Goal: Task Accomplishment & Management: Manage account settings

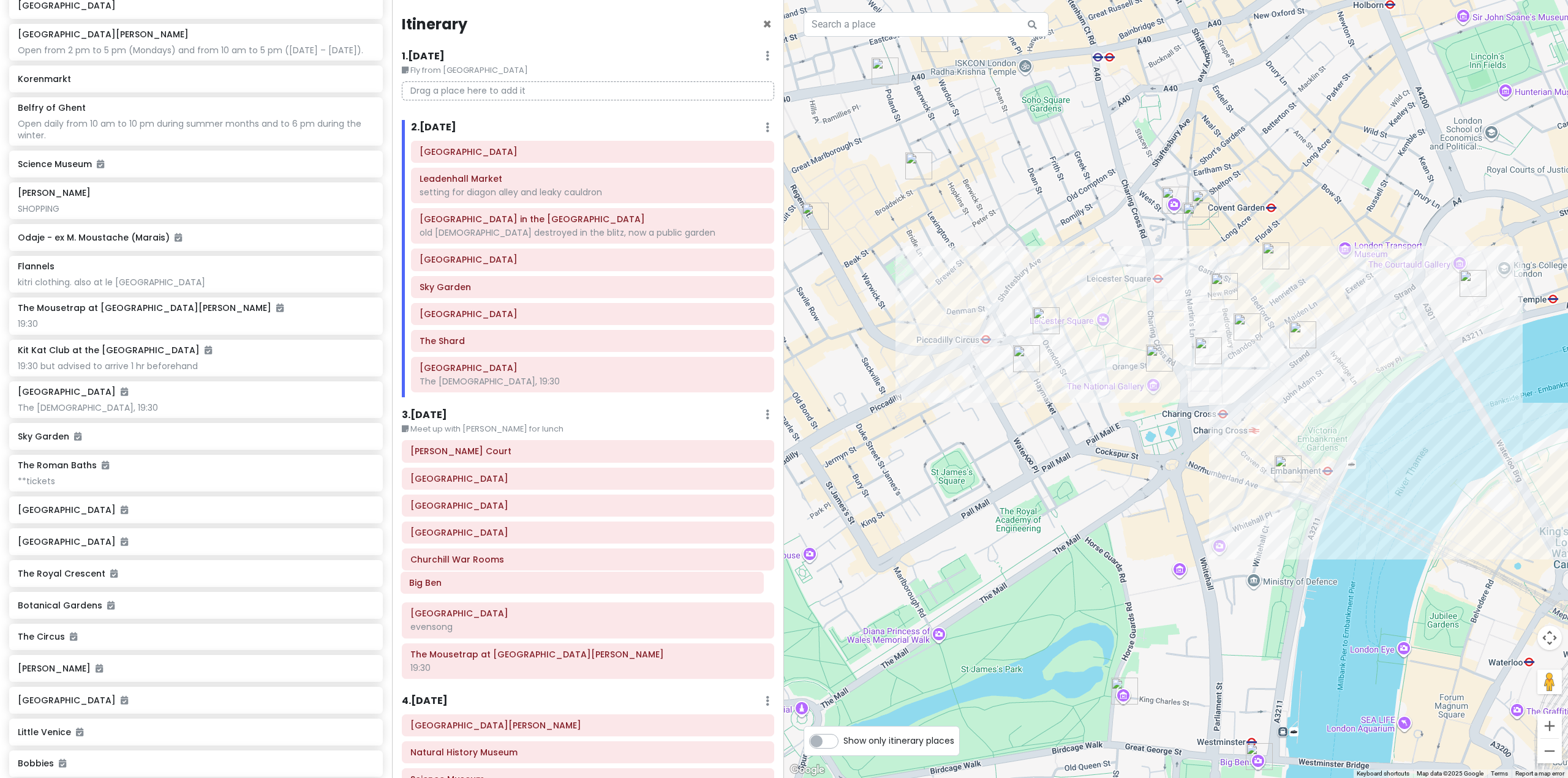
scroll to position [1, 0]
click at [392, 576] on div "Itinerary × 1 . [DATE] Edit Day Notes Delete Day Fly from [GEOGRAPHIC_DATA] Dra…" at bounding box center [588, 389] width 392 height 778
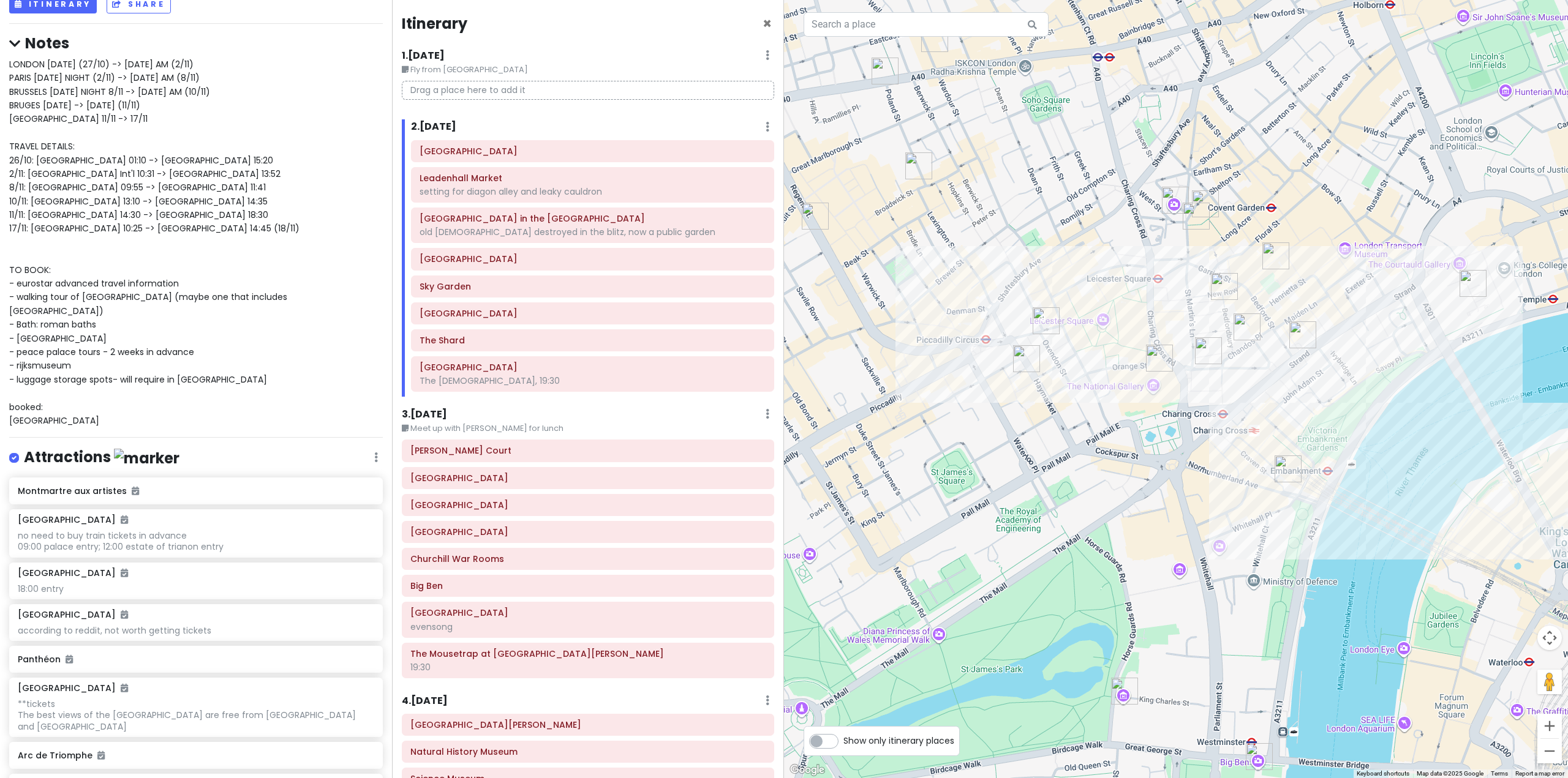
scroll to position [0, 0]
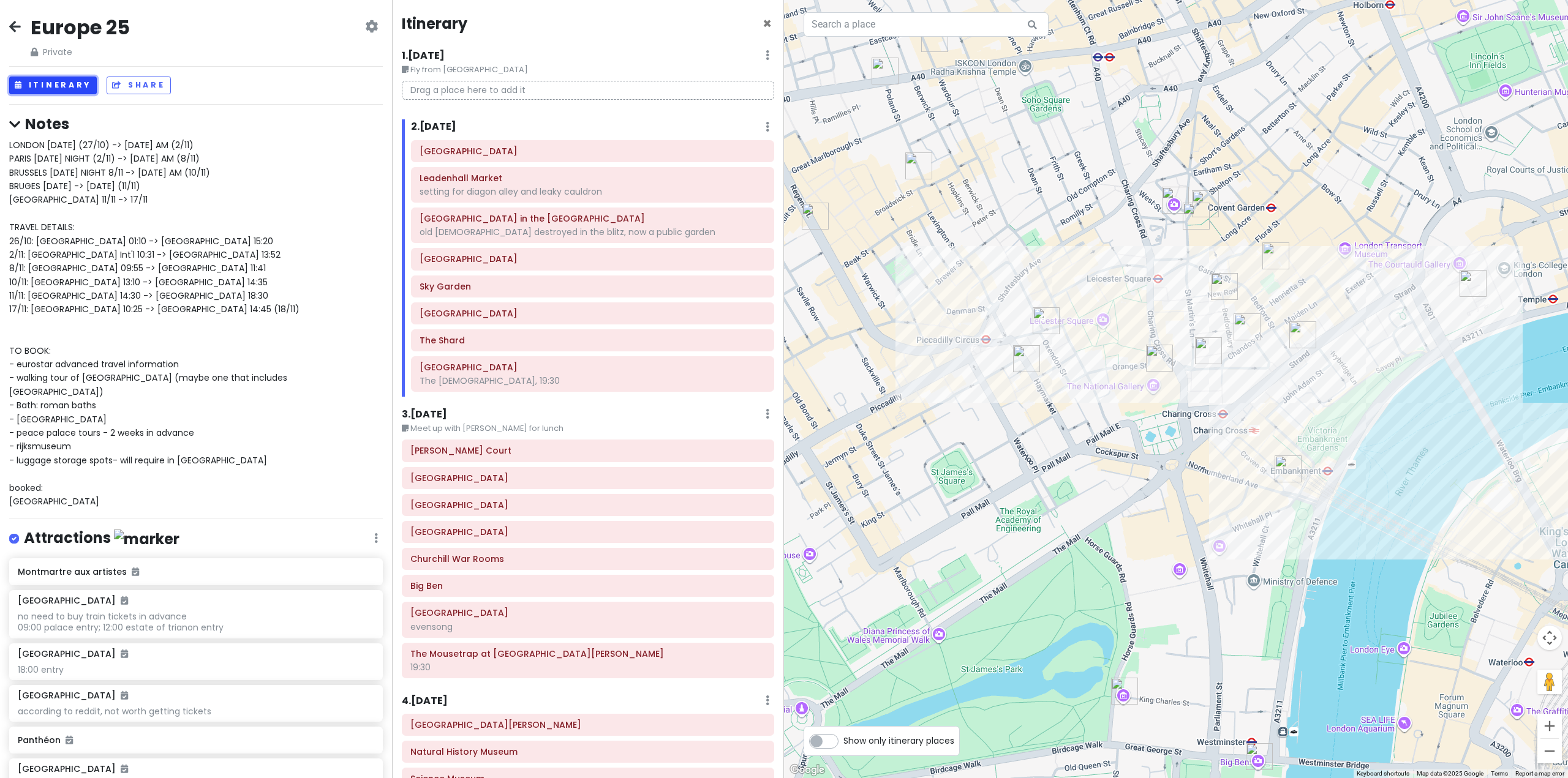
click at [84, 84] on button "Itinerary" at bounding box center [53, 85] width 88 height 18
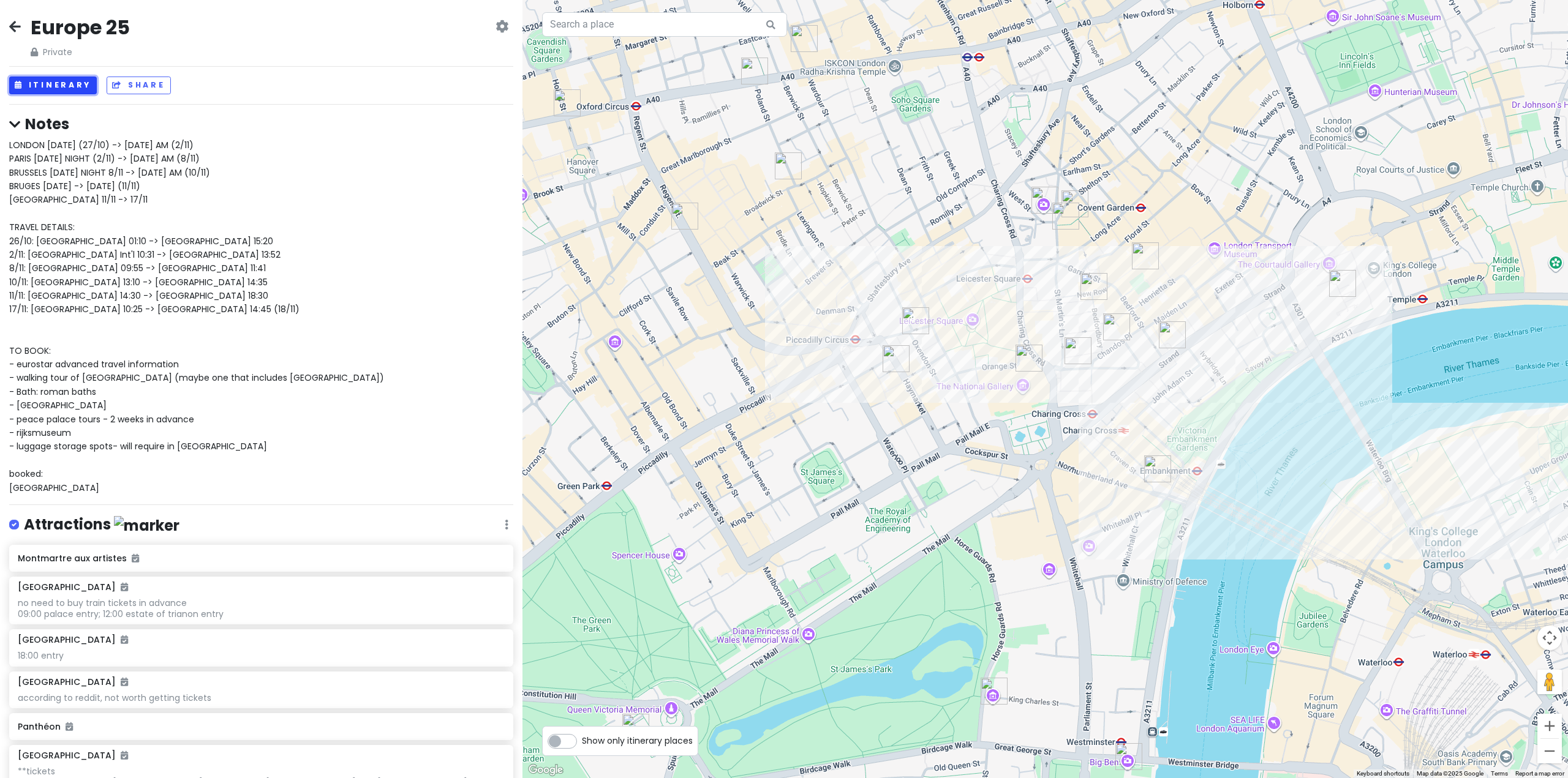
click at [84, 84] on button "Itinerary" at bounding box center [53, 85] width 88 height 18
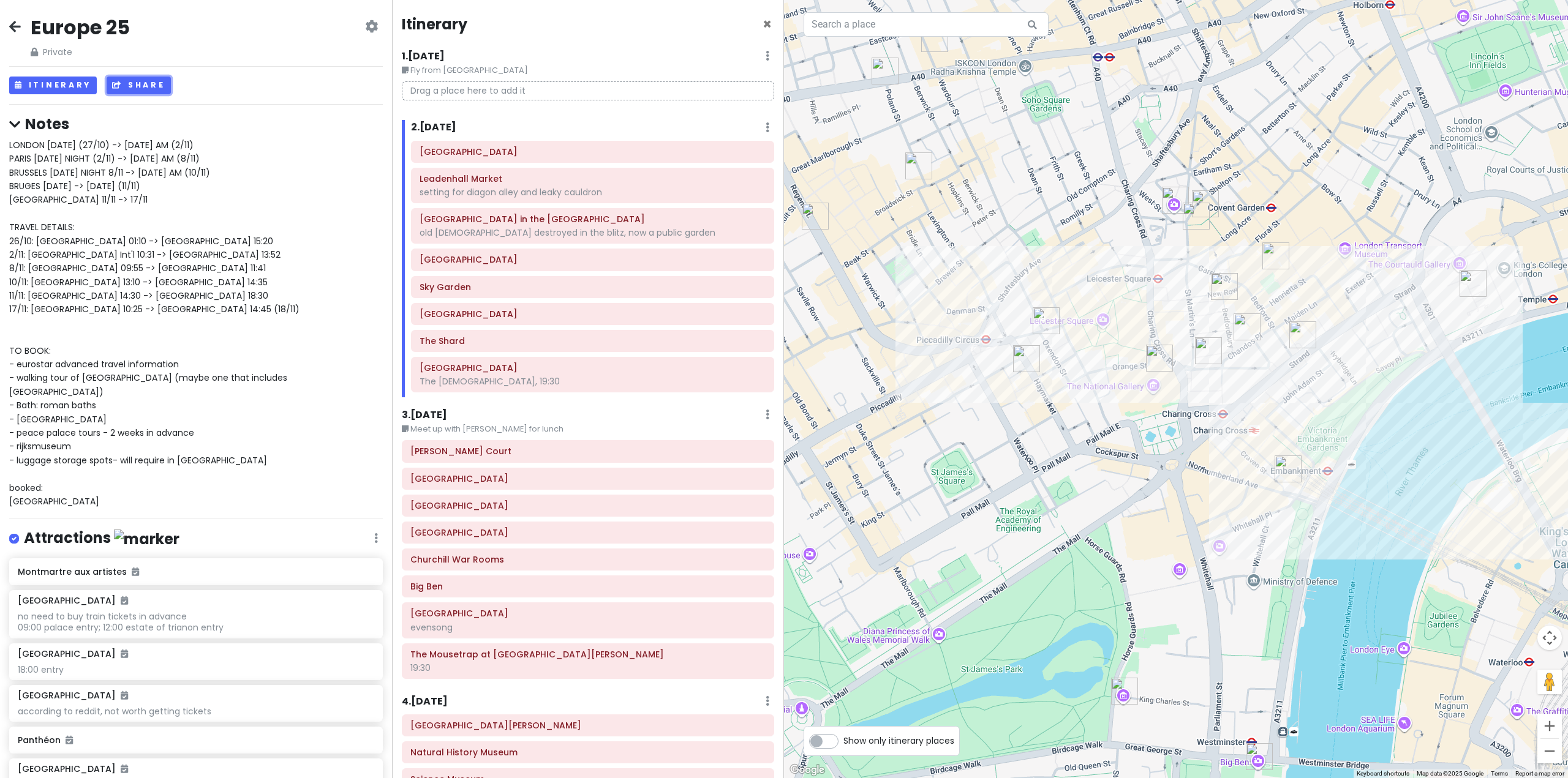
click at [130, 87] on button "Share" at bounding box center [138, 85] width 64 height 18
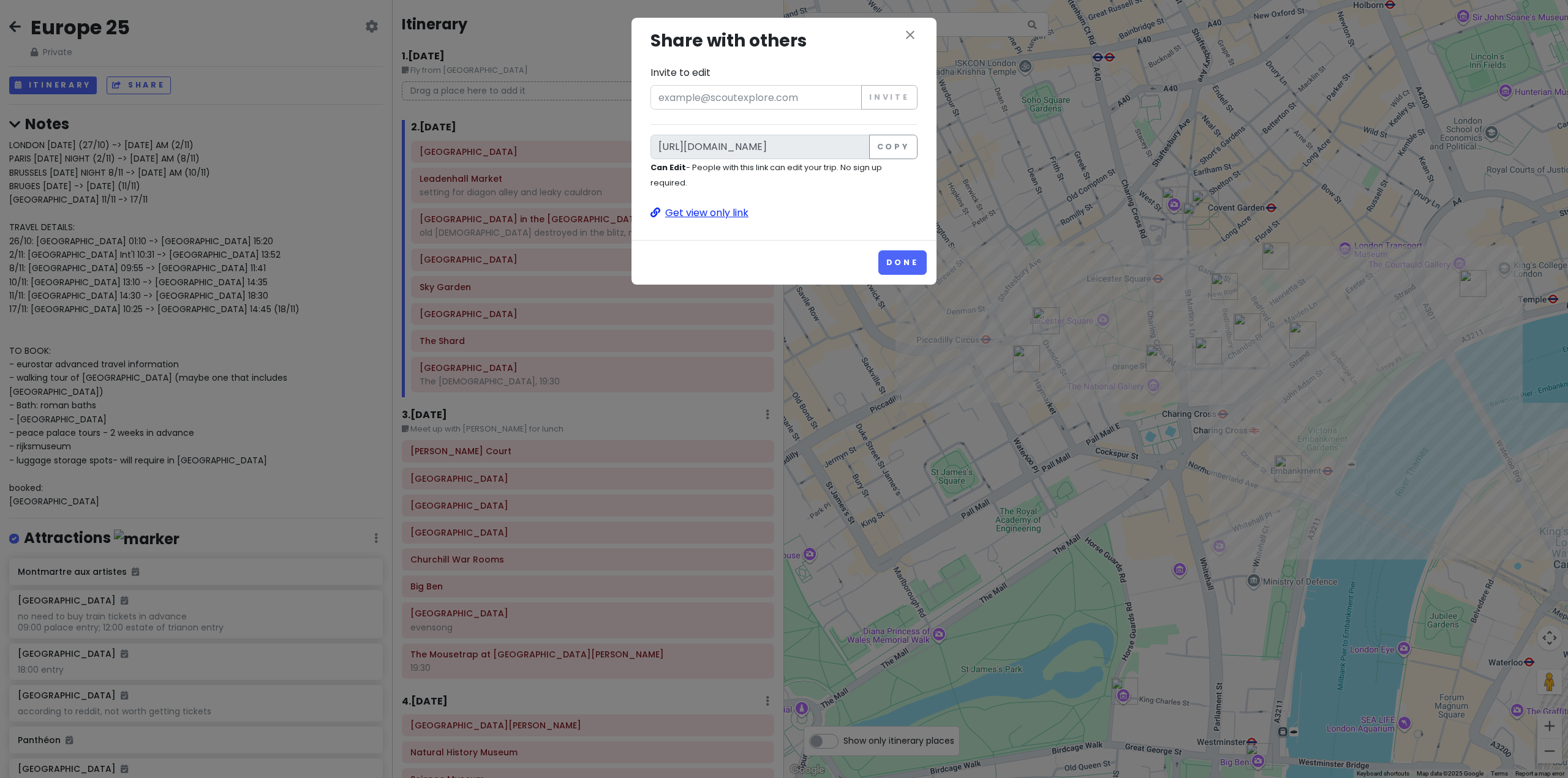
click at [708, 213] on p "Get view only link" at bounding box center [784, 213] width 267 height 16
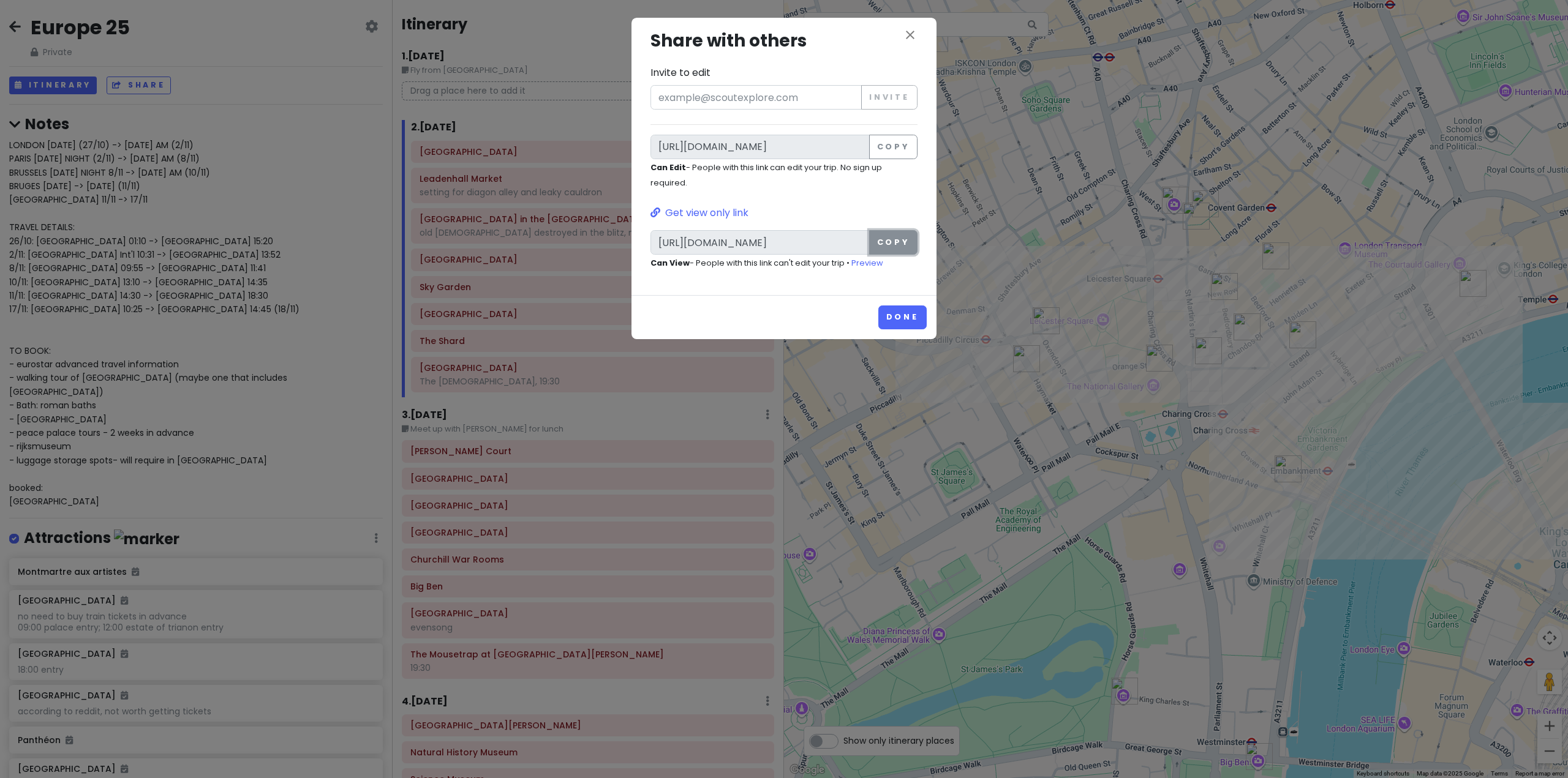
click at [890, 248] on button "Copy" at bounding box center [893, 242] width 48 height 24
click at [909, 315] on button "Done" at bounding box center [902, 317] width 48 height 24
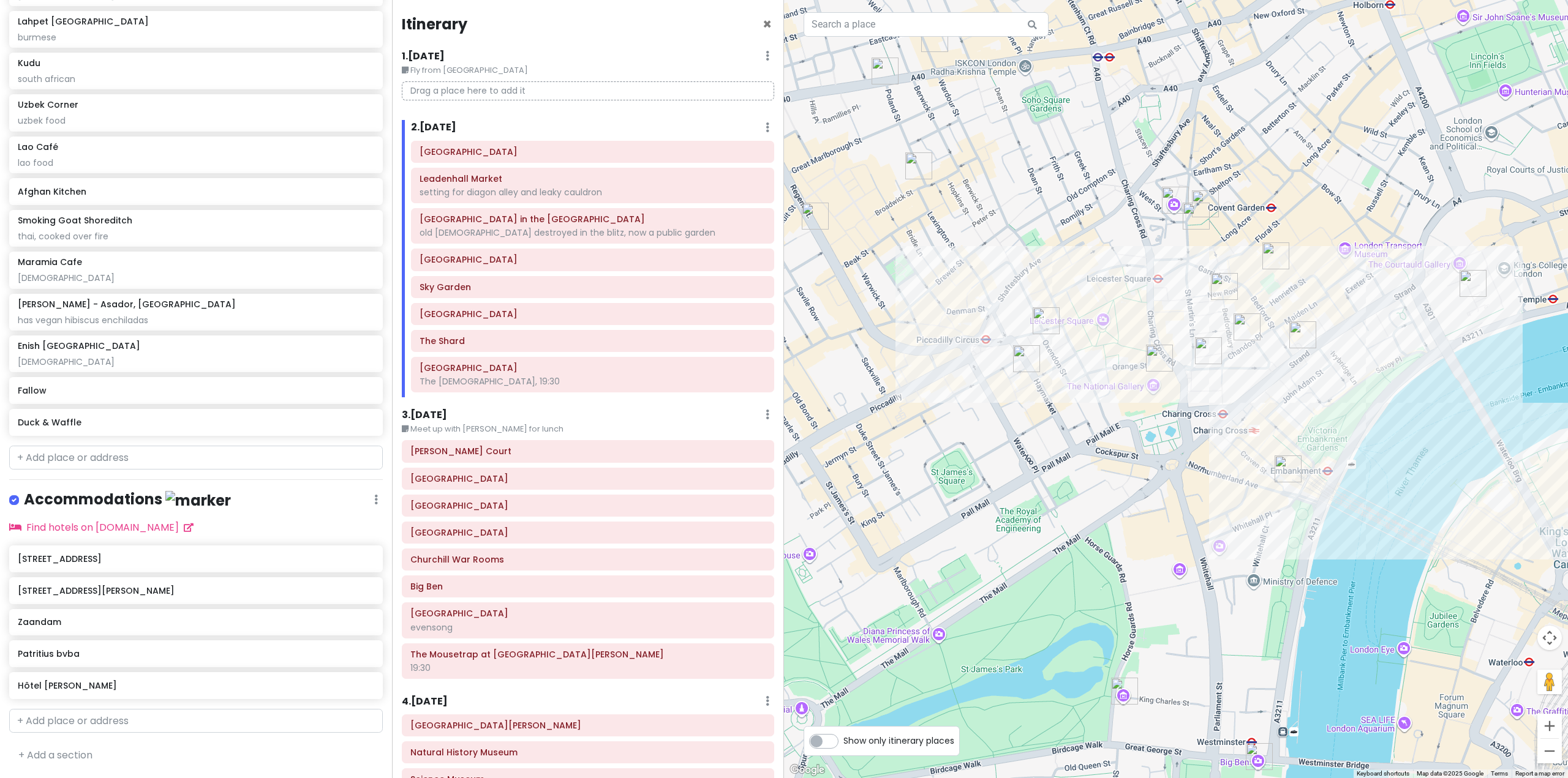
click at [1376, 319] on div at bounding box center [1177, 389] width 784 height 778
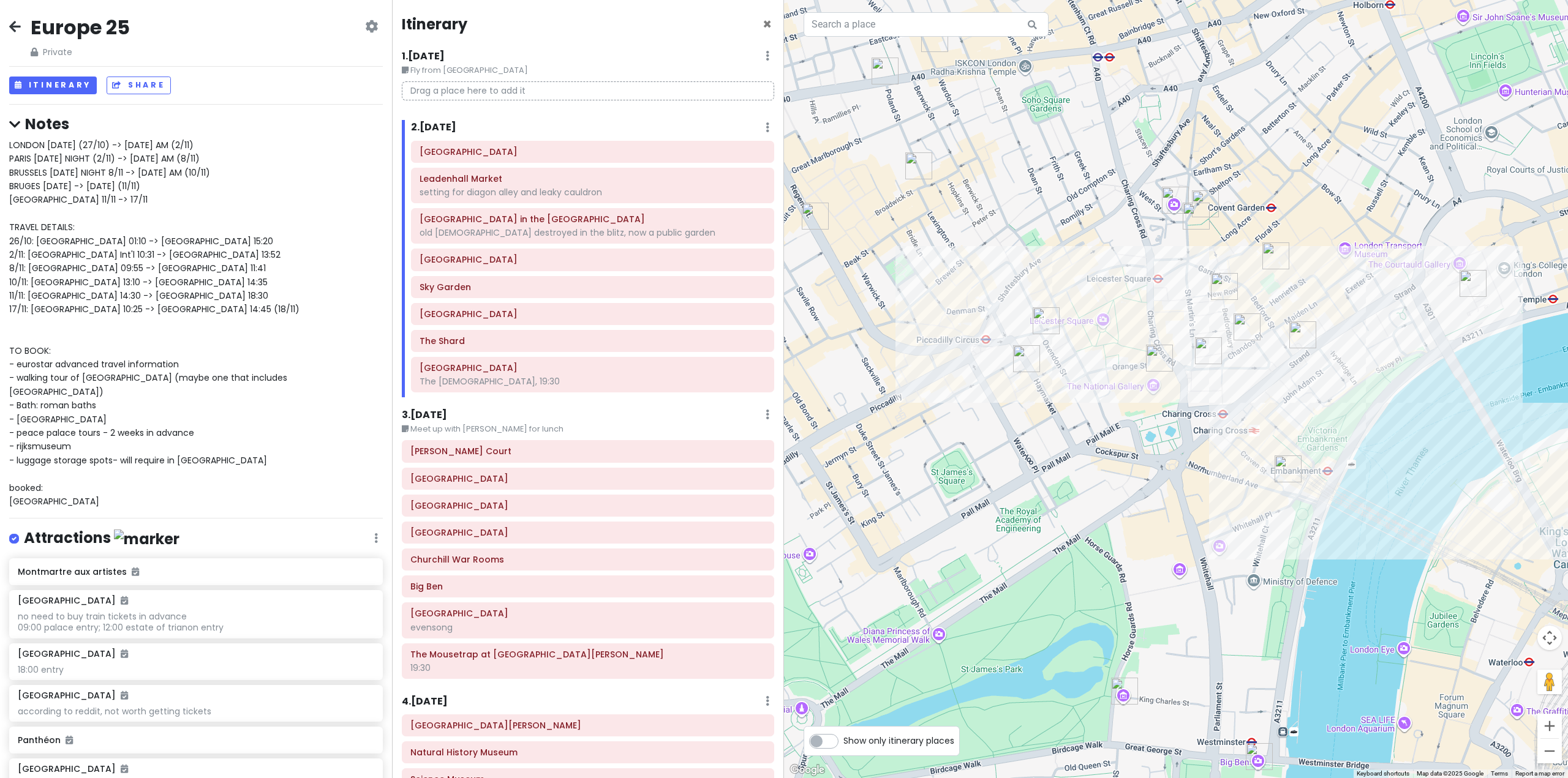
click at [365, 21] on icon at bounding box center [371, 26] width 13 height 10
click at [345, 87] on link "Make a Copy" at bounding box center [329, 93] width 116 height 30
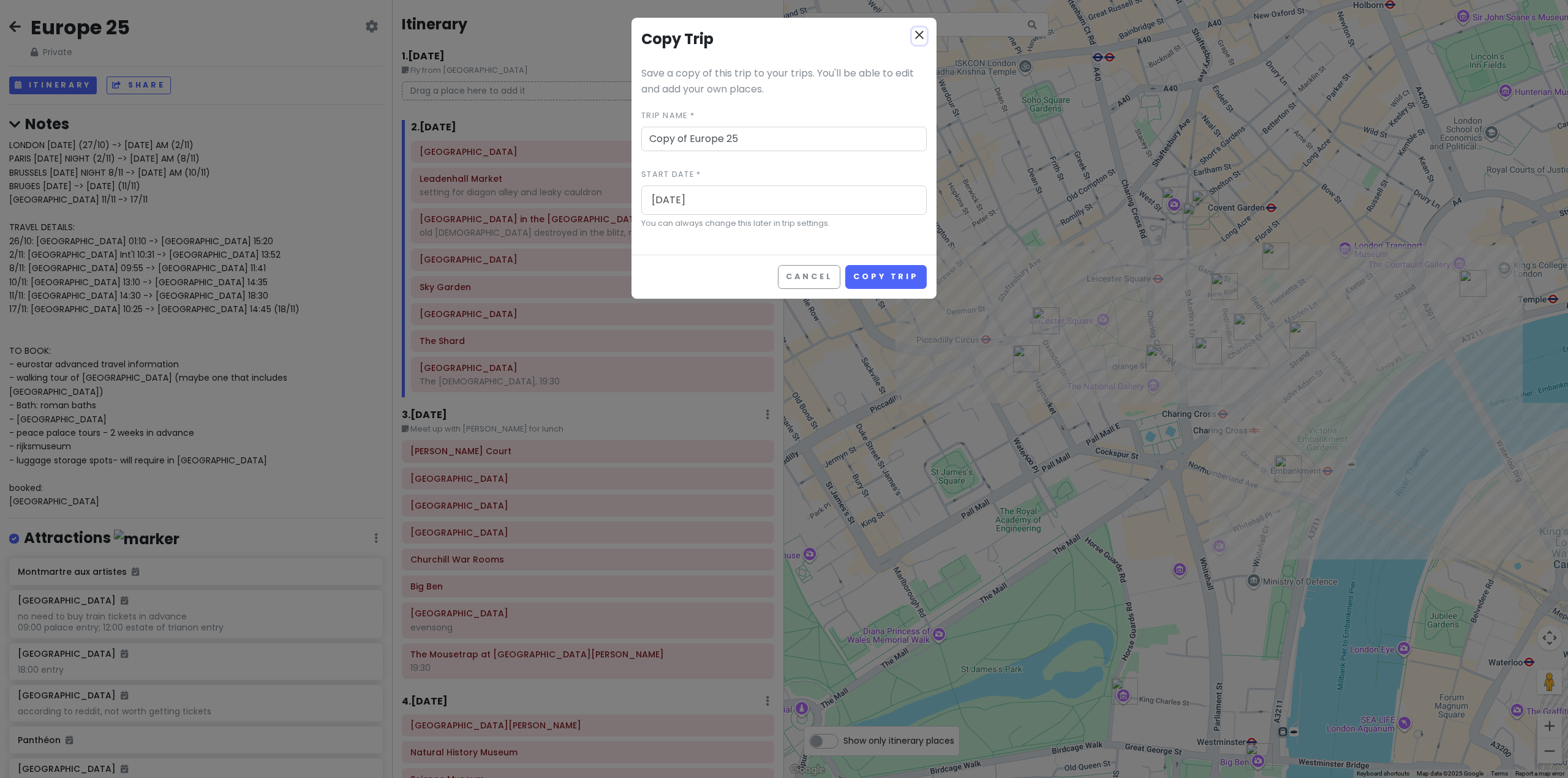
click at [920, 29] on icon "close" at bounding box center [919, 34] width 15 height 15
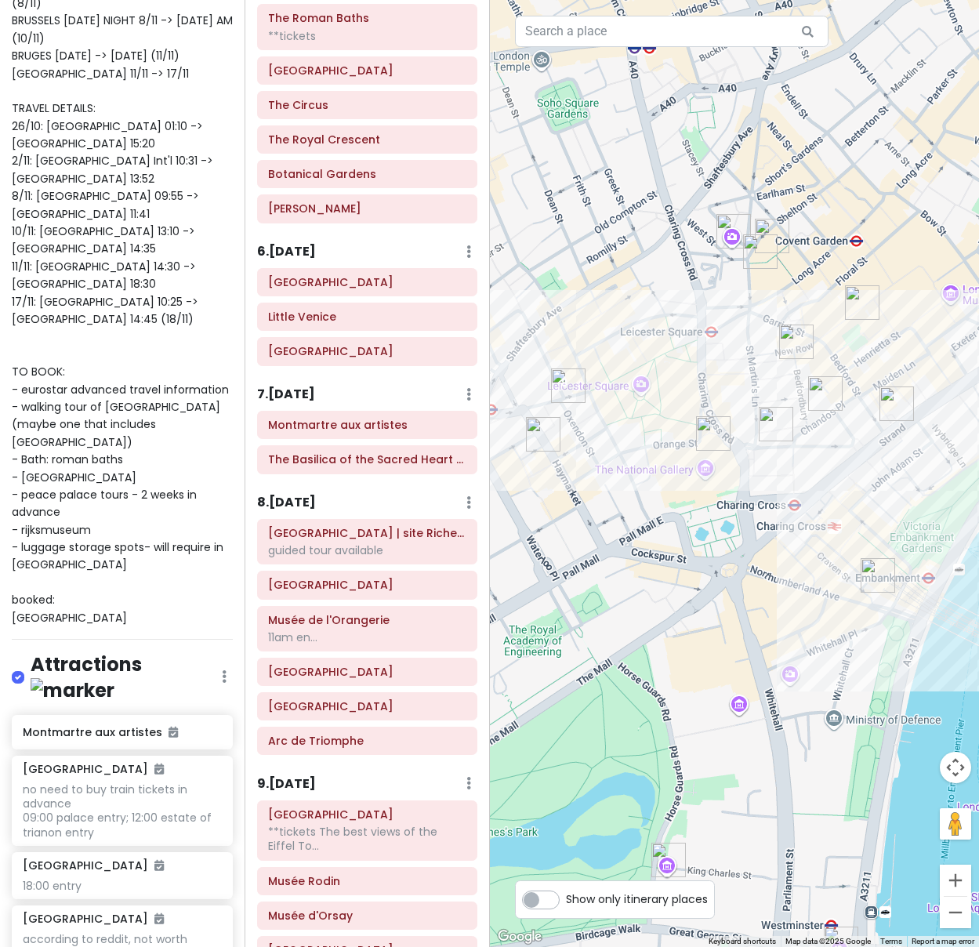
scroll to position [1490, 0]
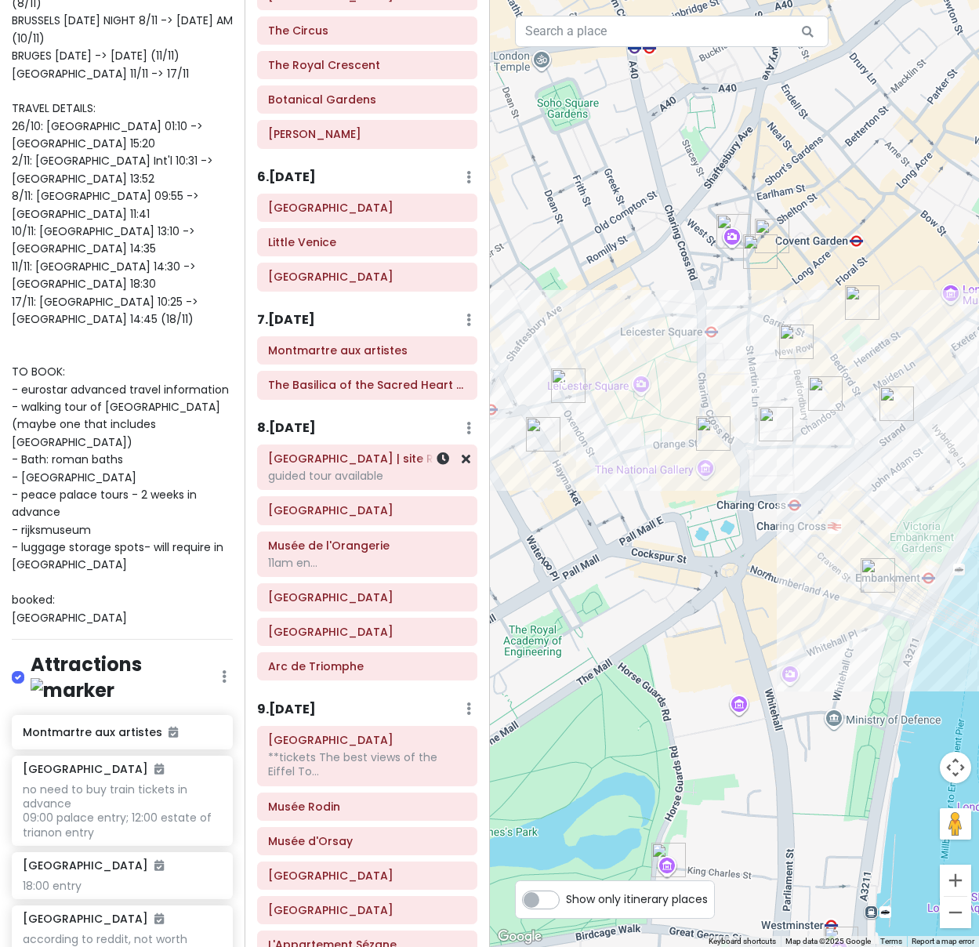
click at [376, 452] on h6 "[GEOGRAPHIC_DATA] | site Richelieu : [GEOGRAPHIC_DATA]" at bounding box center [367, 459] width 198 height 14
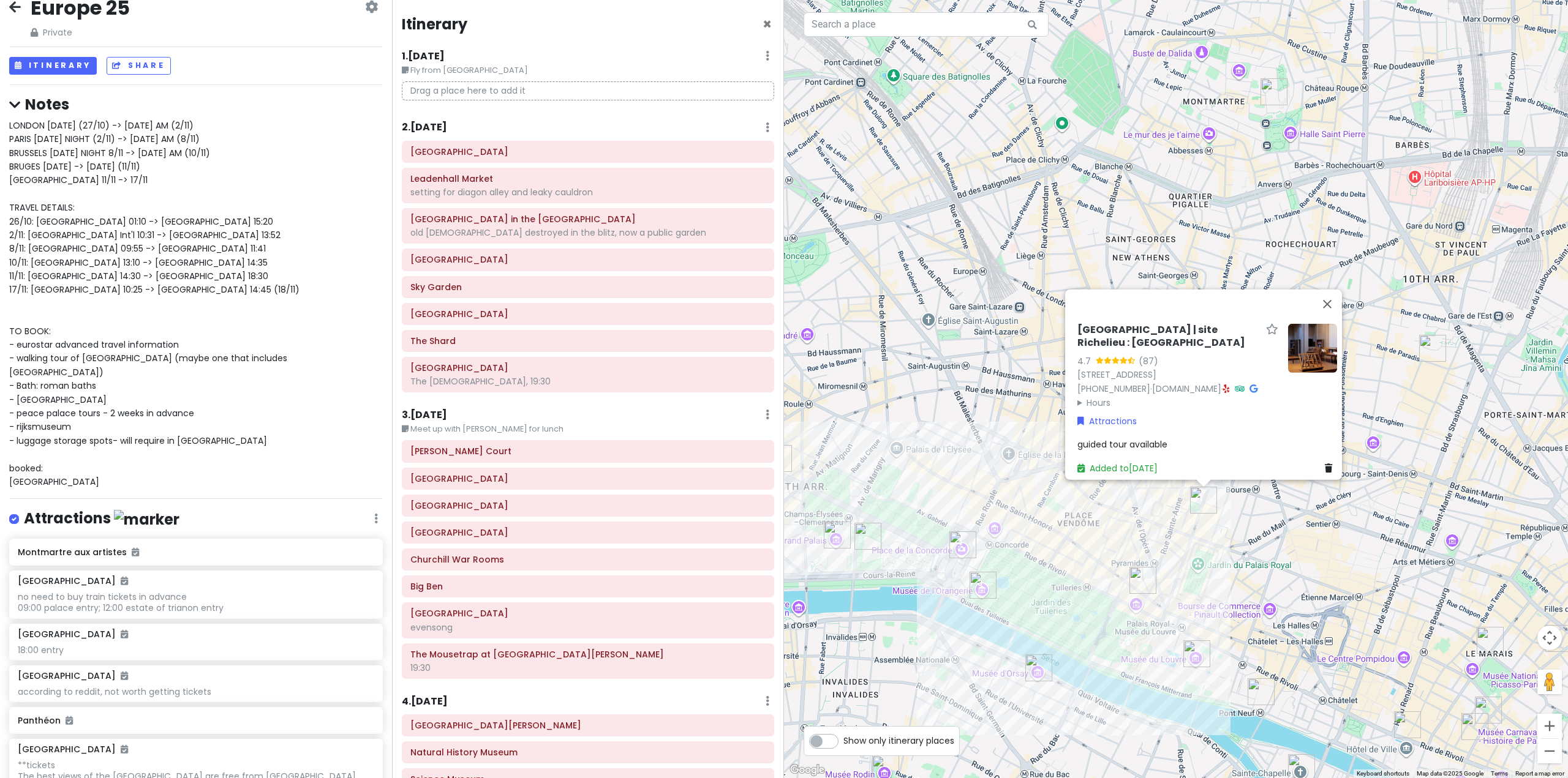
scroll to position [0, 0]
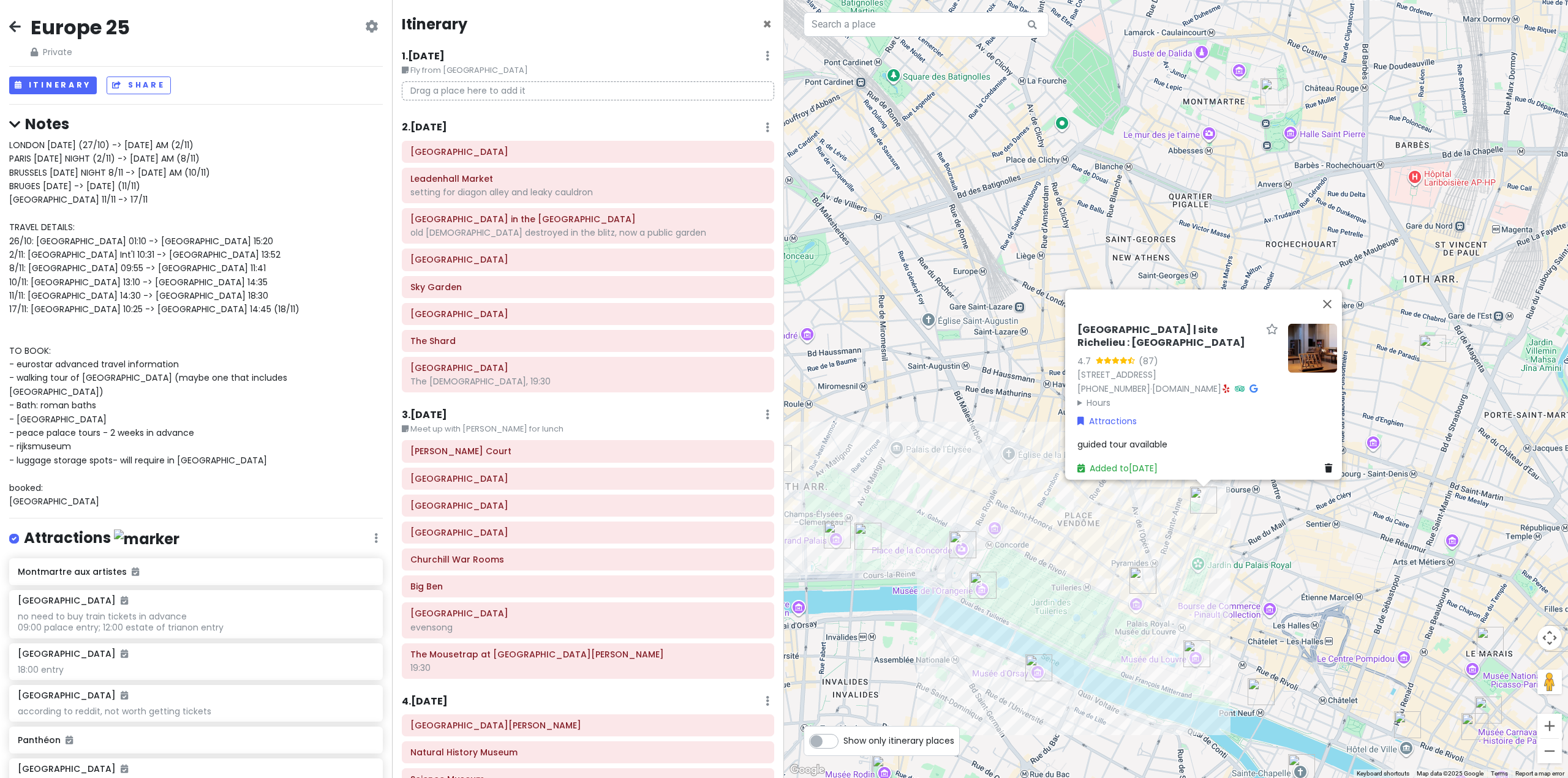
click at [365, 29] on icon at bounding box center [371, 26] width 13 height 10
click at [337, 101] on link "Make a Copy" at bounding box center [329, 93] width 116 height 30
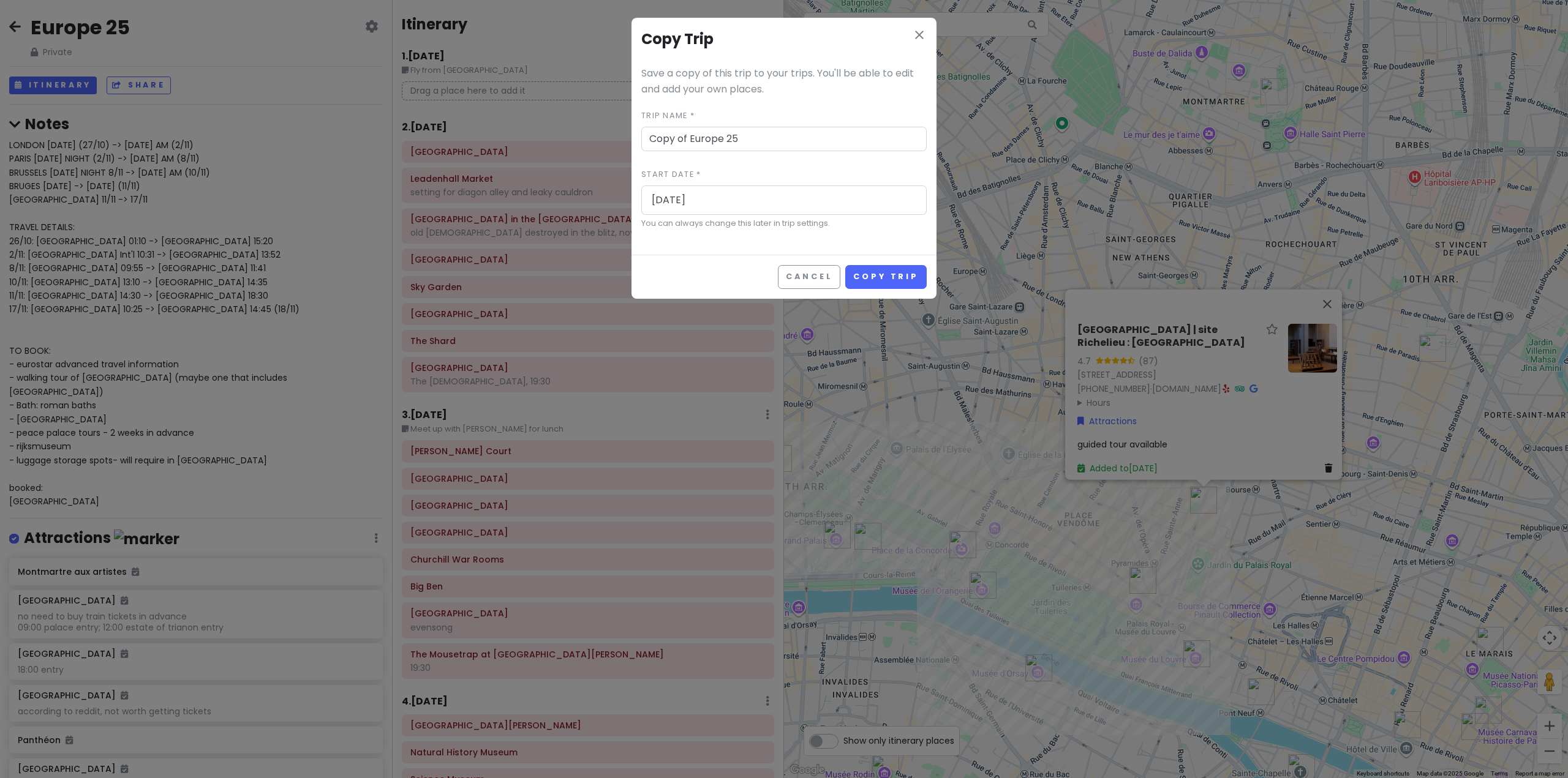
click at [761, 137] on input "Copy of Europe 25" at bounding box center [784, 138] width 285 height 24
click at [884, 277] on button "Copy Trip" at bounding box center [886, 277] width 81 height 24
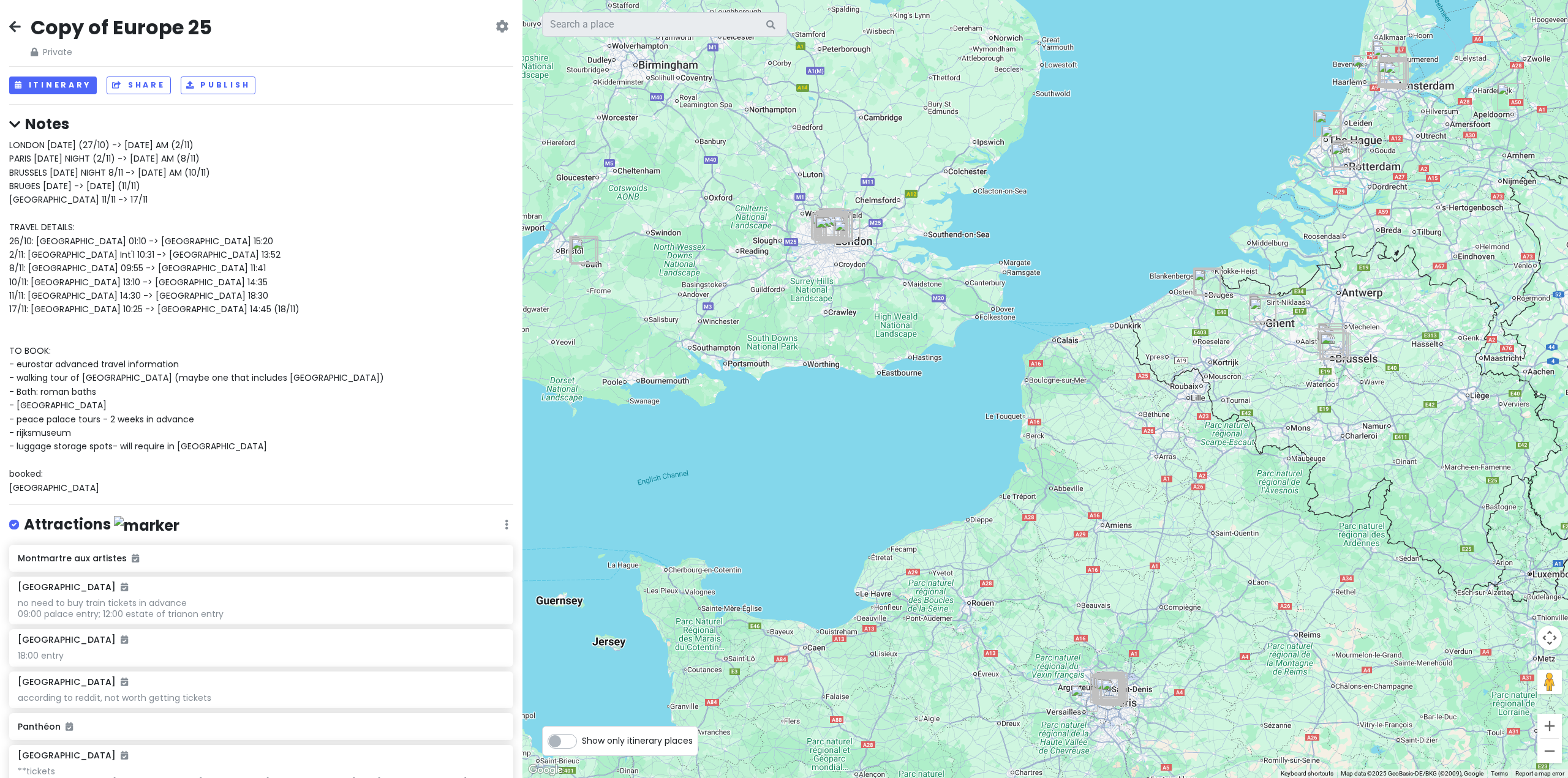
click at [137, 188] on span "LONDON [DATE] (27/10) -> [DATE] AM (2/11) PARIS [DATE] NIGHT (2/11) -> [DATE] A…" at bounding box center [197, 316] width 375 height 355
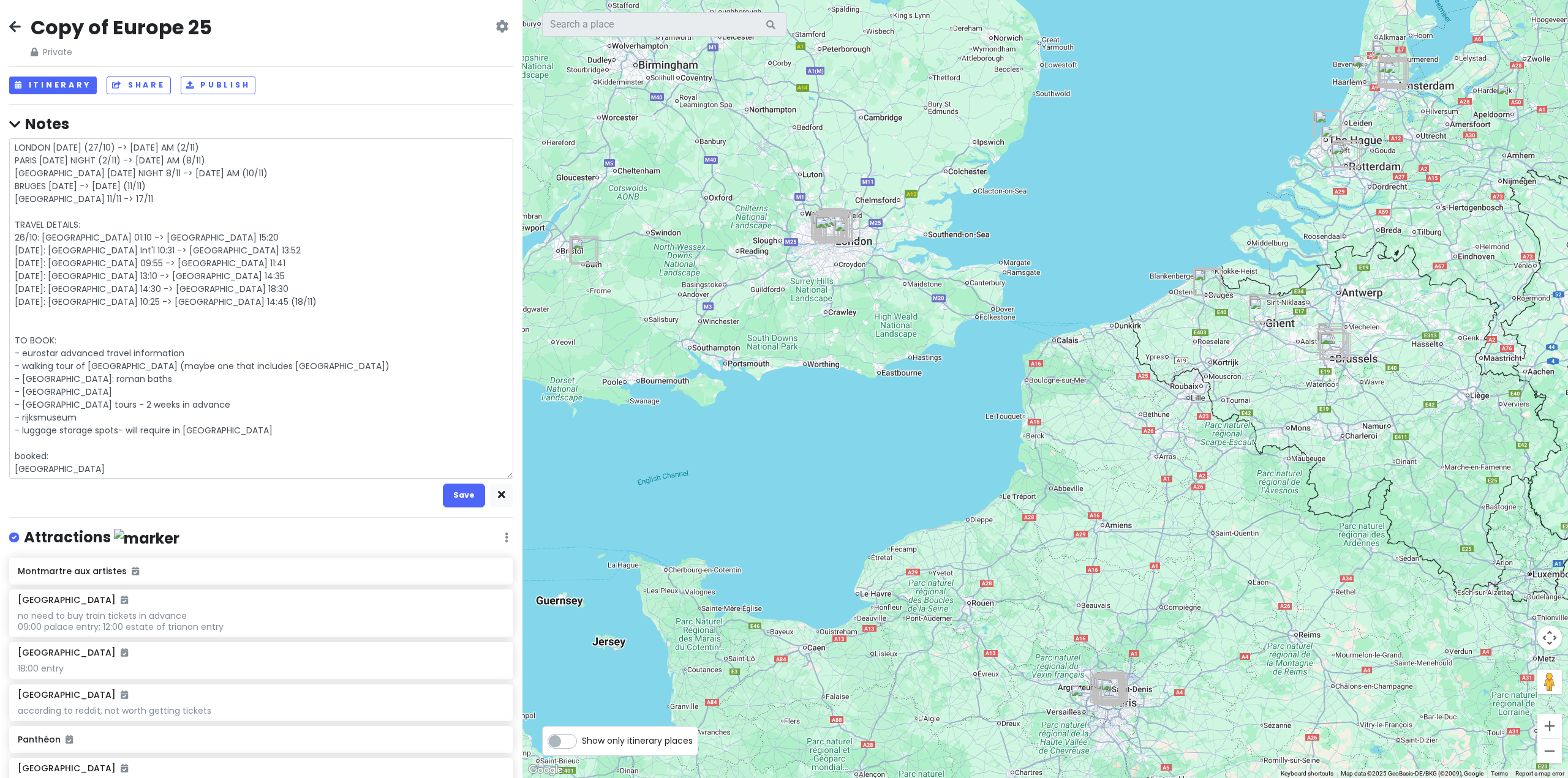
type textarea "x"
drag, startPoint x: 91, startPoint y: 455, endPoint x: 13, endPoint y: 143, distance: 321.6
click at [13, 143] on textarea "LONDON [DATE] (27/10) -> [DATE] AM (2/11) PARIS [DATE] NIGHT (2/11) -> [DATE] A…" at bounding box center [261, 309] width 504 height 341
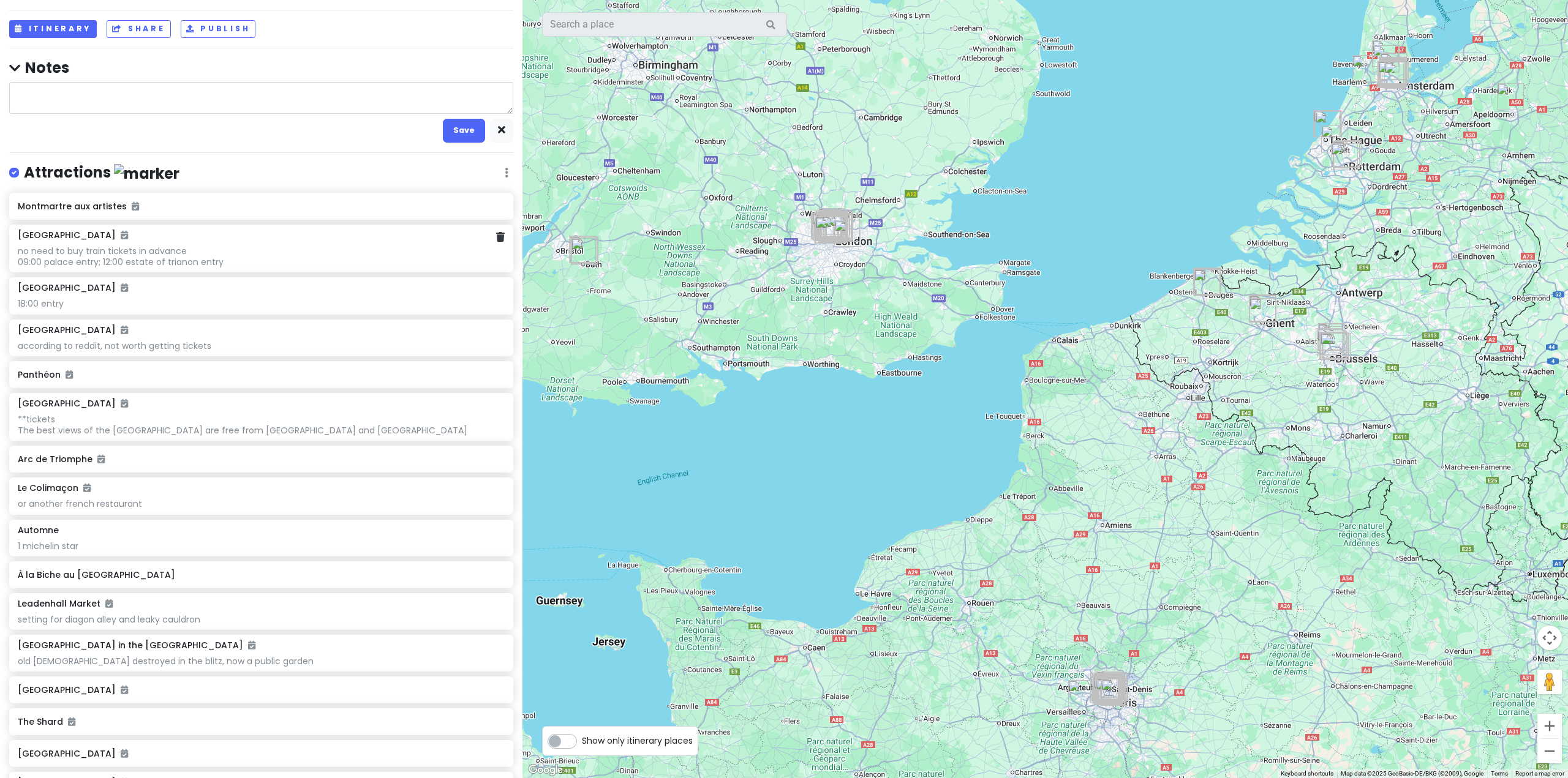
scroll to position [61, 0]
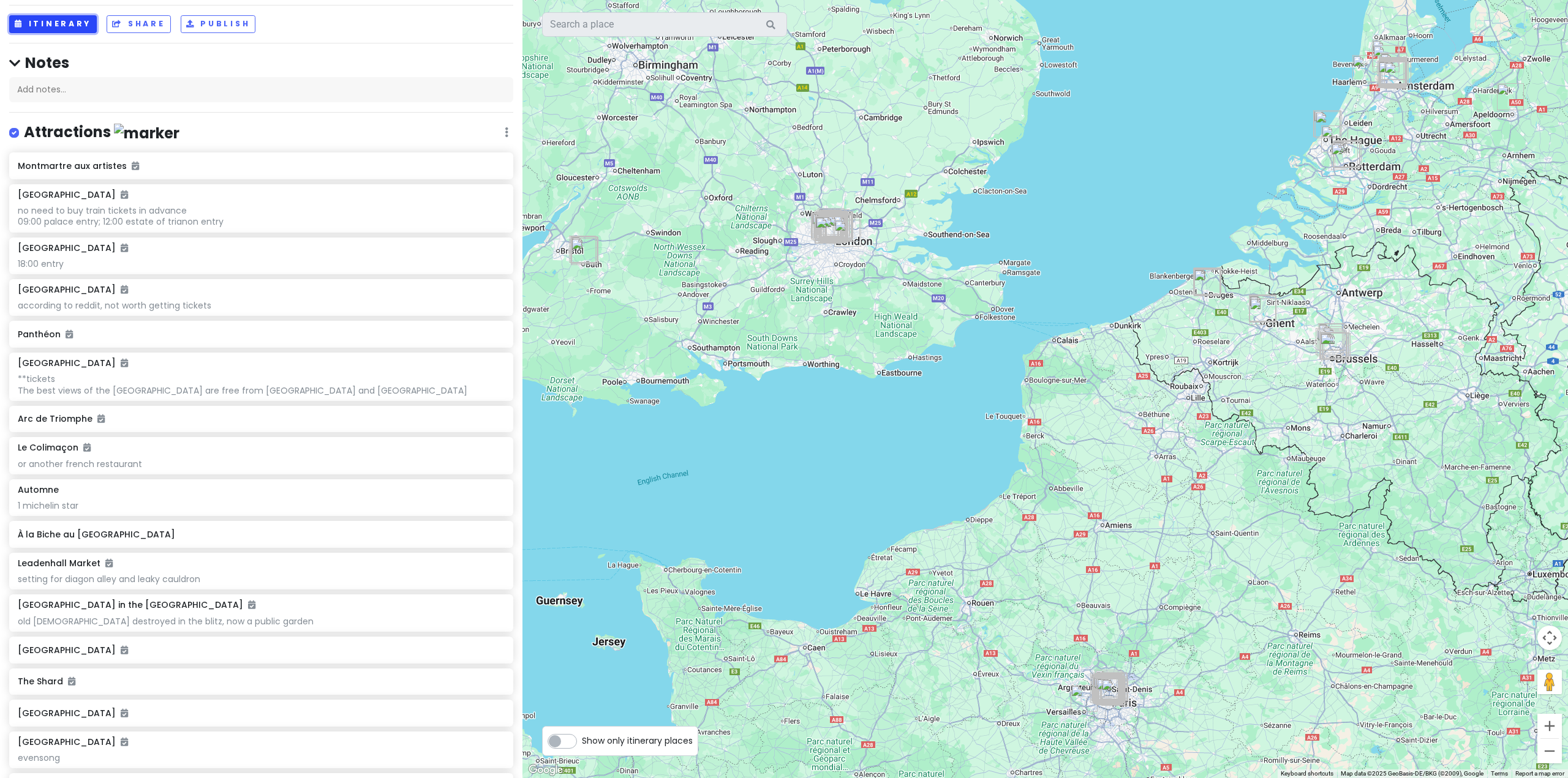
click at [73, 25] on button "Itinerary" at bounding box center [53, 24] width 88 height 18
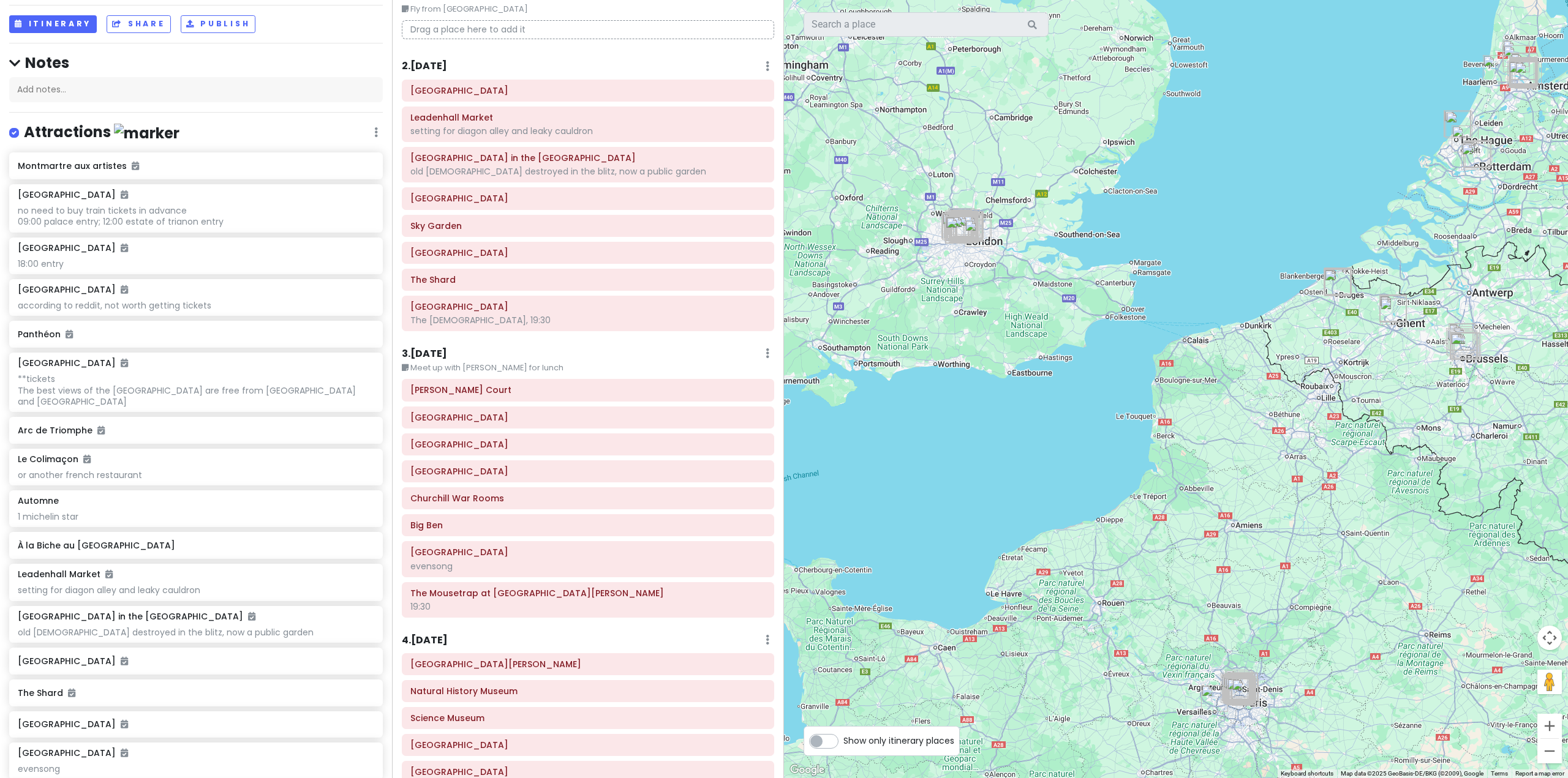
click at [518, 365] on small "Meet up with [PERSON_NAME] for lunch" at bounding box center [588, 368] width 373 height 12
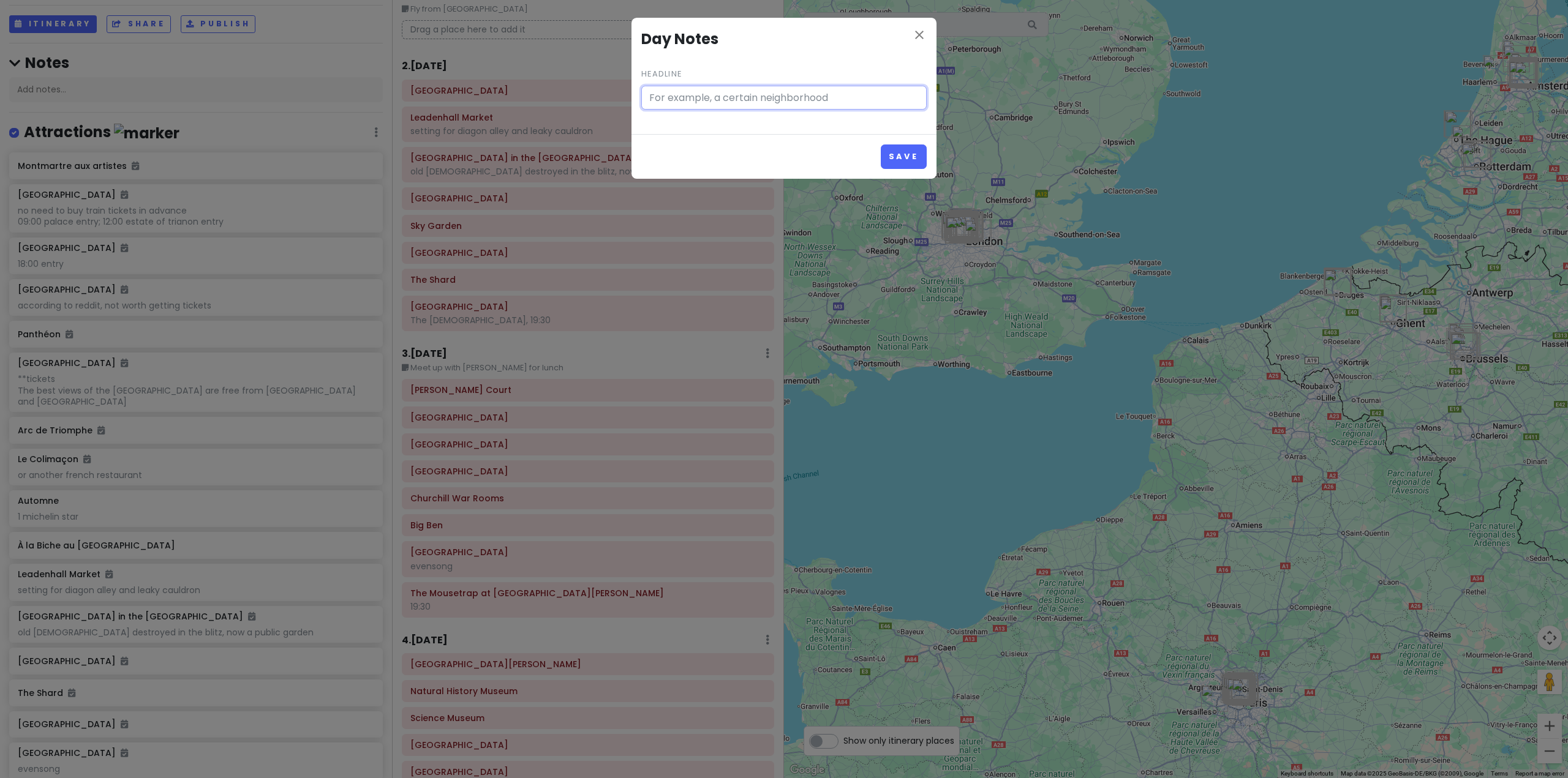
type input "Meet up with [PERSON_NAME] for lunch"
drag, startPoint x: 810, startPoint y: 96, endPoint x: 614, endPoint y: 73, distance: 197.3
click at [547, 100] on div "close Day Notes Headline Meet up with [PERSON_NAME] for lunch Save" at bounding box center [784, 389] width 1568 height 778
click at [922, 157] on button "Save" at bounding box center [903, 156] width 46 height 24
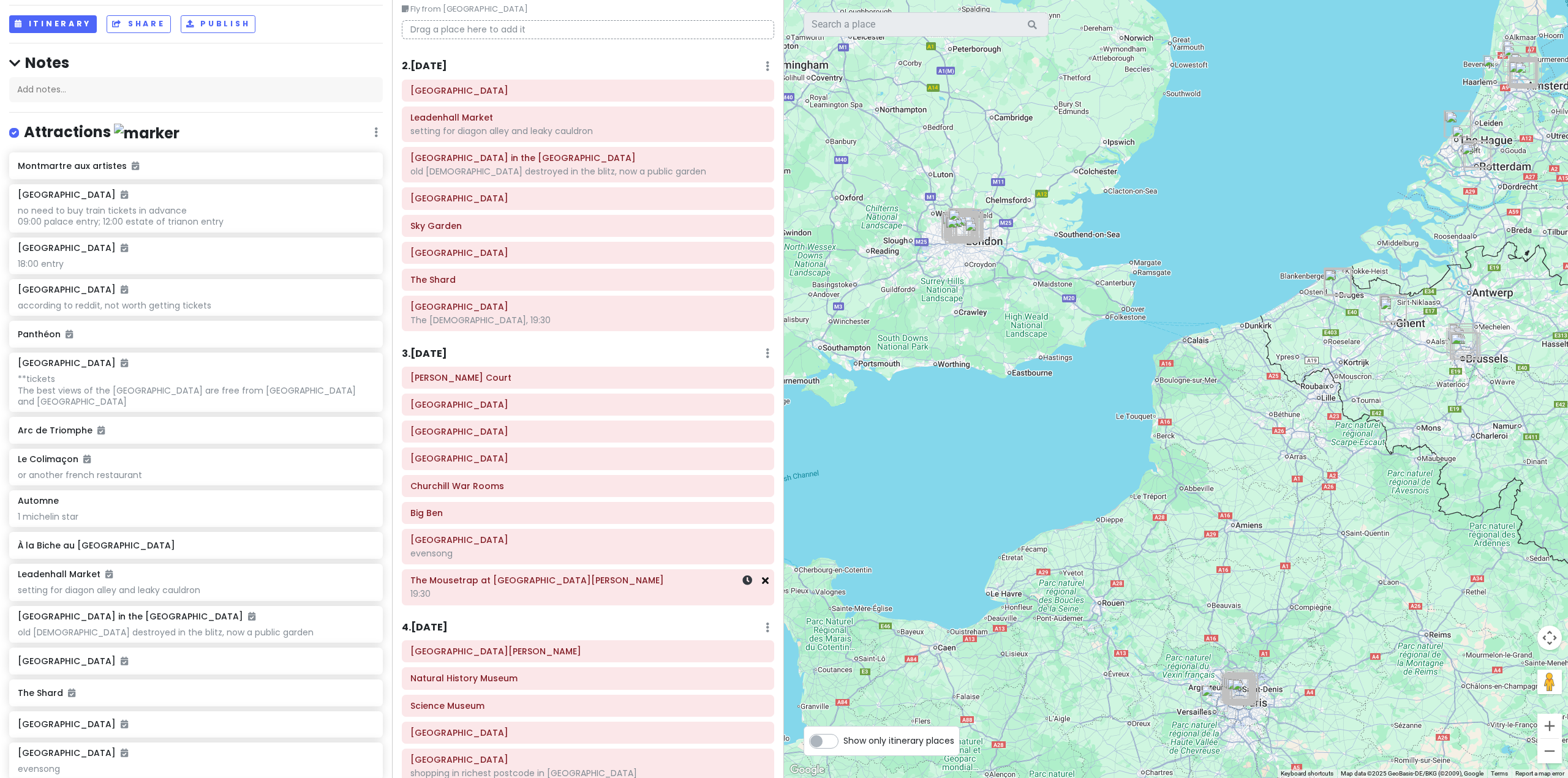
click at [762, 581] on icon at bounding box center [765, 580] width 7 height 10
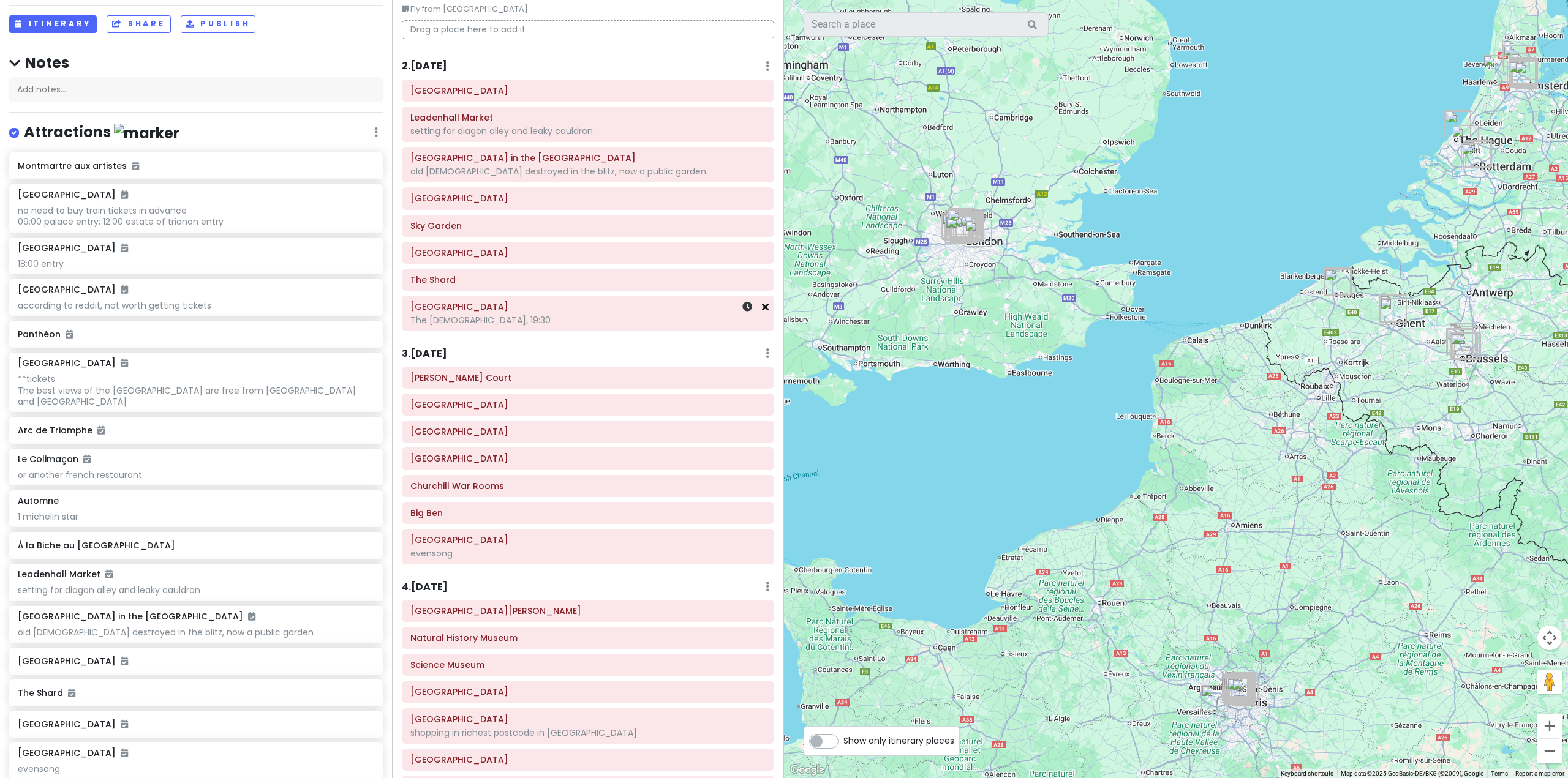
click at [762, 309] on icon at bounding box center [765, 307] width 7 height 10
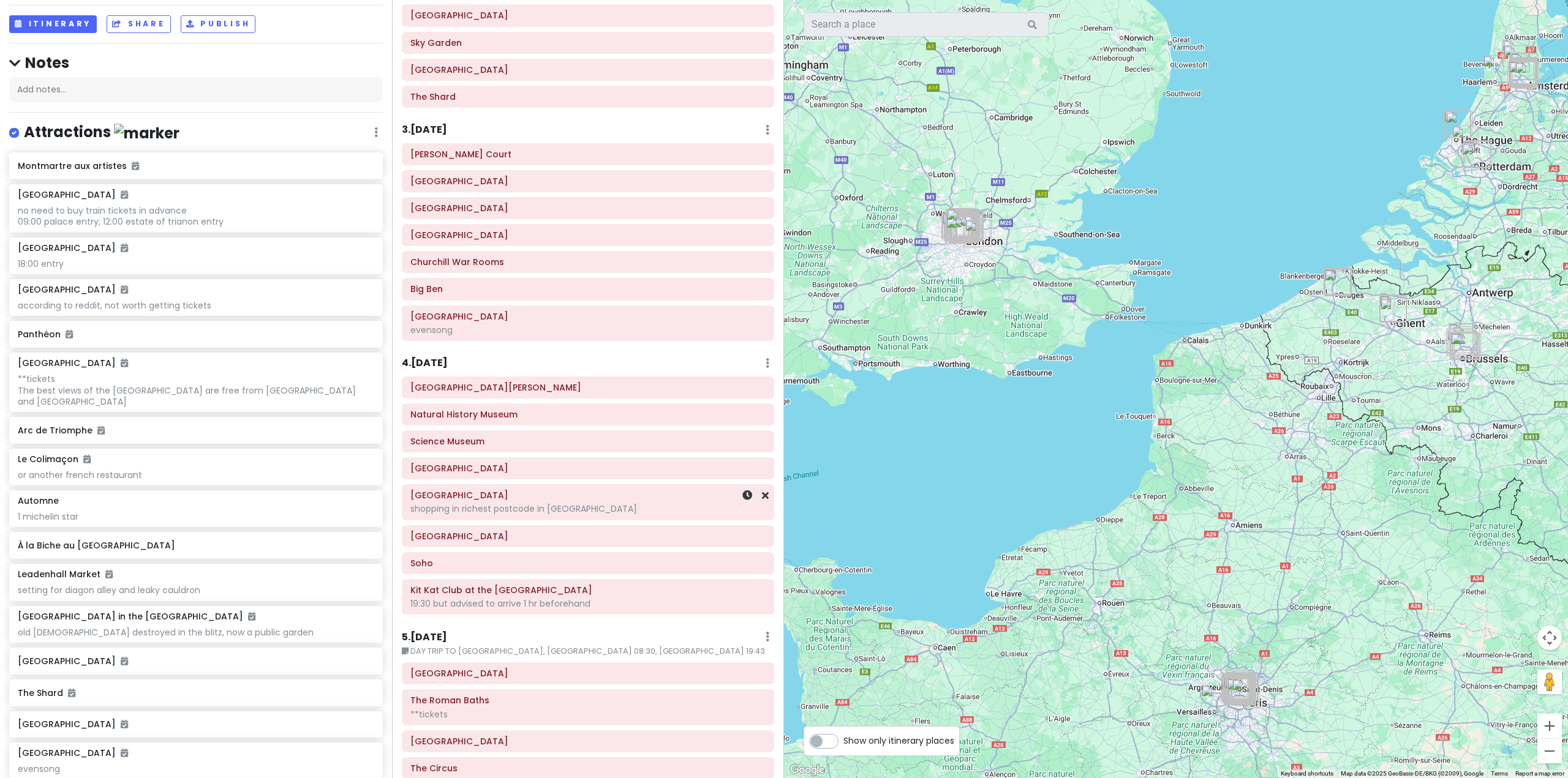
scroll to position [245, 0]
click at [702, 445] on h6 "Science Museum" at bounding box center [588, 441] width 355 height 11
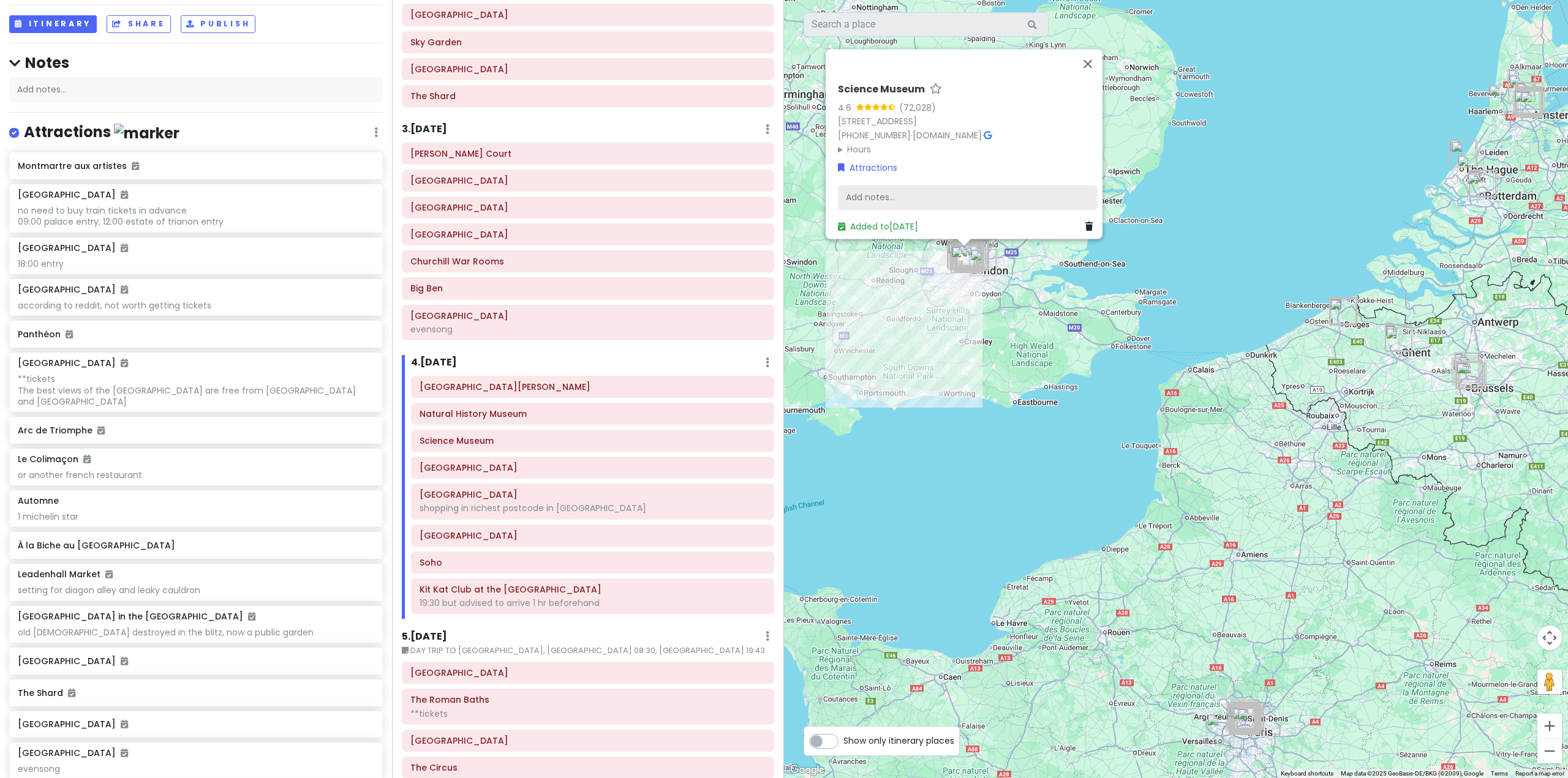
click at [902, 185] on div "Add notes..." at bounding box center [968, 198] width 259 height 26
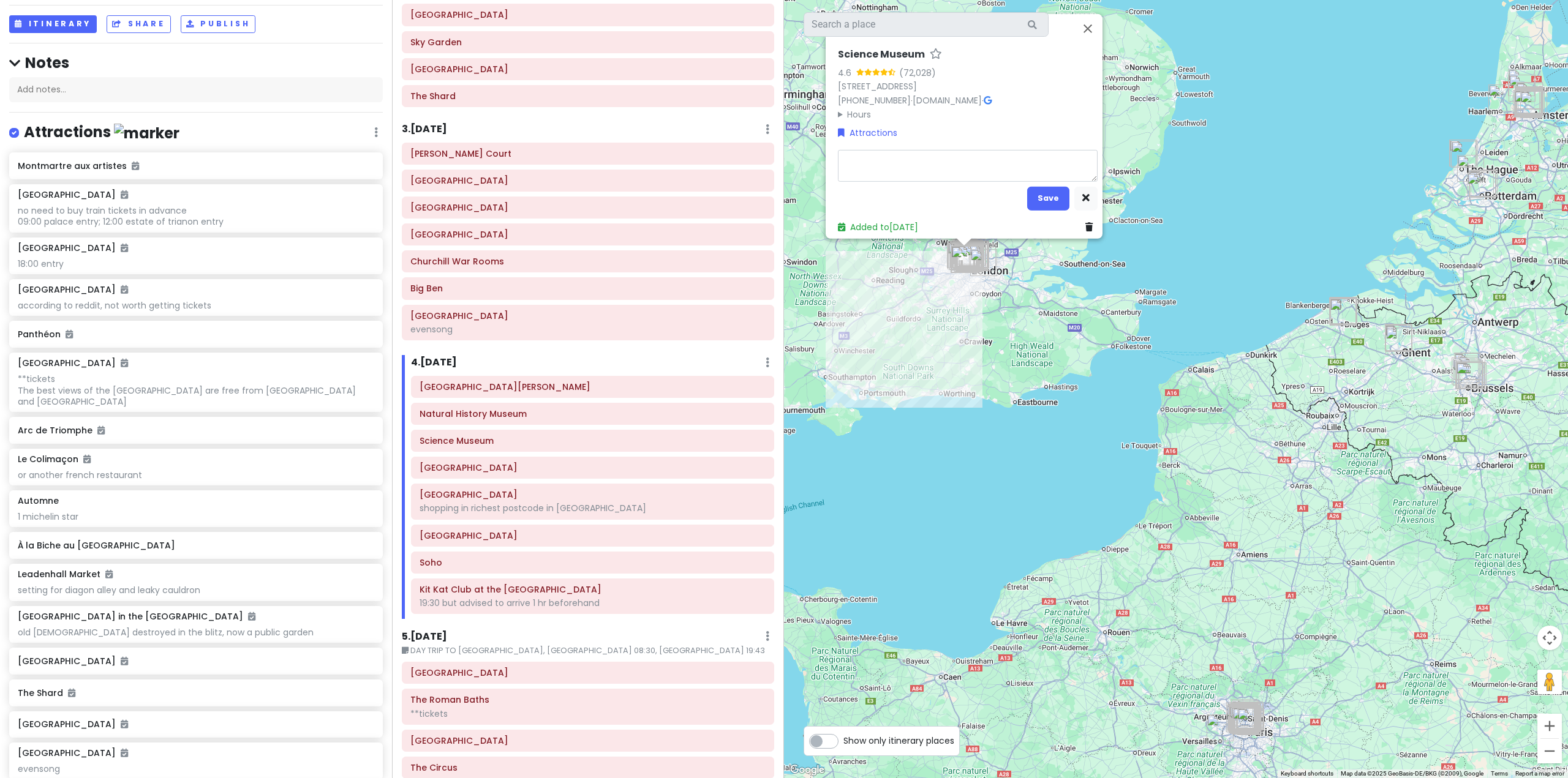
type textarea "x"
type textarea "a"
type textarea "x"
type textarea "ai"
type textarea "x"
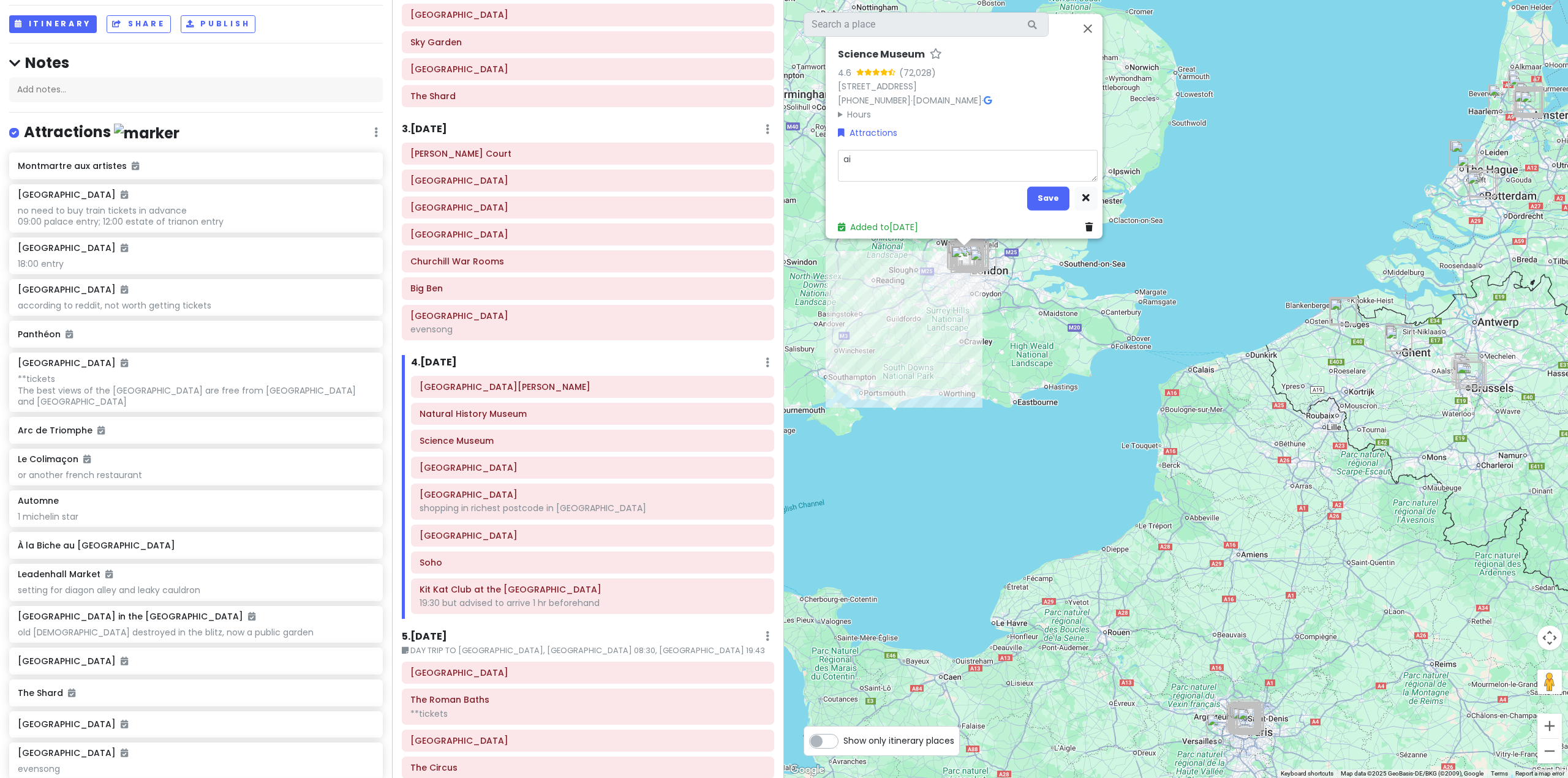
type textarea "aim"
type textarea "x"
type textarea "aime"
type textarea "x"
type textarea "aimed"
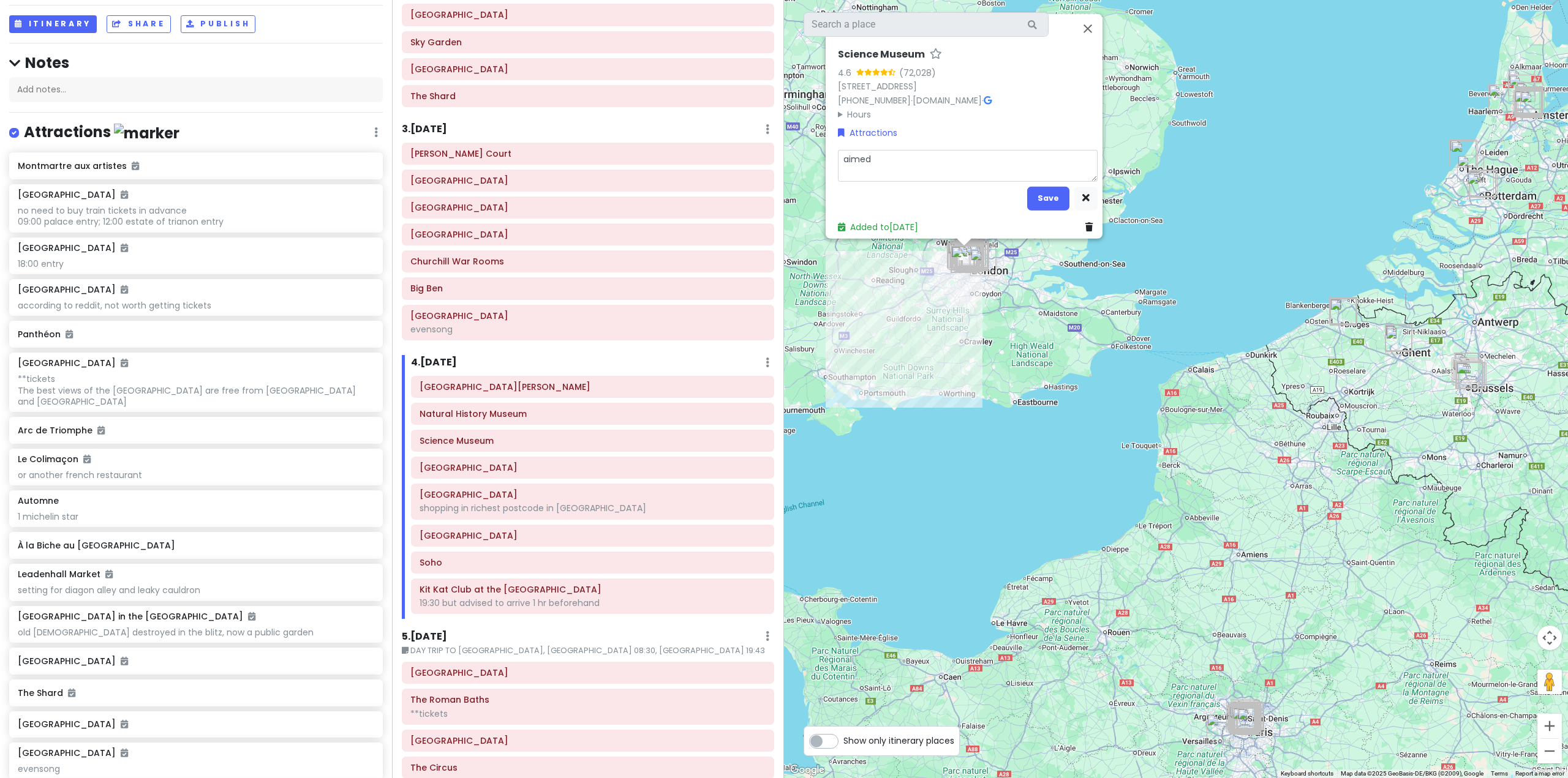
type textarea "x"
type textarea "aimed"
type textarea "x"
type textarea "aimed a"
type textarea "x"
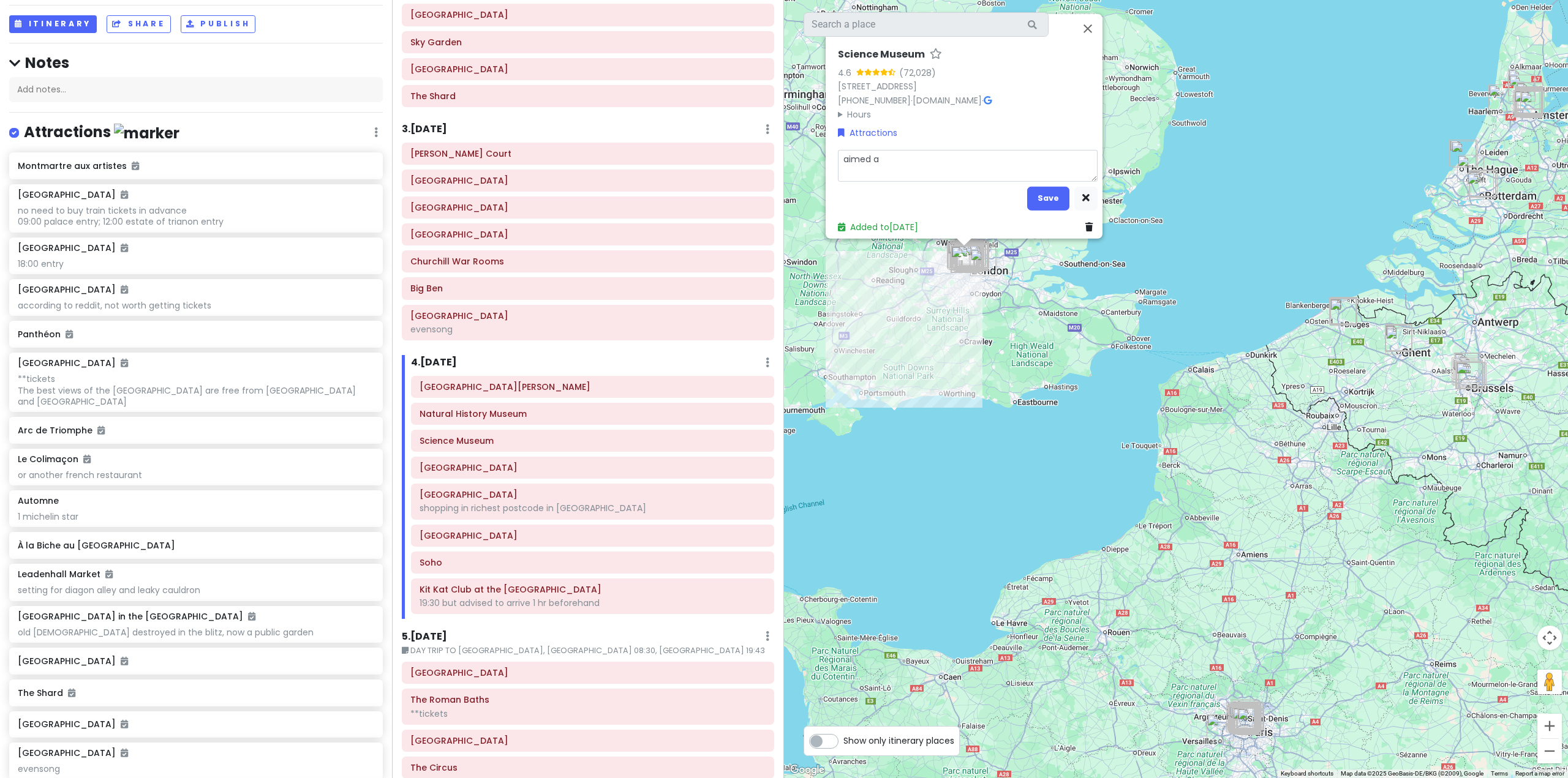
type textarea "aimed at"
type textarea "x"
type textarea "aimed at"
type textarea "x"
type textarea "aimed at k"
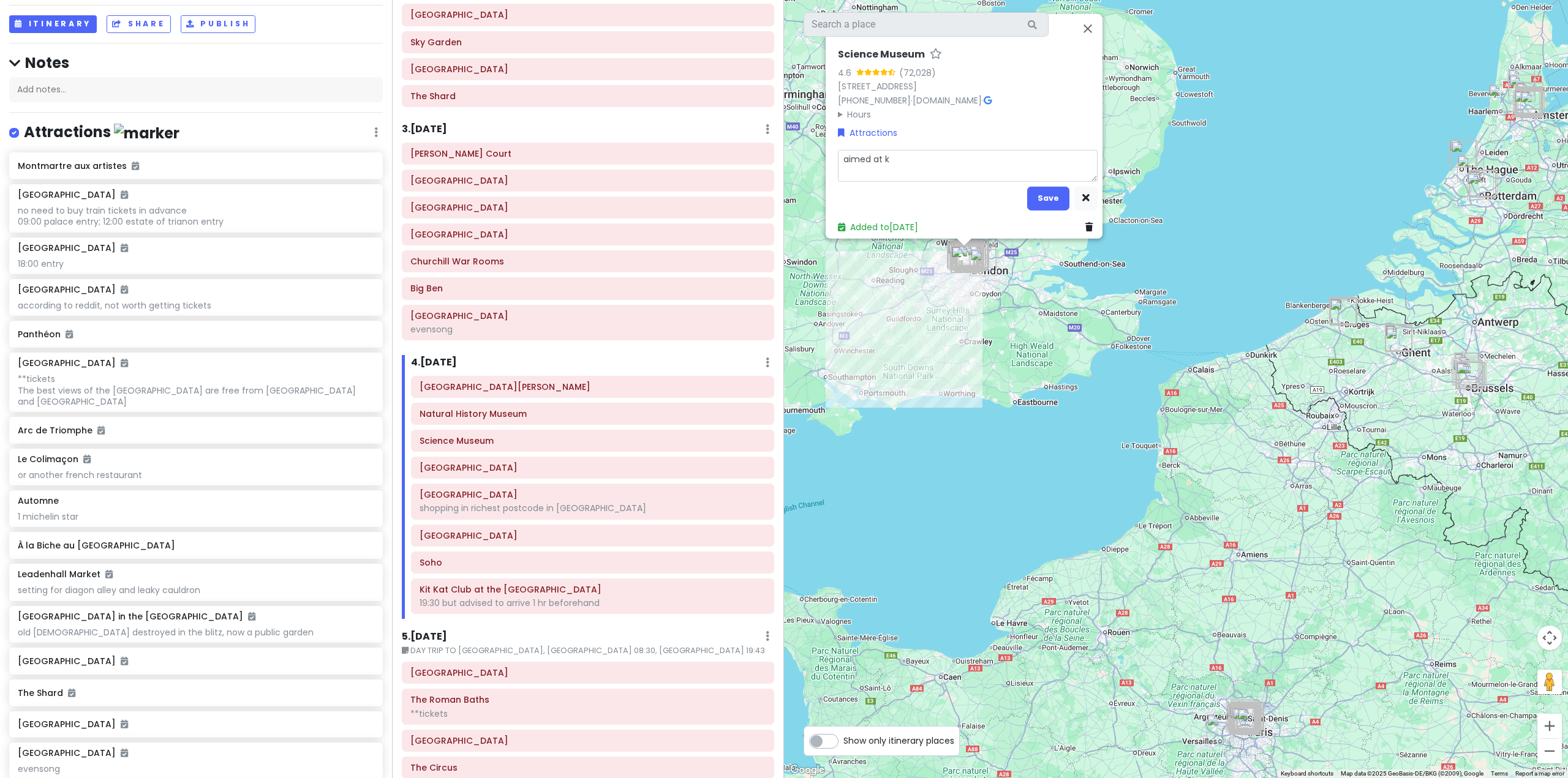
type textarea "x"
type textarea "aimed at ki"
type textarea "x"
type textarea "aimed at kid"
type textarea "x"
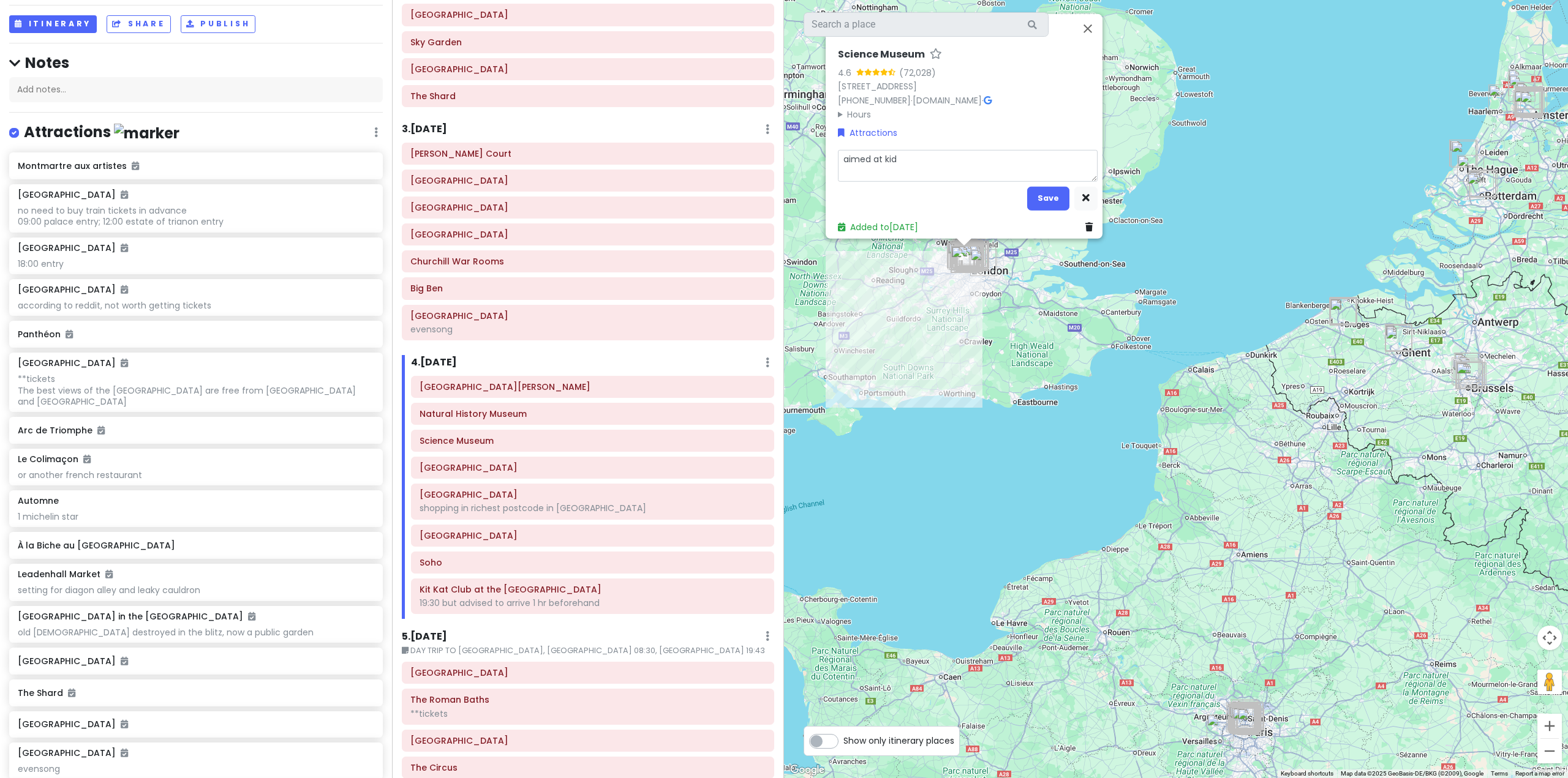
type textarea "aimed at kids"
type textarea "x"
type textarea "aimed at kids"
type textarea "x"
type textarea "aimed at kids b"
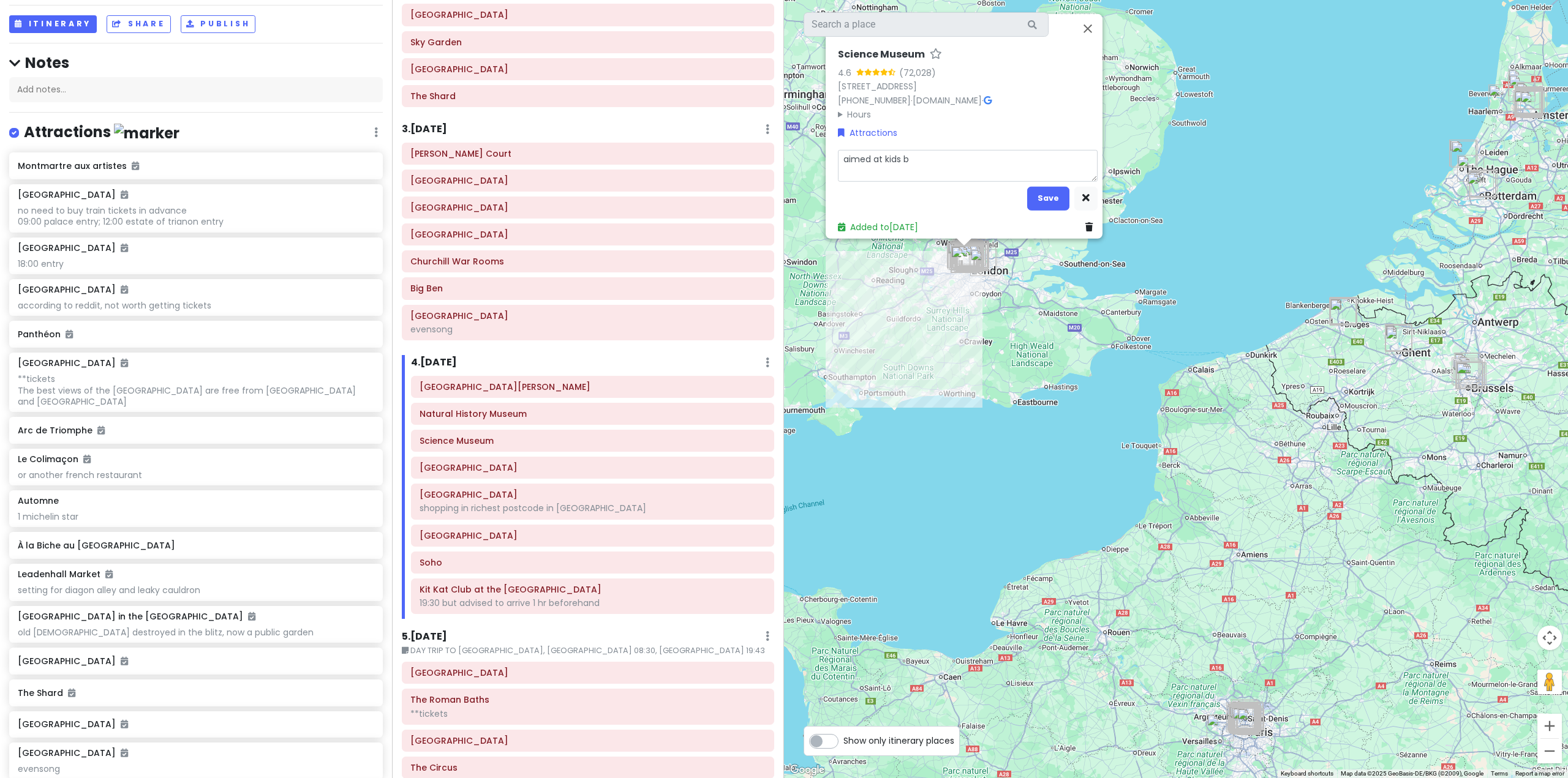
type textarea "x"
type textarea "aimed at kids bu"
type textarea "x"
type textarea "aimed at kids but"
type textarea "x"
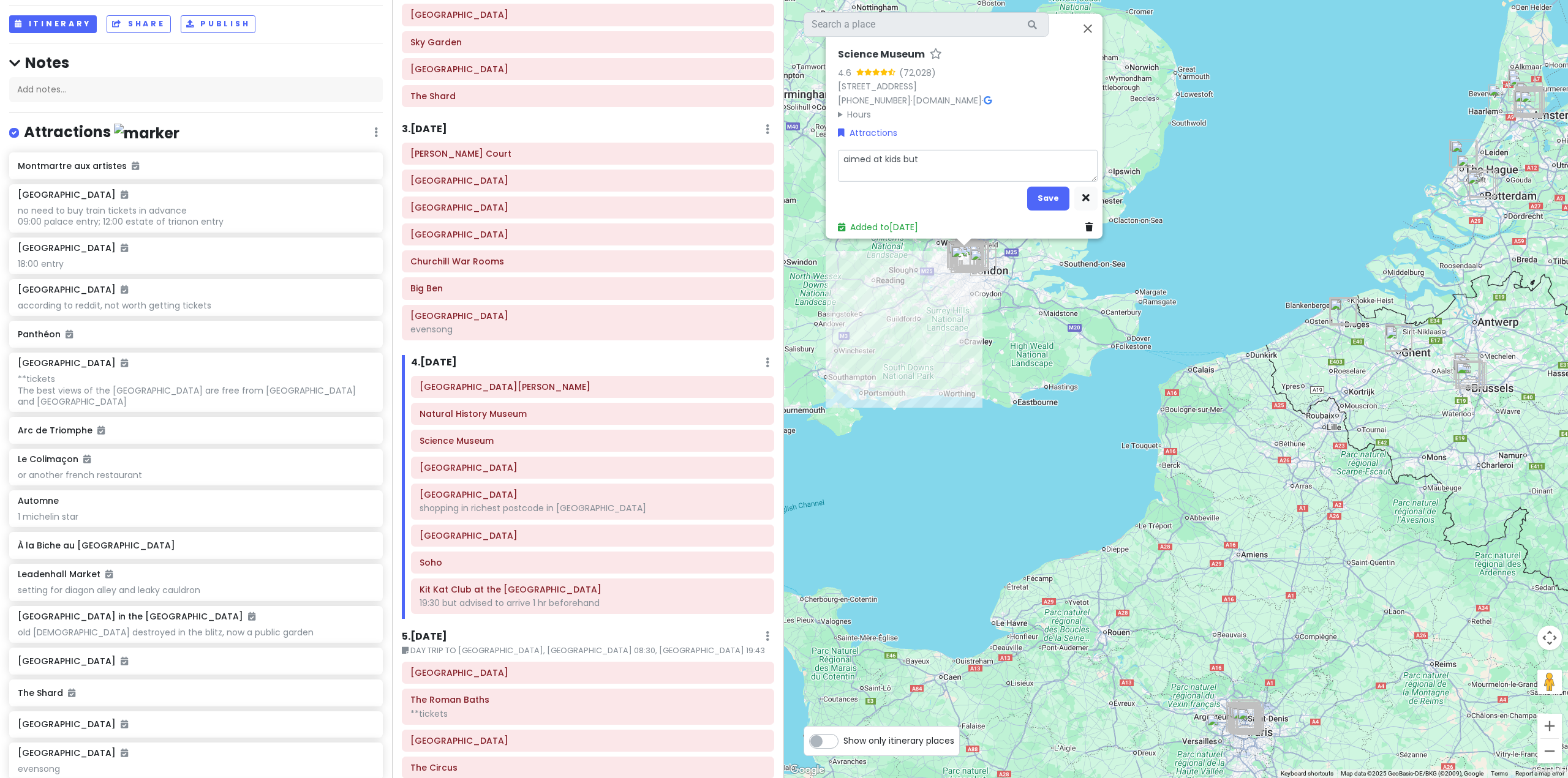
type textarea "aimed at kids but"
type textarea "x"
type textarea "aimed at kids but c"
type textarea "x"
type textarea "aimed at kids but ca"
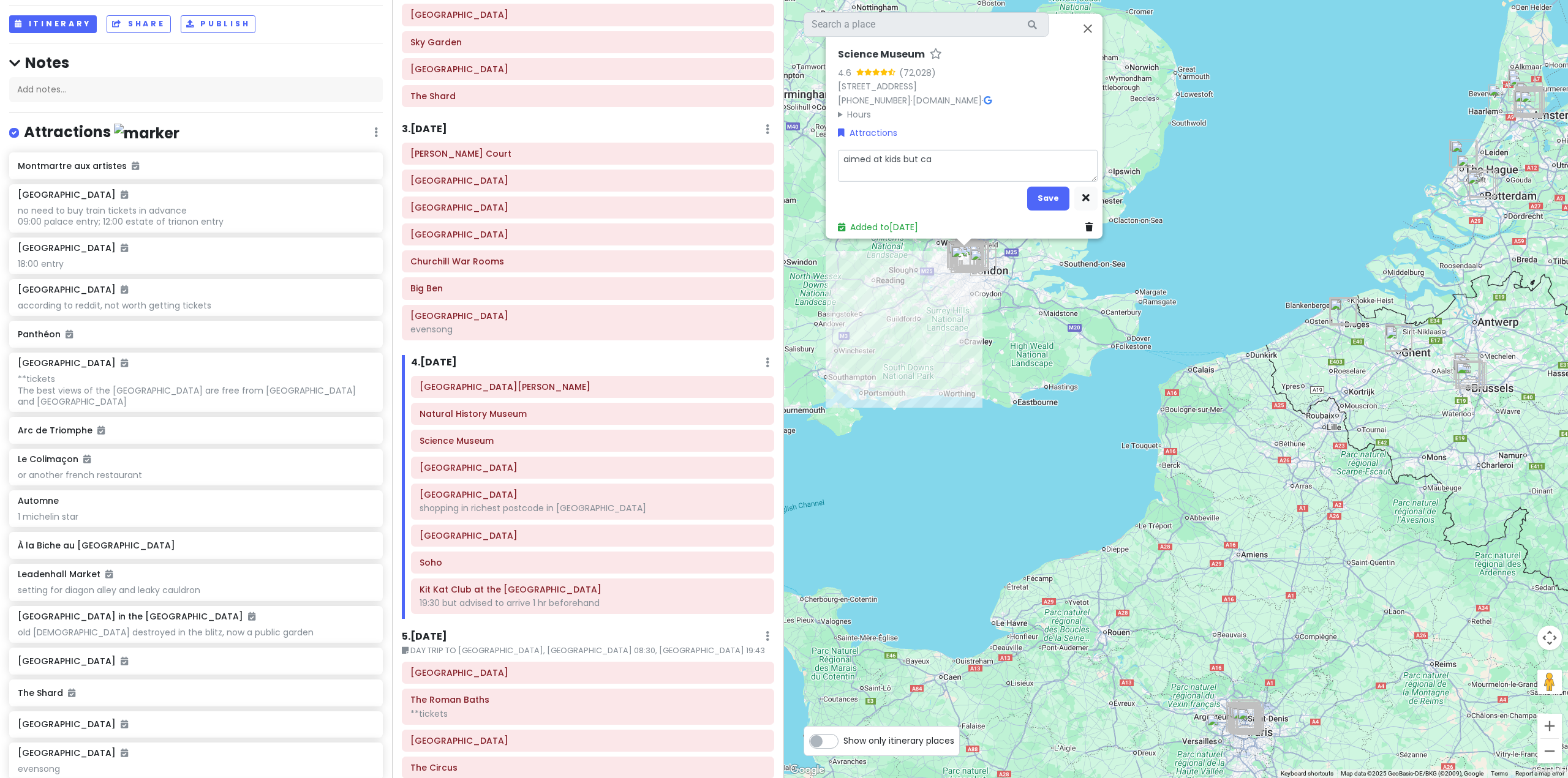
type textarea "x"
type textarea "aimed at kids but can"
type textarea "x"
type textarea "aimed at kids but can"
type textarea "x"
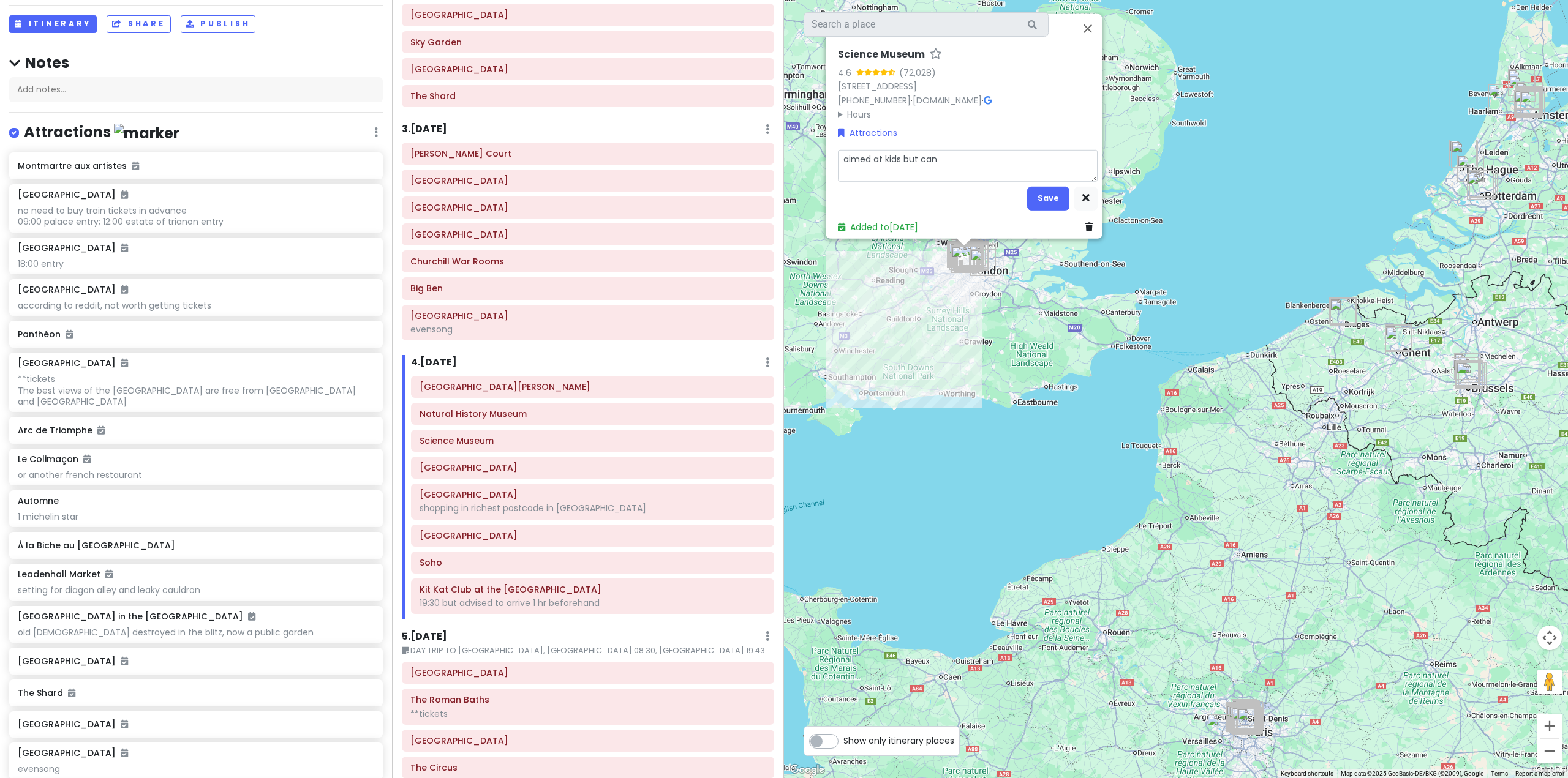
type textarea "aimed at kids but can b"
type textarea "x"
type textarea "aimed at kids but can be"
type textarea "x"
type textarea "aimed at kids but can be"
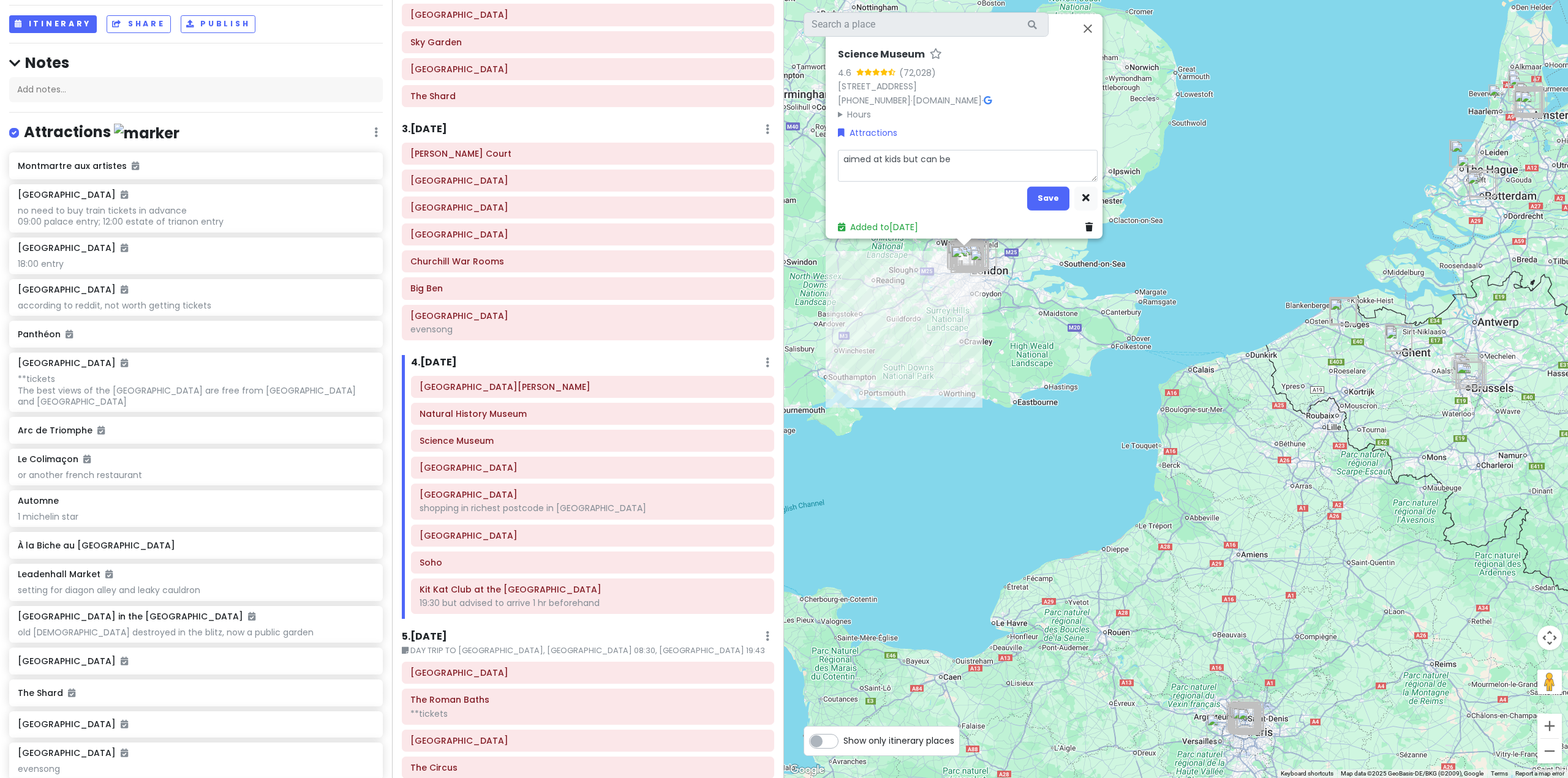
type textarea "x"
type textarea "aimed at kids but can be i"
type textarea "x"
type textarea "aimed at kids but can be in"
type textarea "x"
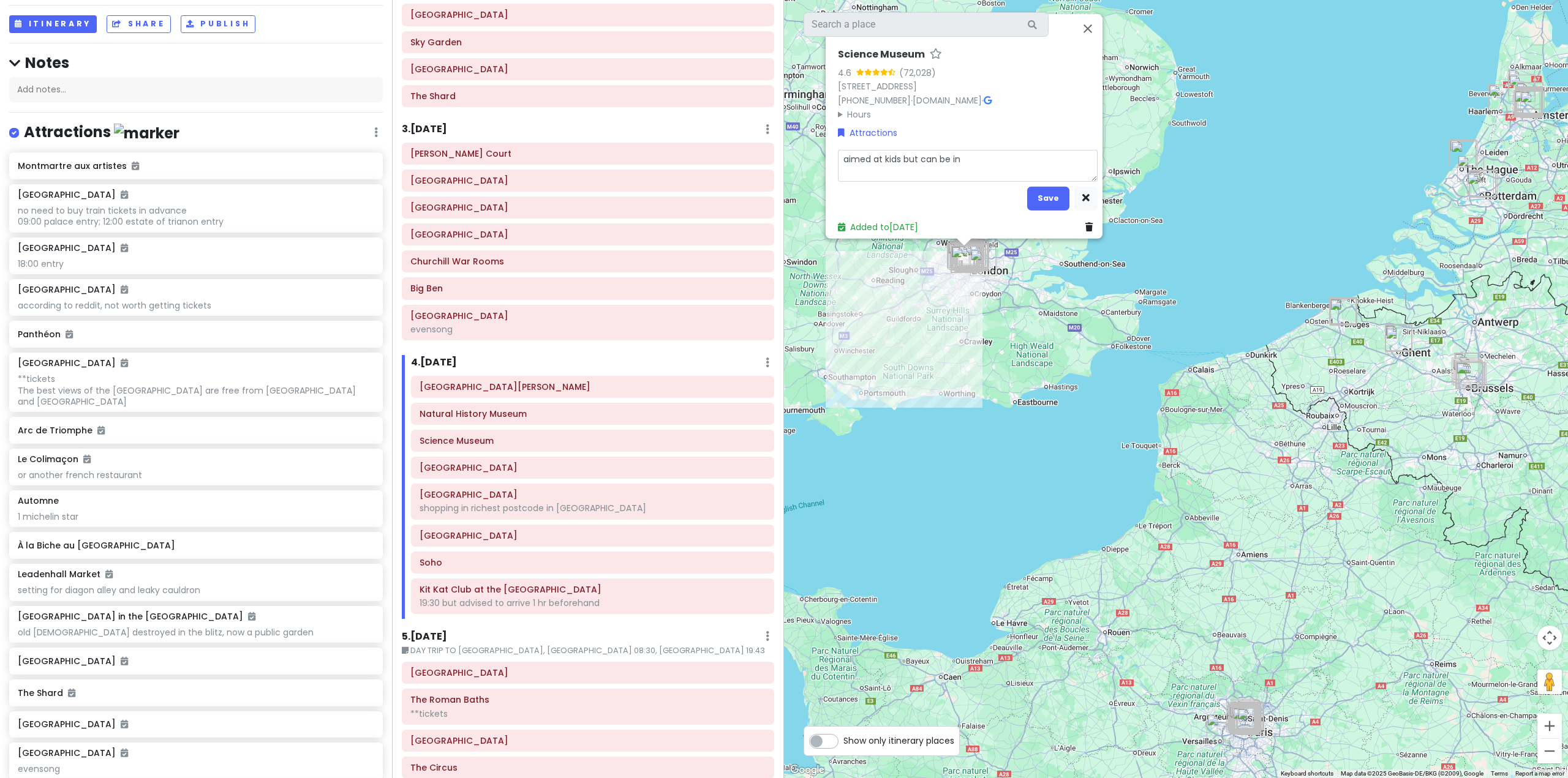
type textarea "aimed at kids but can be int"
type textarea "x"
type textarea "aimed at kids but can be inte"
type textarea "x"
type textarea "aimed at kids but can be inter"
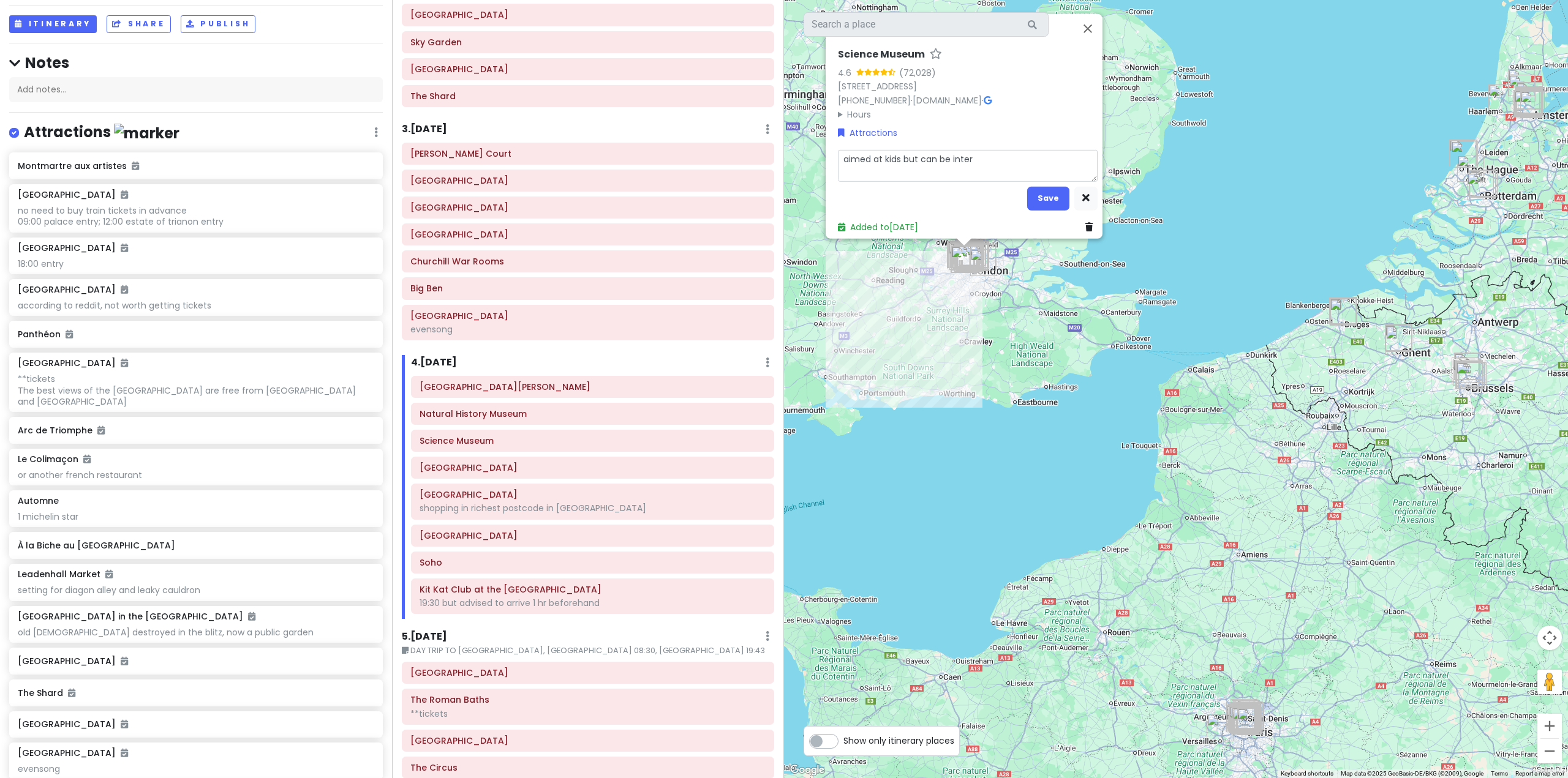
type textarea "x"
type textarea "aimed at kids but can be intere"
type textarea "x"
type textarea "aimed at kids but can be interes"
type textarea "x"
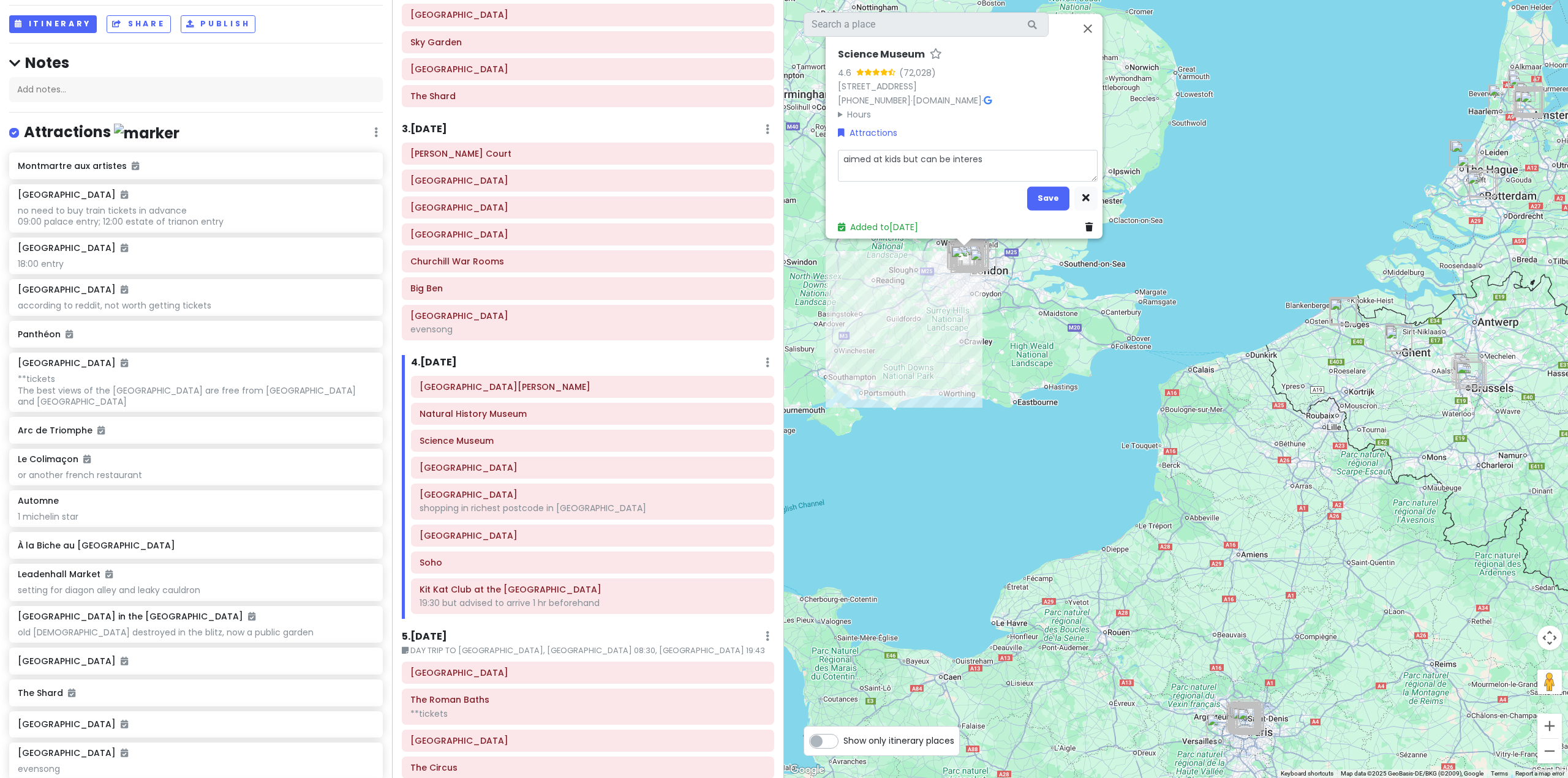
type textarea "aimed at kids but can be interest"
type textarea "x"
type textarea "aimed at kids but can be interesti"
type textarea "x"
type textarea "aimed at kids but can be interestin"
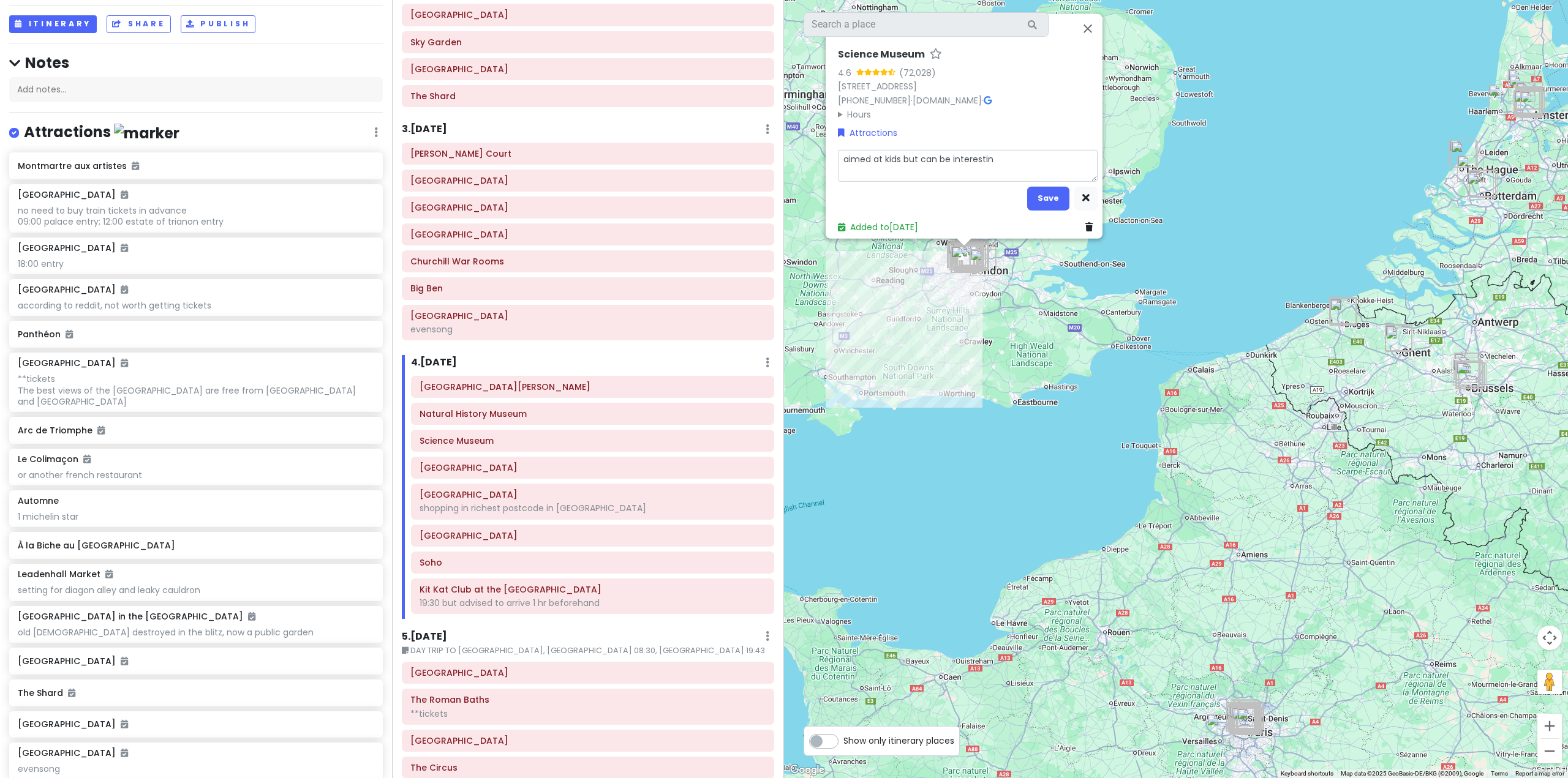
type textarea "x"
type textarea "aimed at kids but can be interesting"
click at [1041, 199] on button "Save" at bounding box center [1048, 198] width 42 height 24
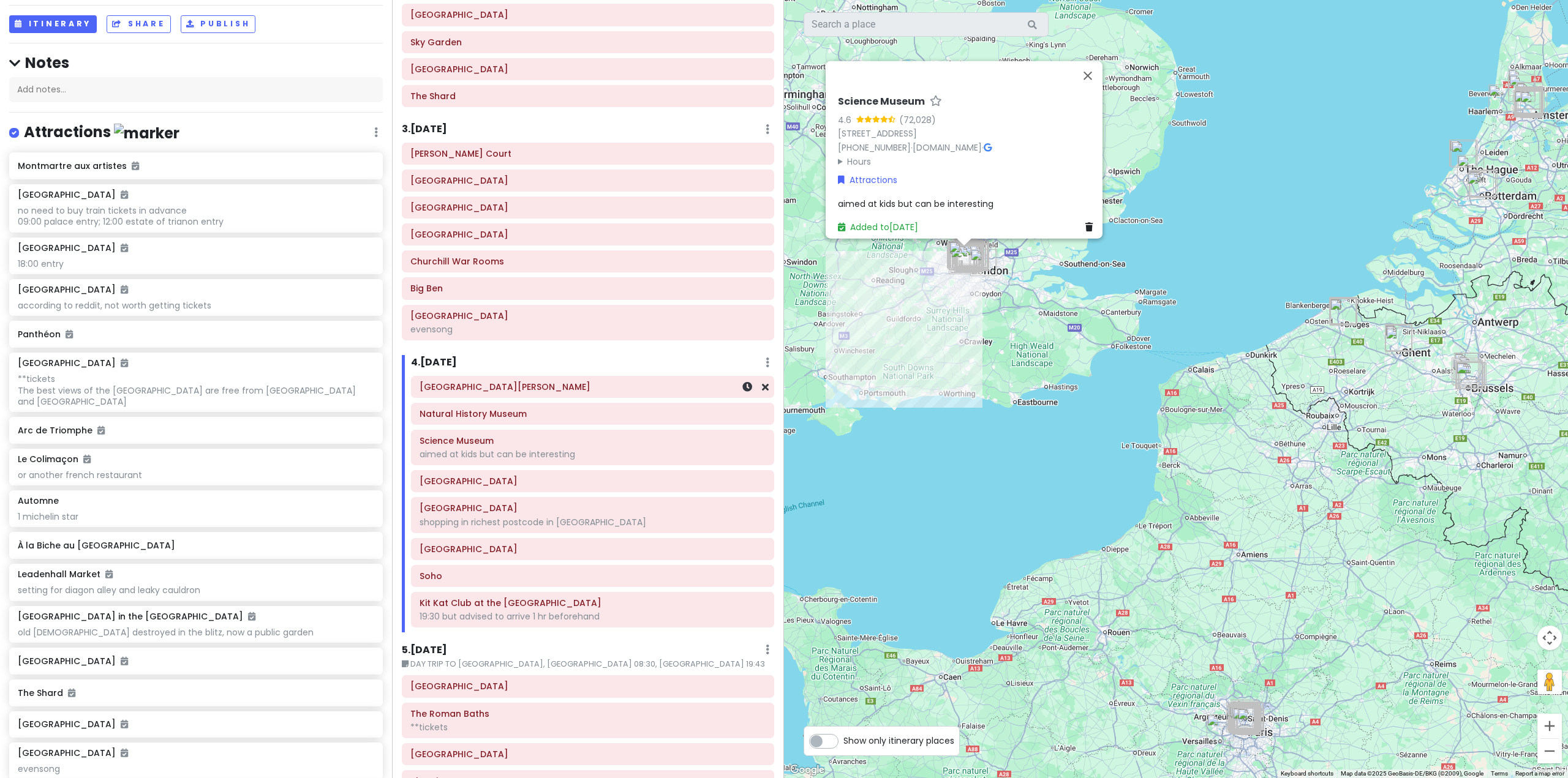
click at [677, 396] on div "[GEOGRAPHIC_DATA][PERSON_NAME]" at bounding box center [592, 387] width 362 height 21
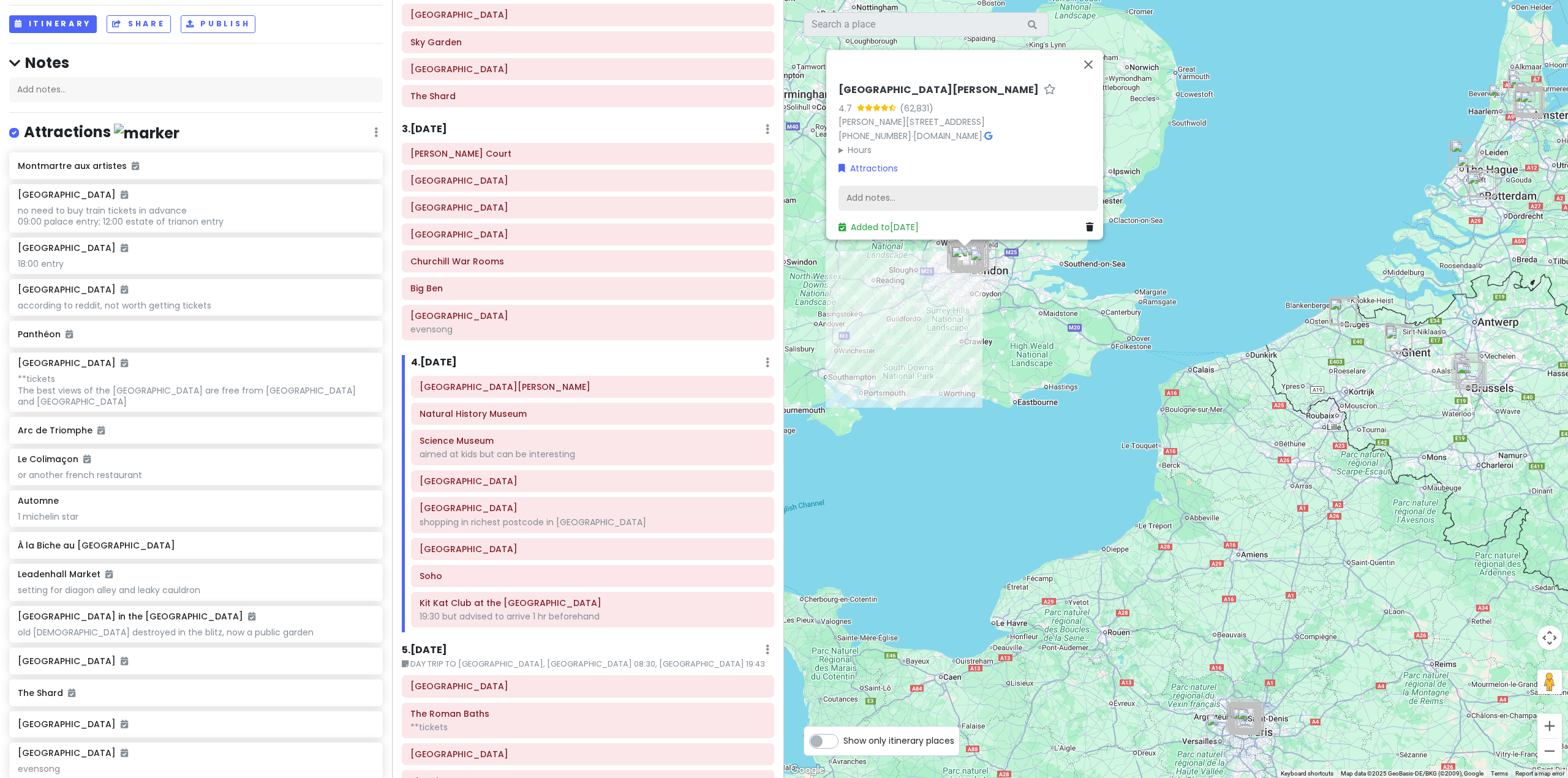
click at [923, 196] on div "Add notes..." at bounding box center [968, 198] width 259 height 26
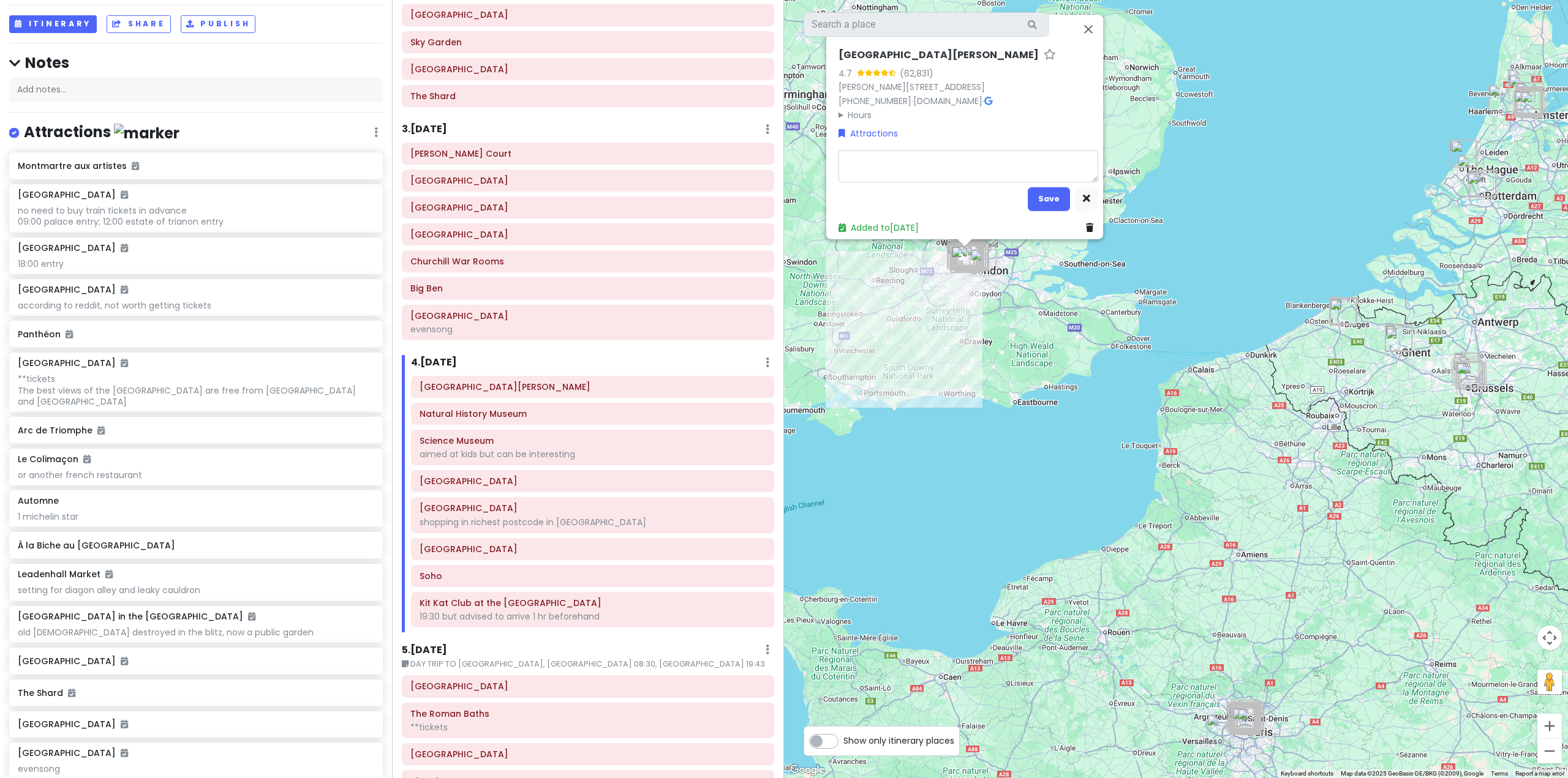
type textarea "x"
type textarea "r"
type textarea "x"
type textarea "re"
type textarea "x"
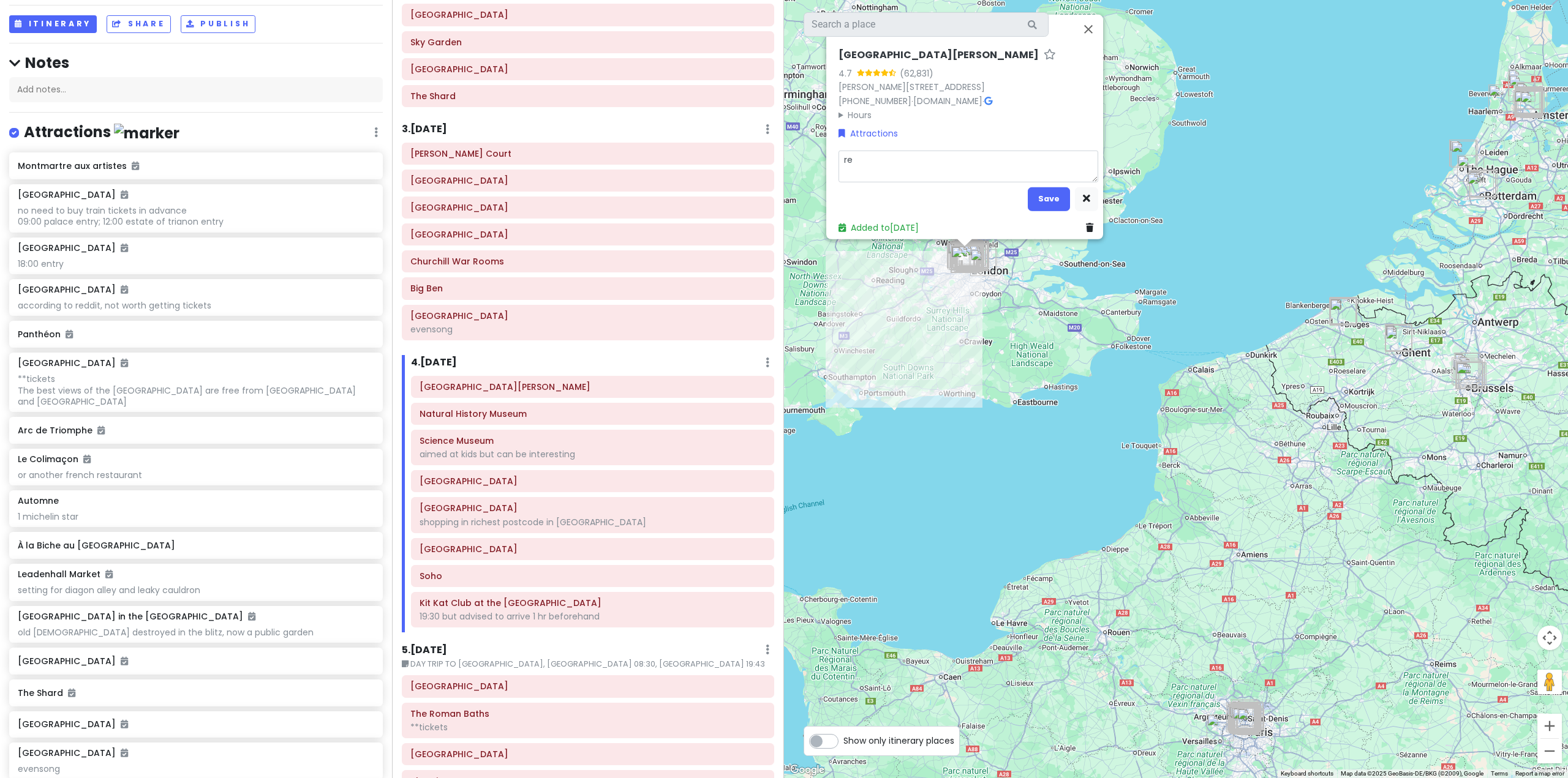
type textarea "rec"
type textarea "x"
type textarea "recc"
type textarea "x"
type textarea "recco"
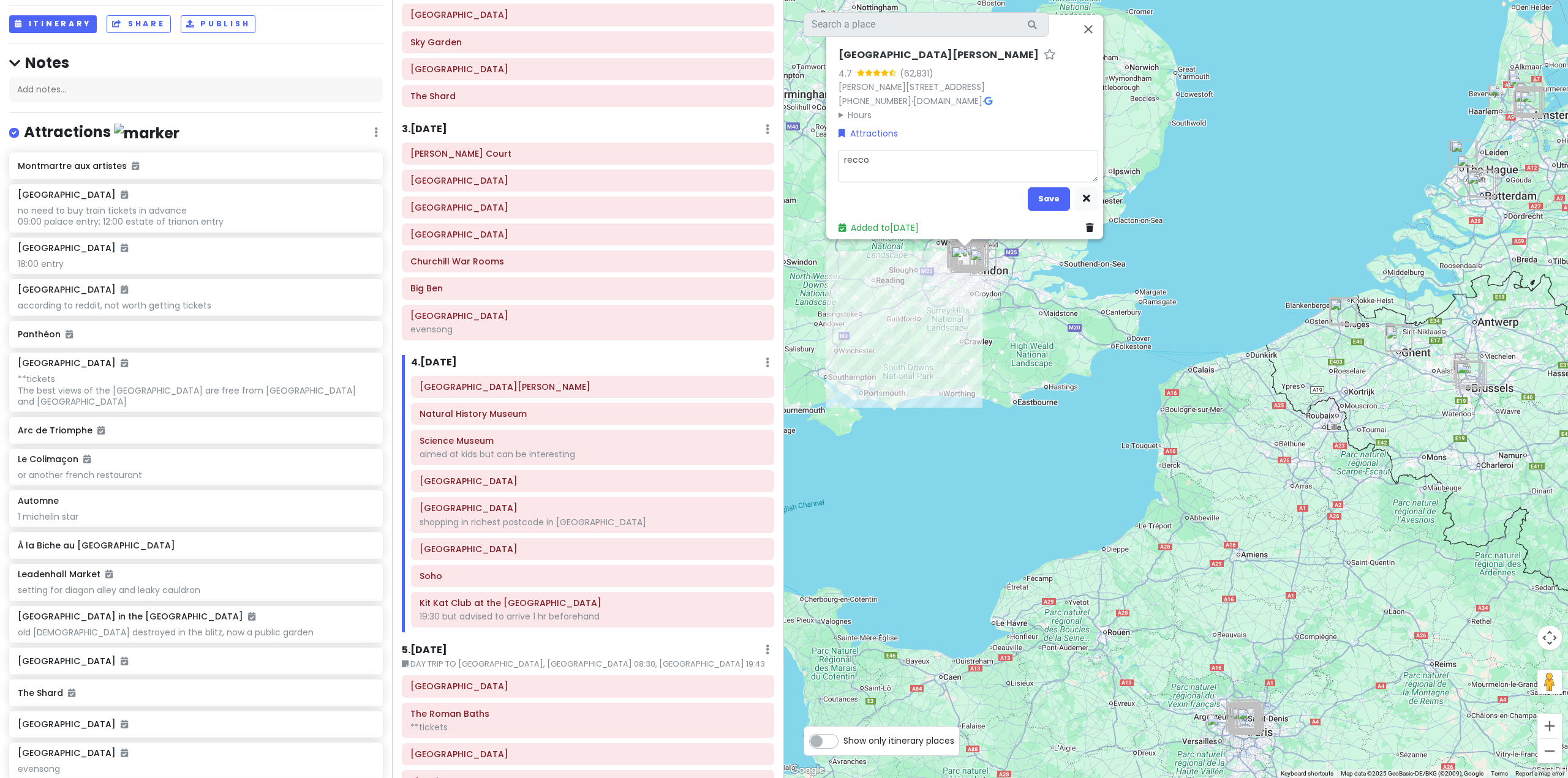
type textarea "x"
type textarea "reccom"
type textarea "x"
type textarea "reccomm"
type textarea "x"
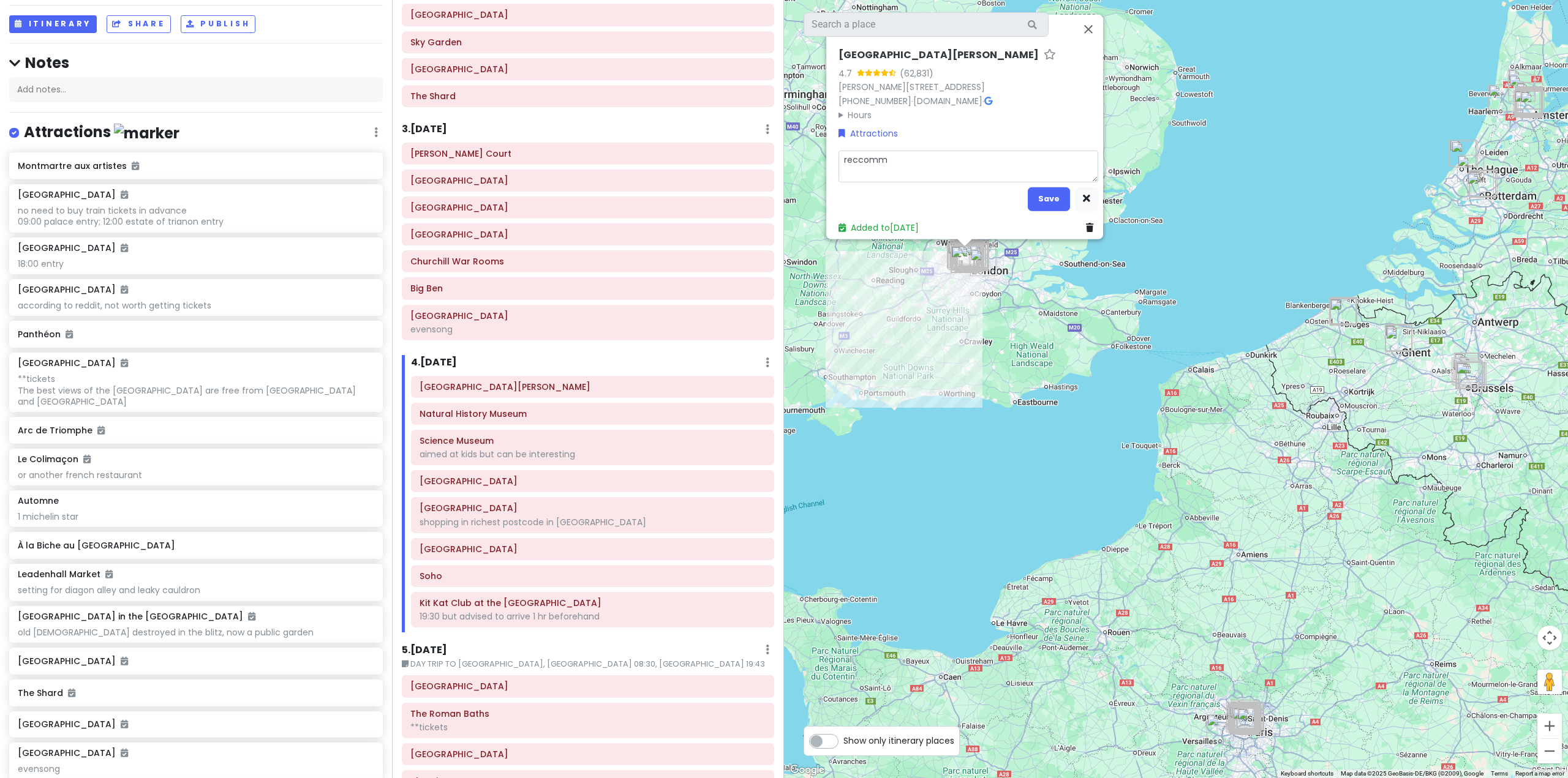
type textarea "reccomme"
type textarea "x"
type textarea "reccommen"
type textarea "x"
type textarea "reccommend"
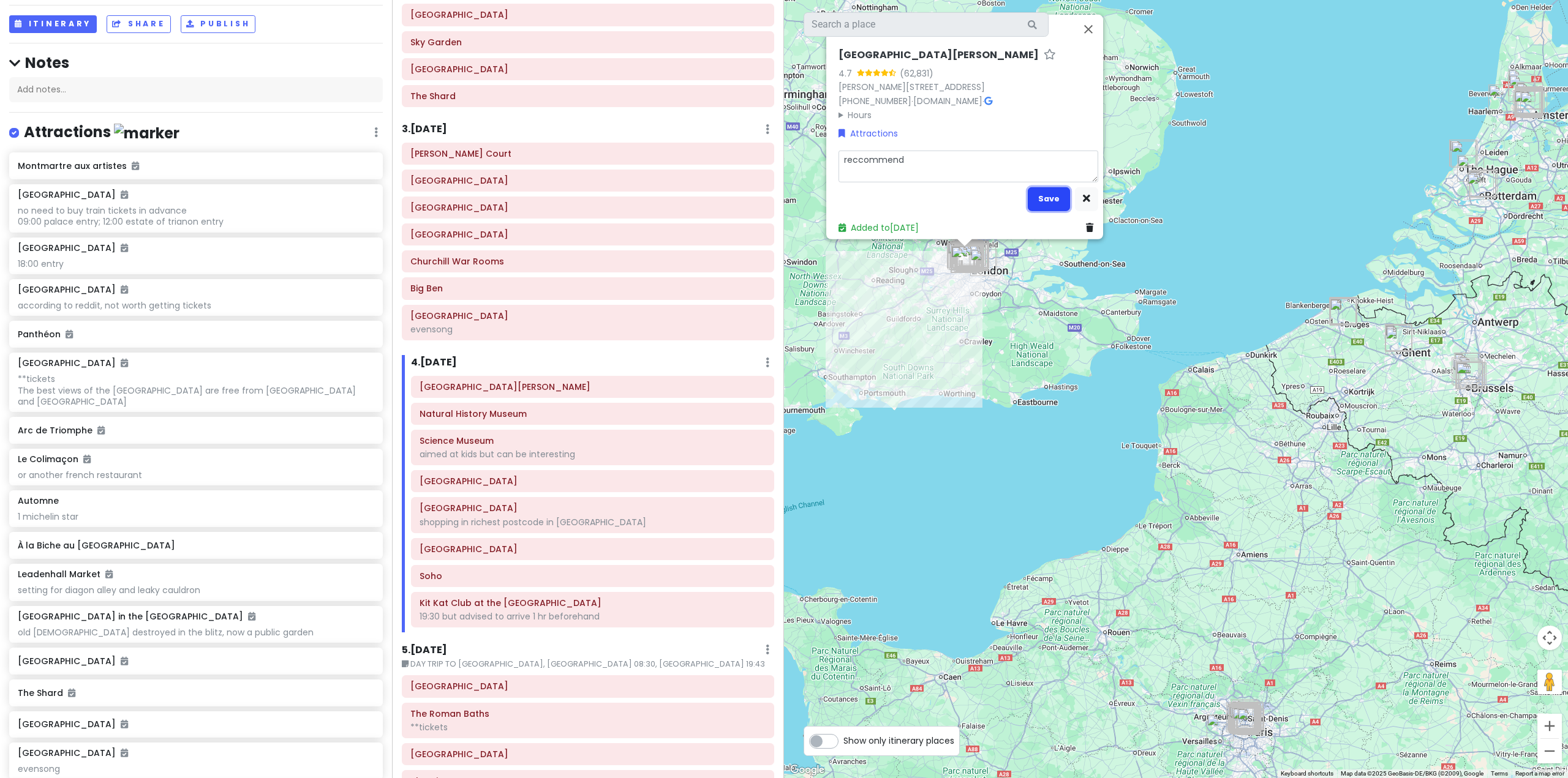
click at [1028, 189] on button "Save" at bounding box center [1049, 198] width 42 height 24
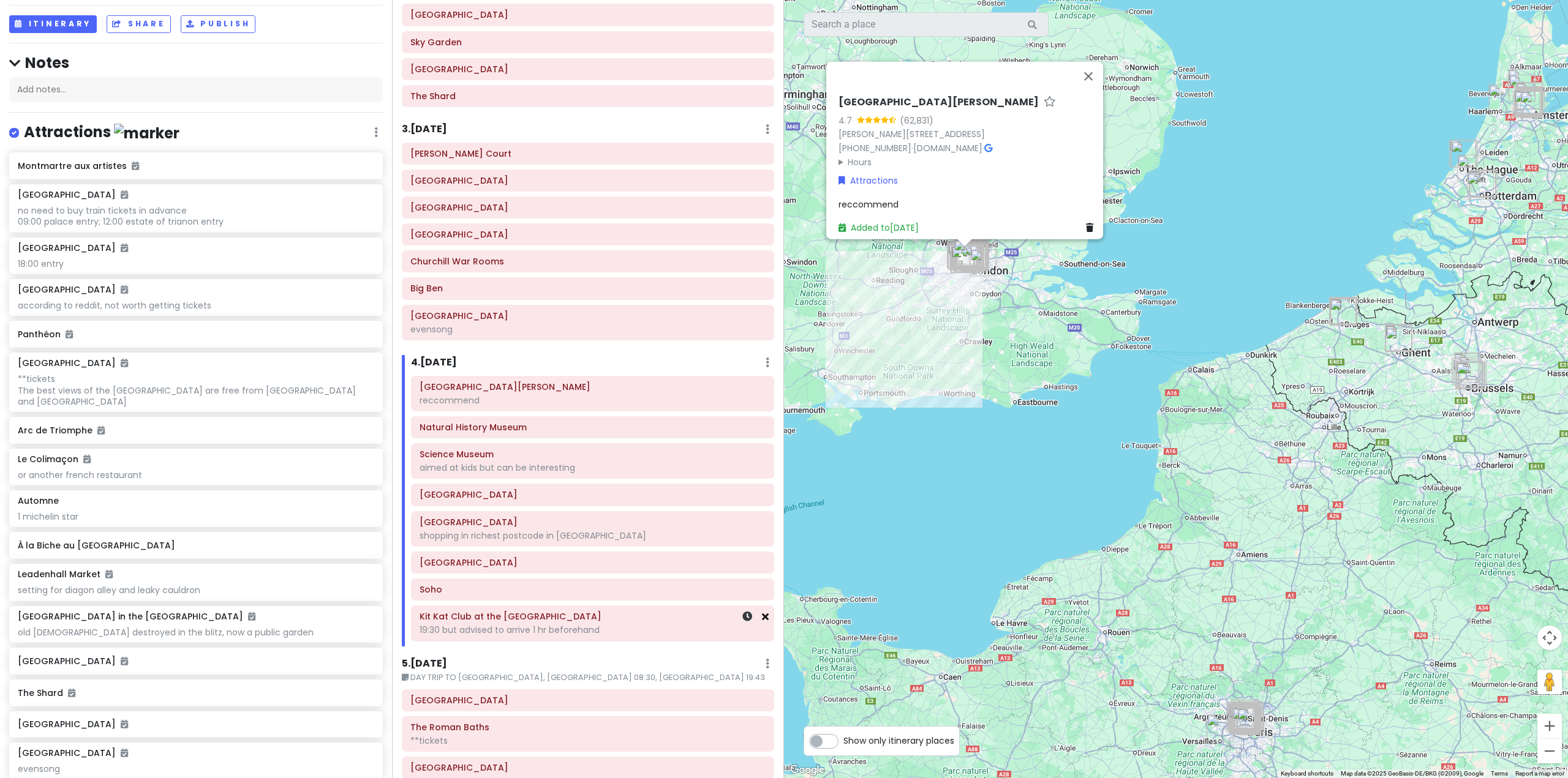
click at [762, 618] on icon at bounding box center [765, 616] width 7 height 10
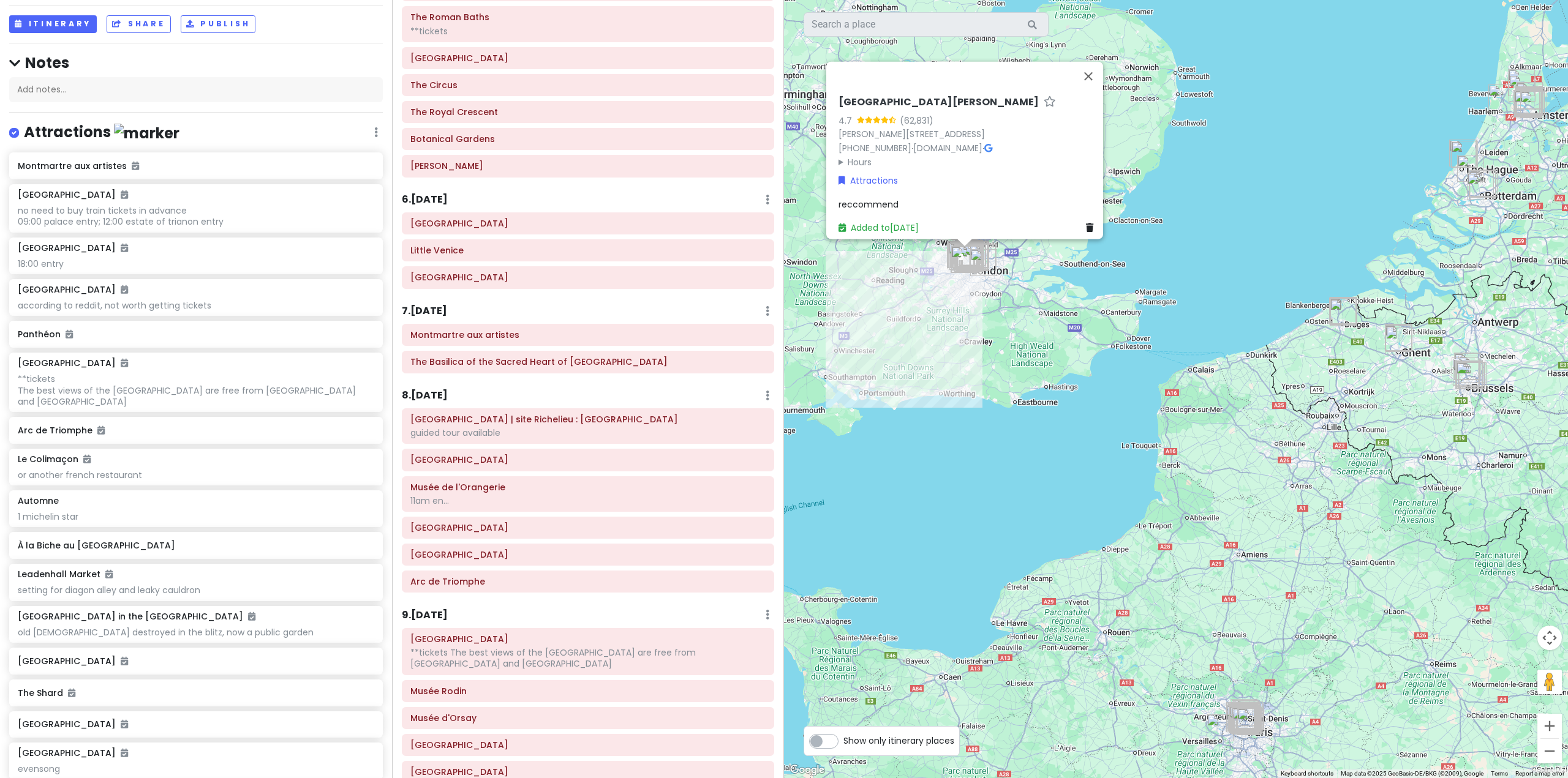
scroll to position [919, 0]
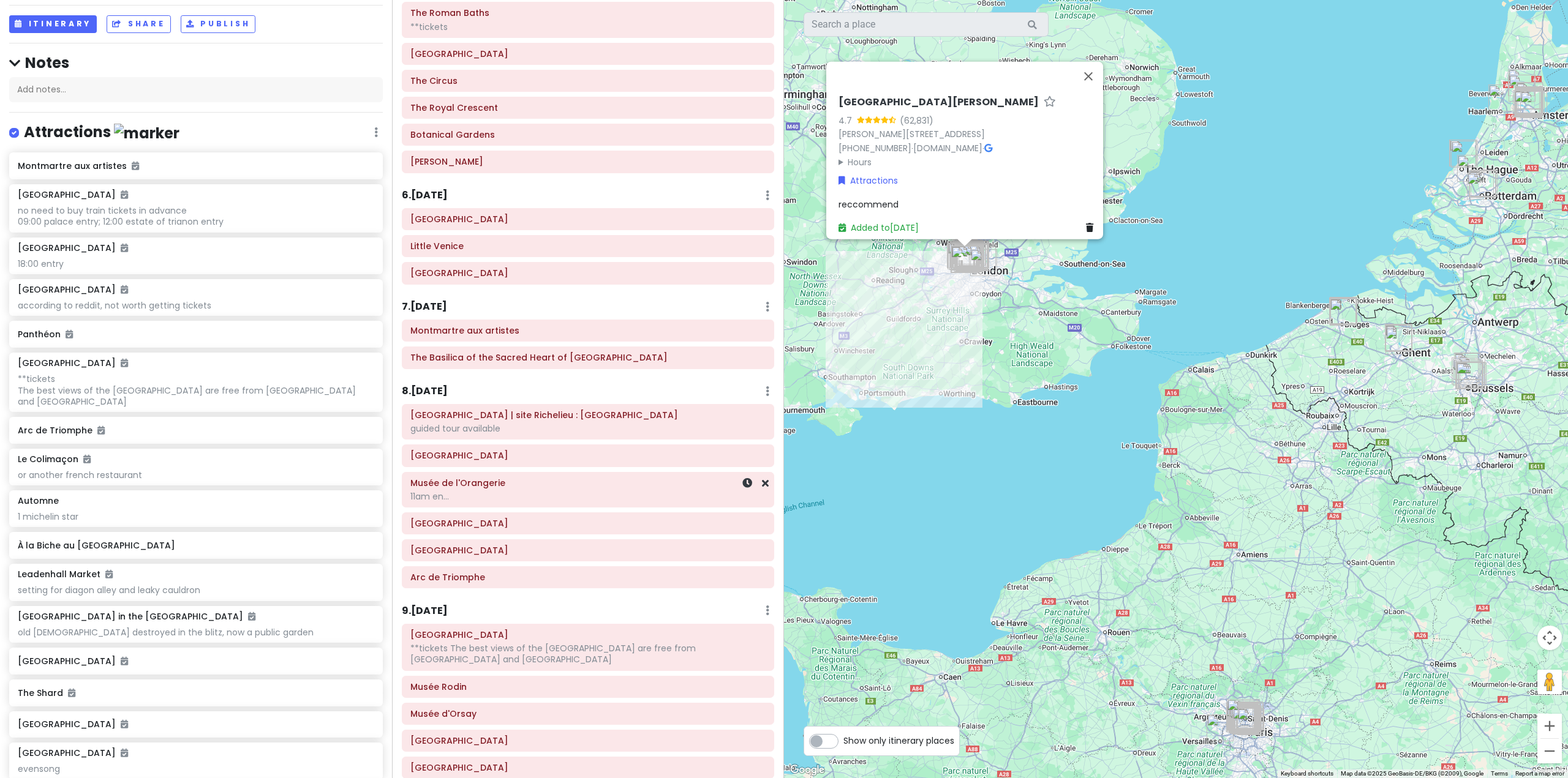
click at [659, 500] on div "11am en..." at bounding box center [588, 497] width 355 height 11
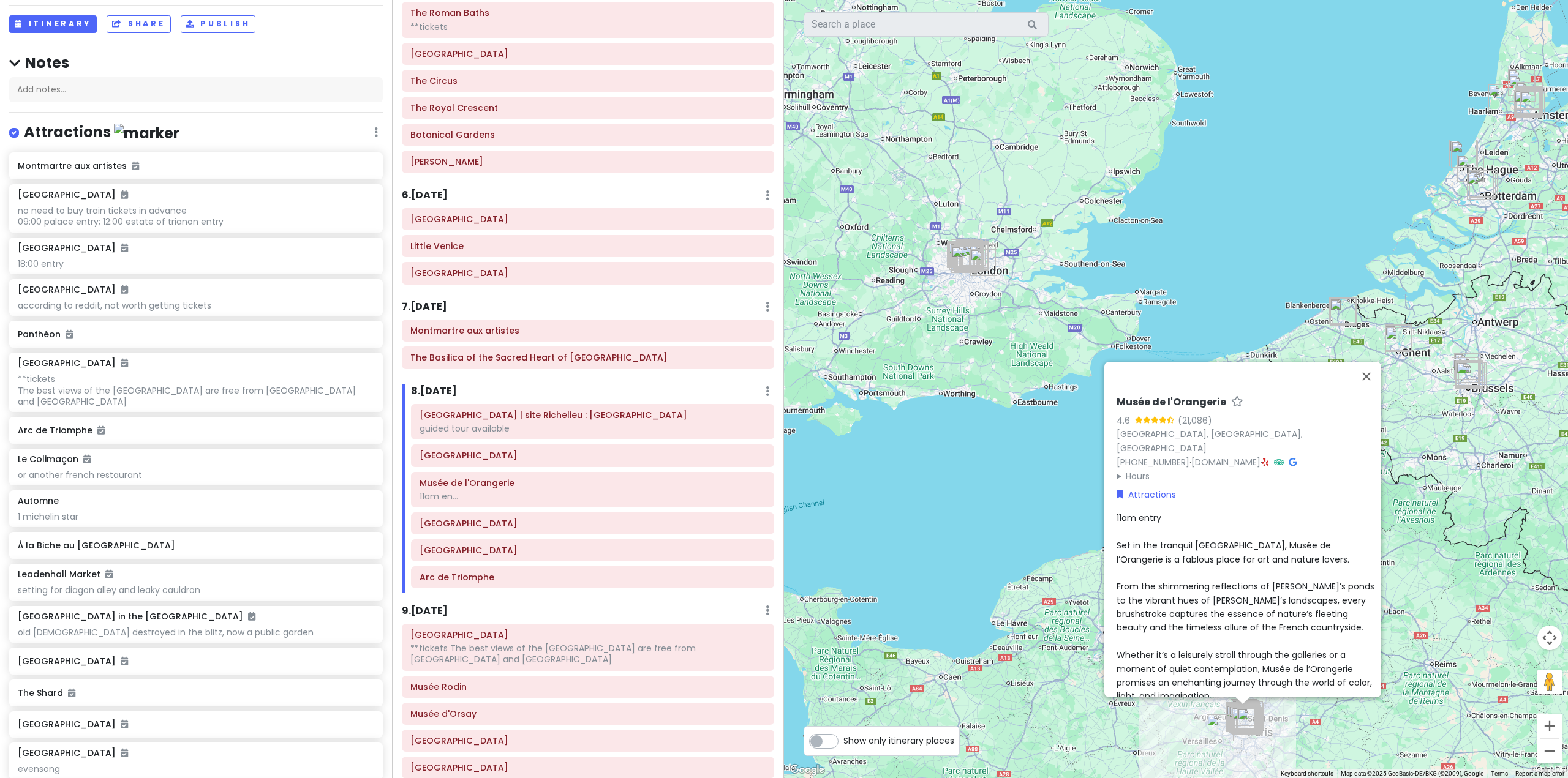
click at [1190, 488] on div "[GEOGRAPHIC_DATA] (21,086) [GEOGRAPHIC_DATA] [PHONE_NUMBER] · [DOMAIN_NAME] · H…" at bounding box center [1246, 544] width 270 height 306
click at [1160, 512] on div "11am entry Set in the tranquil [GEOGRAPHIC_DATA], Musée de l’Orangerie is a fab…" at bounding box center [1246, 607] width 259 height 191
drag, startPoint x: 1164, startPoint y: 496, endPoint x: 1086, endPoint y: 497, distance: 78.0
click at [1088, 496] on div "[GEOGRAPHIC_DATA] (21,086) [GEOGRAPHIC_DATA] [PHONE_NUMBER] · [DOMAIN_NAME] · H…" at bounding box center [1177, 389] width 784 height 778
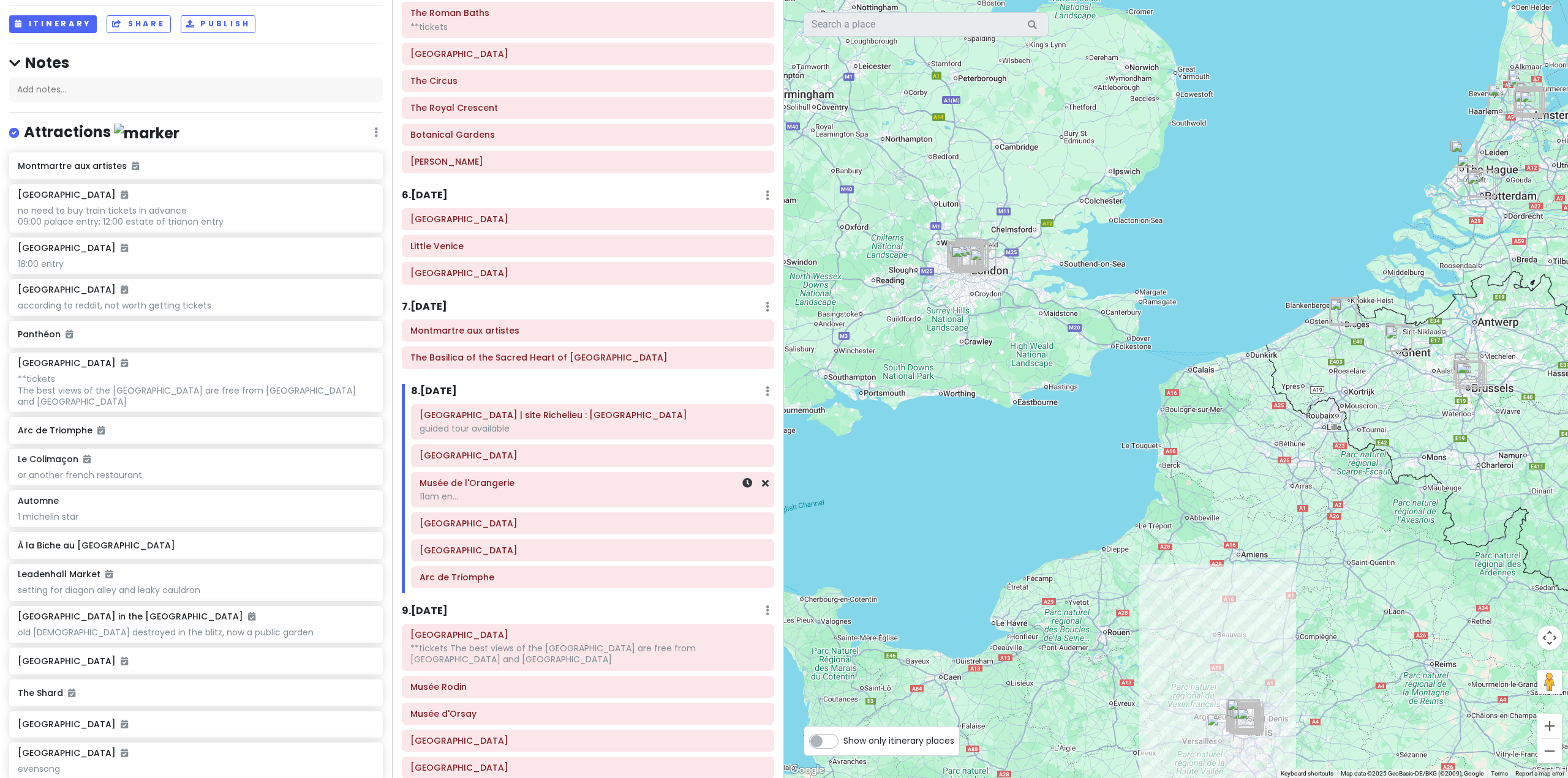
click at [599, 485] on h6 "Musée de l'Orangerie" at bounding box center [592, 484] width 346 height 11
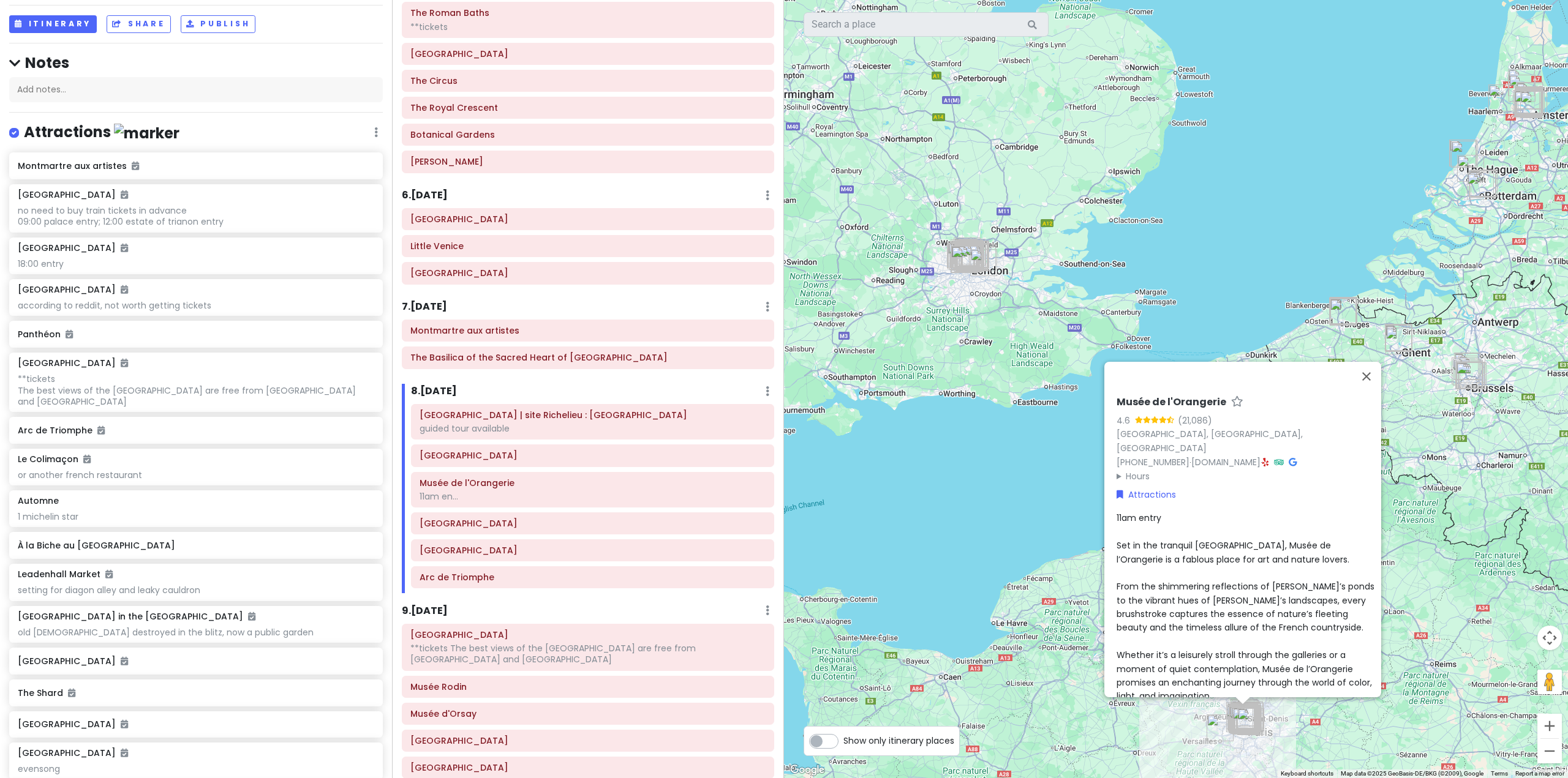
click at [1155, 512] on div "11am entry Set in the tranquil [GEOGRAPHIC_DATA], Musée de l’Orangerie is a fab…" at bounding box center [1246, 607] width 259 height 191
click at [1112, 497] on div "[GEOGRAPHIC_DATA] (21,086) [GEOGRAPHIC_DATA] [PHONE_NUMBER] · [DOMAIN_NAME] · H…" at bounding box center [1246, 544] width 270 height 306
type textarea "x"
type textarea "n Set in the tranquil [GEOGRAPHIC_DATA], Musée de l’Orangerie is a fablous plac…"
type textarea "x"
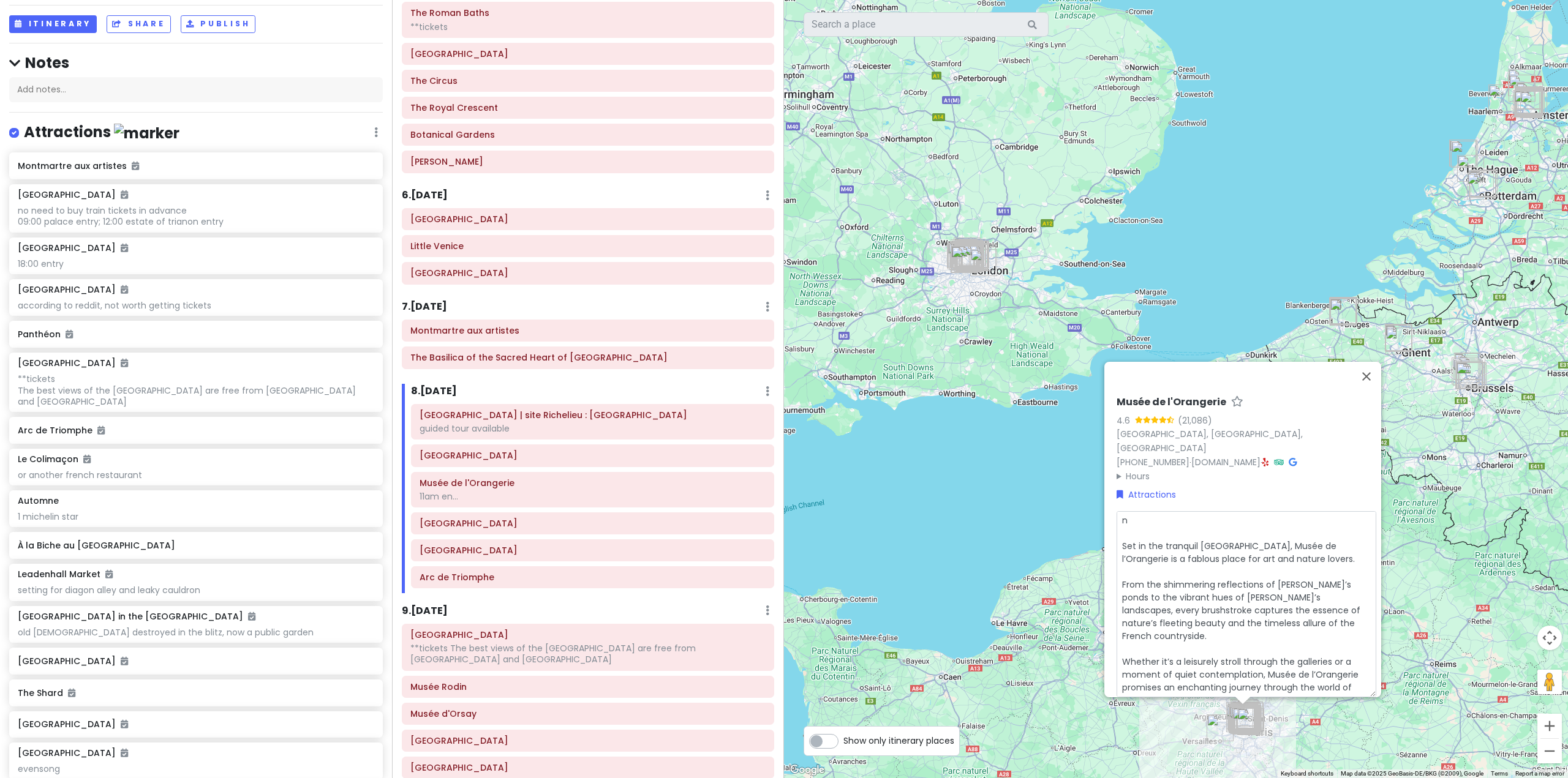
type textarea "ne Set in the tranquil [GEOGRAPHIC_DATA], Musée de l’Orangerie is a fablous pla…"
type textarea "x"
type textarea "nee Set in the tranquil [GEOGRAPHIC_DATA], Musée de l’Orangerie is a fablous pl…"
type textarea "x"
type textarea "need Set in the tranquil [GEOGRAPHIC_DATA], Musée de l’Orangerie is a fablous p…"
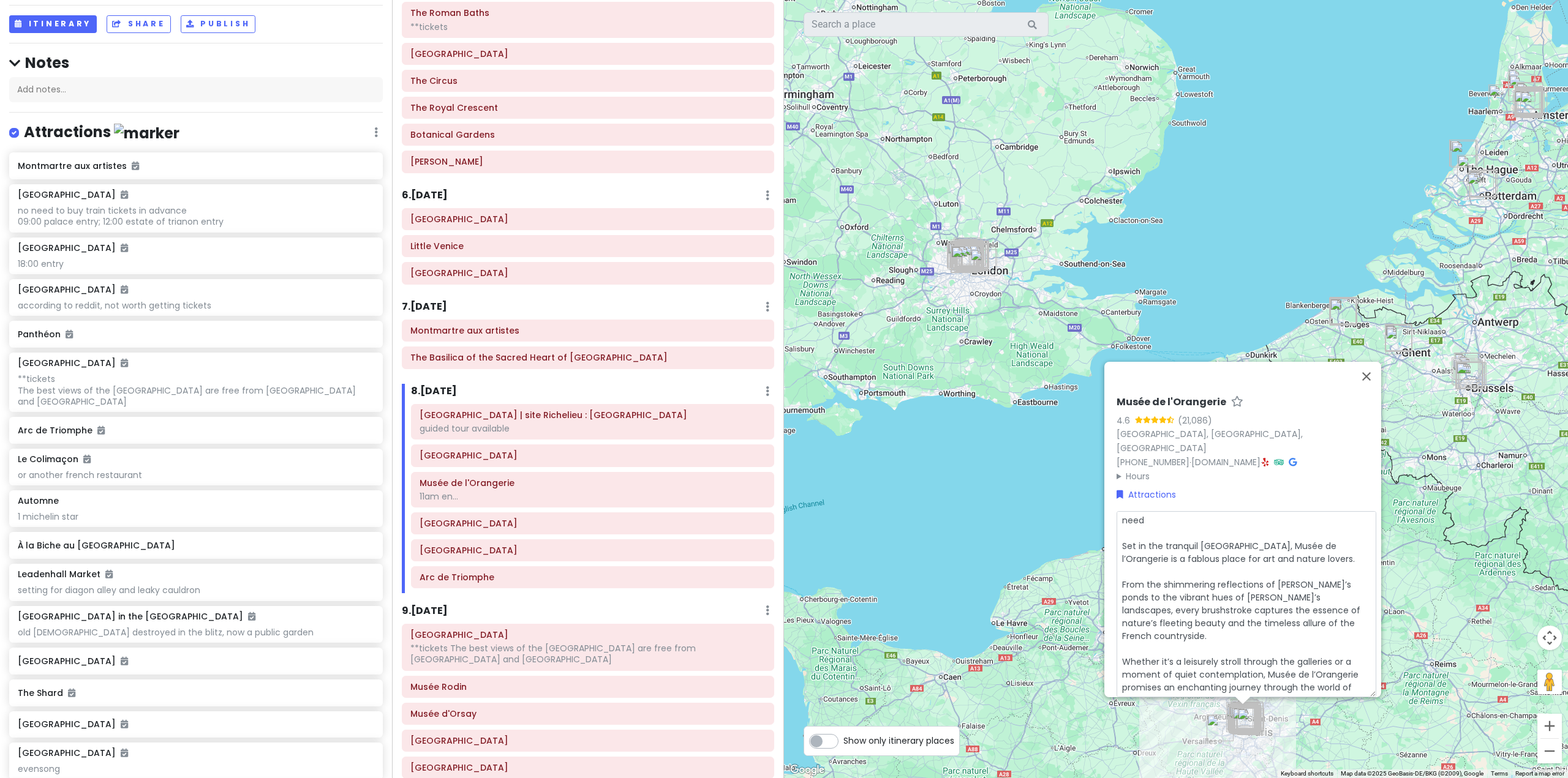
type textarea "x"
type textarea "needs Set in the tranquil [GEOGRAPHIC_DATA], Musée de l’Orangerie is a fablous …"
type textarea "x"
type textarea "needs Set in the tranquil [GEOGRAPHIC_DATA], Musée de l’Orangerie is a fablous …"
type textarea "x"
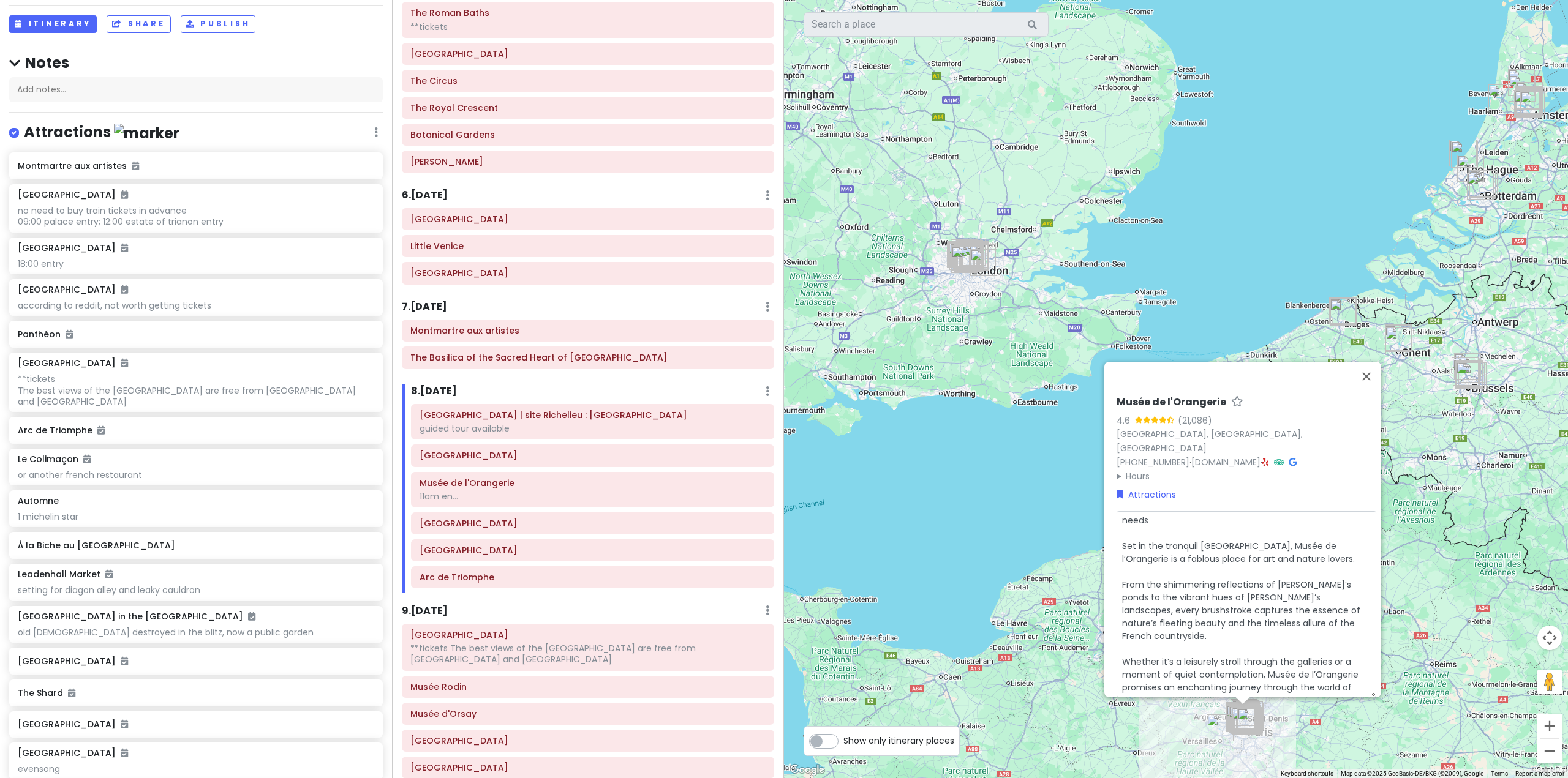
type textarea "needs t Set in the tranquil [GEOGRAPHIC_DATA], Musée de l’Orangerie is a fablou…"
type textarea "x"
type textarea "needs ti Set in the tranquil [GEOGRAPHIC_DATA], Musée de l’Orangerie is a fablo…"
type textarea "x"
type textarea "needs [MEDICAL_DATA] Set in the tranquil [GEOGRAPHIC_DATA], Musée de l’Orangeri…"
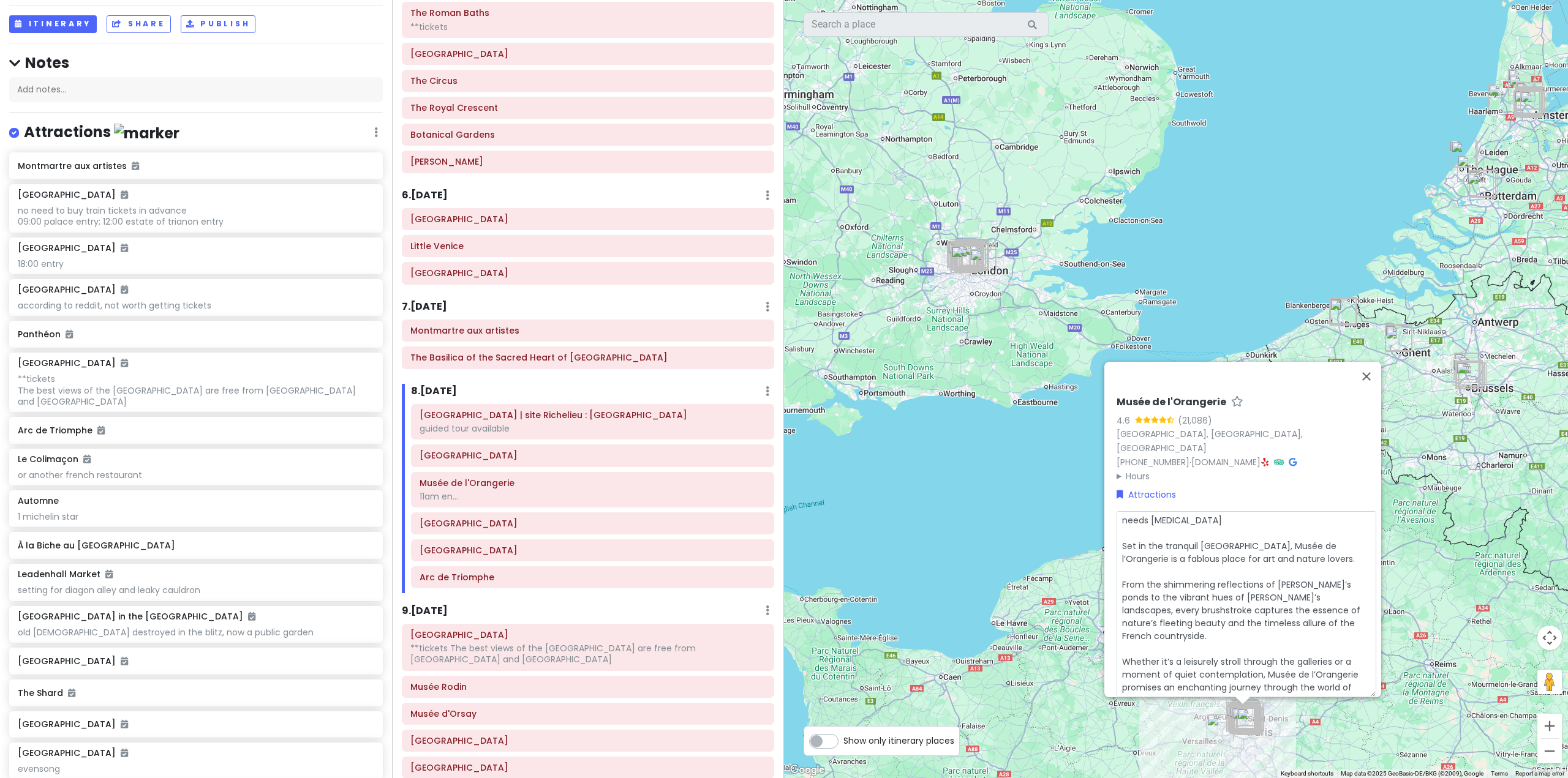
type textarea "x"
type textarea "needs tick Set in the tranquil [GEOGRAPHIC_DATA], Musée de l’Orangerie is a fab…"
type textarea "x"
type textarea "needs ticke Set in the tranquil [GEOGRAPHIC_DATA], Musée de l’Orangerie is a fa…"
type textarea "x"
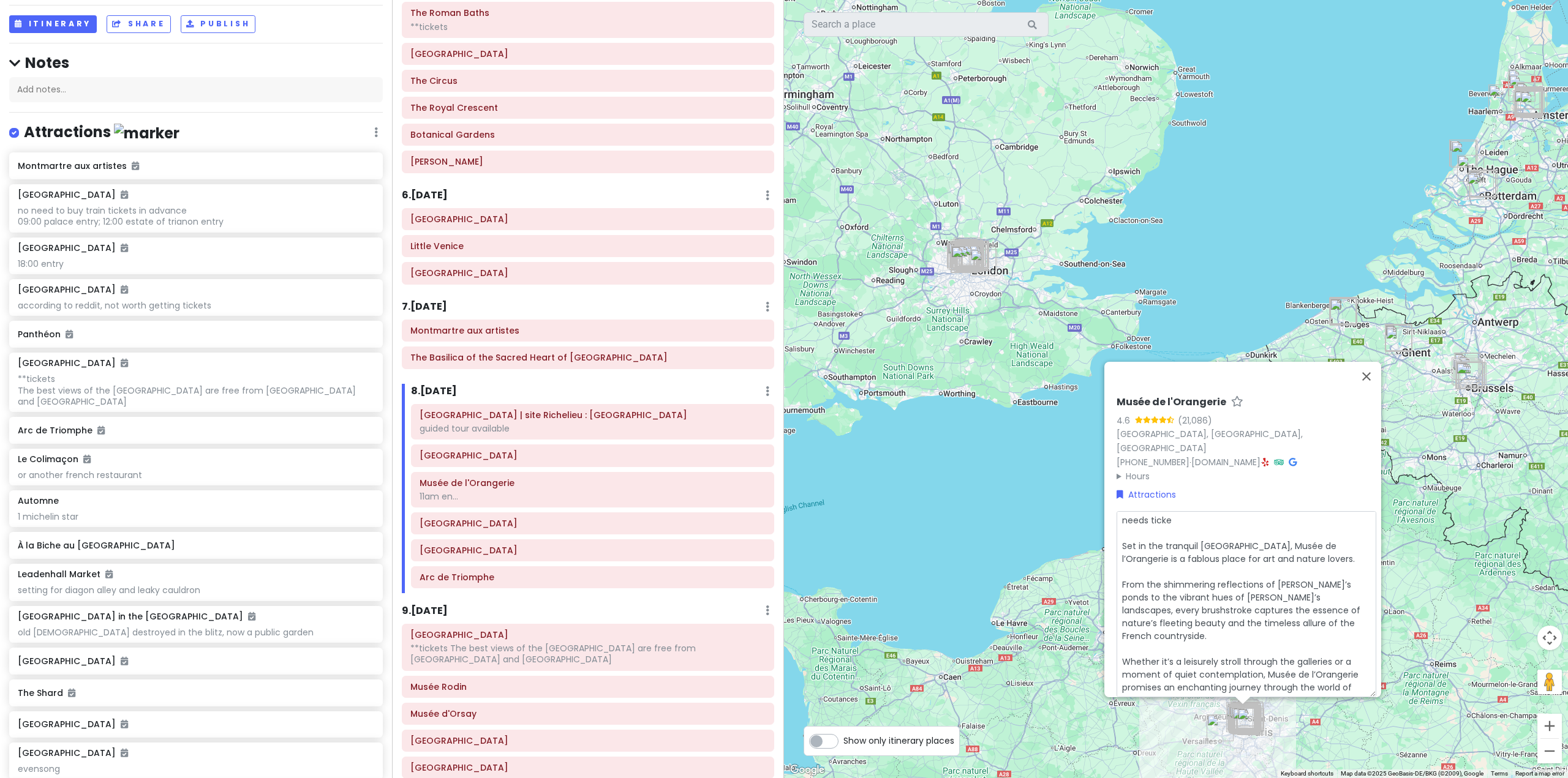
type textarea "needs ticket Set in the tranquil [GEOGRAPHIC_DATA], Musée de l’Orangerie is a f…"
type textarea "x"
type textarea "needs tickets Set in the tranquil [GEOGRAPHIC_DATA], Musée de l’Orangerie is a …"
click at [1323, 702] on button "Save" at bounding box center [1327, 714] width 42 height 24
click at [640, 603] on div "9 . [DATE] Add Day Notes Delete Day" at bounding box center [588, 613] width 373 height 21
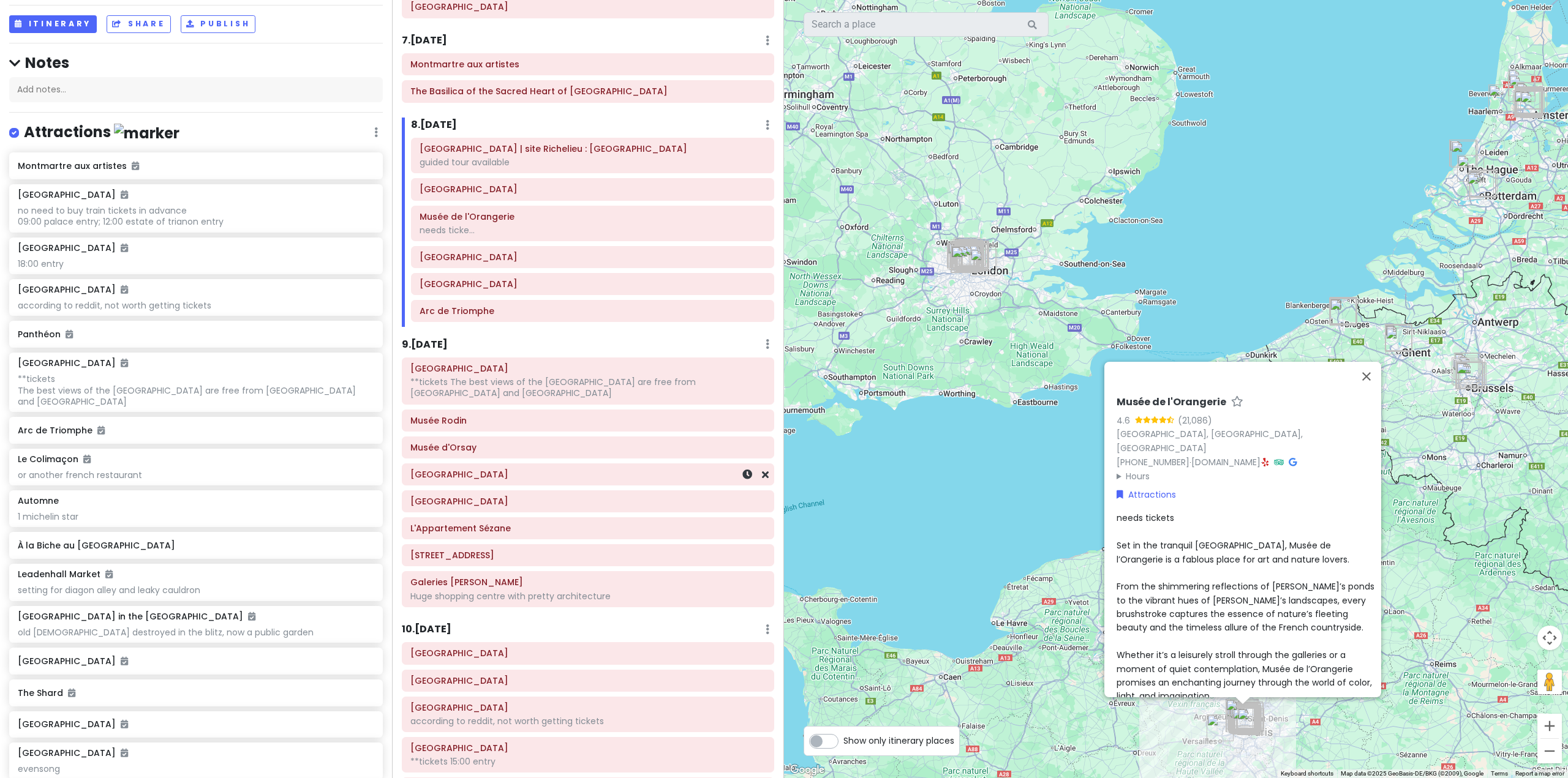
scroll to position [1225, 0]
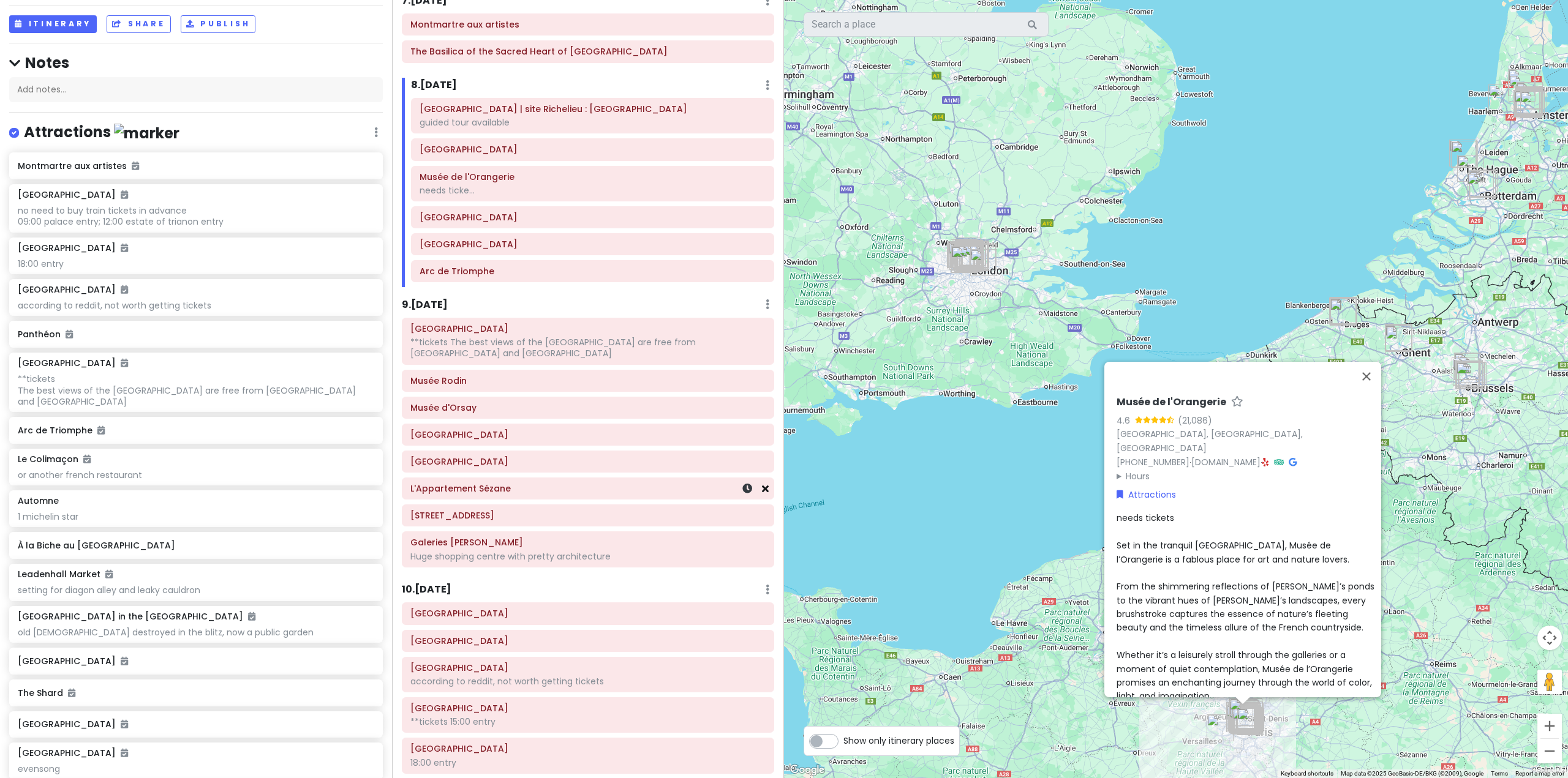
click at [762, 489] on icon at bounding box center [765, 488] width 7 height 10
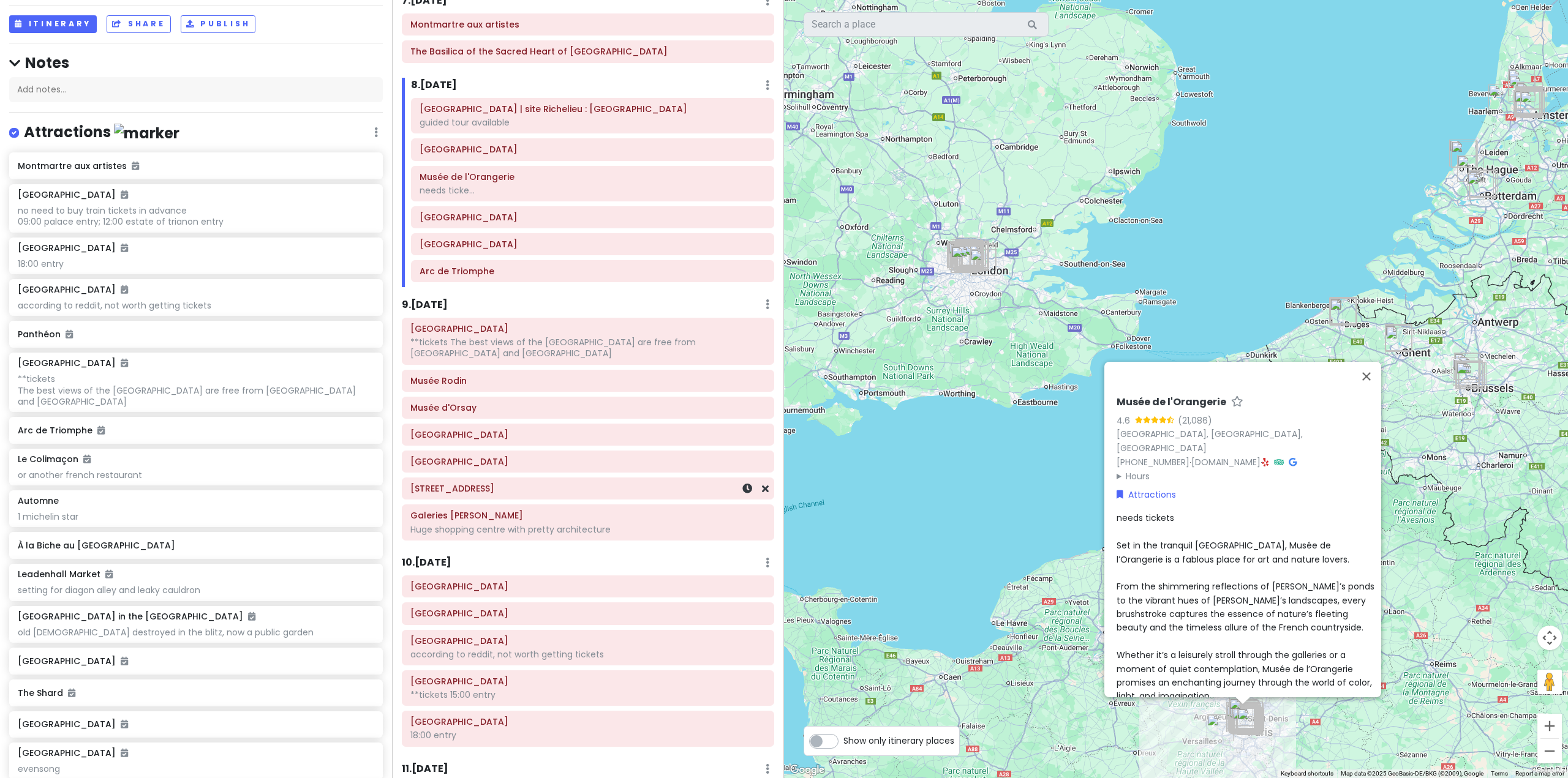
click at [759, 491] on div "[STREET_ADDRESS]" at bounding box center [588, 488] width 371 height 21
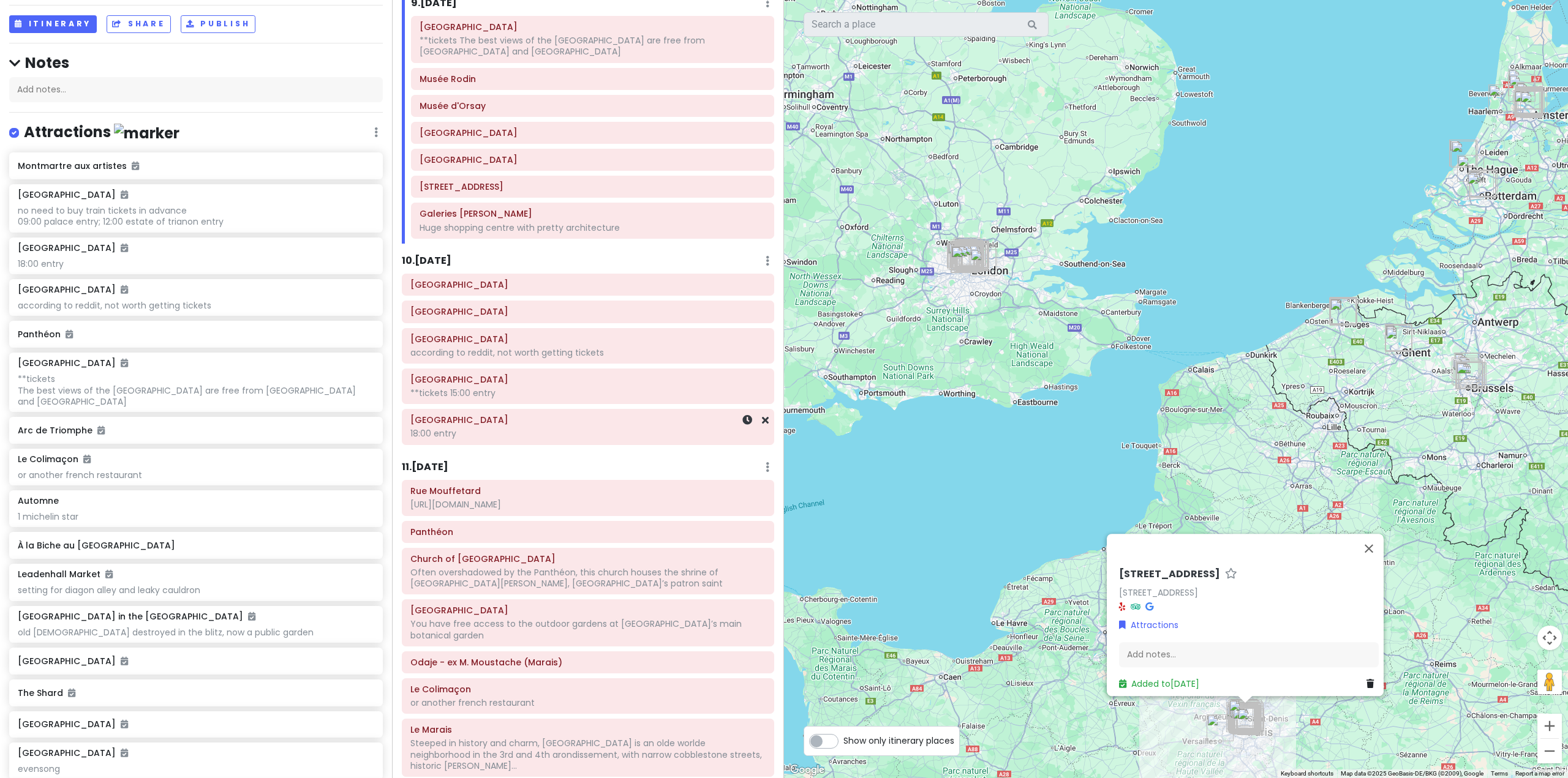
scroll to position [1531, 0]
click at [605, 347] on div "according to reddit, not worth getting tickets" at bounding box center [588, 348] width 355 height 11
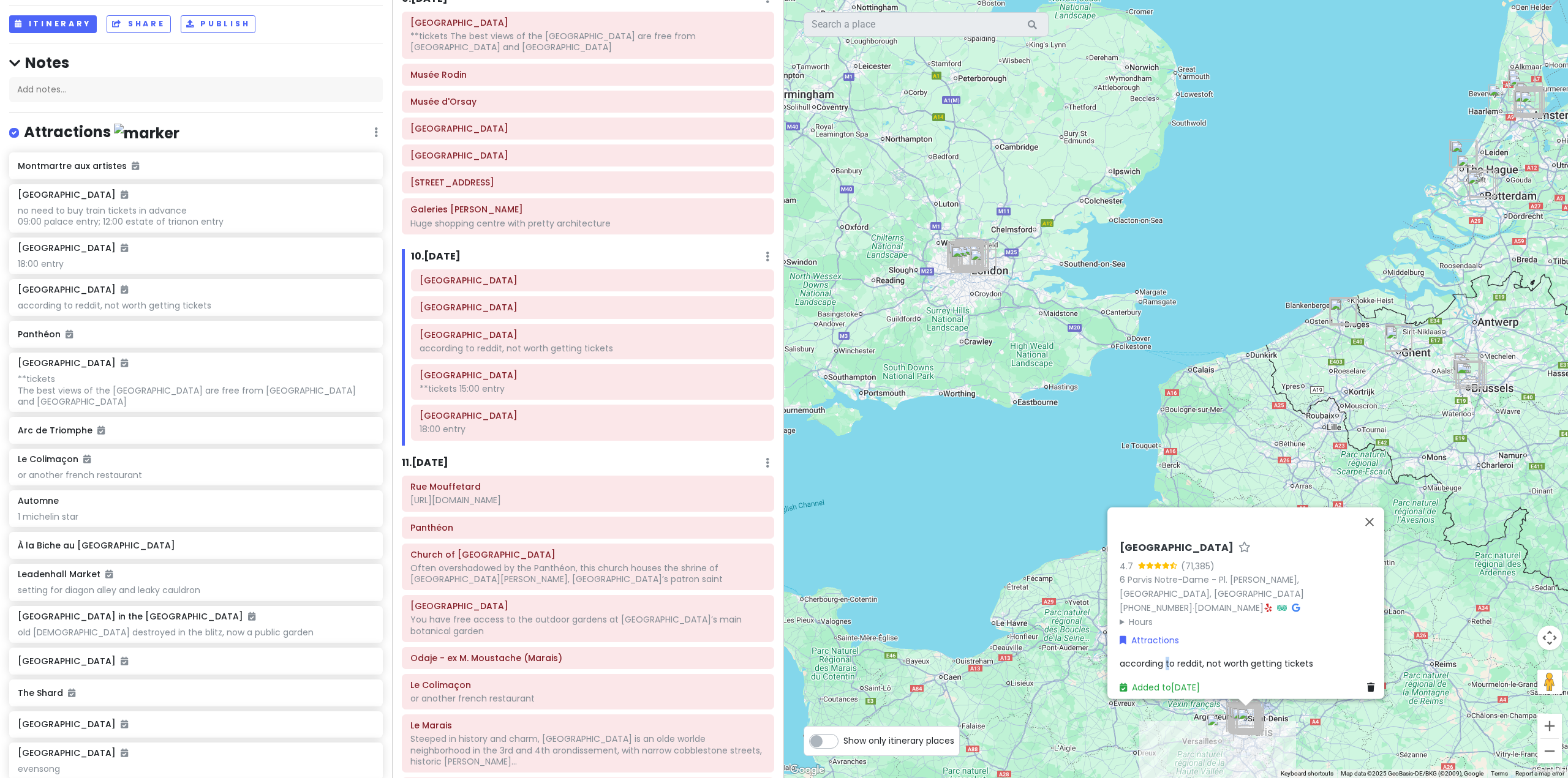
click at [1163, 658] on span "according to reddit, not worth getting tickets" at bounding box center [1216, 664] width 194 height 12
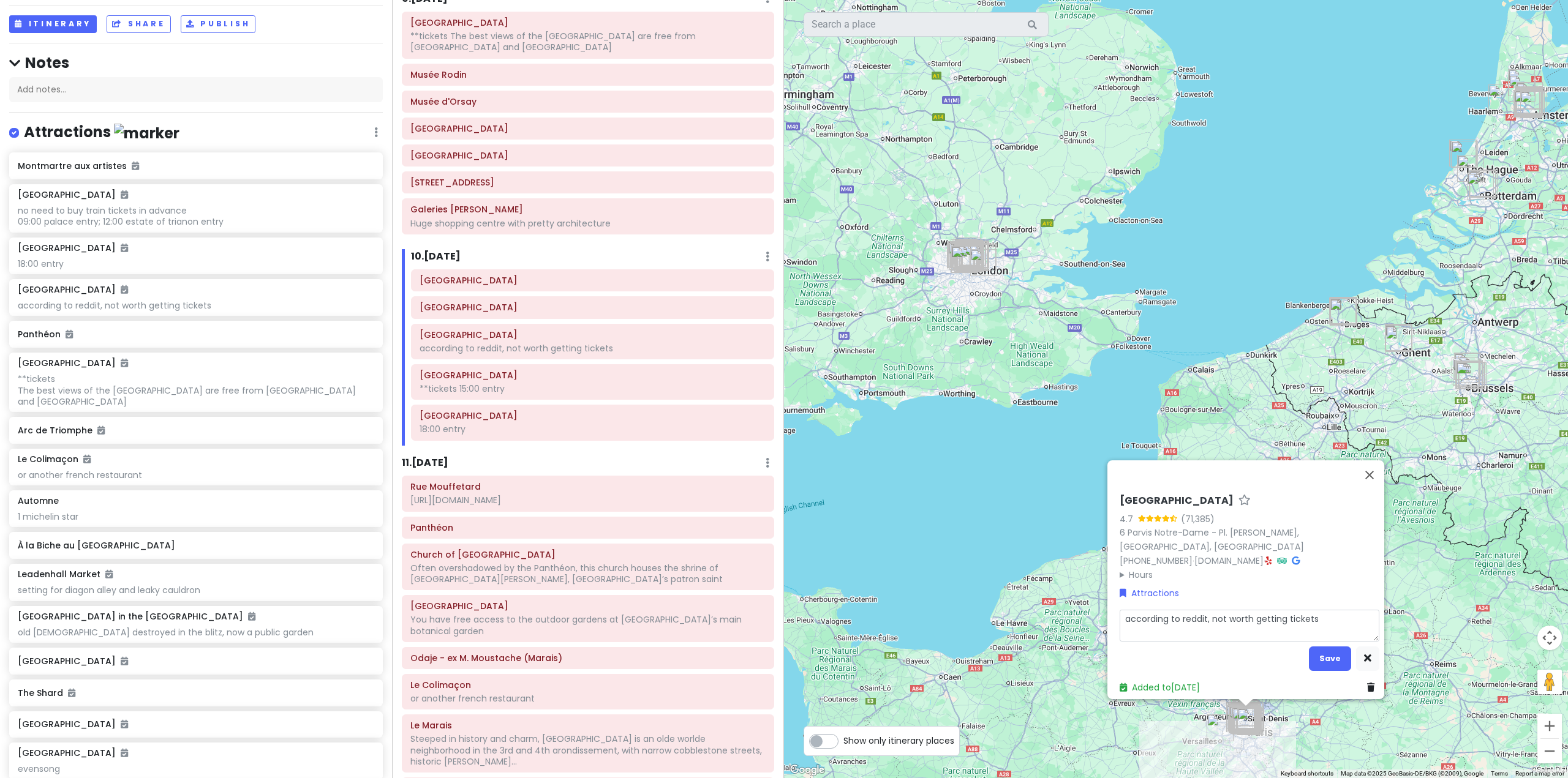
drag, startPoint x: 1312, startPoint y: 611, endPoint x: 1082, endPoint y: 606, distance: 230.1
click at [1083, 605] on div "[GEOGRAPHIC_DATA] 4.7 (71,385) 6 [GEOGRAPHIC_DATA] - [GEOGRAPHIC_DATA][PERSON_N…" at bounding box center [1177, 389] width 784 height 778
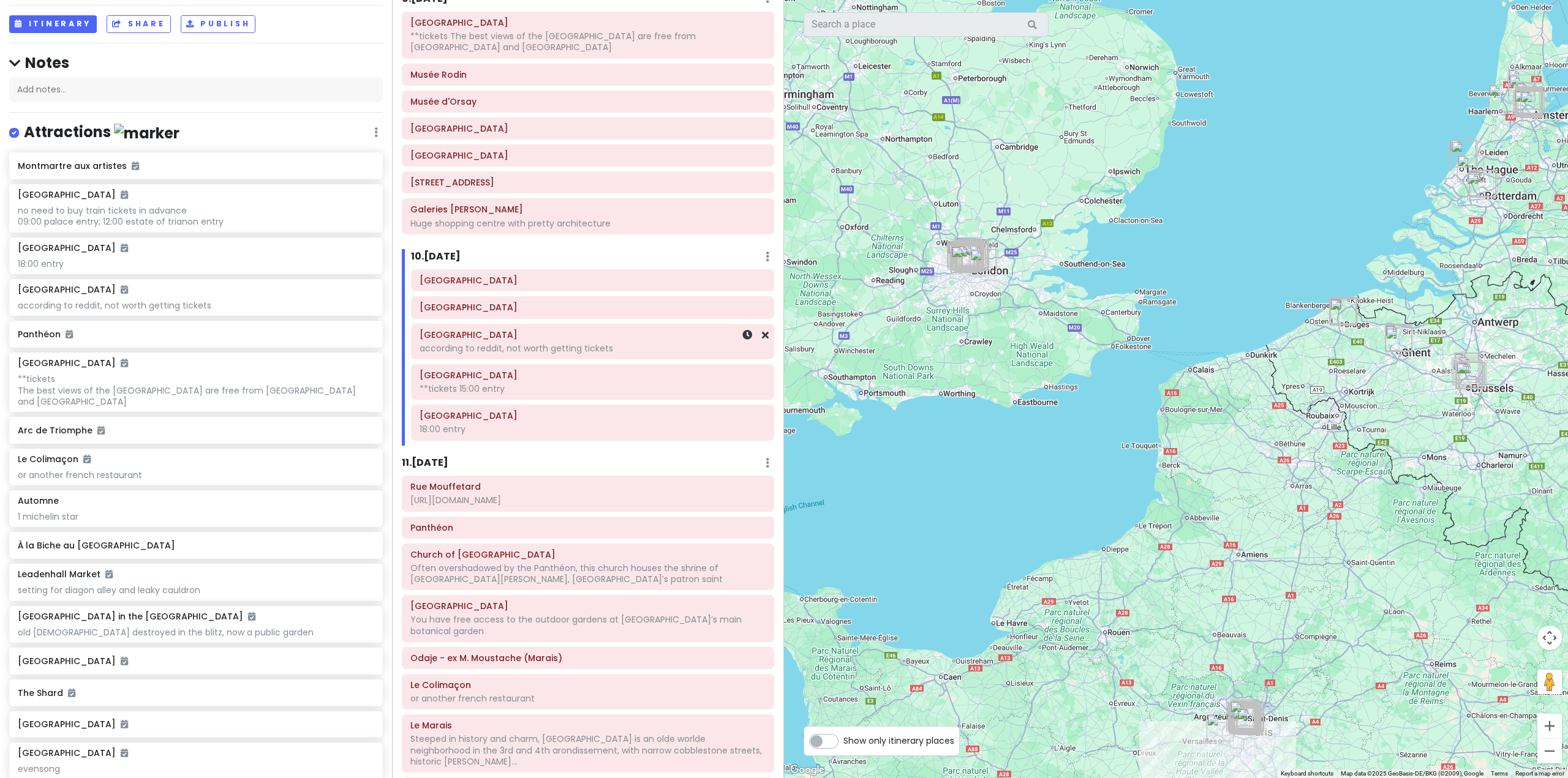
click at [679, 348] on div "according to reddit, not worth getting tickets" at bounding box center [592, 348] width 346 height 11
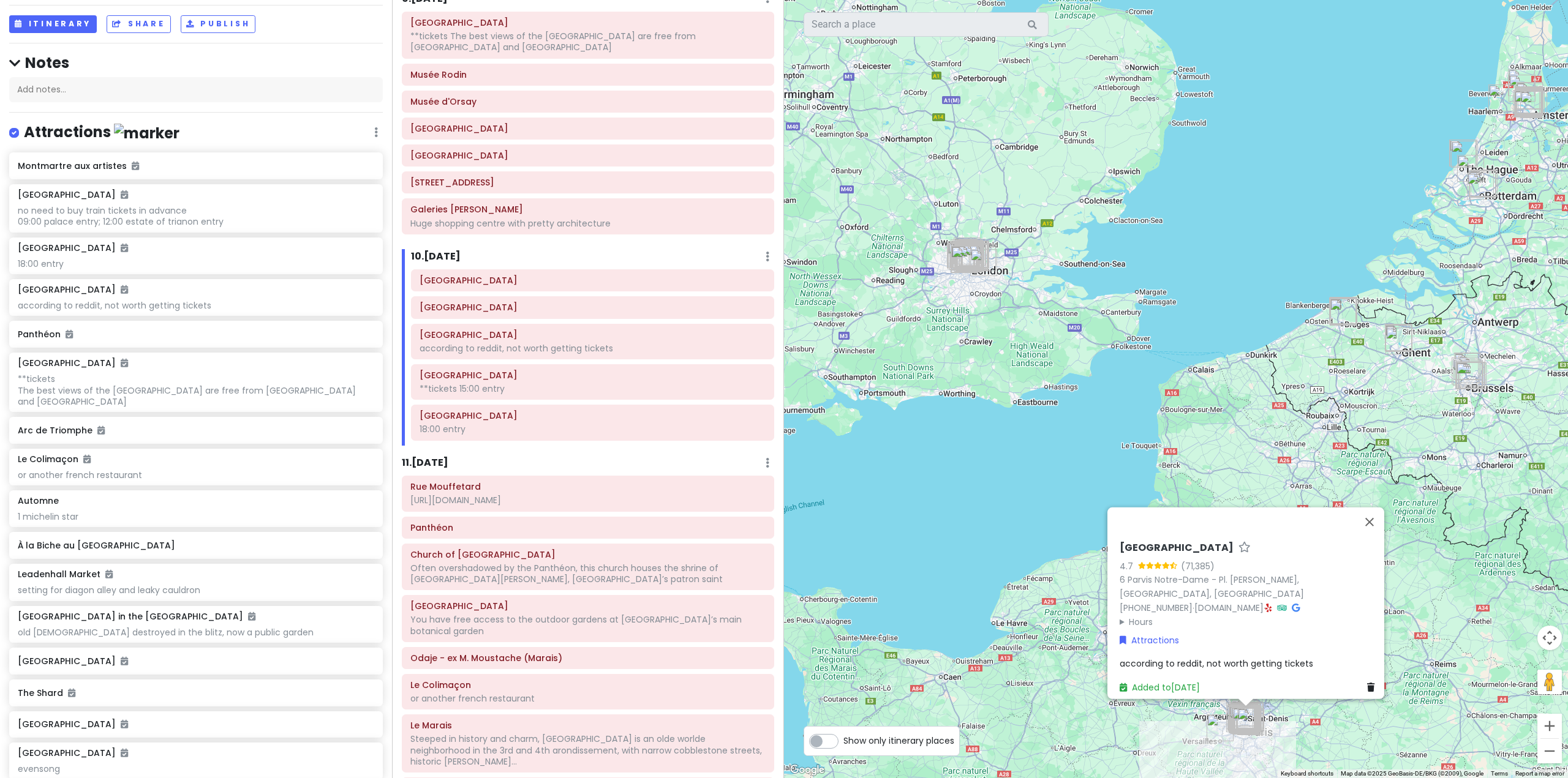
click at [1325, 657] on div "according to reddit, not worth getting tickets" at bounding box center [1249, 663] width 259 height 13
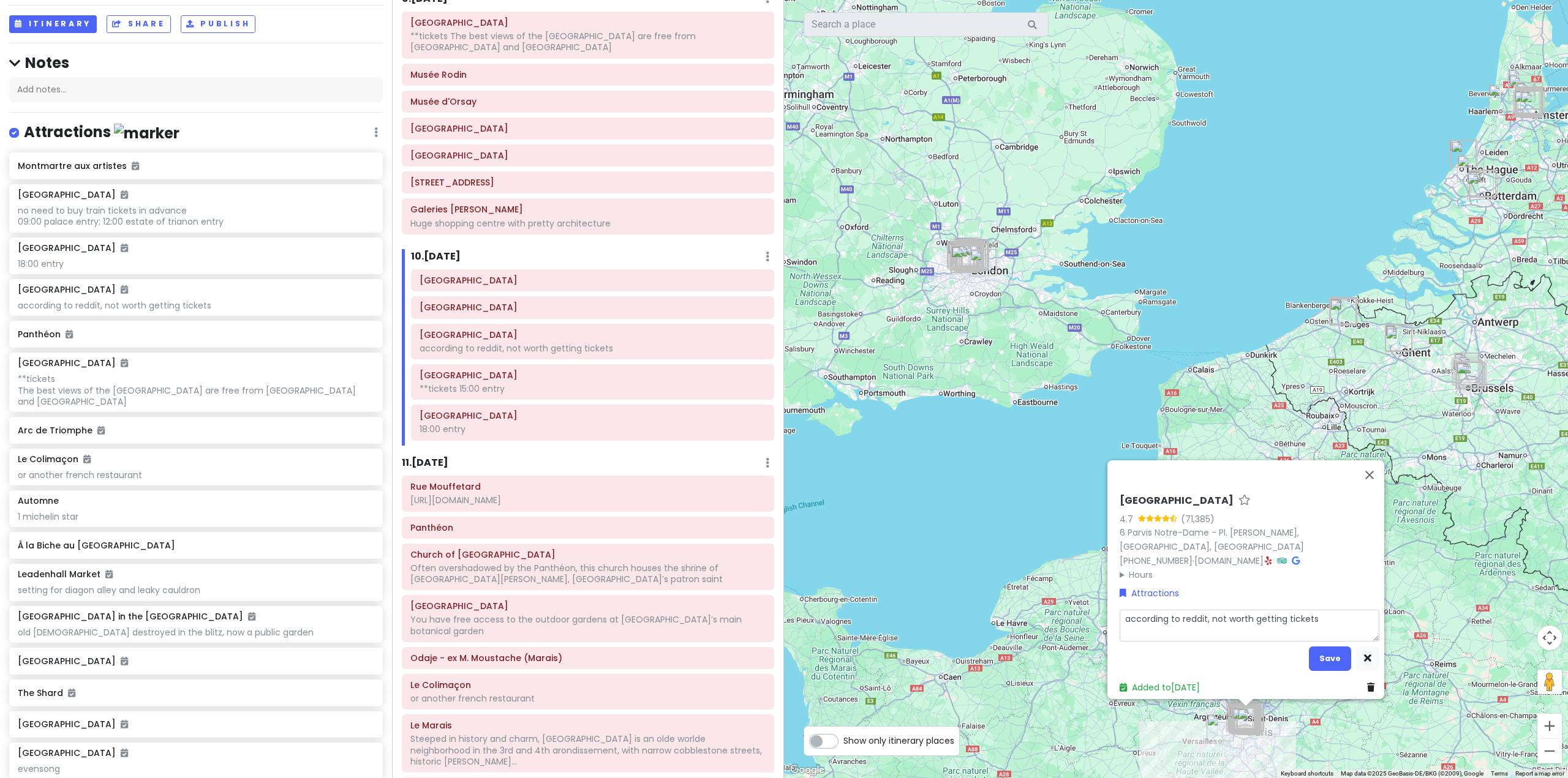
click at [1315, 610] on textarea "according to reddit, not worth getting tickets" at bounding box center [1249, 626] width 259 height 32
type textarea "x"
type textarea "according to reddit, not worth getting ticket"
type textarea "x"
type textarea "according to reddit, not worth getting ticke"
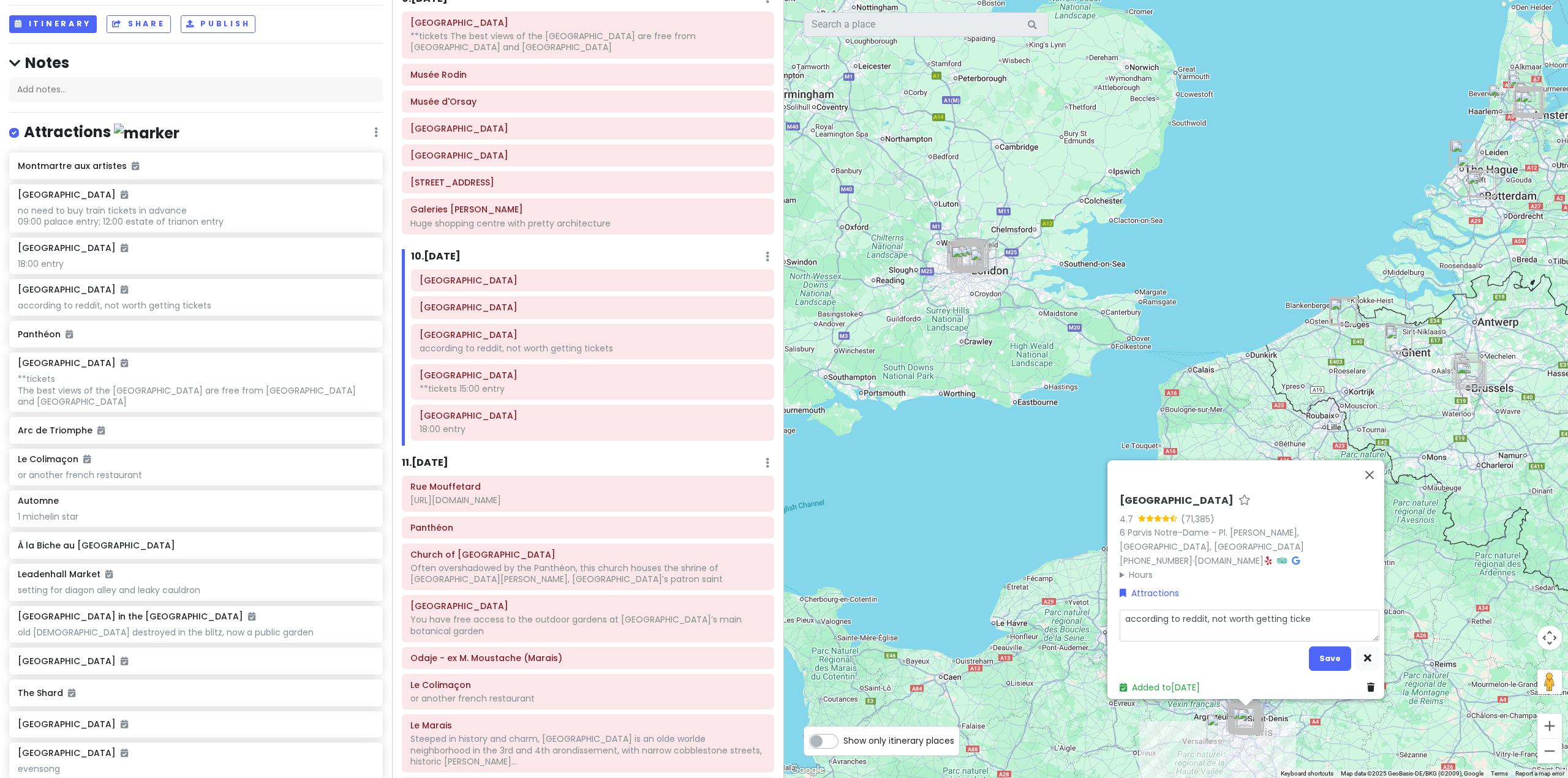
type textarea "x"
type textarea "according to reddit, not worth getting tick"
type textarea "x"
type textarea "according to reddit, not worth getting [MEDICAL_DATA]"
type textarea "x"
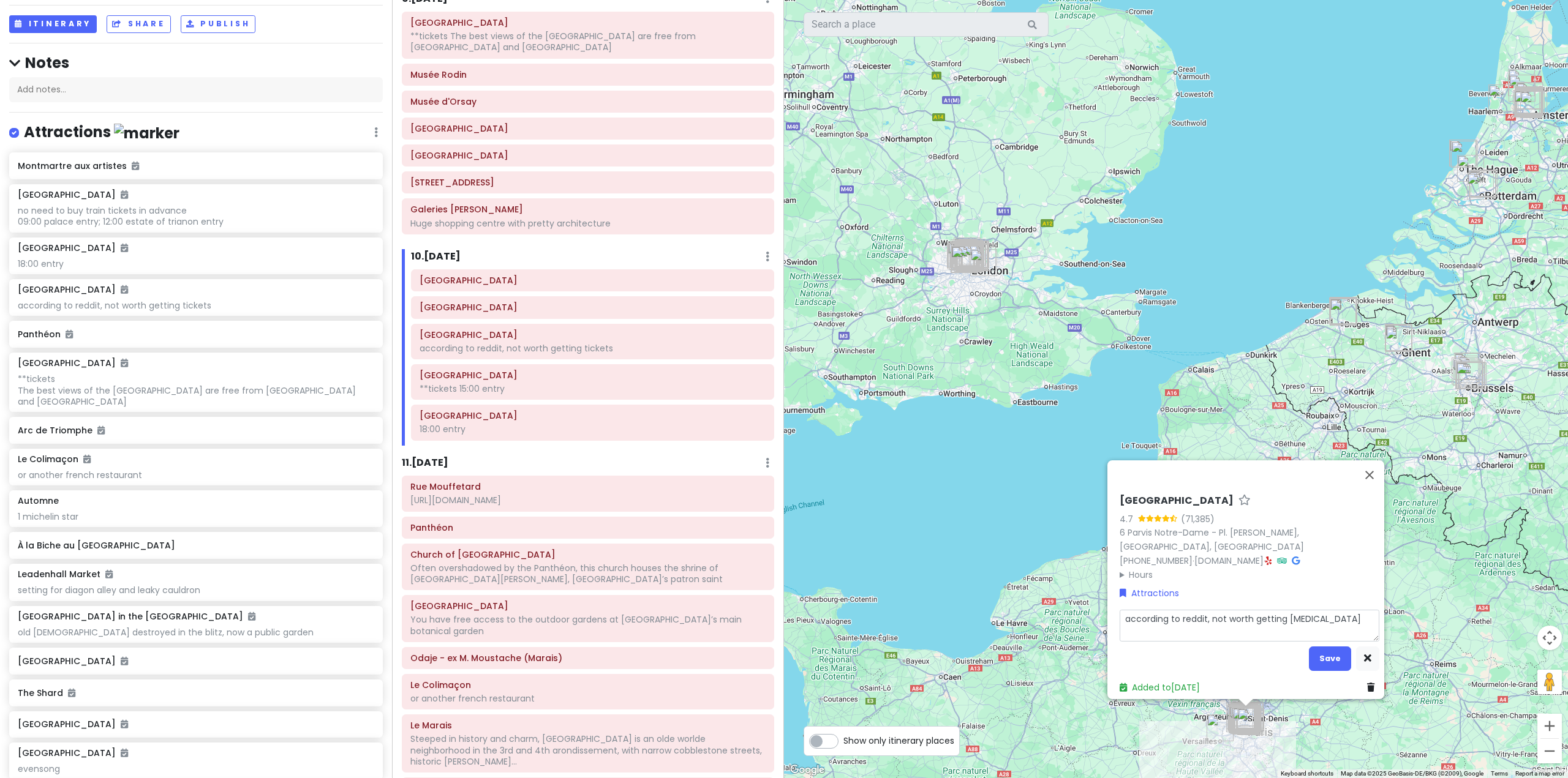
type textarea "according to reddit, not worth getting ti"
type textarea "x"
type textarea "according to reddit, not worth getting t"
type textarea "x"
type textarea "according to reddit, not worth getting"
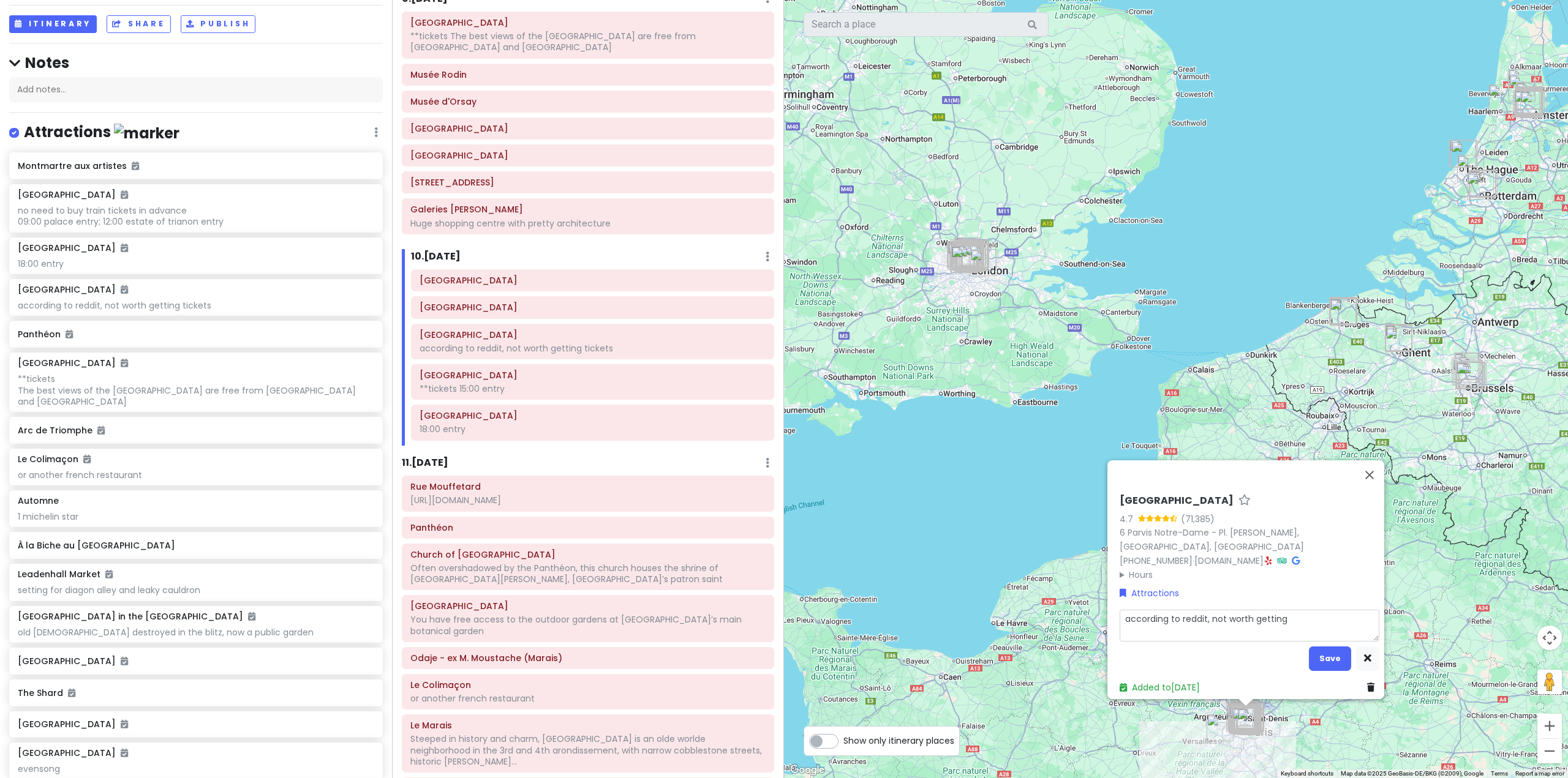
type textarea "x"
type textarea "according to reddit, not worth getting"
type textarea "x"
type textarea "according to reddit, not worth gettin"
type textarea "x"
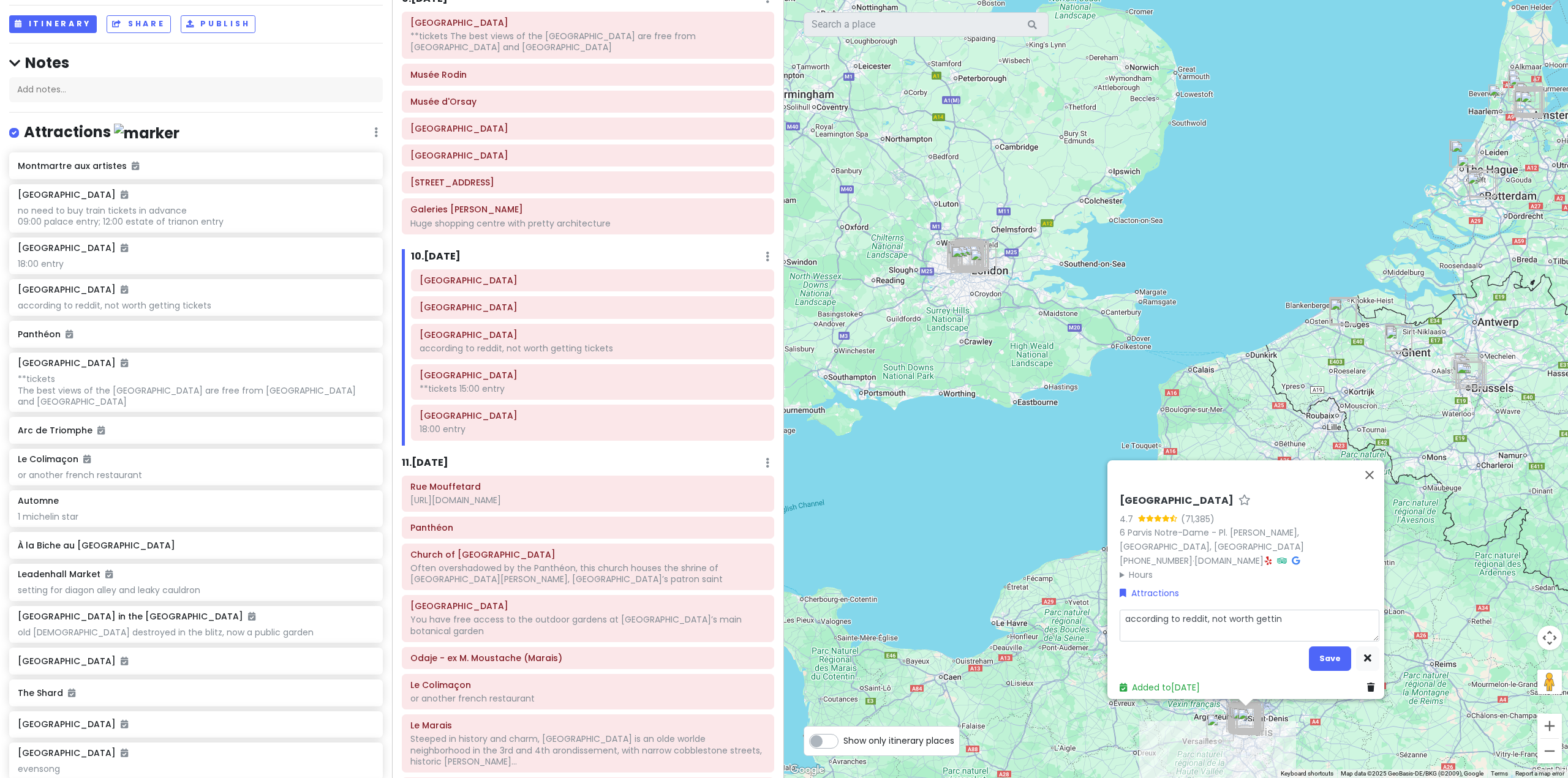
type textarea "according to reddit, not worth getti"
type textarea "x"
type textarea "according to reddit, not worth gett"
type textarea "x"
type textarea "according to reddit, not worth get"
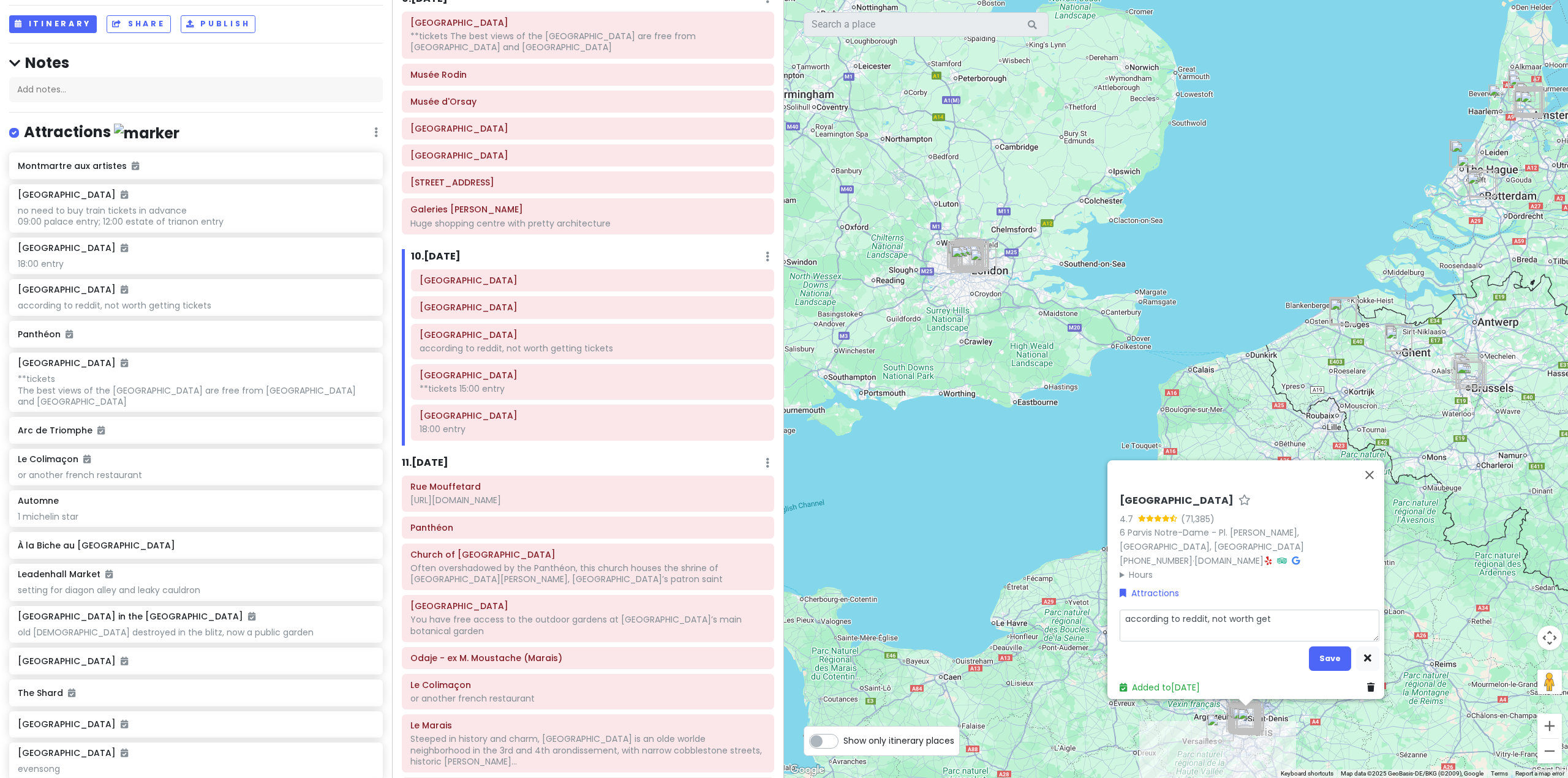
type textarea "x"
type textarea "according to reddit, not worth ge"
type textarea "x"
type textarea "according to [PERSON_NAME], not worth g"
type textarea "x"
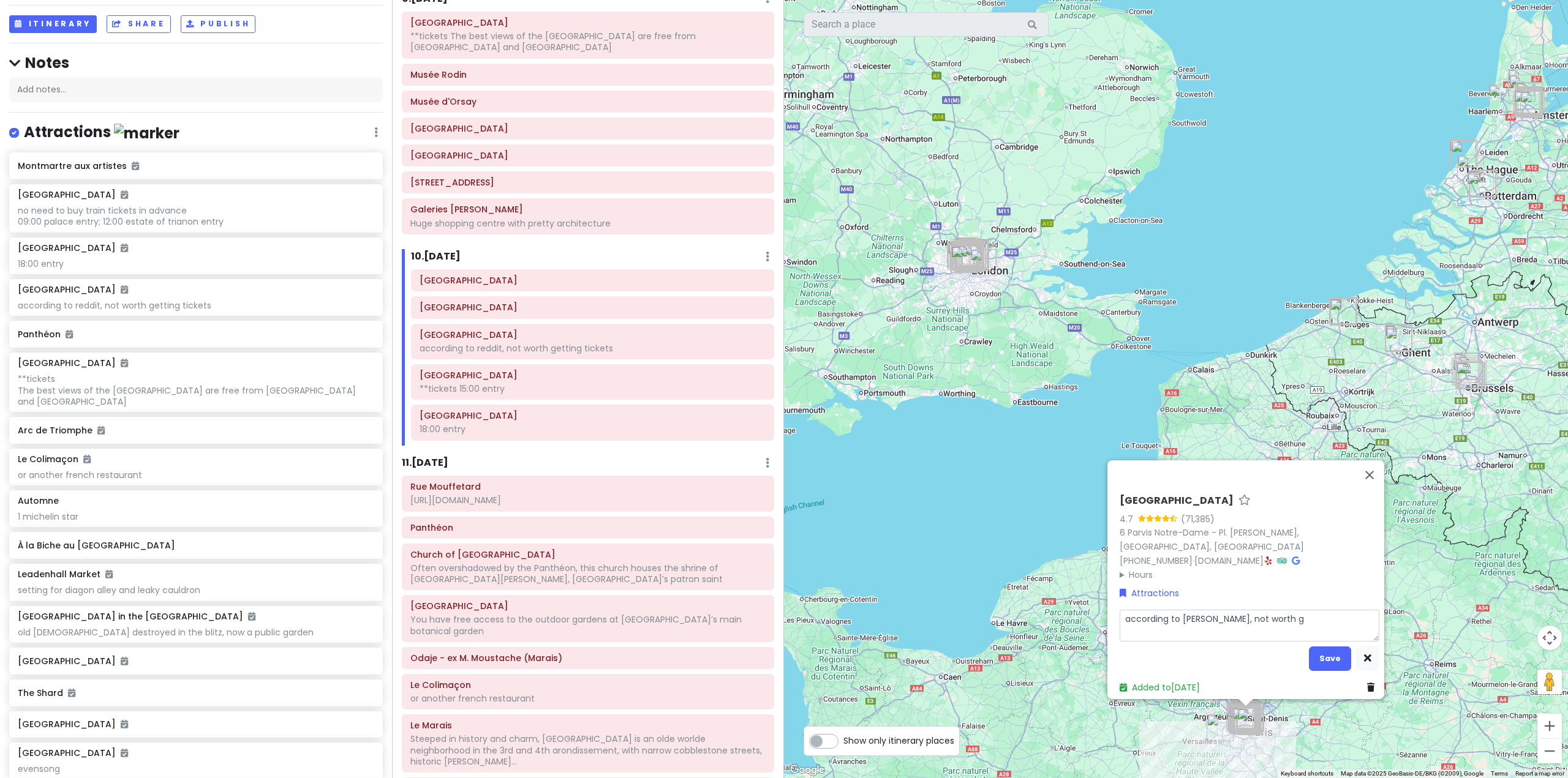
type textarea "according to reddit, not worth"
type textarea "x"
type textarea "according to reddit, not worth"
type textarea "x"
type textarea "according to reddit, not wort"
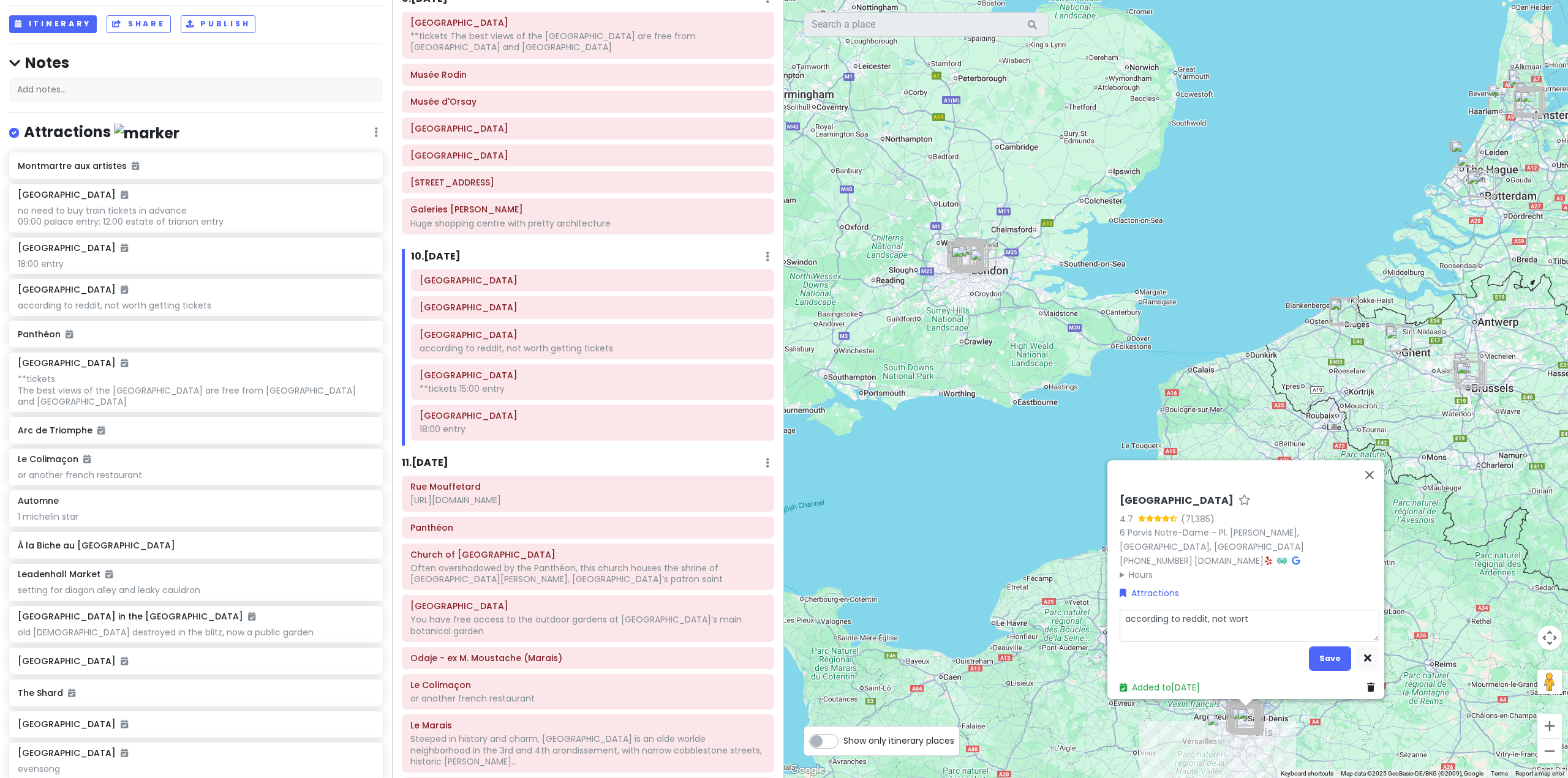
type textarea "x"
type textarea "according to [PERSON_NAME], not wor"
type textarea "x"
type textarea "according to reddit, not wo"
type textarea "x"
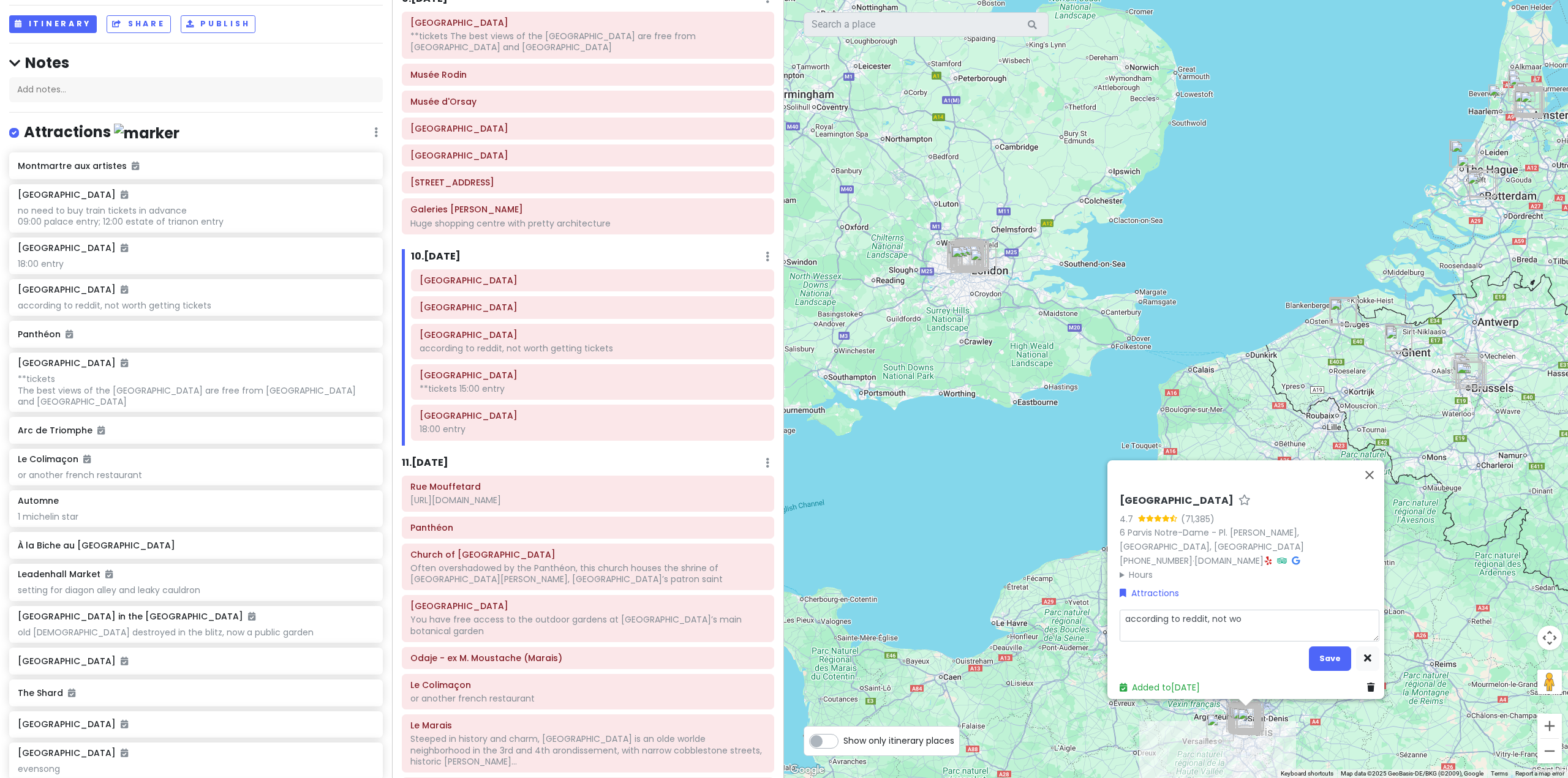
type textarea "according to [PERSON_NAME], not w"
type textarea "x"
type textarea "according to reddit, not"
type textarea "x"
type textarea "according to reddit, not"
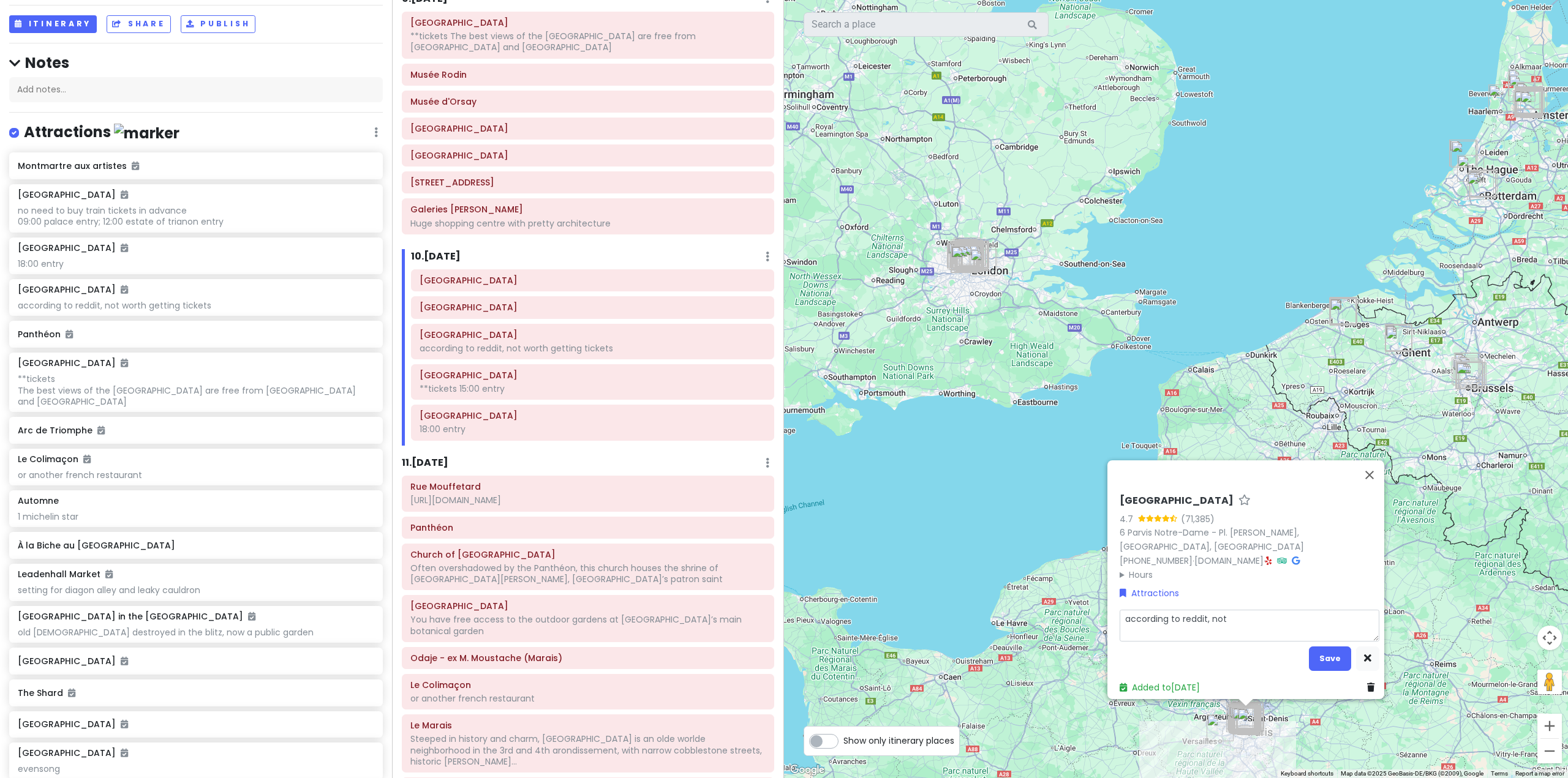
type textarea "x"
type textarea "according to [PERSON_NAME], no"
type textarea "x"
type textarea "according to [PERSON_NAME], n"
type textarea "x"
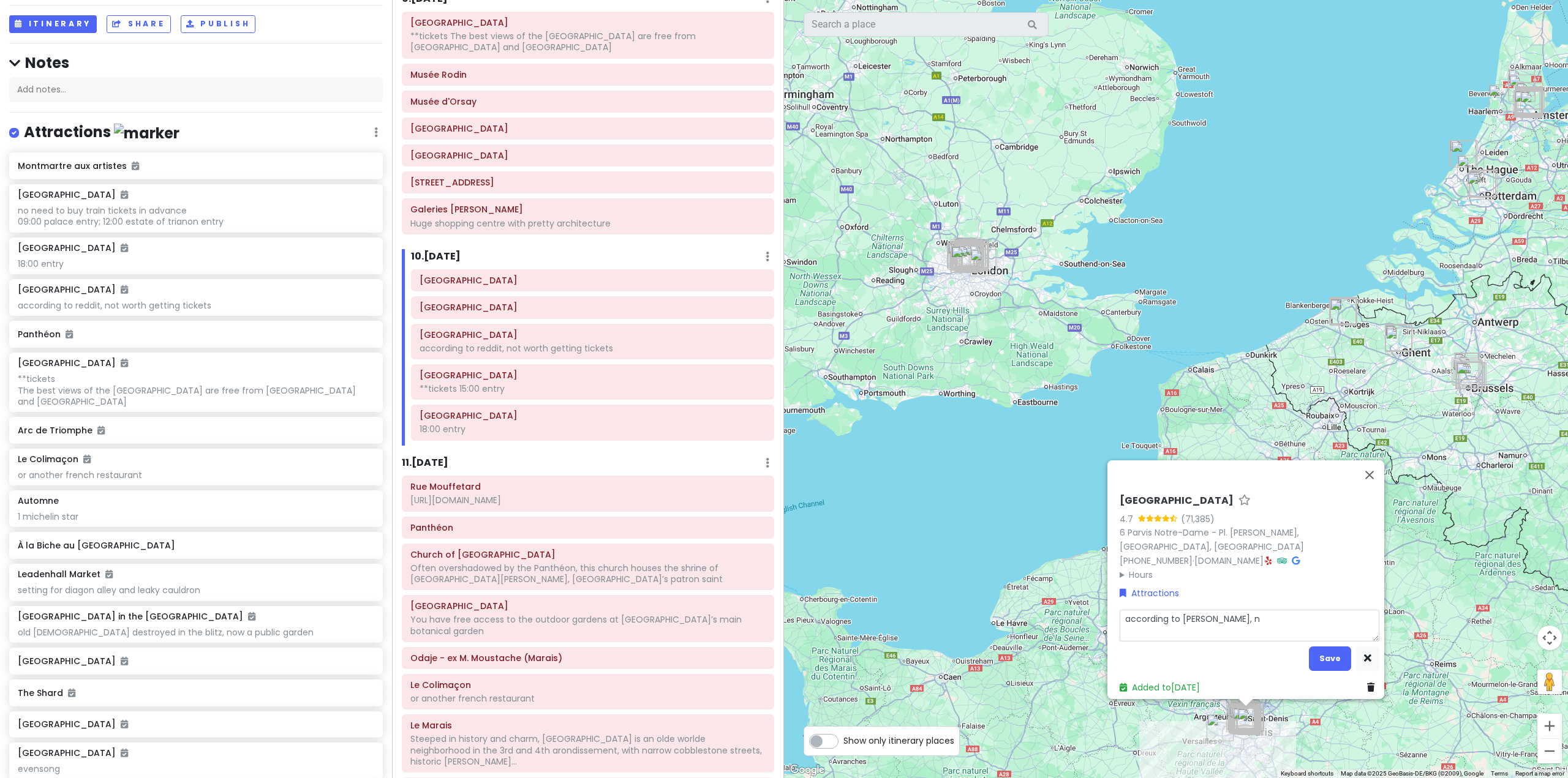
type textarea "according to reddit,"
type textarea "x"
type textarea "according to reddit,"
type textarea "x"
type textarea "according to reddit"
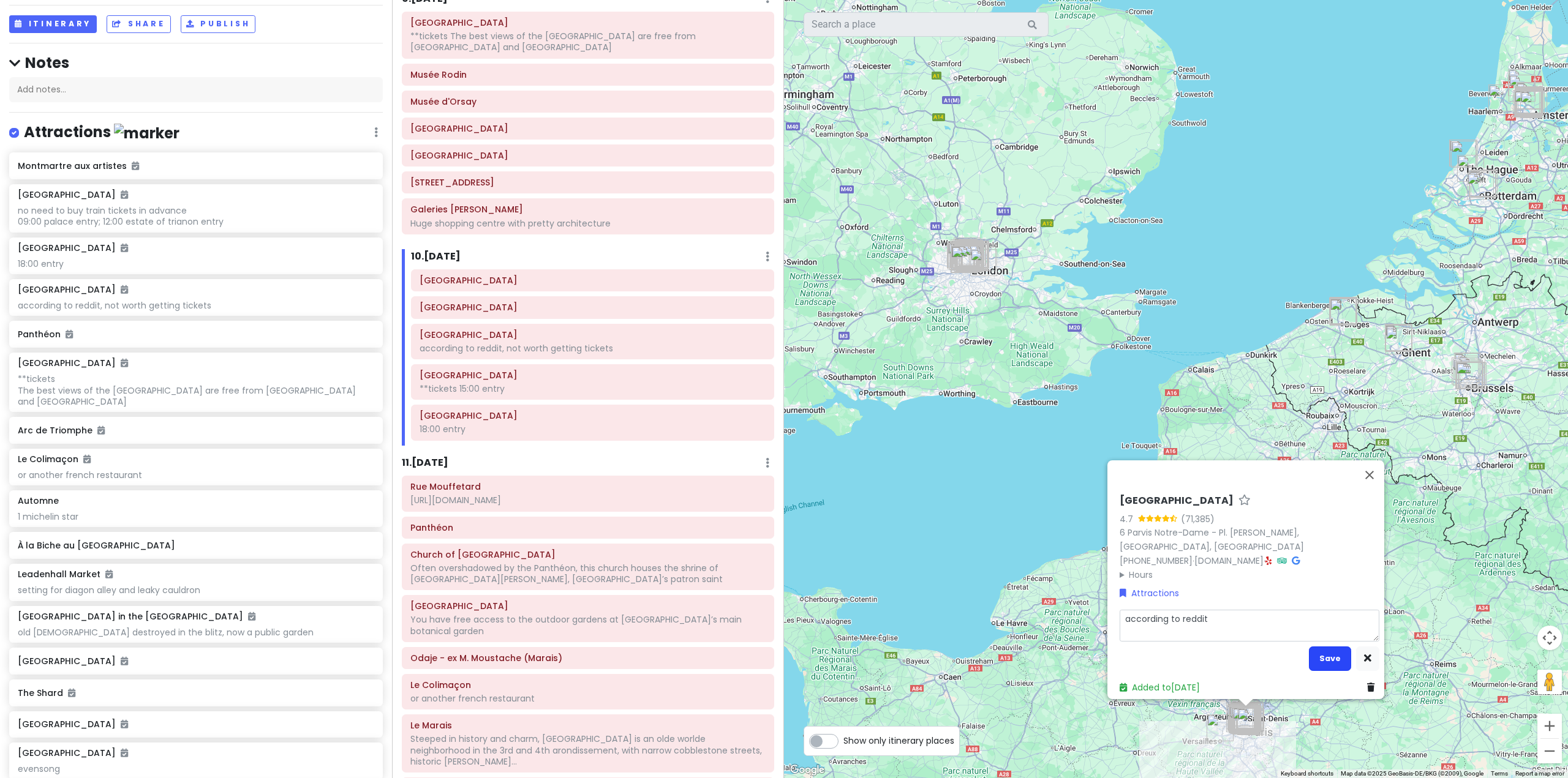
type textarea "x"
type textarea "according to [PERSON_NAME]"
type textarea "x"
type textarea "according to [PERSON_NAME]"
type textarea "x"
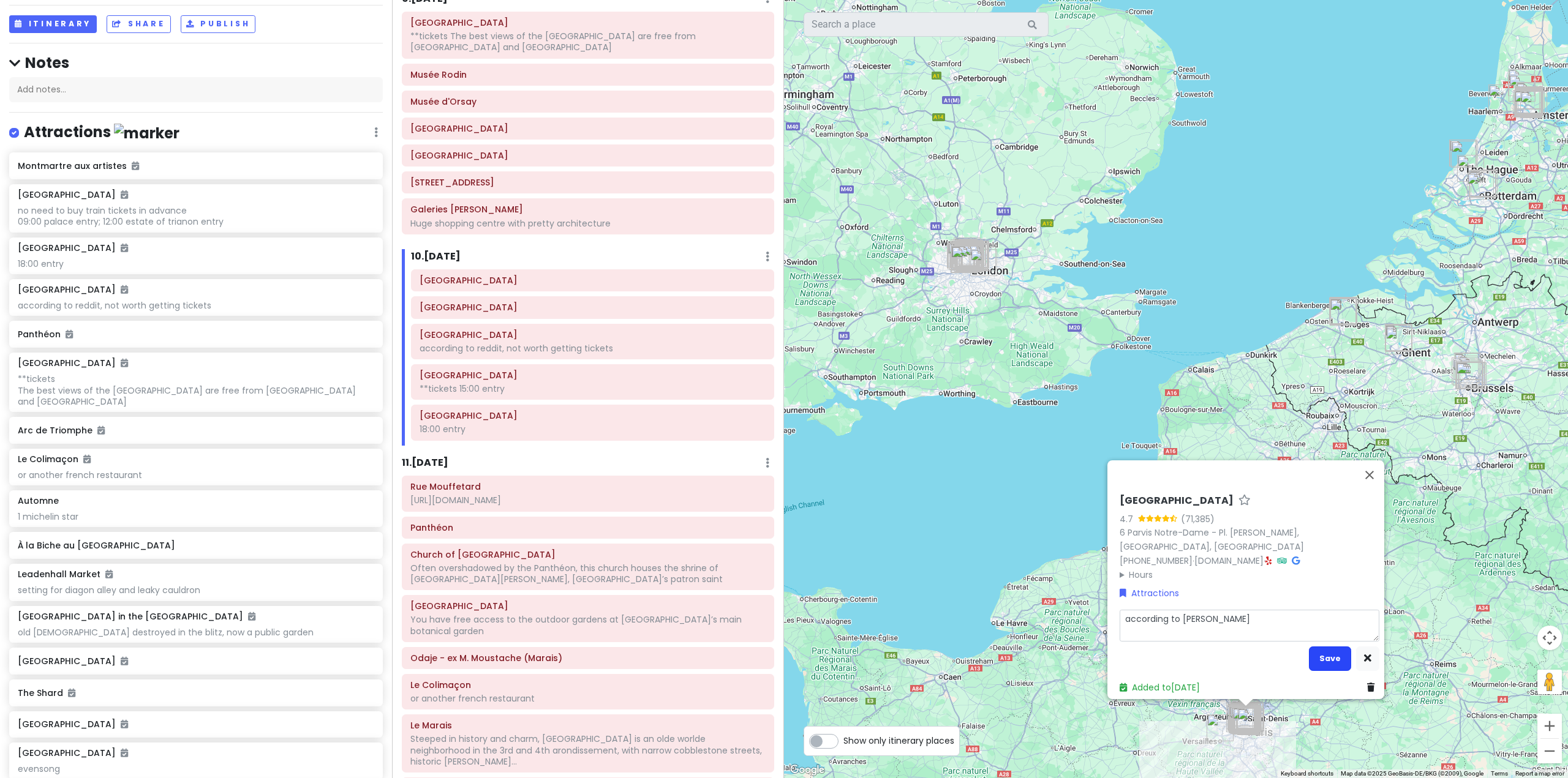
type textarea "according to red"
type textarea "x"
type textarea "according to re"
type textarea "x"
type textarea "according to r"
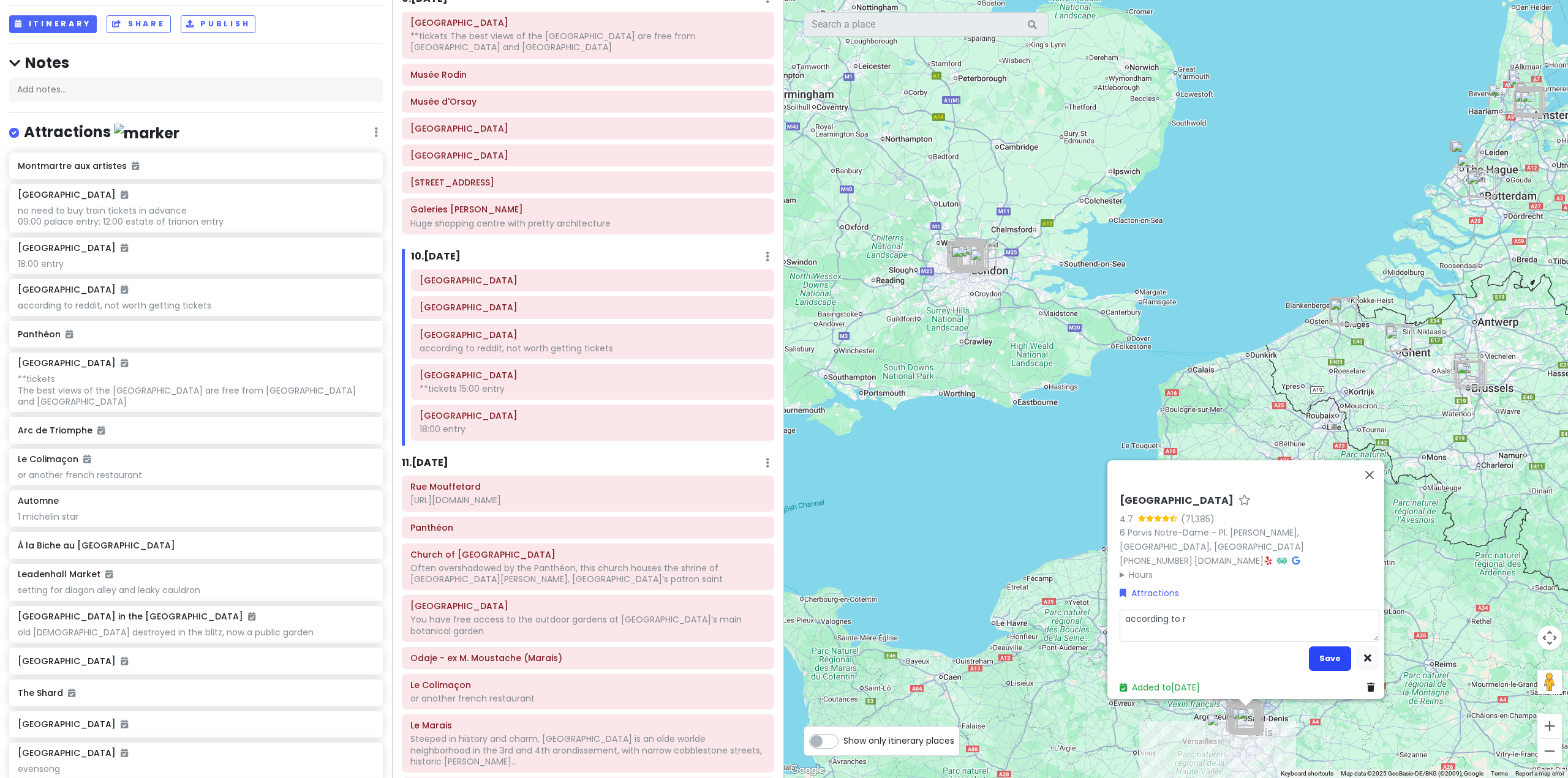
type textarea "x"
type textarea "according to"
type textarea "x"
type textarea "according to"
type textarea "x"
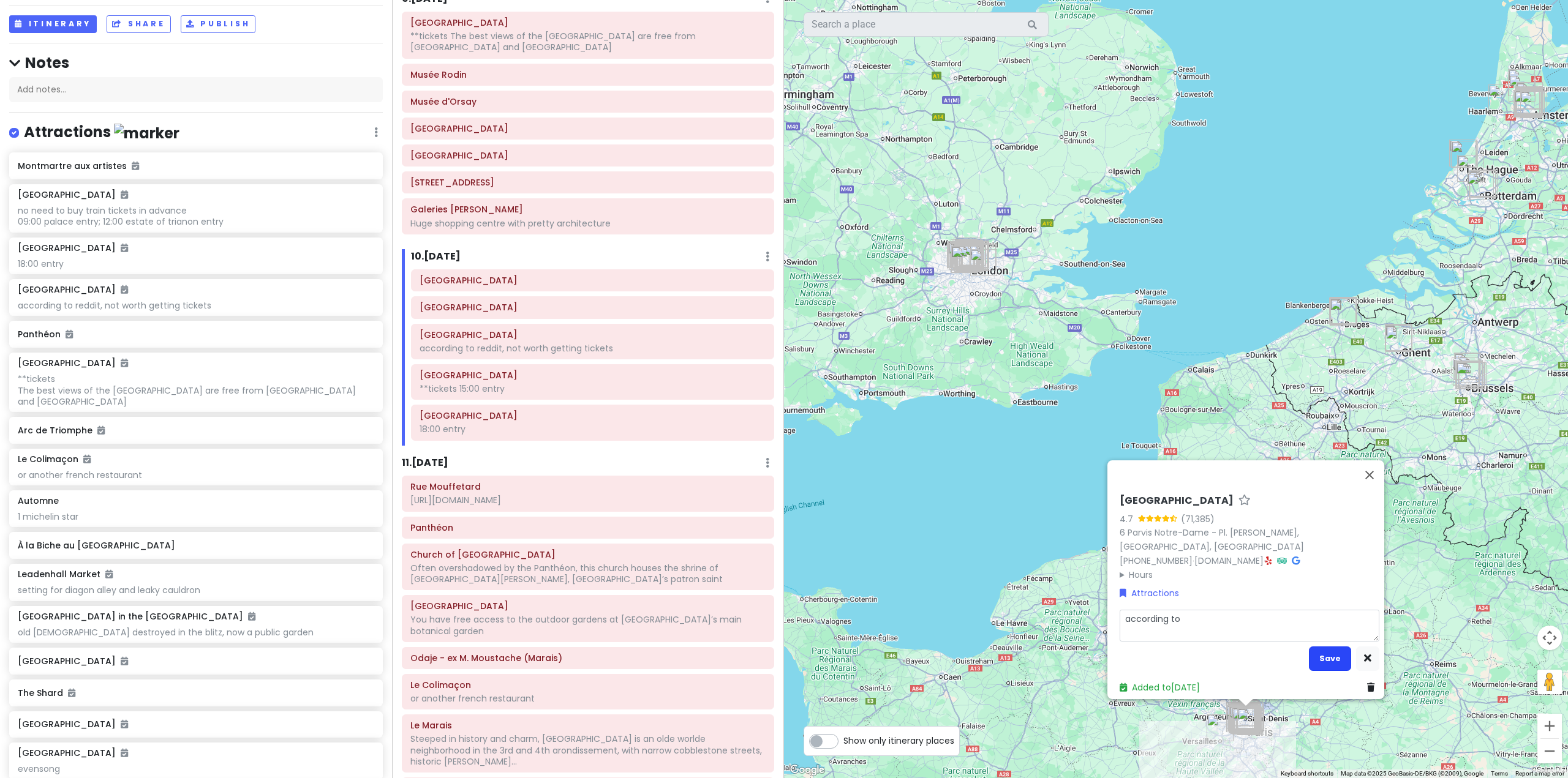
type textarea "according t"
type textarea "x"
type textarea "according"
type textarea "x"
type textarea "according"
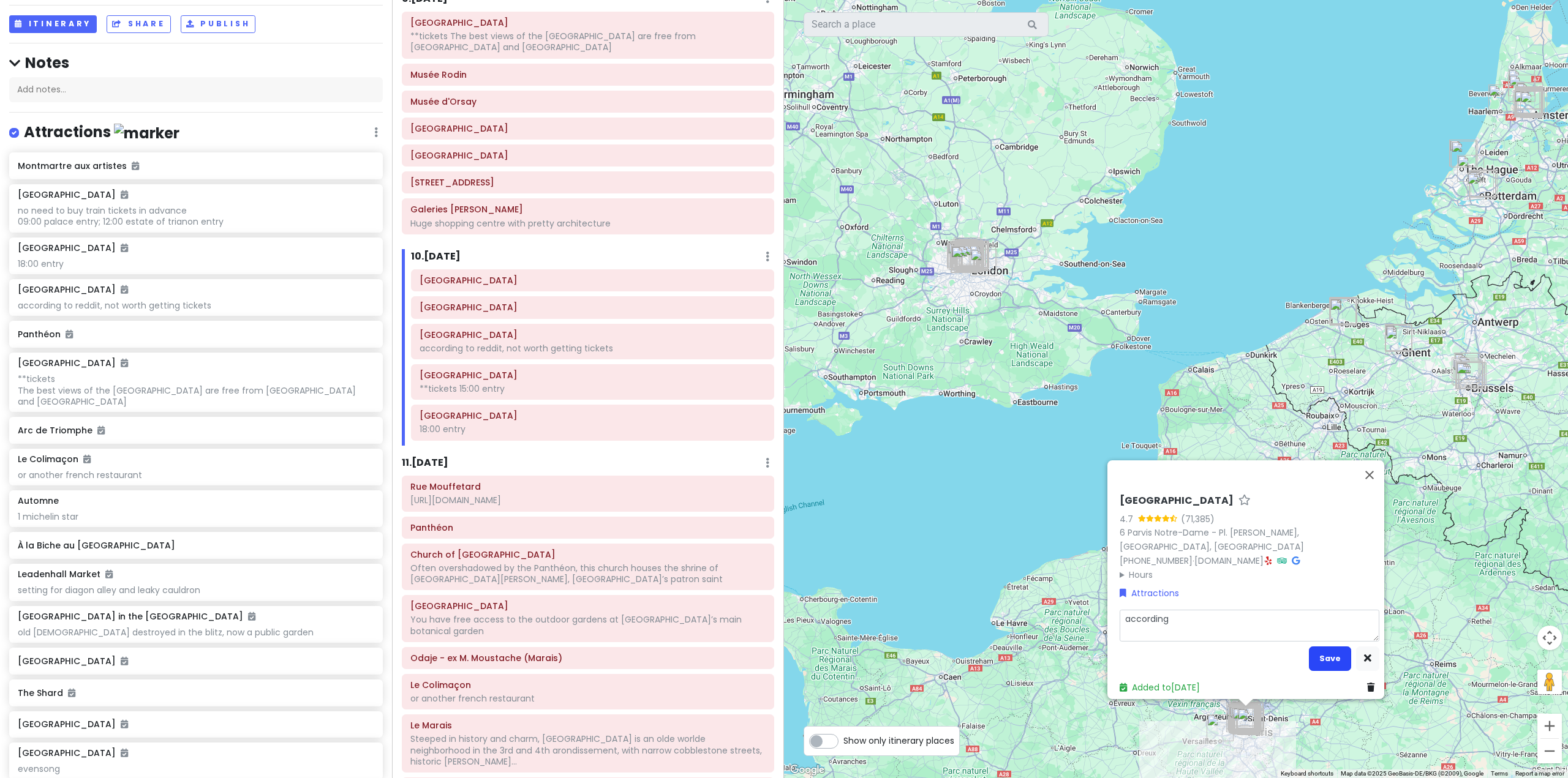
type textarea "x"
type textarea "accordin"
type textarea "x"
type textarea "accordi"
click at [1323, 654] on button "Save" at bounding box center [1330, 658] width 42 height 24
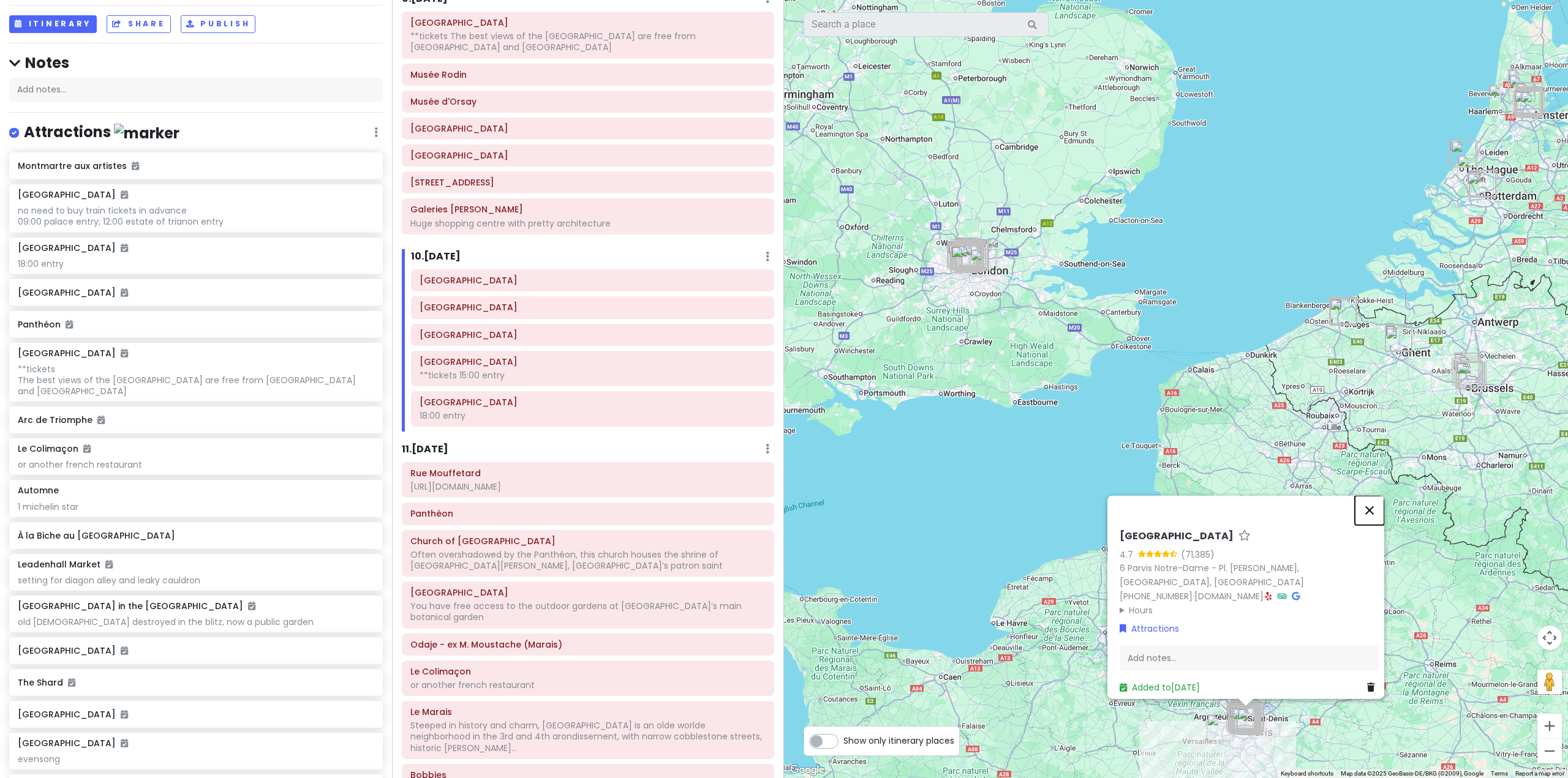
click at [1377, 519] on button "Close" at bounding box center [1370, 510] width 30 height 30
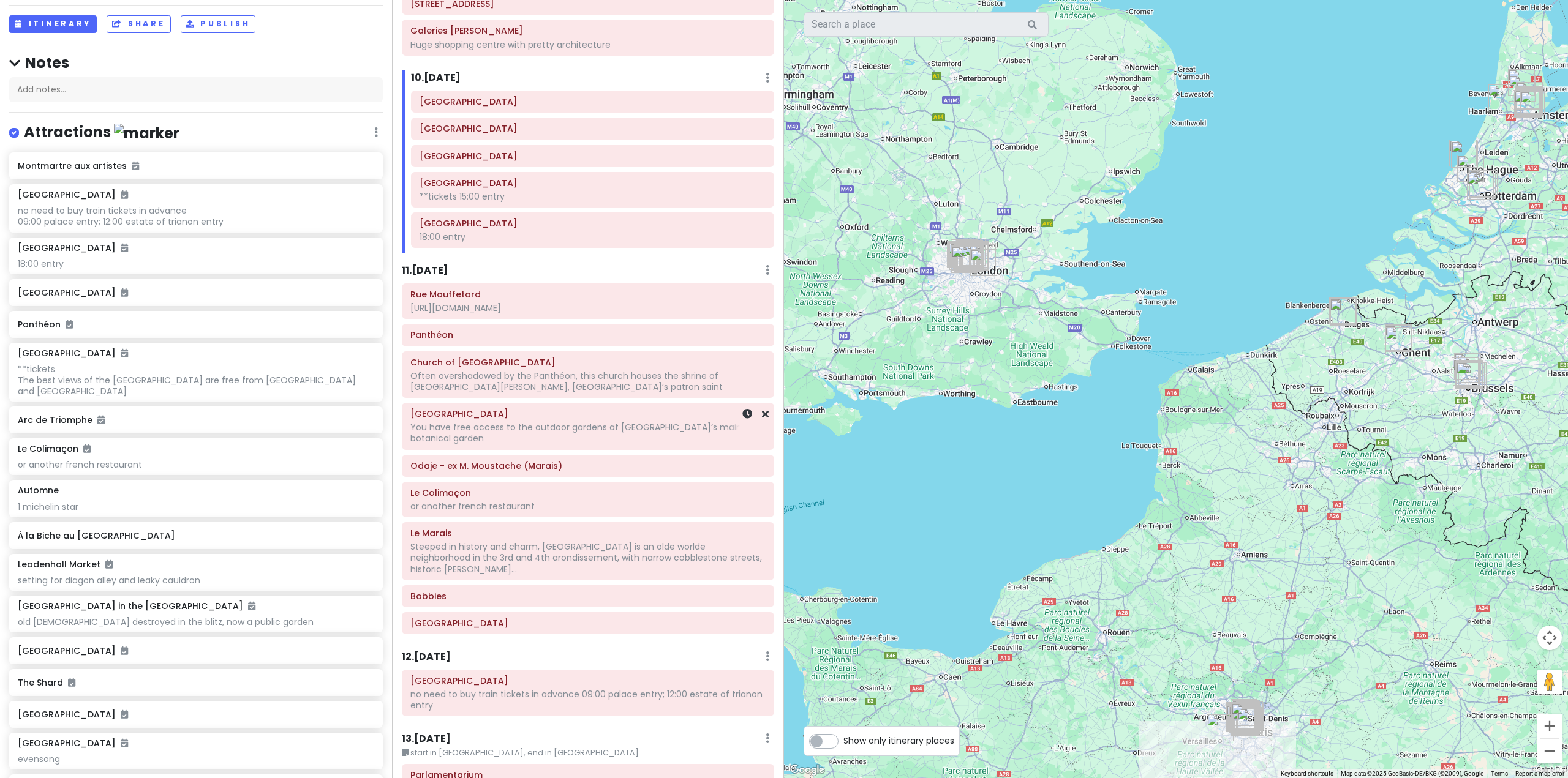
scroll to position [1715, 0]
click at [762, 455] on link at bounding box center [765, 462] width 7 height 14
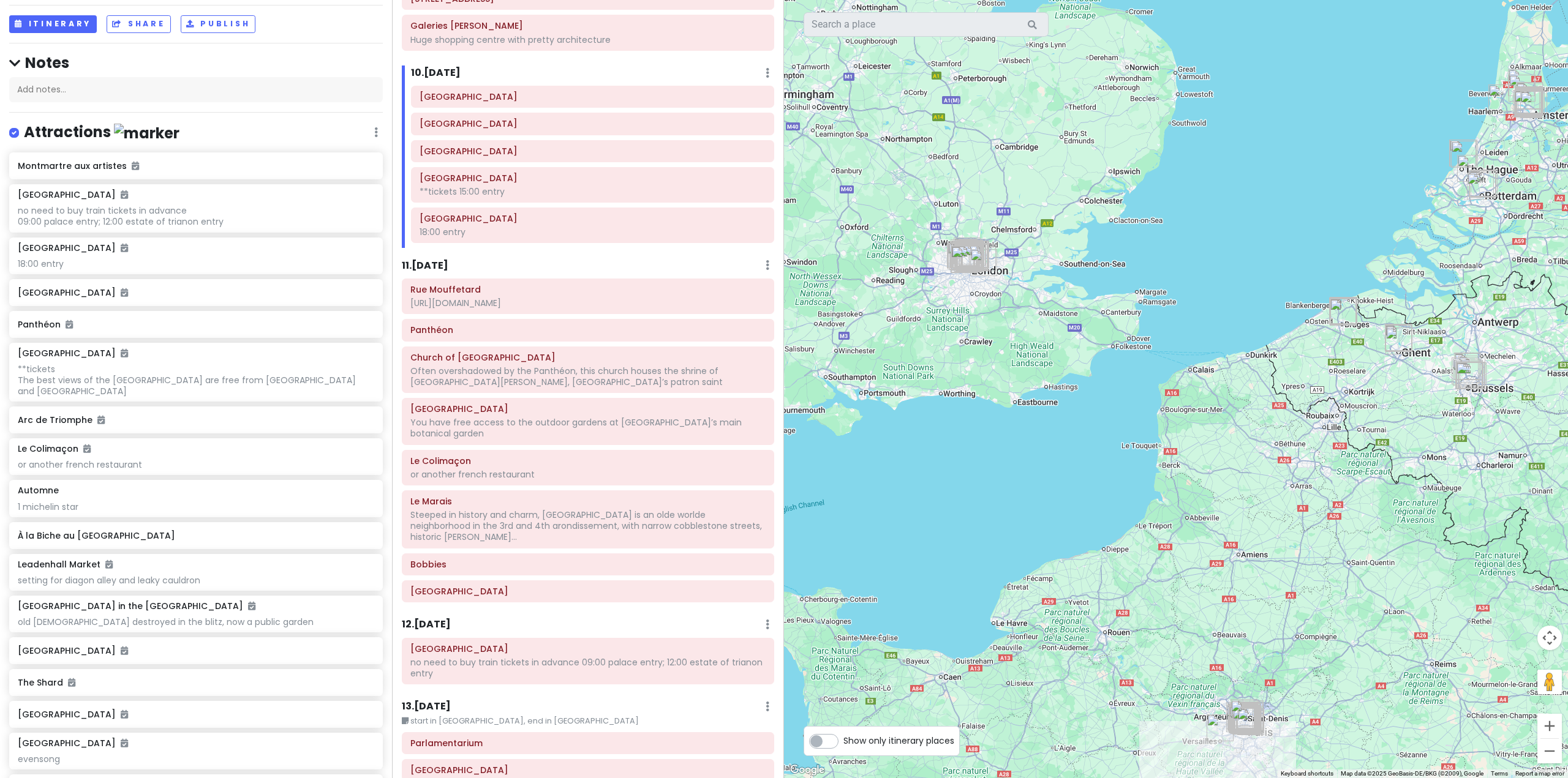
click at [598, 469] on div "or another french restaurant" at bounding box center [588, 475] width 355 height 11
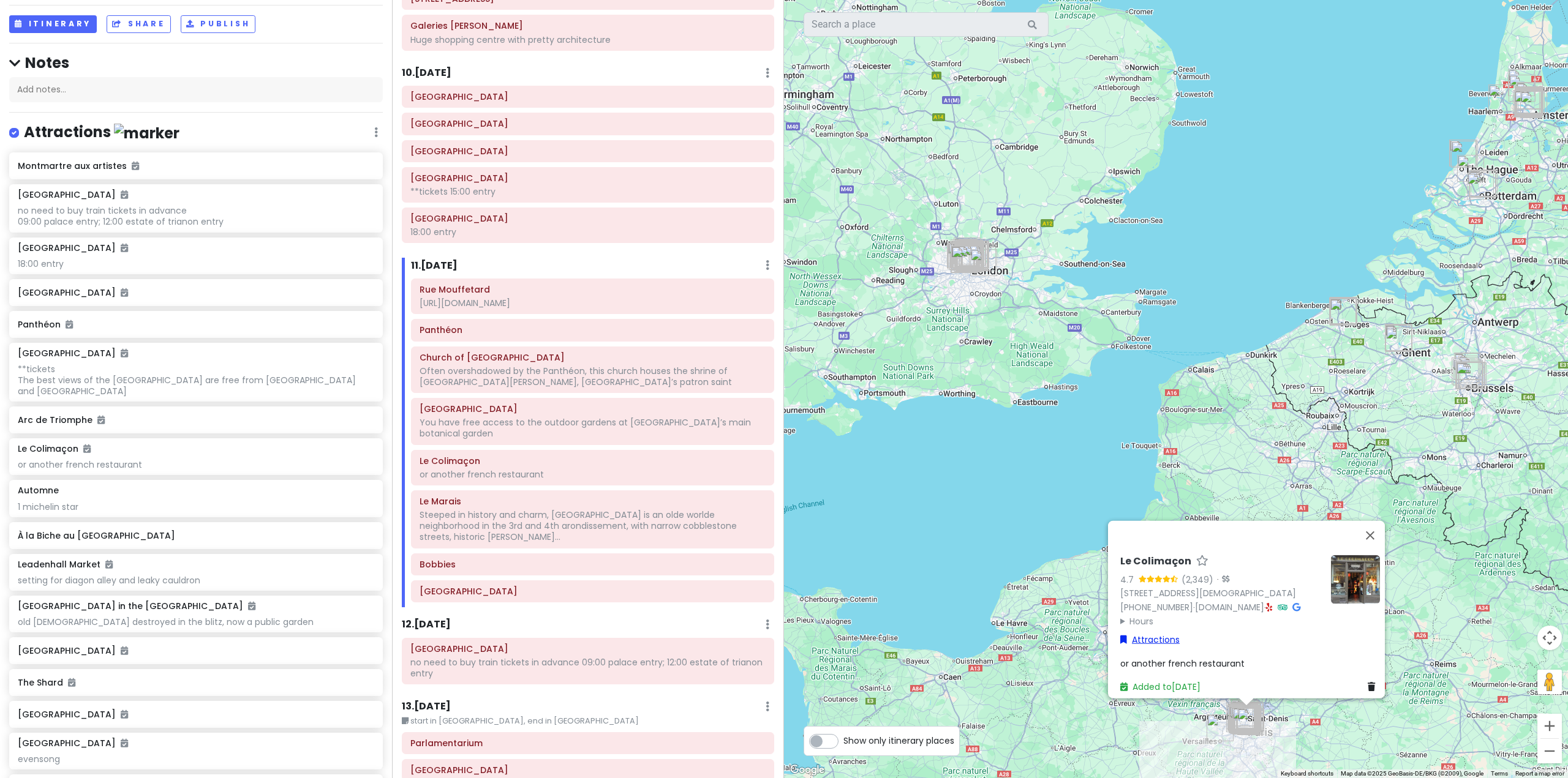
click at [1155, 635] on link "Attractions" at bounding box center [1150, 639] width 59 height 13
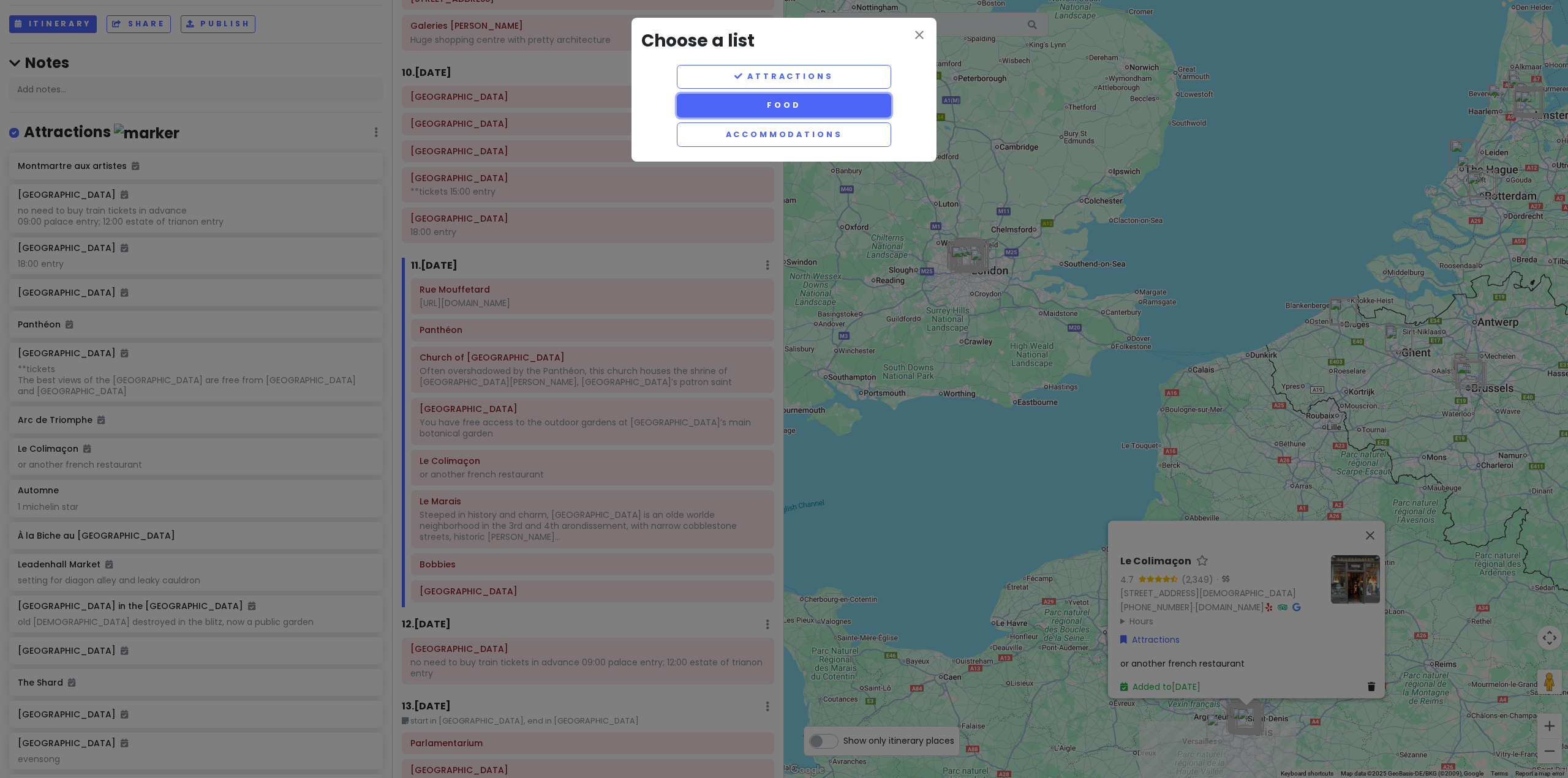
click at [835, 111] on button "Food" at bounding box center [784, 105] width 214 height 24
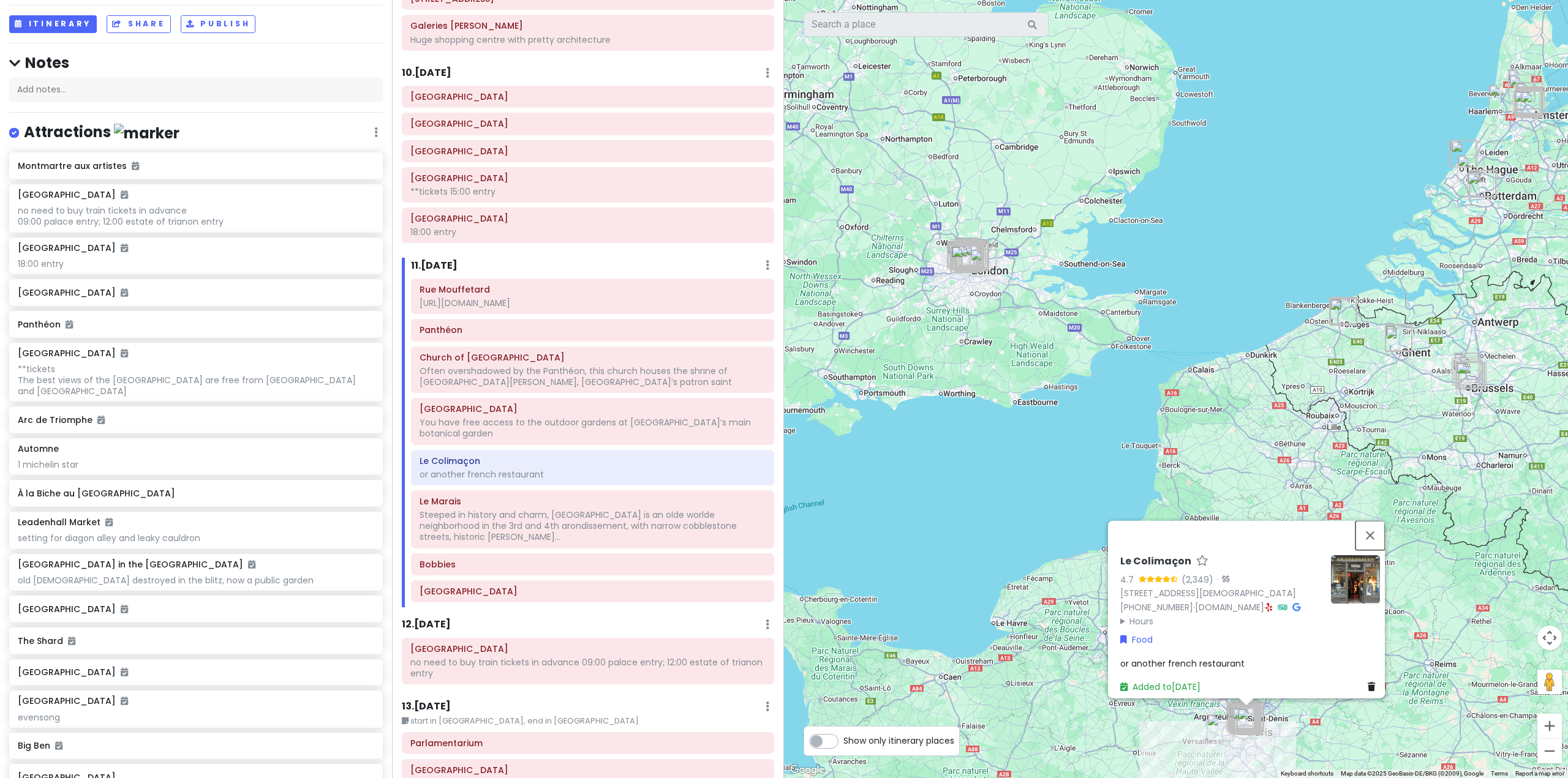
drag, startPoint x: 1375, startPoint y: 520, endPoint x: 1359, endPoint y: 523, distance: 16.3
click at [1377, 520] on button "Close" at bounding box center [1370, 535] width 30 height 30
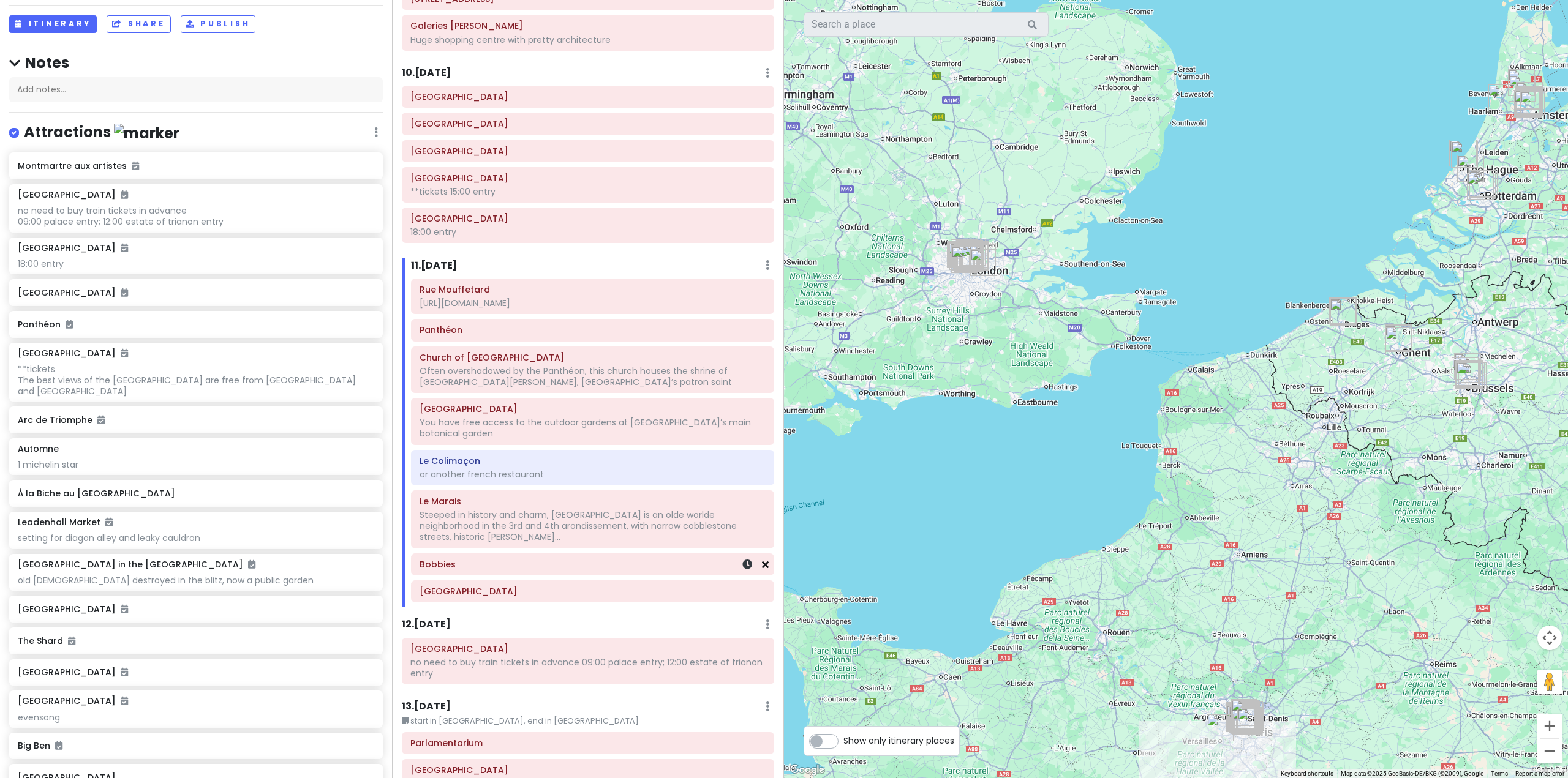
click at [762, 560] on icon at bounding box center [765, 565] width 7 height 10
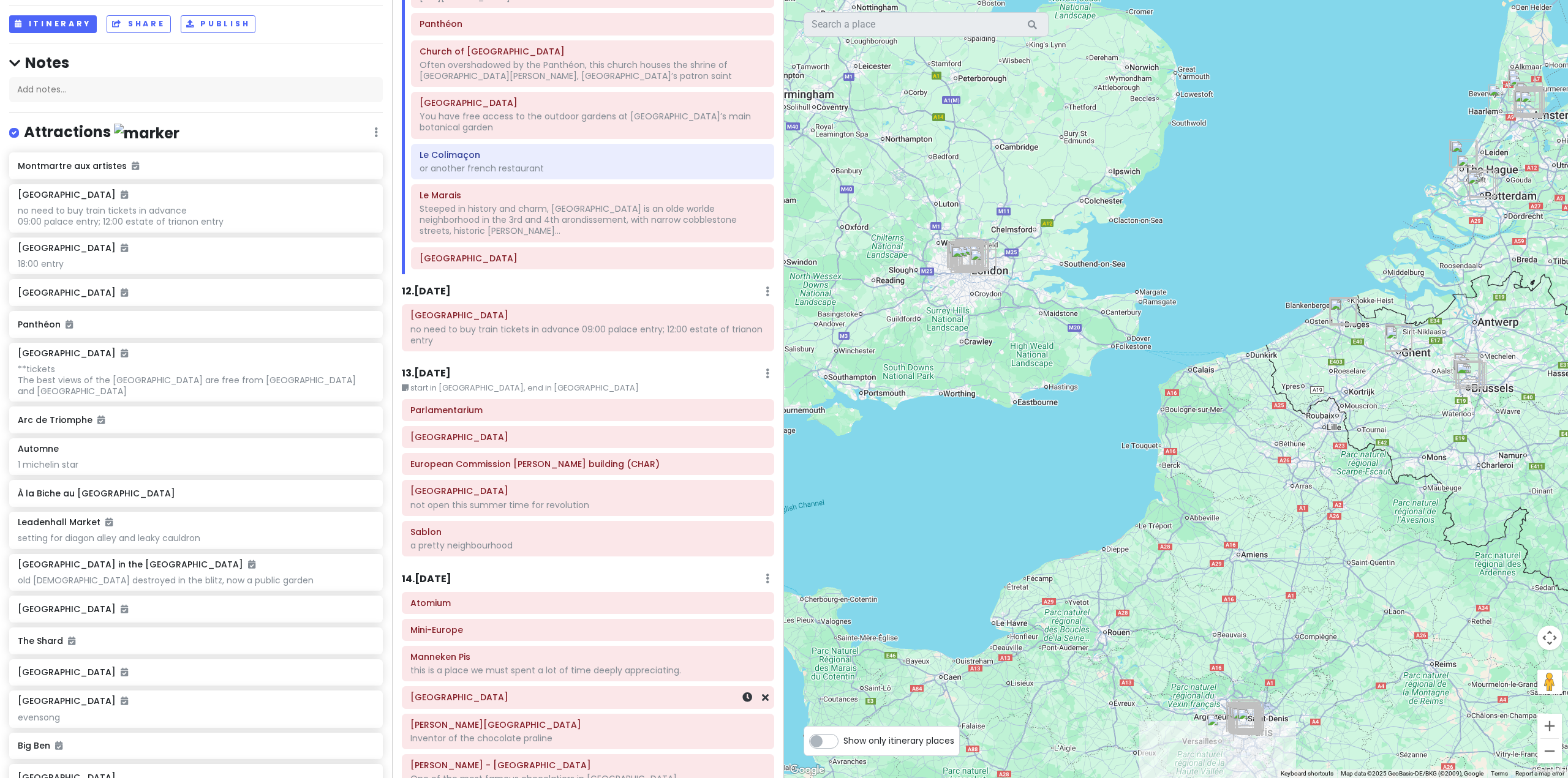
scroll to position [2266, 0]
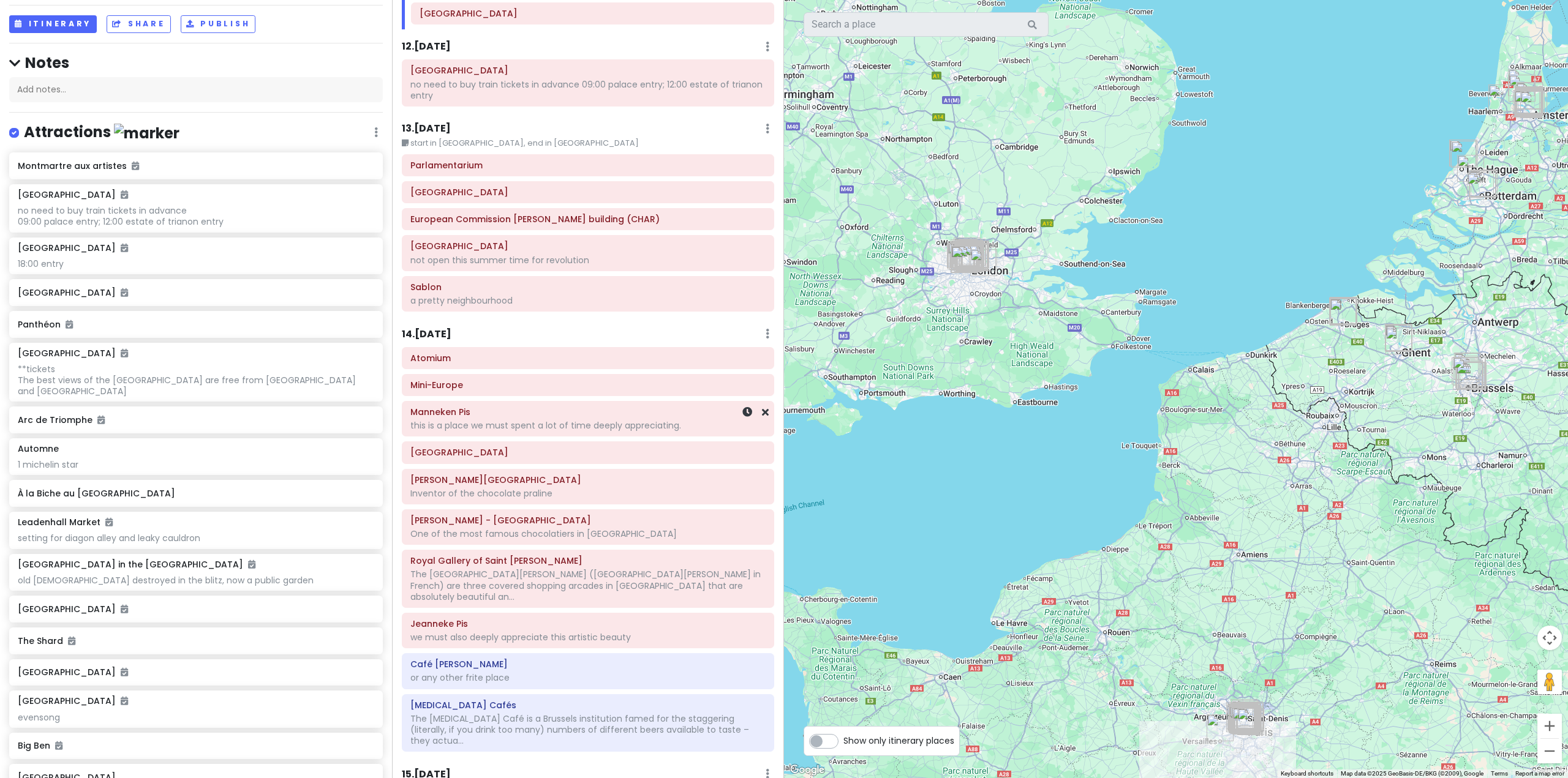
click at [630, 420] on div "this is a place we must spent a lot of time deeply appreciating." at bounding box center [588, 426] width 355 height 11
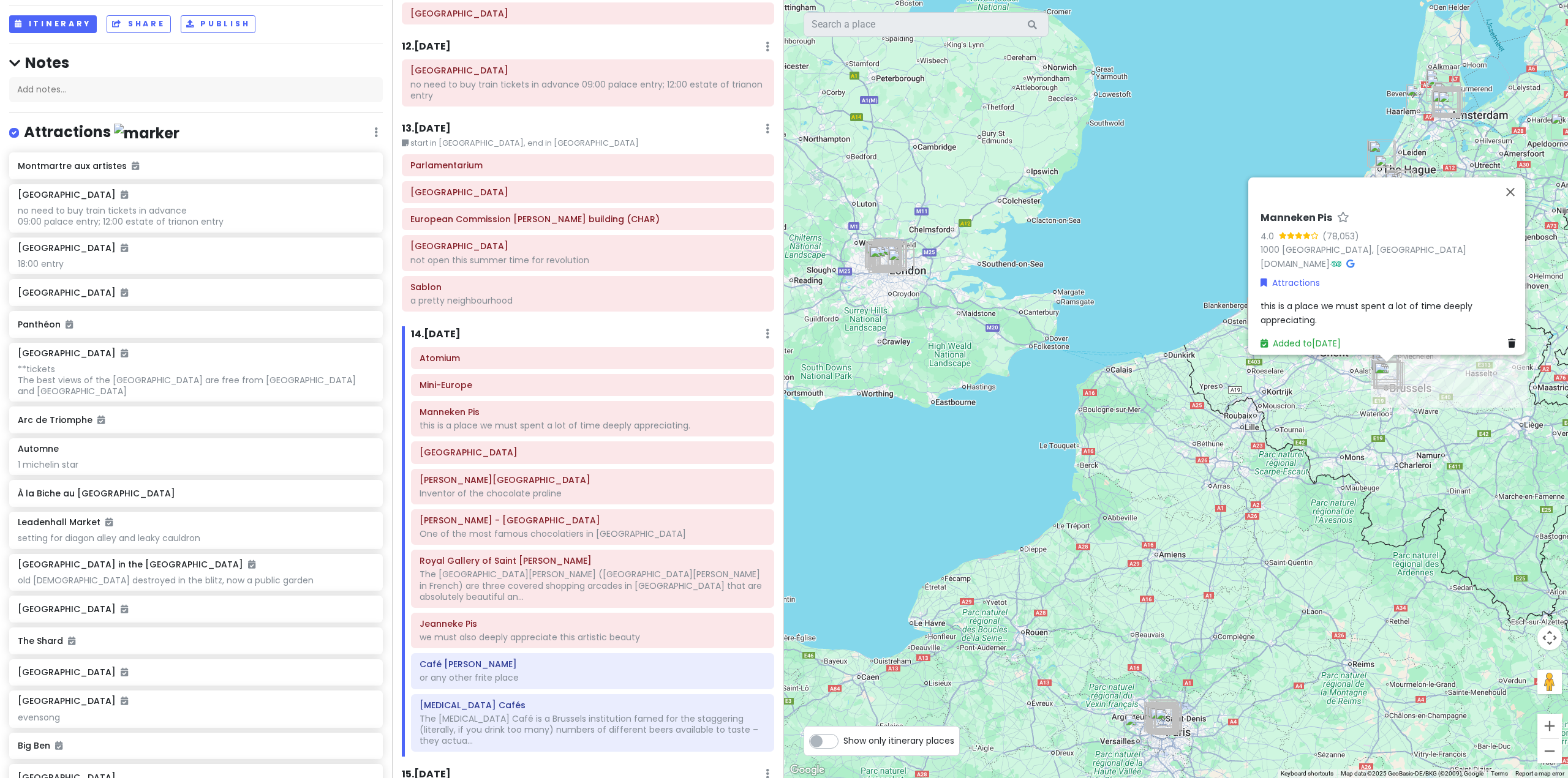
click at [1299, 299] on span "this is a place we must spent a lot of time deeply appreciating." at bounding box center [1367, 312] width 214 height 26
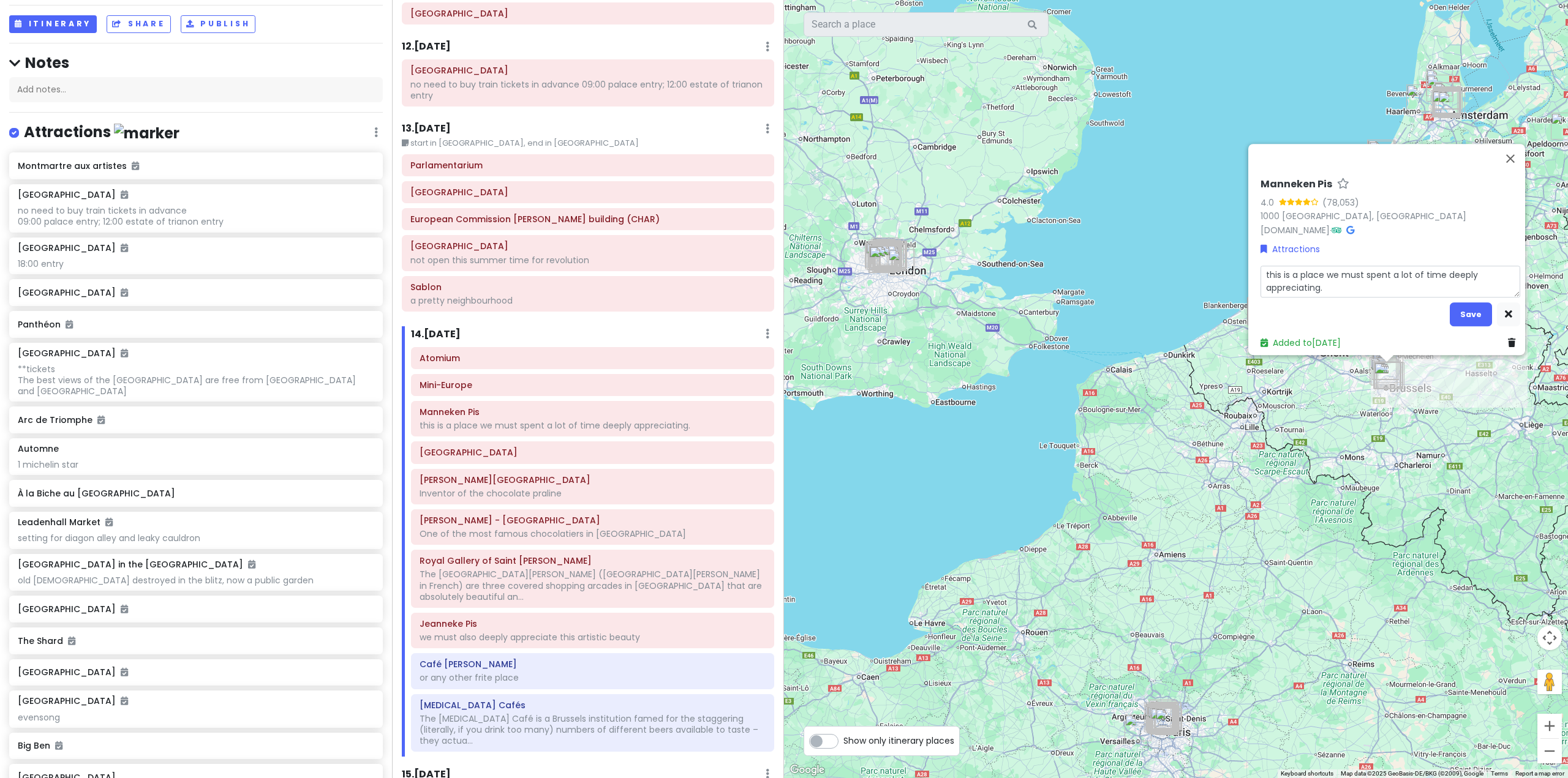
drag, startPoint x: 1291, startPoint y: 277, endPoint x: 1267, endPoint y: 265, distance: 26.8
click at [1267, 266] on textarea "this is a place we must spent a lot of time deeply appreciating." at bounding box center [1390, 281] width 259 height 32
click at [1453, 307] on button "Save" at bounding box center [1471, 314] width 42 height 24
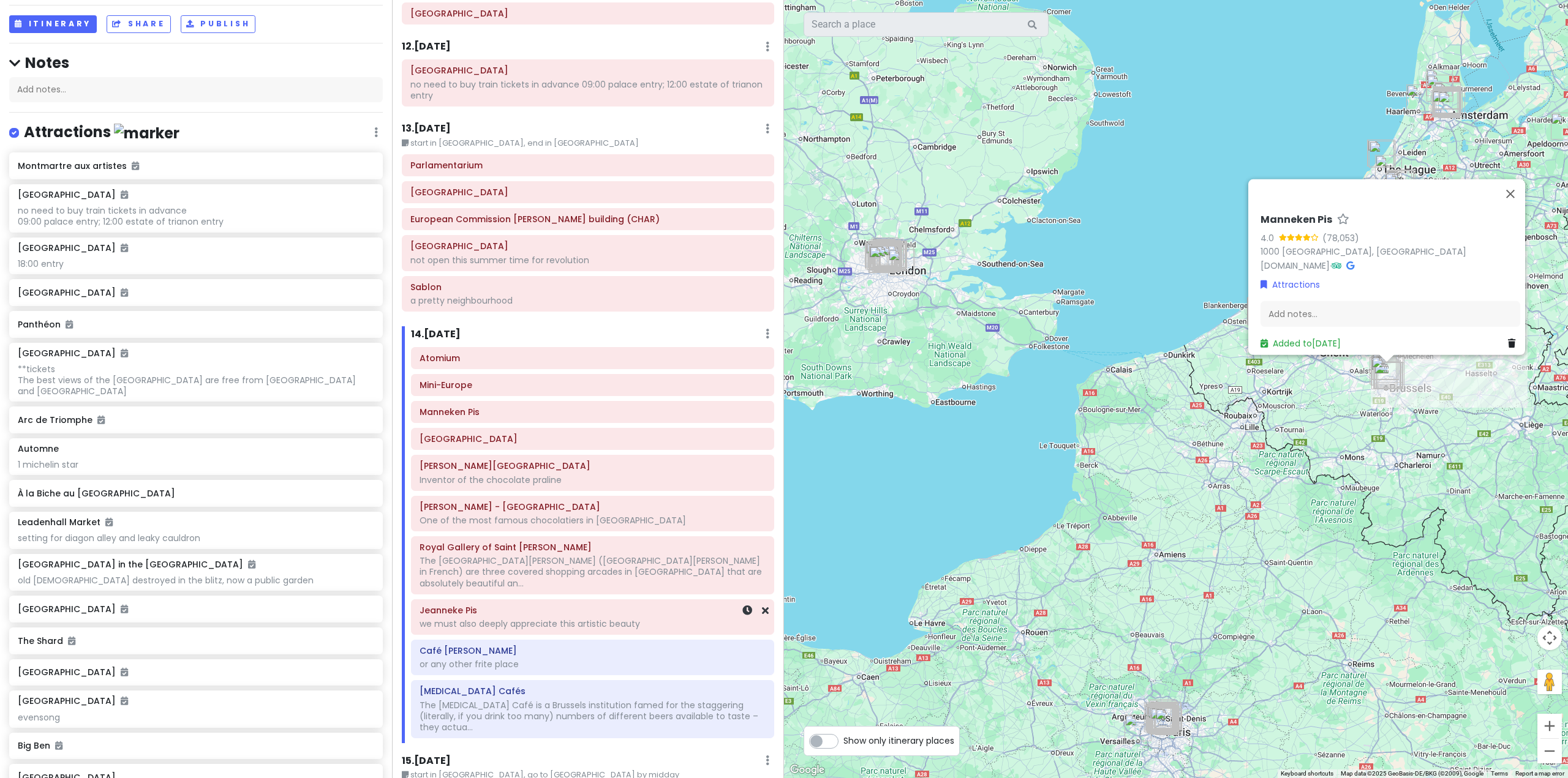
click at [677, 619] on div "we must also deeply appreciate this artistic beauty" at bounding box center [592, 624] width 346 height 11
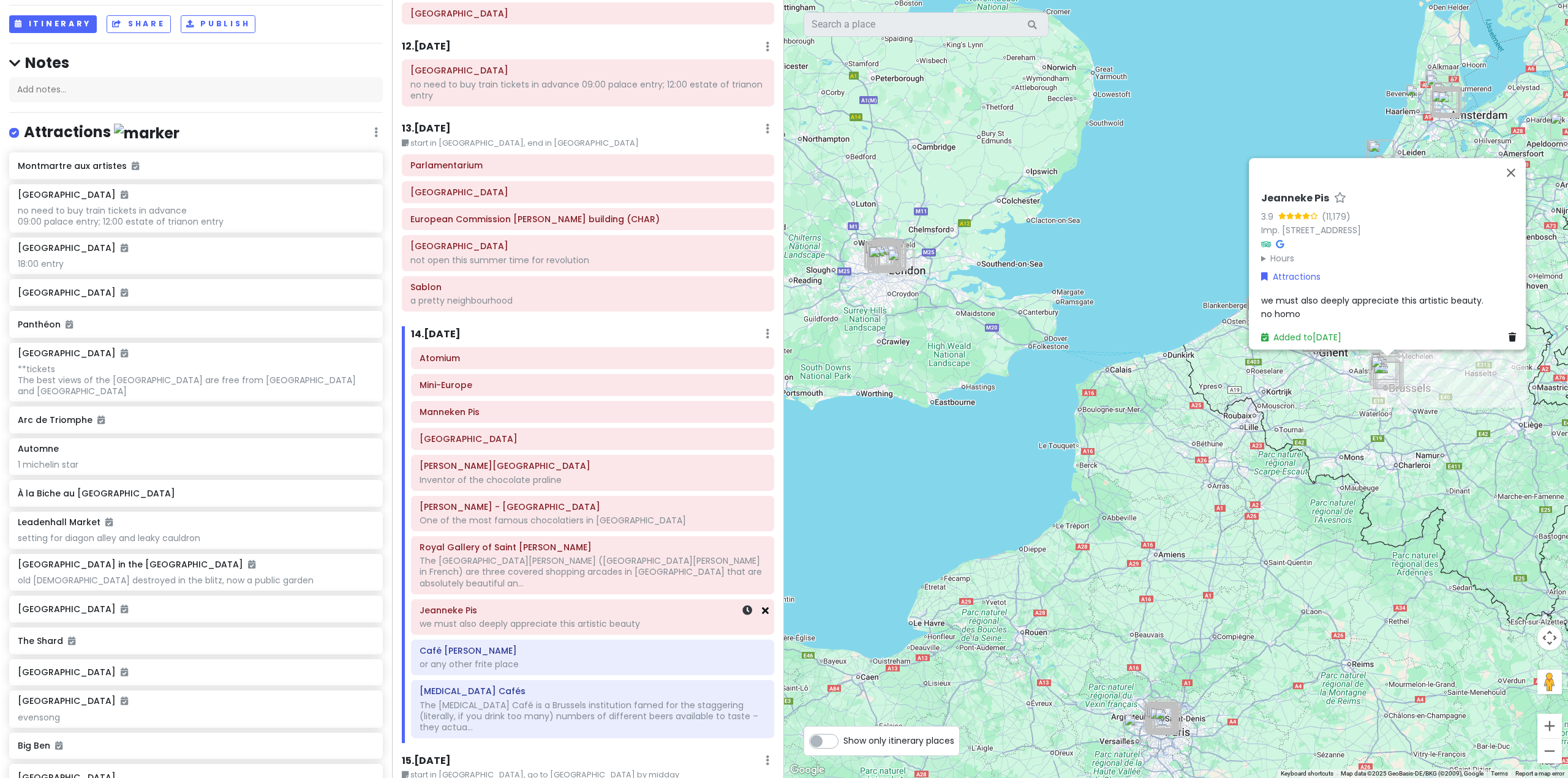
click at [762, 605] on icon at bounding box center [765, 610] width 7 height 10
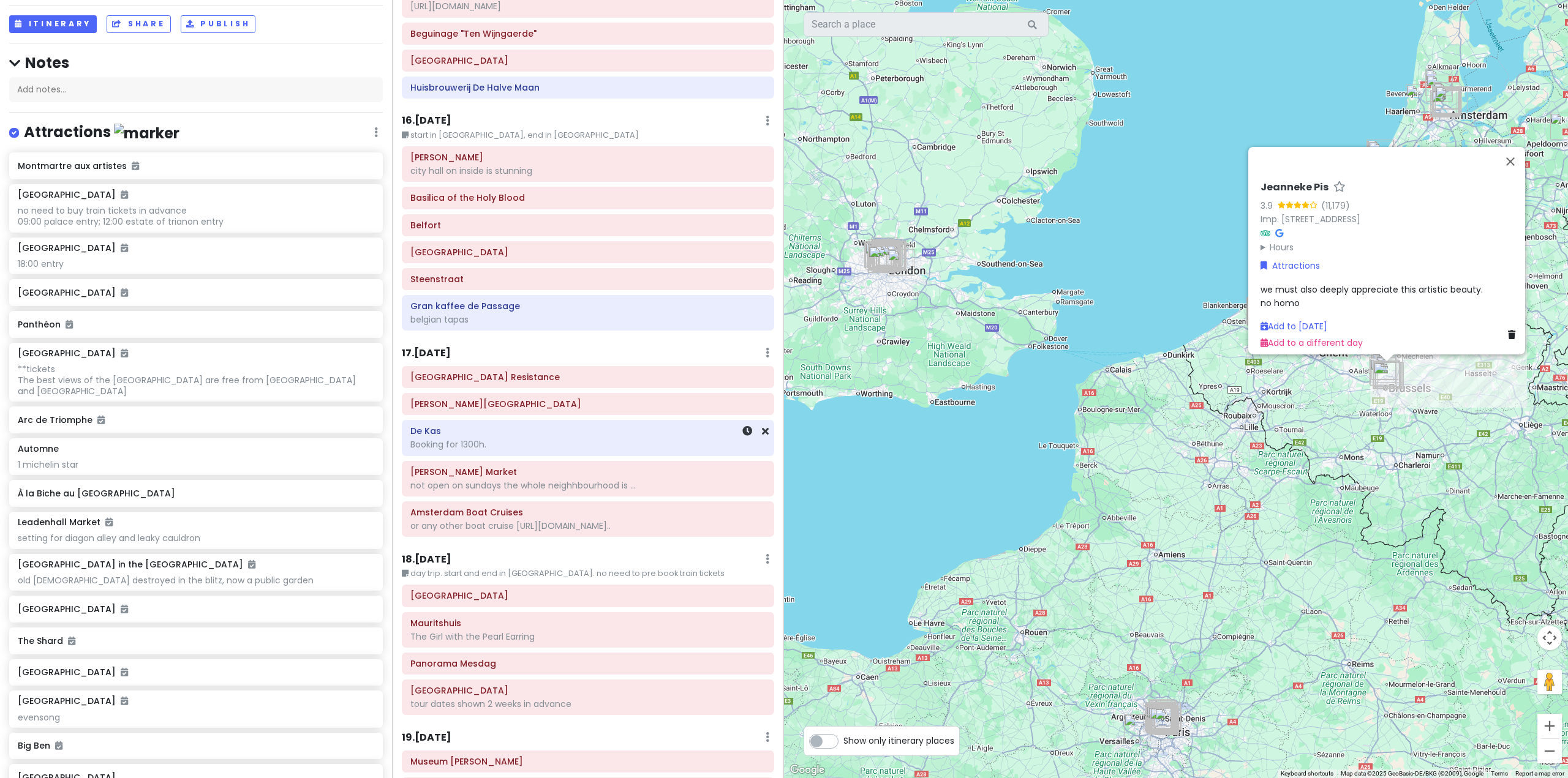
scroll to position [3123, 0]
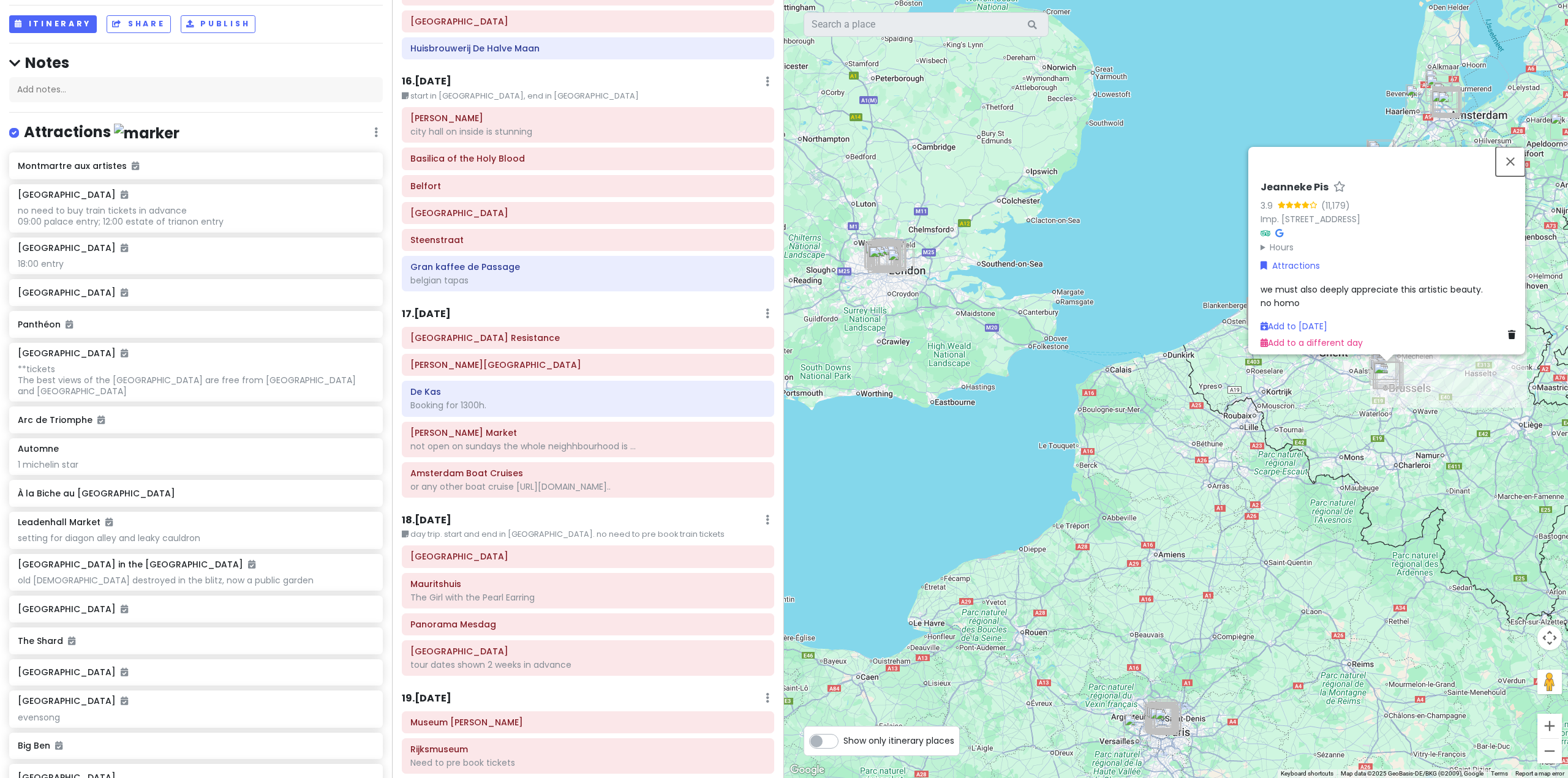
click at [1520, 153] on button "Close" at bounding box center [1511, 161] width 30 height 30
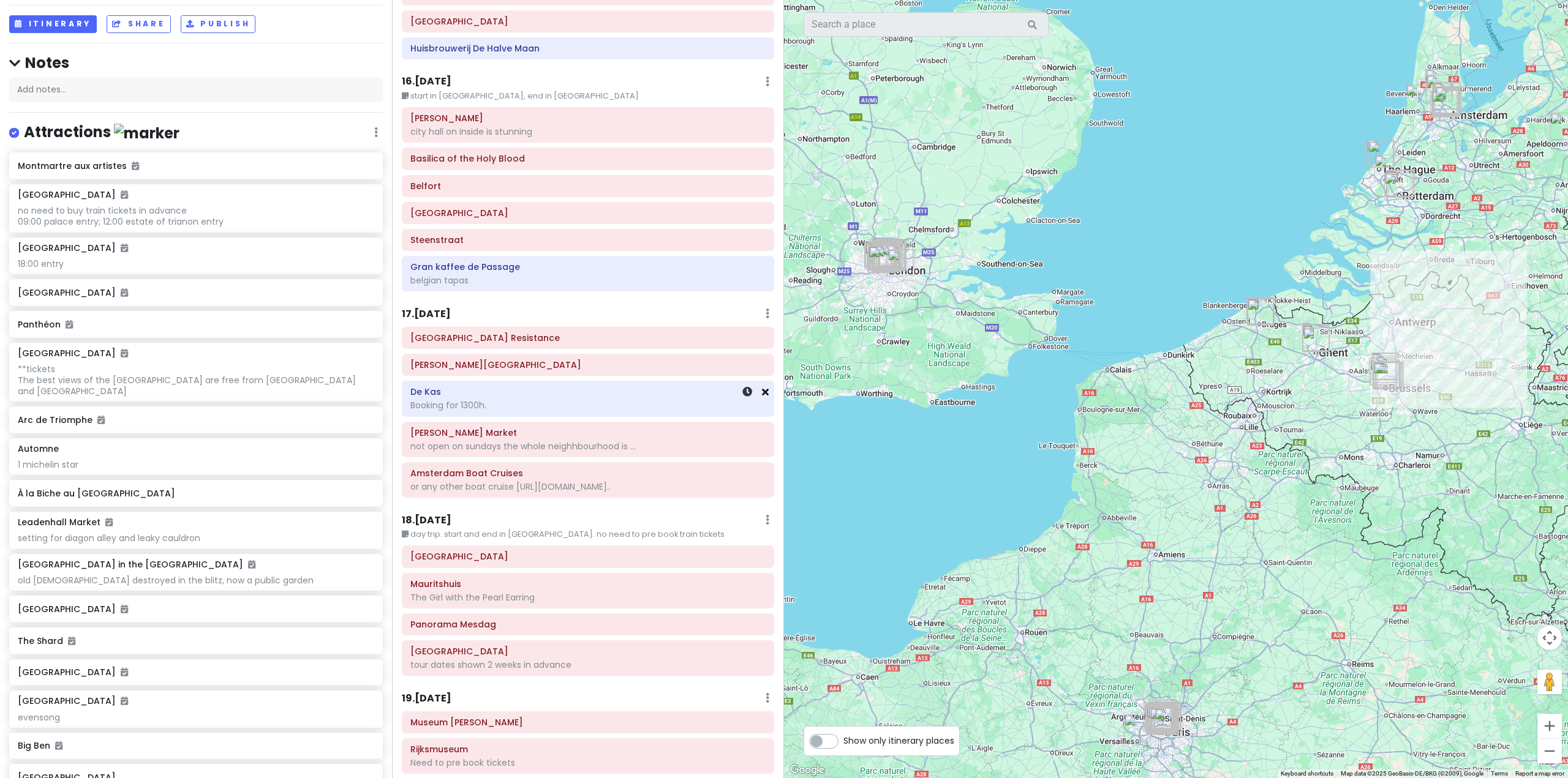
click at [762, 387] on icon at bounding box center [765, 391] width 7 height 10
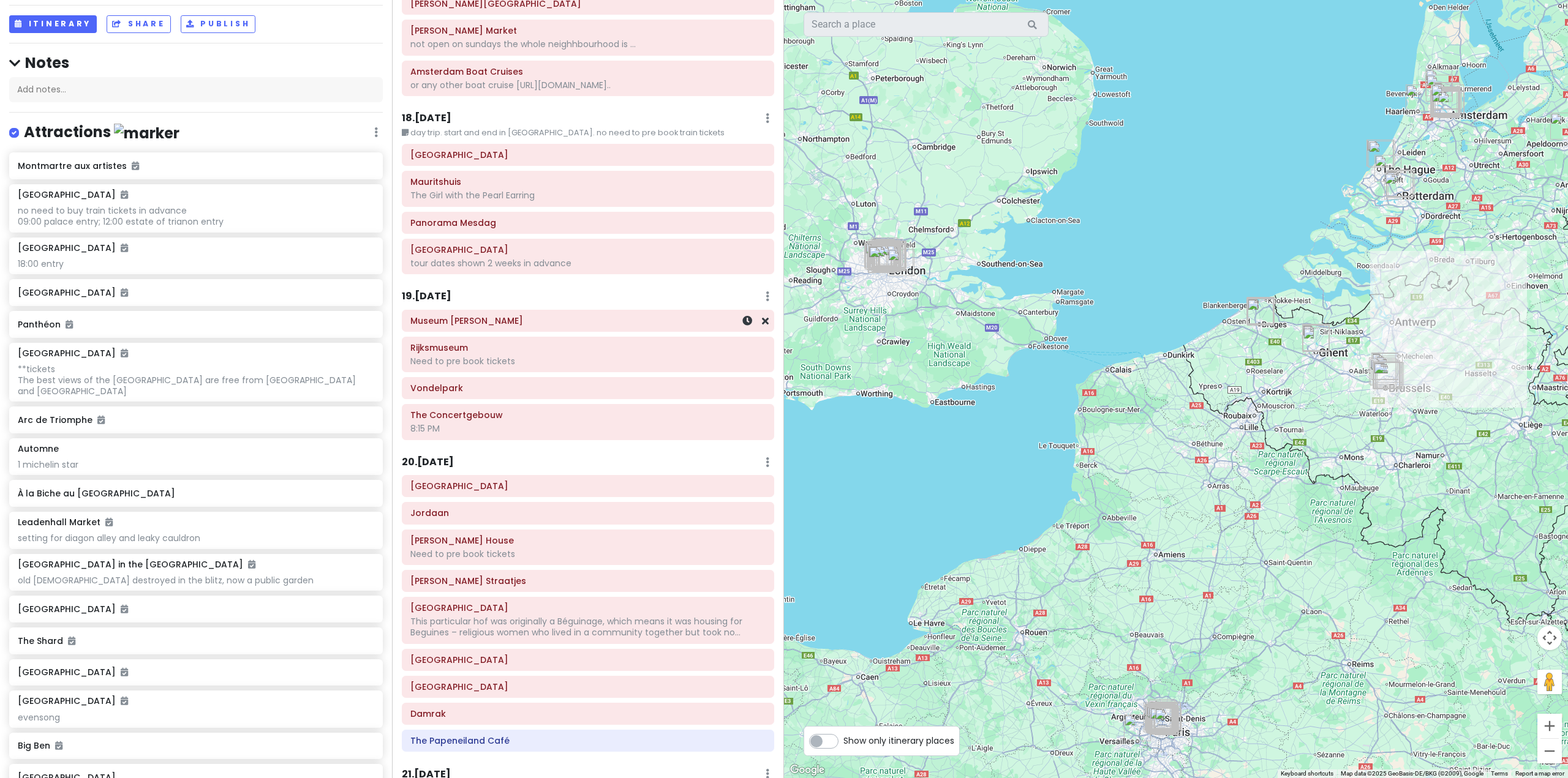
scroll to position [3491, 0]
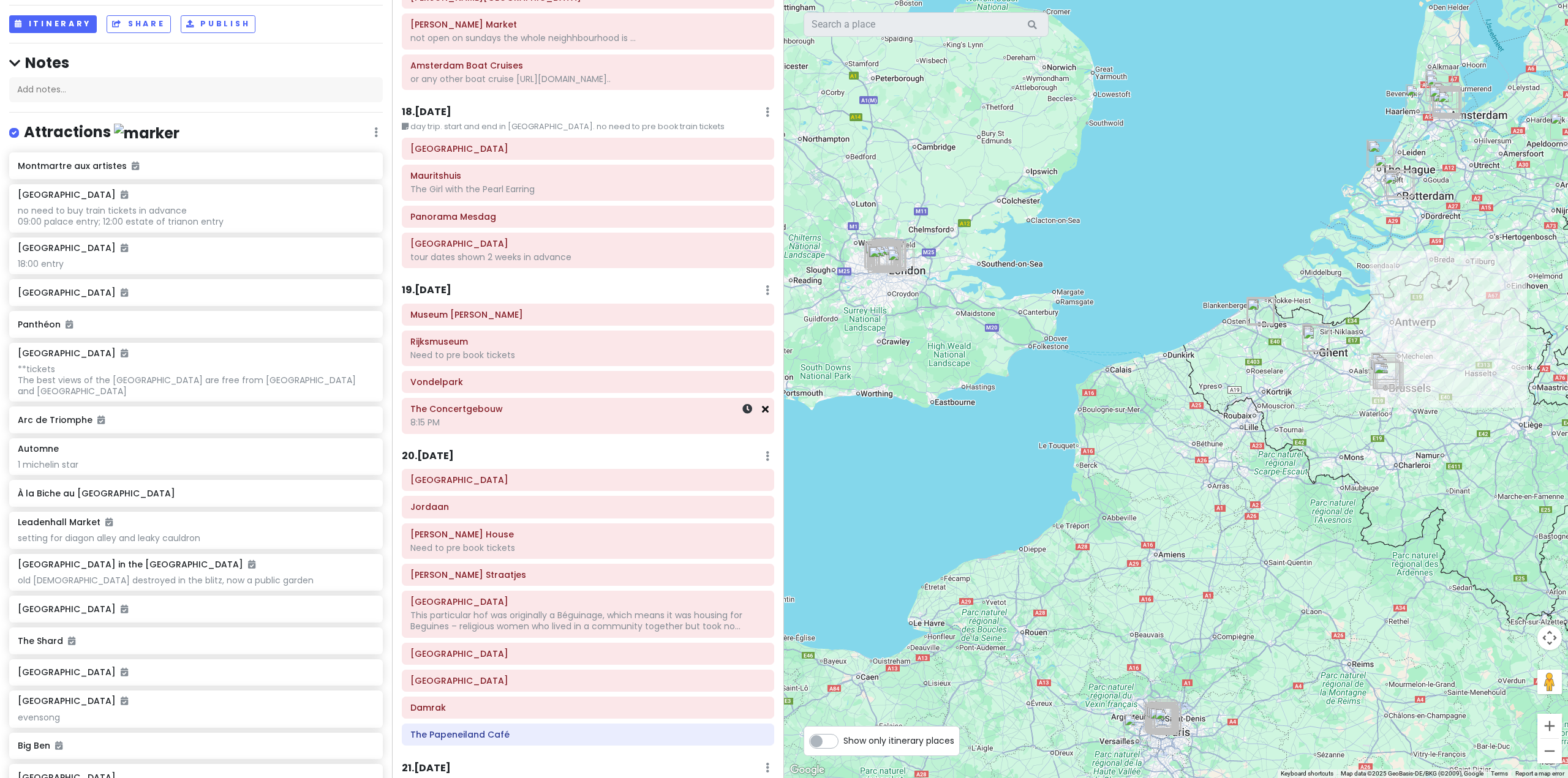
click at [762, 404] on icon at bounding box center [765, 409] width 7 height 10
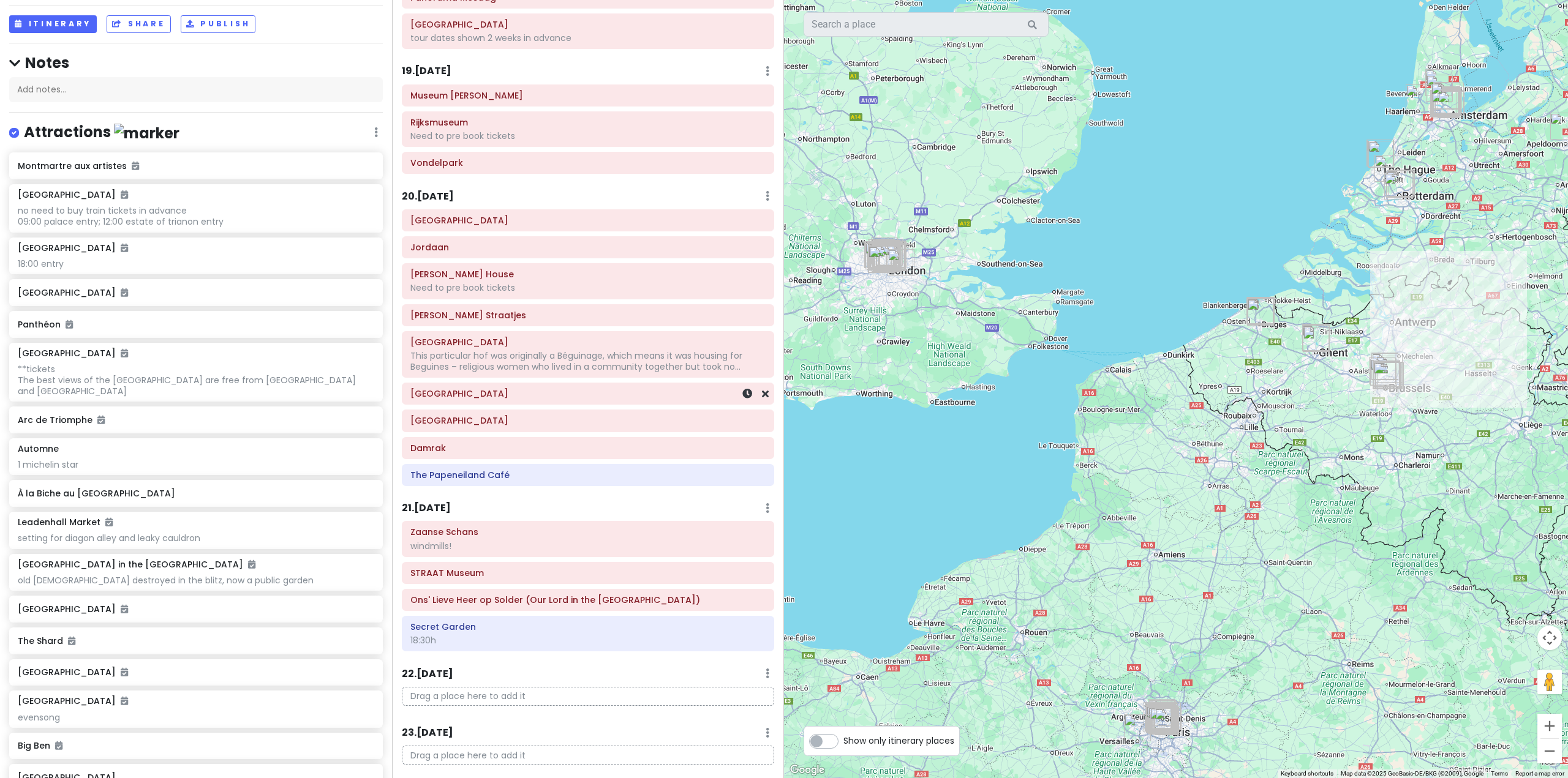
scroll to position [3724, 0]
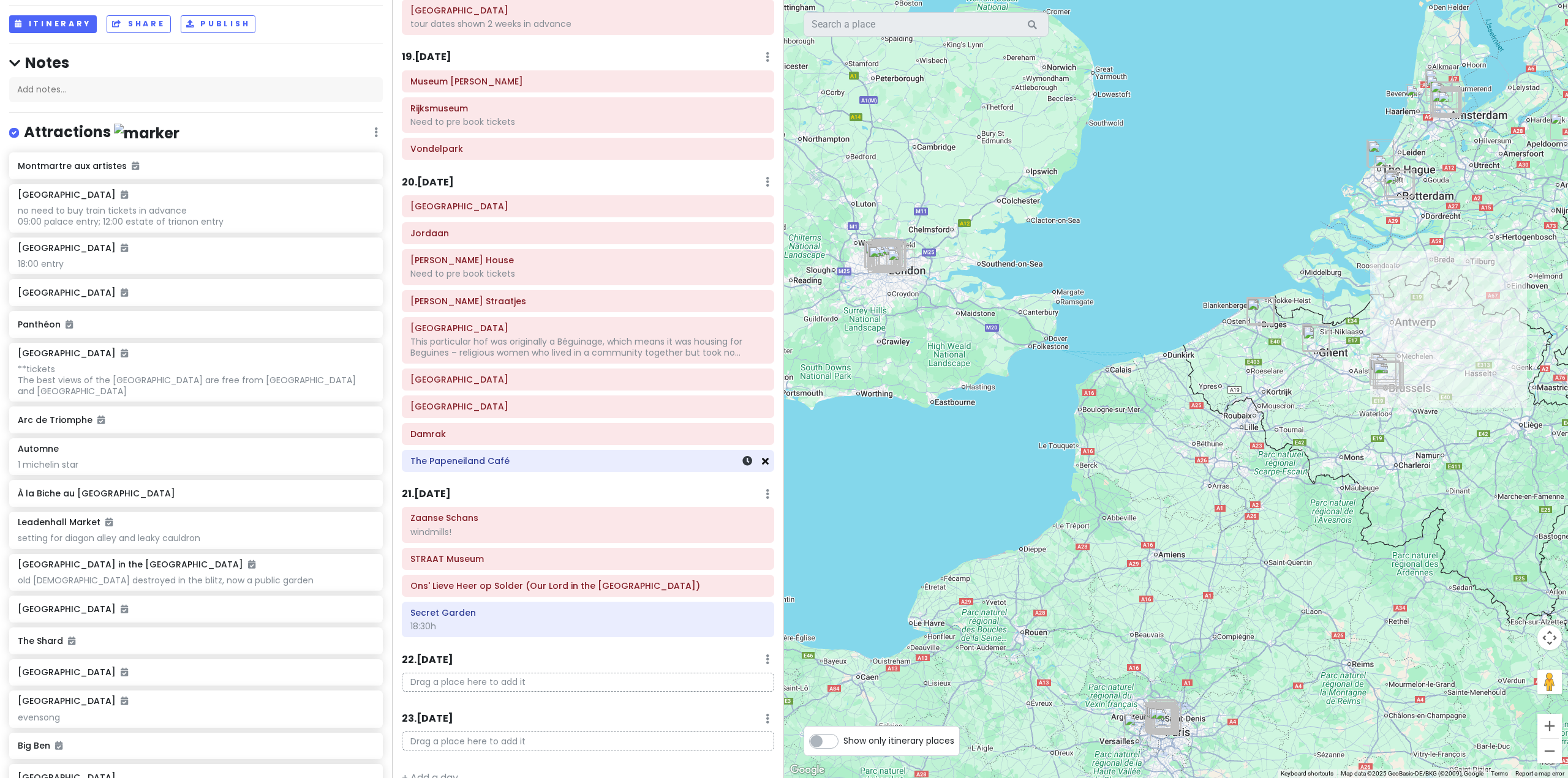
click at [762, 456] on icon at bounding box center [765, 461] width 7 height 10
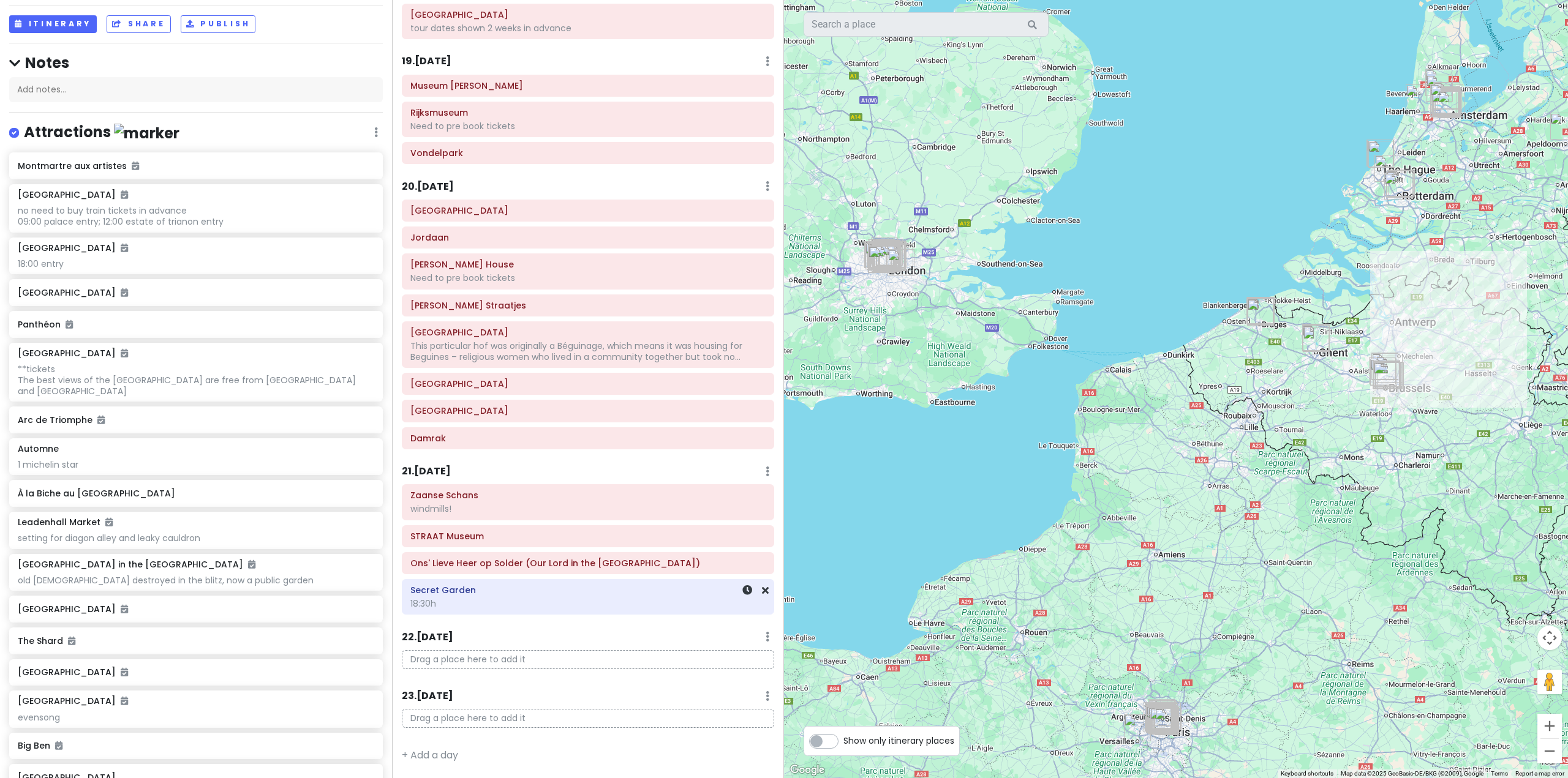
scroll to position [3697, 0]
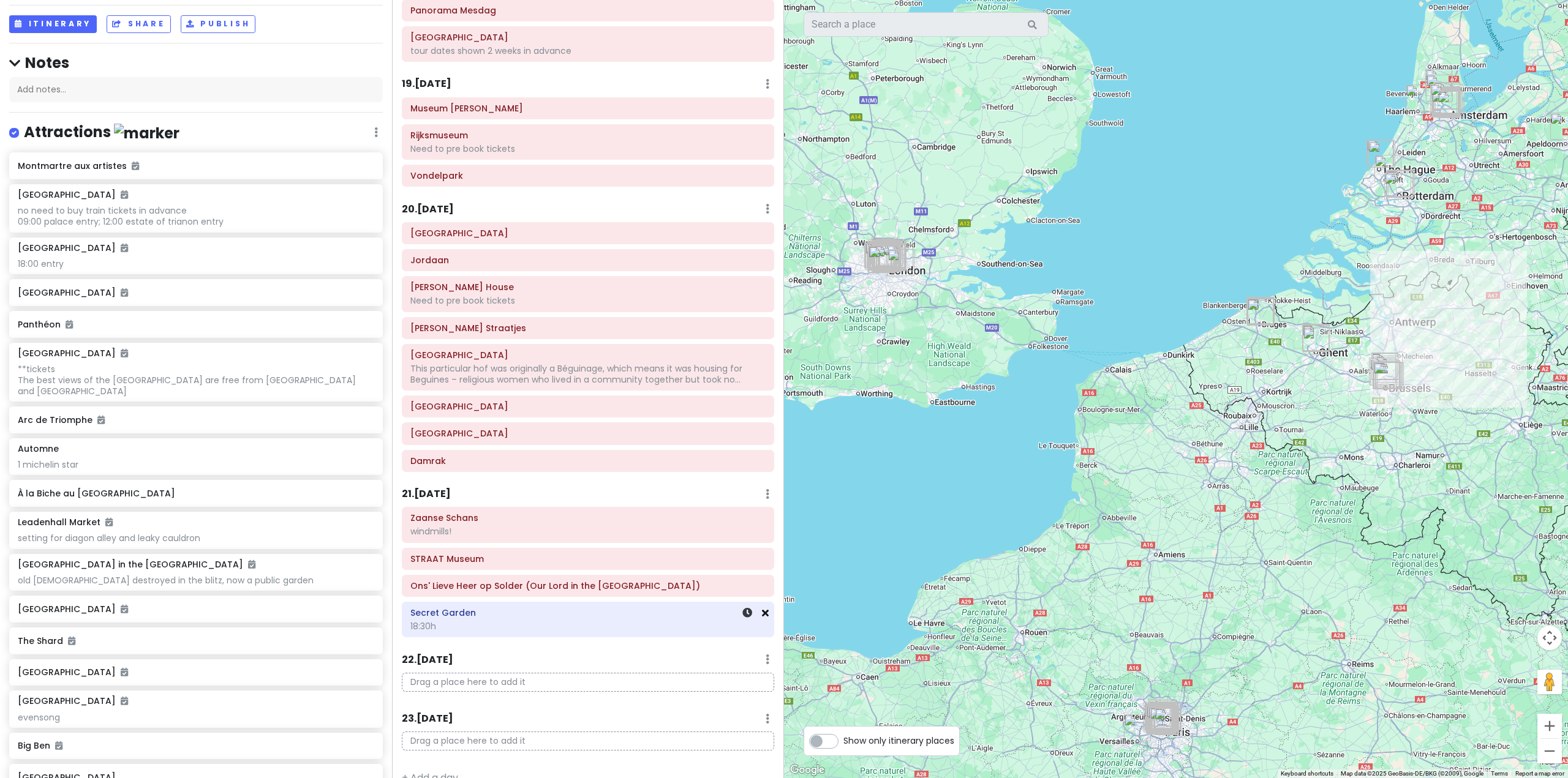
click at [762, 608] on icon at bounding box center [765, 613] width 7 height 10
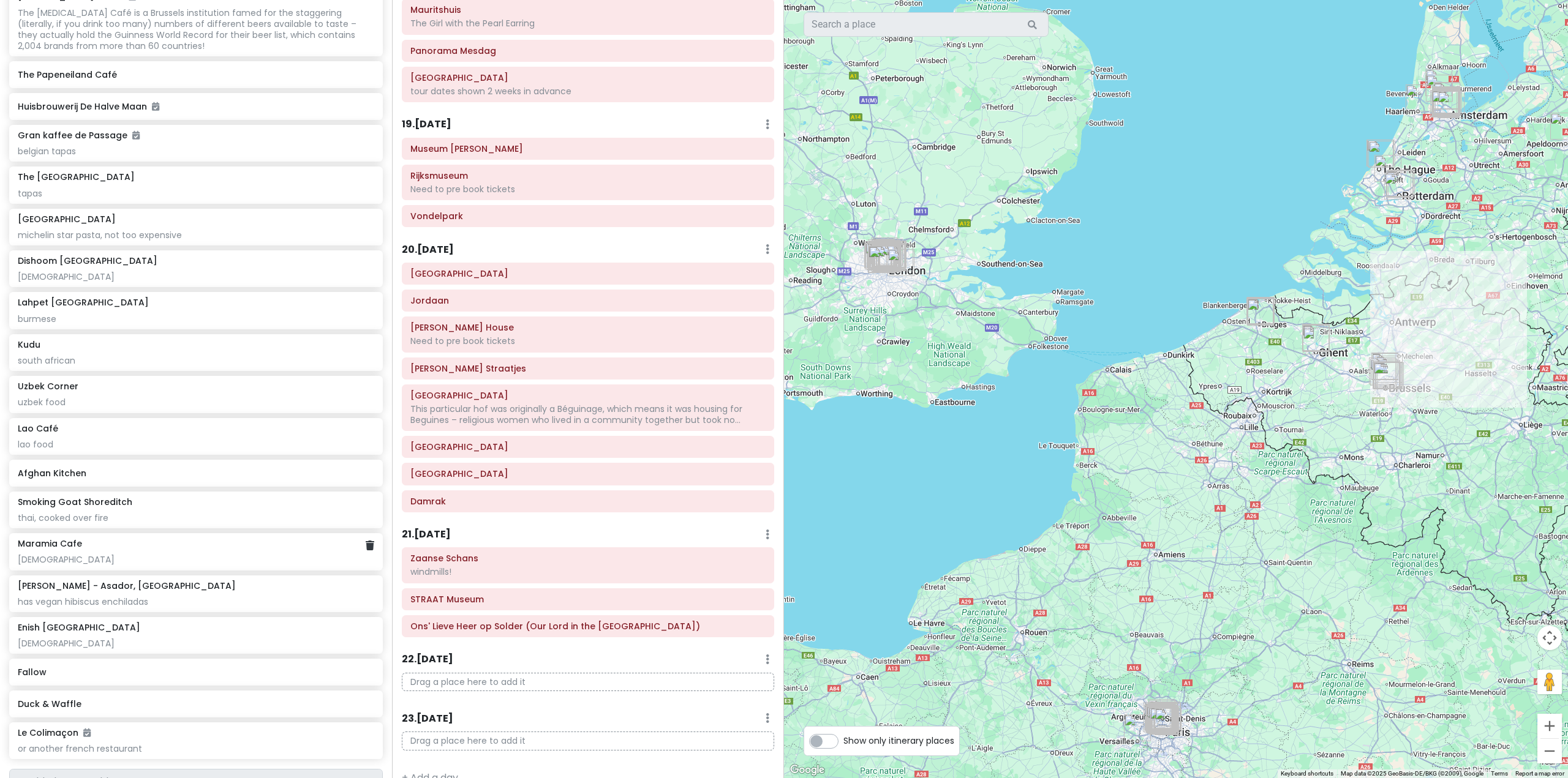
scroll to position [6966, 0]
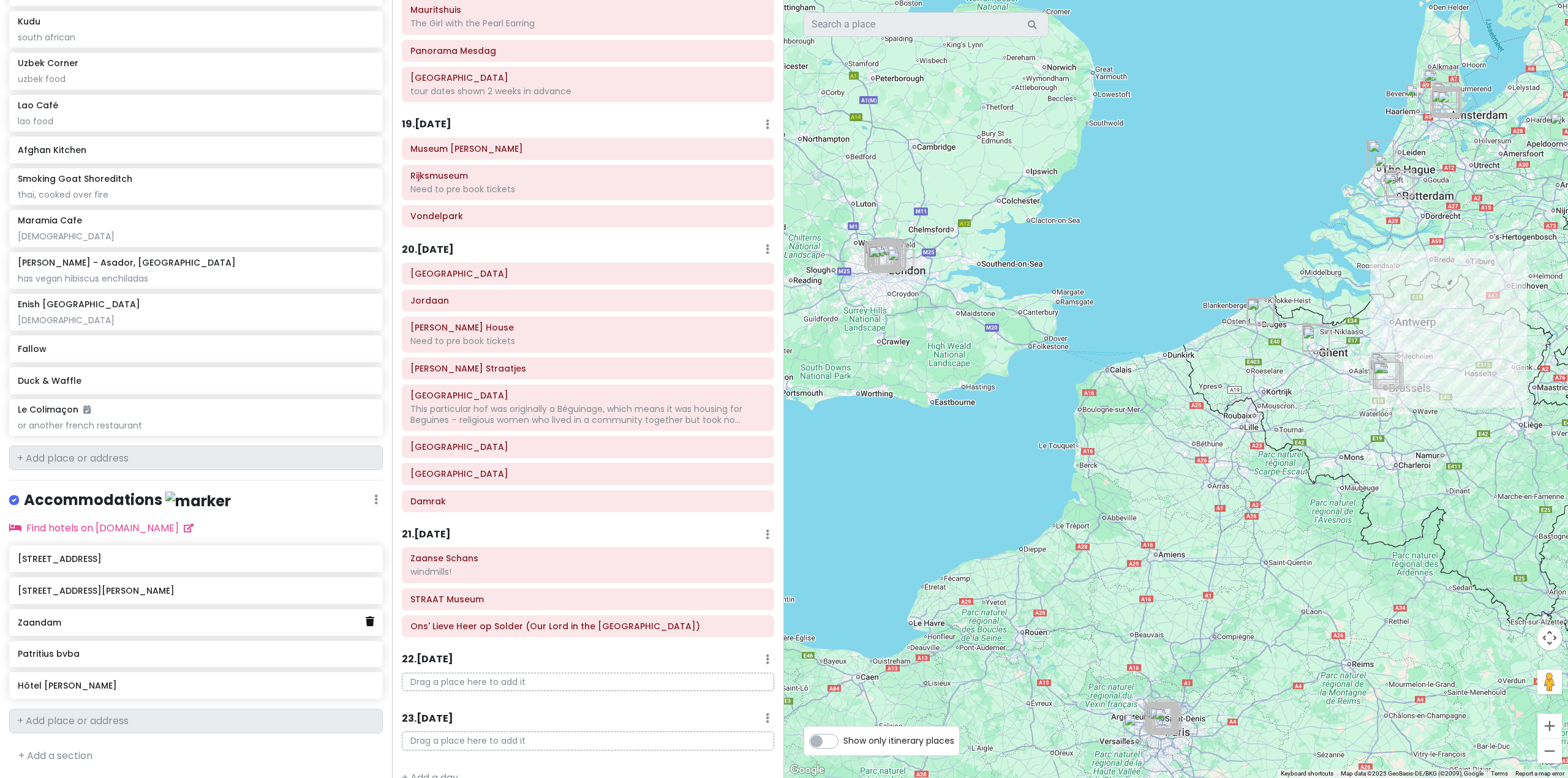
click at [366, 623] on icon at bounding box center [370, 621] width 9 height 10
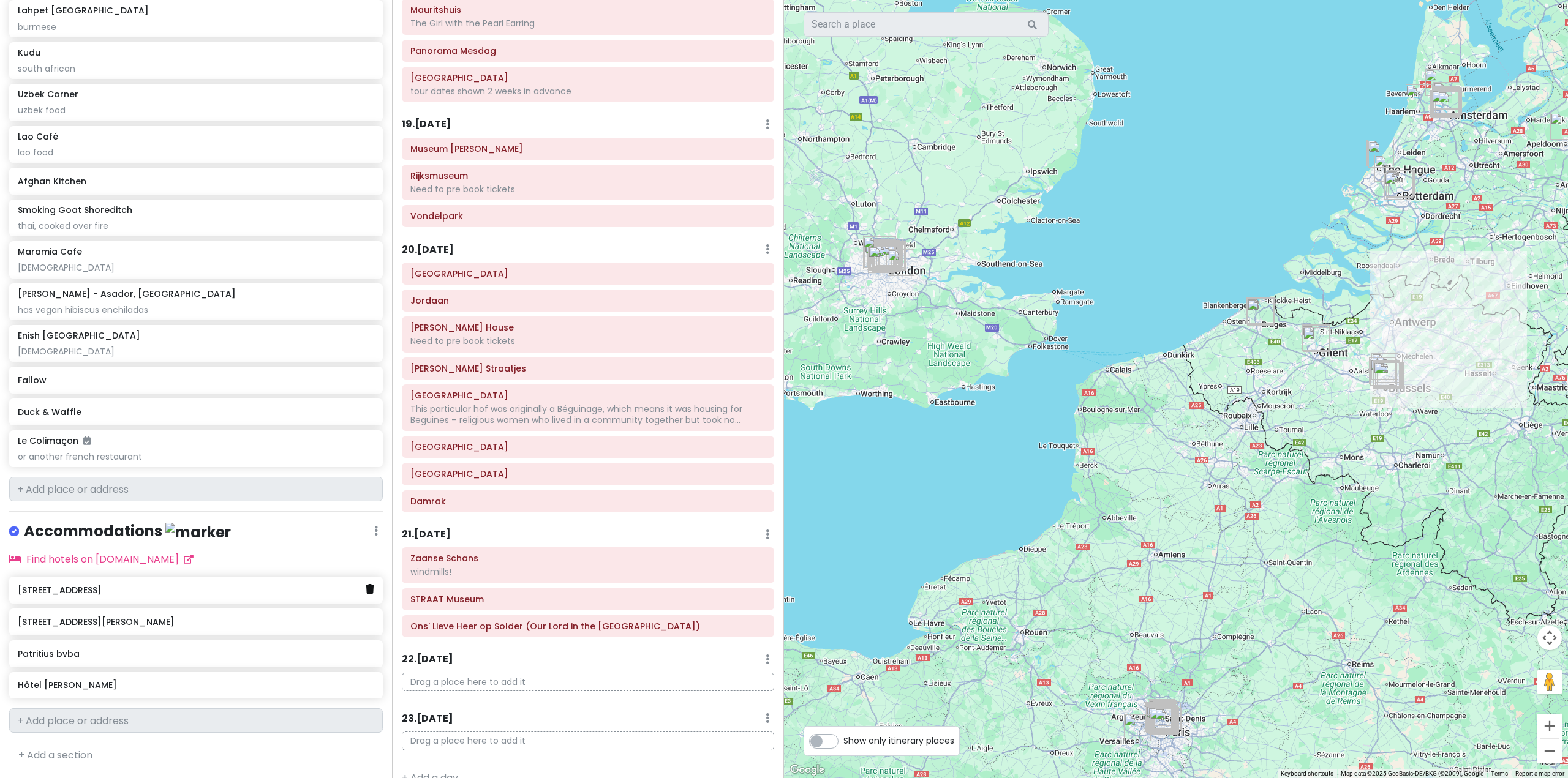
click at [366, 592] on icon at bounding box center [370, 589] width 9 height 10
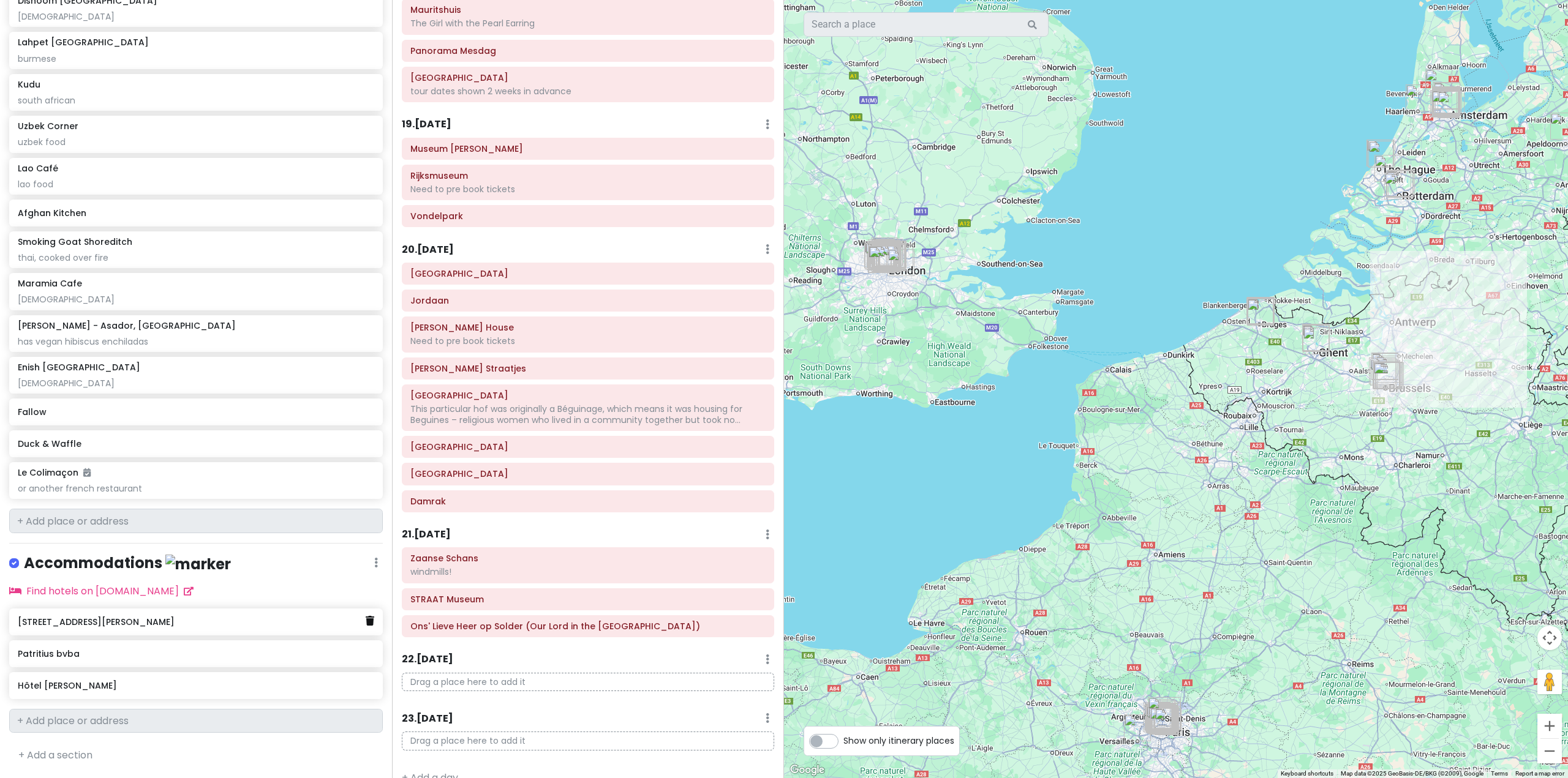
click at [366, 622] on icon at bounding box center [370, 621] width 9 height 10
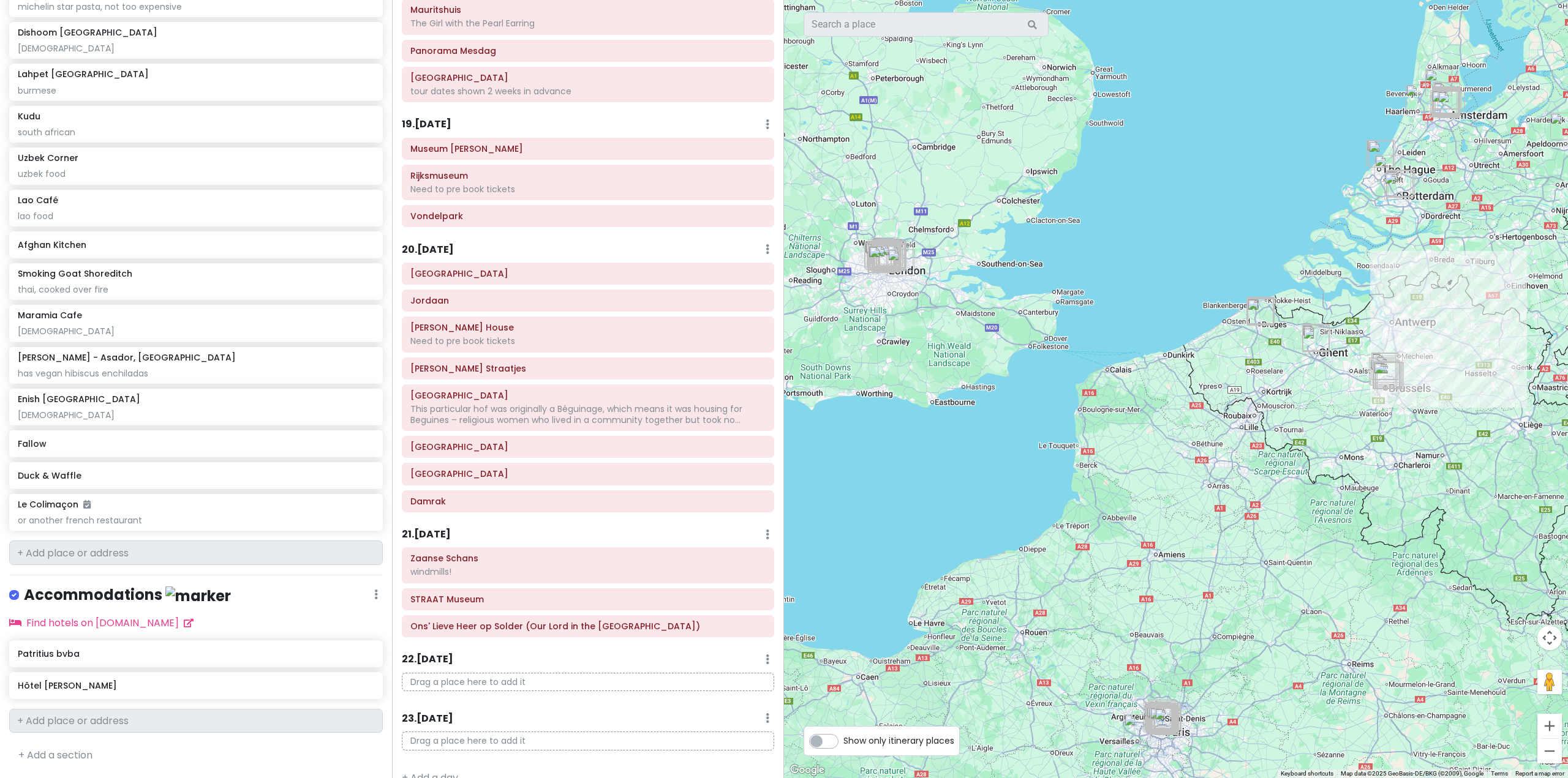
scroll to position [6871, 0]
click at [335, 665] on div "Patritius bvba" at bounding box center [196, 654] width 373 height 27
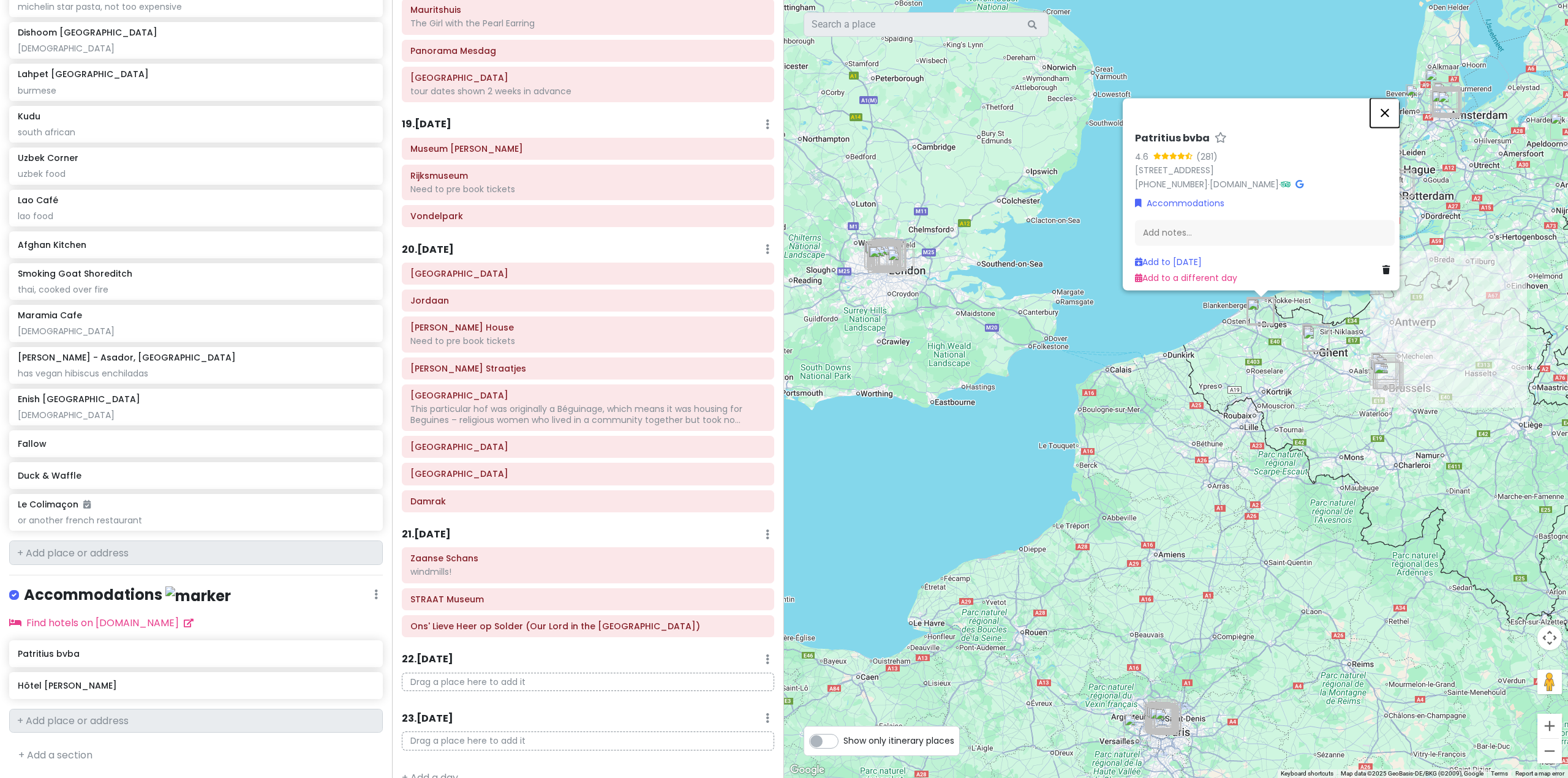
click at [1391, 100] on button "Close" at bounding box center [1385, 112] width 30 height 30
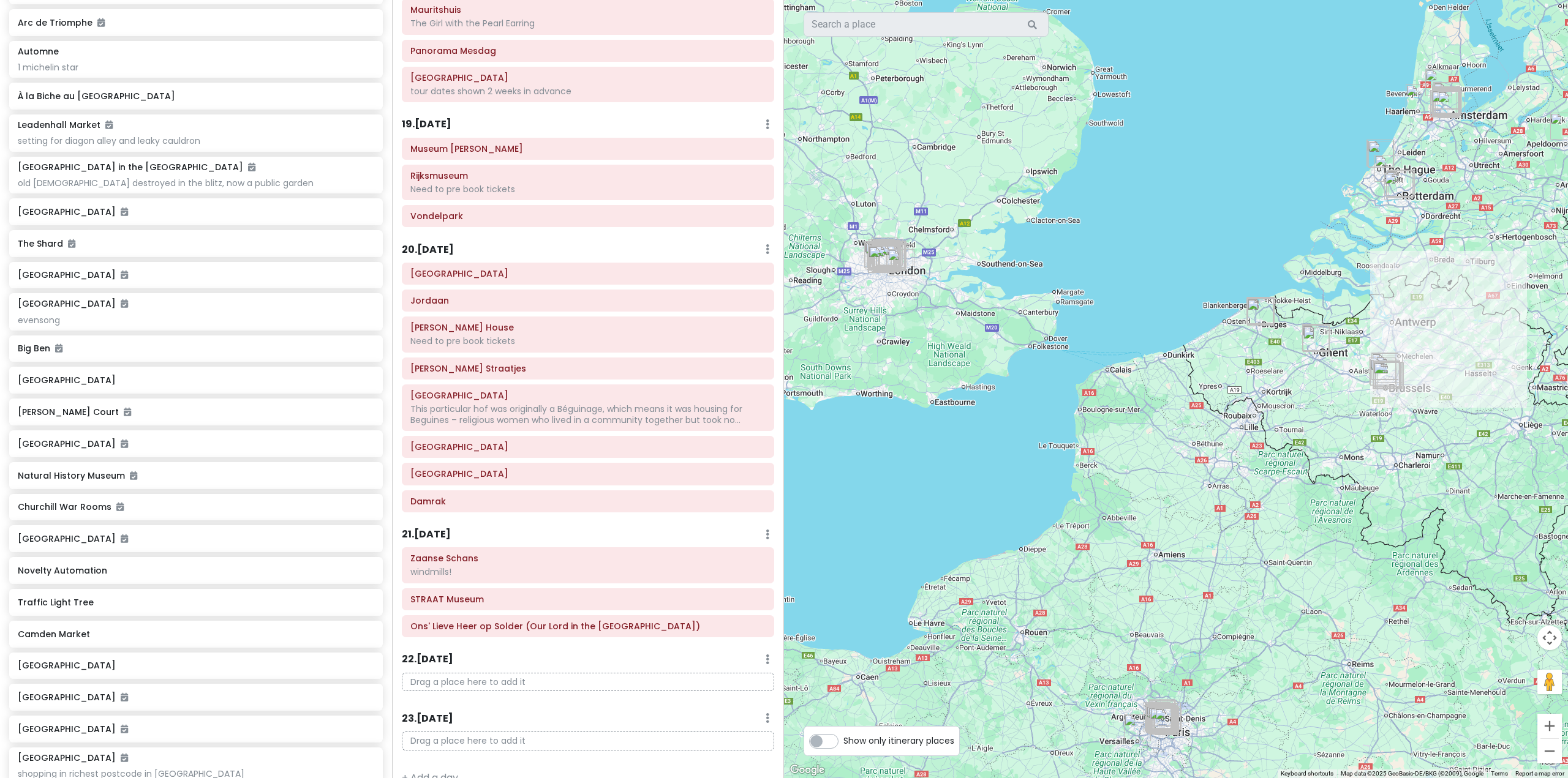
scroll to position [452, 0]
click at [365, 571] on div "Novelty Automation" at bounding box center [196, 576] width 373 height 27
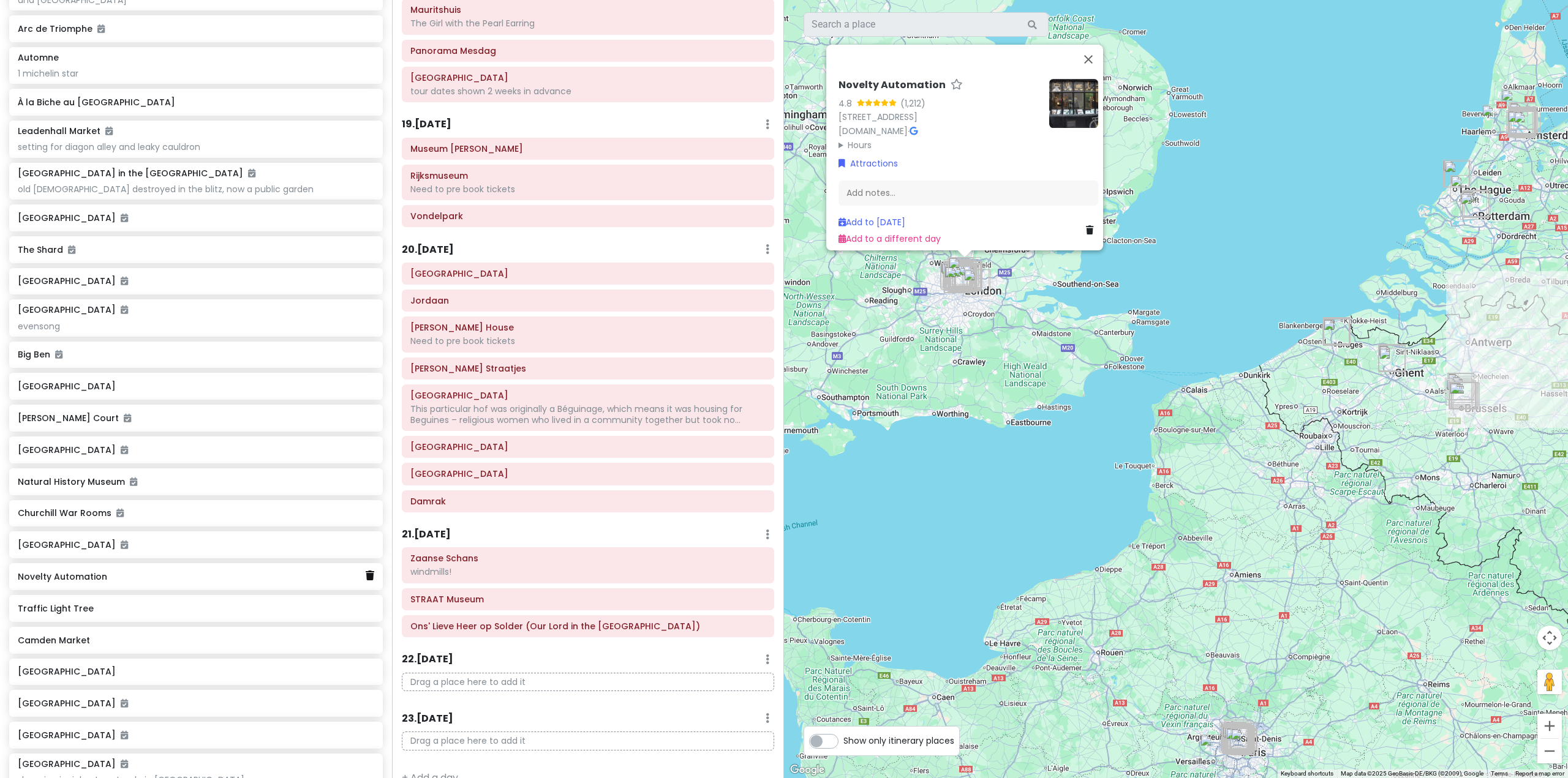
click at [366, 570] on link at bounding box center [370, 576] width 9 height 16
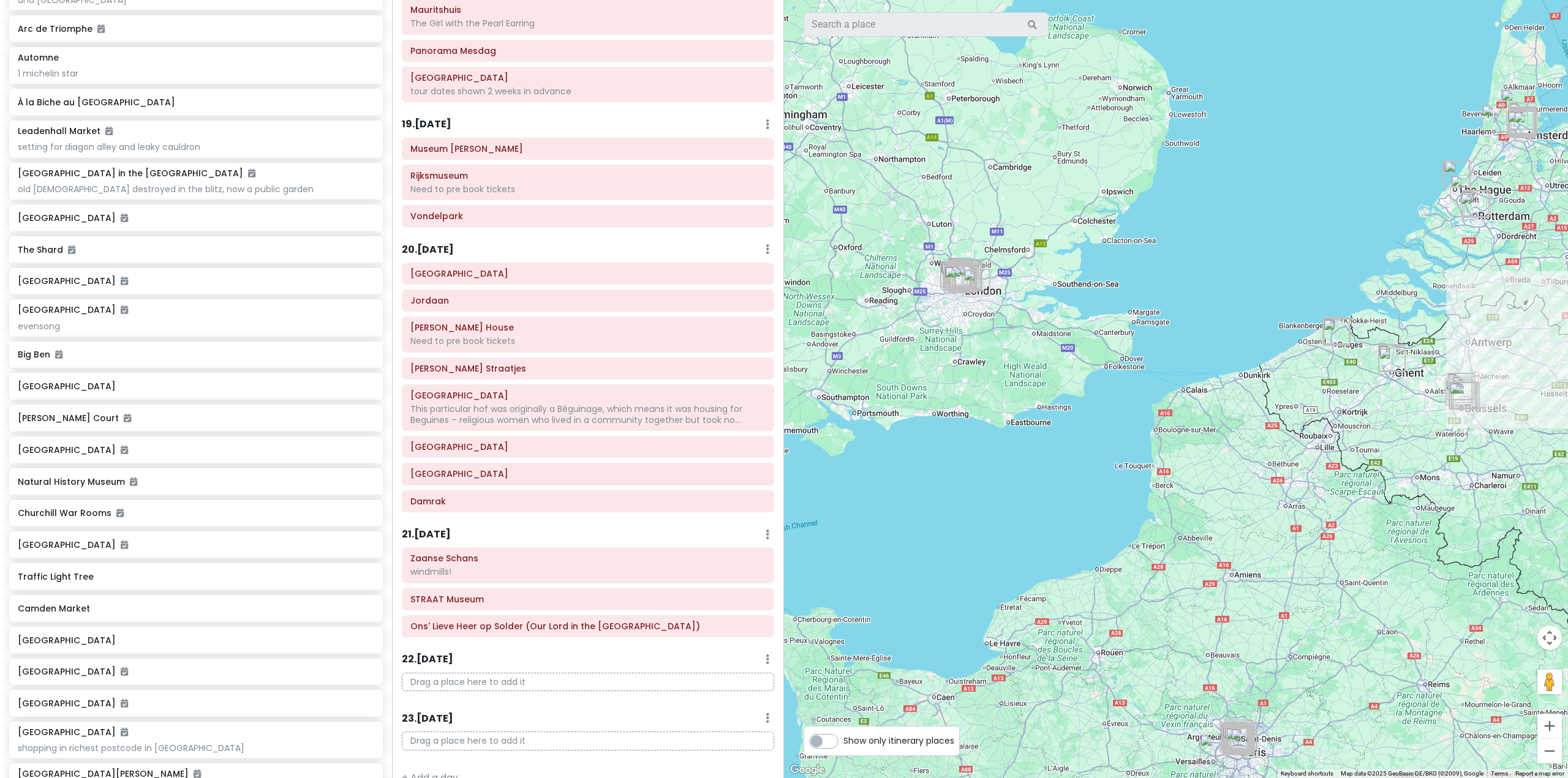
click at [362, 571] on h6 "Traffic Light Tree" at bounding box center [196, 576] width 356 height 11
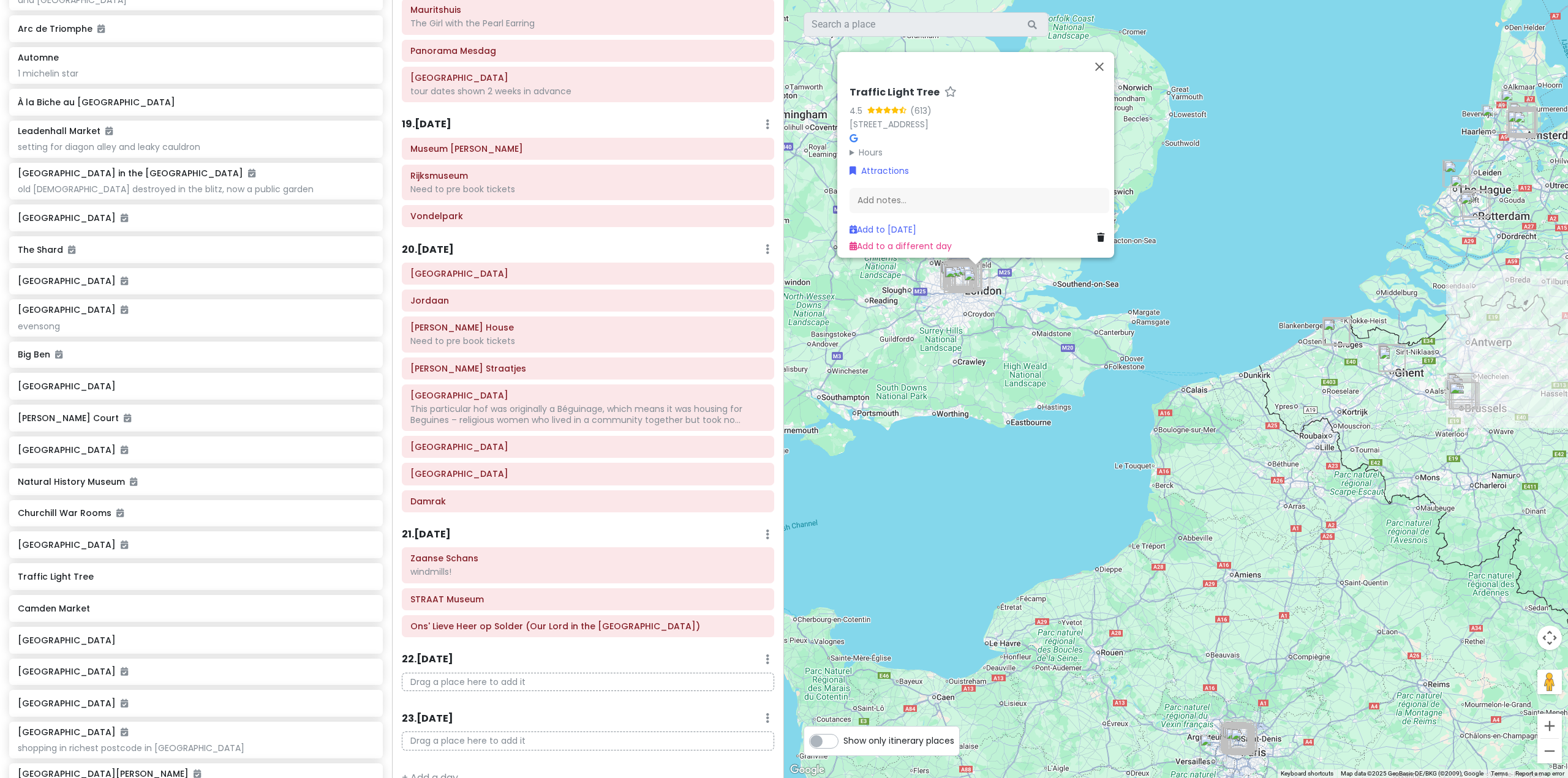
click at [362, 571] on div "Traffic Light Tree" at bounding box center [196, 577] width 356 height 17
click at [366, 571] on icon at bounding box center [370, 576] width 9 height 10
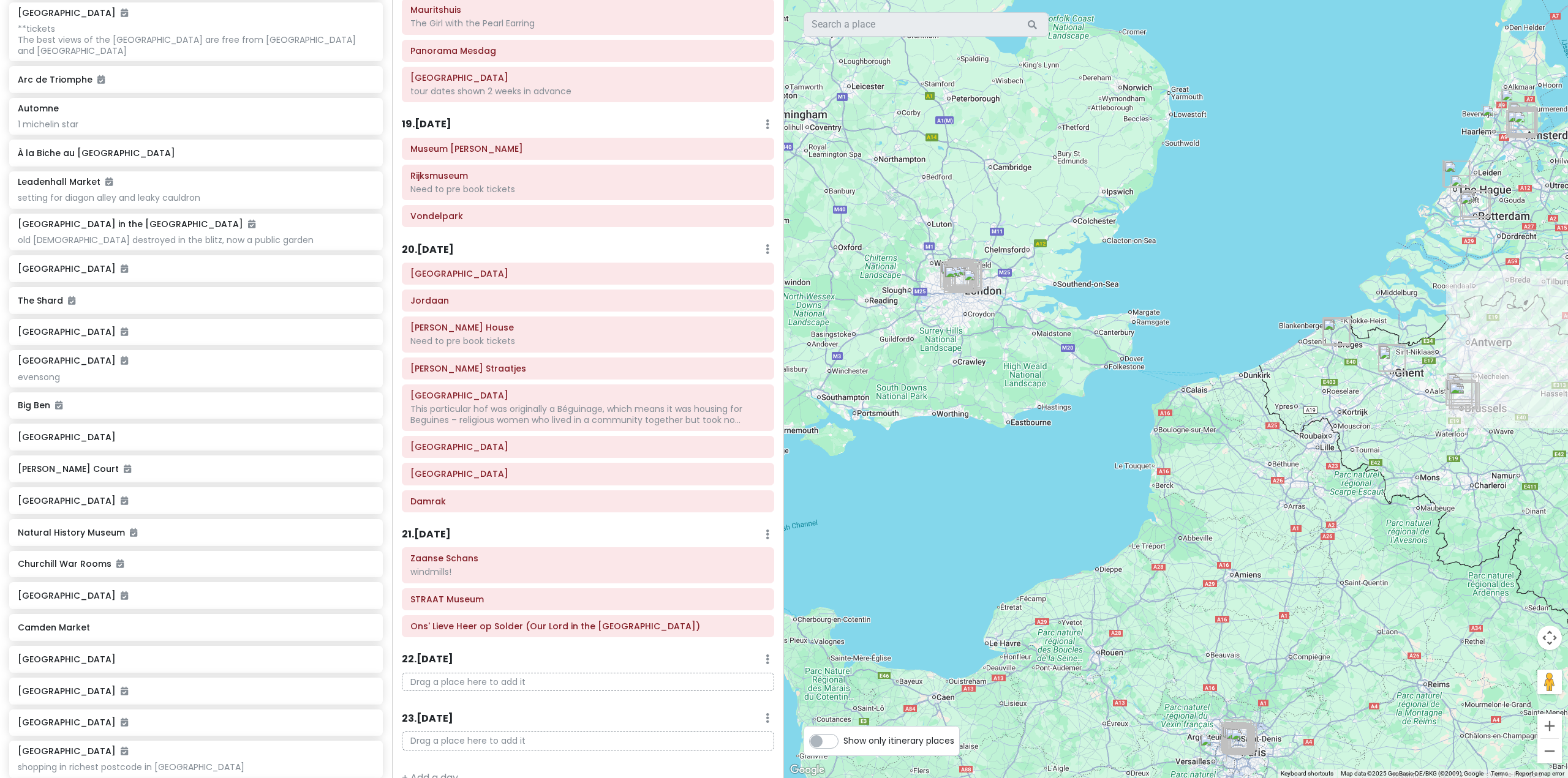
scroll to position [408, 0]
click at [277, 143] on div "À la Biche au [GEOGRAPHIC_DATA]" at bounding box center [191, 147] width 348 height 17
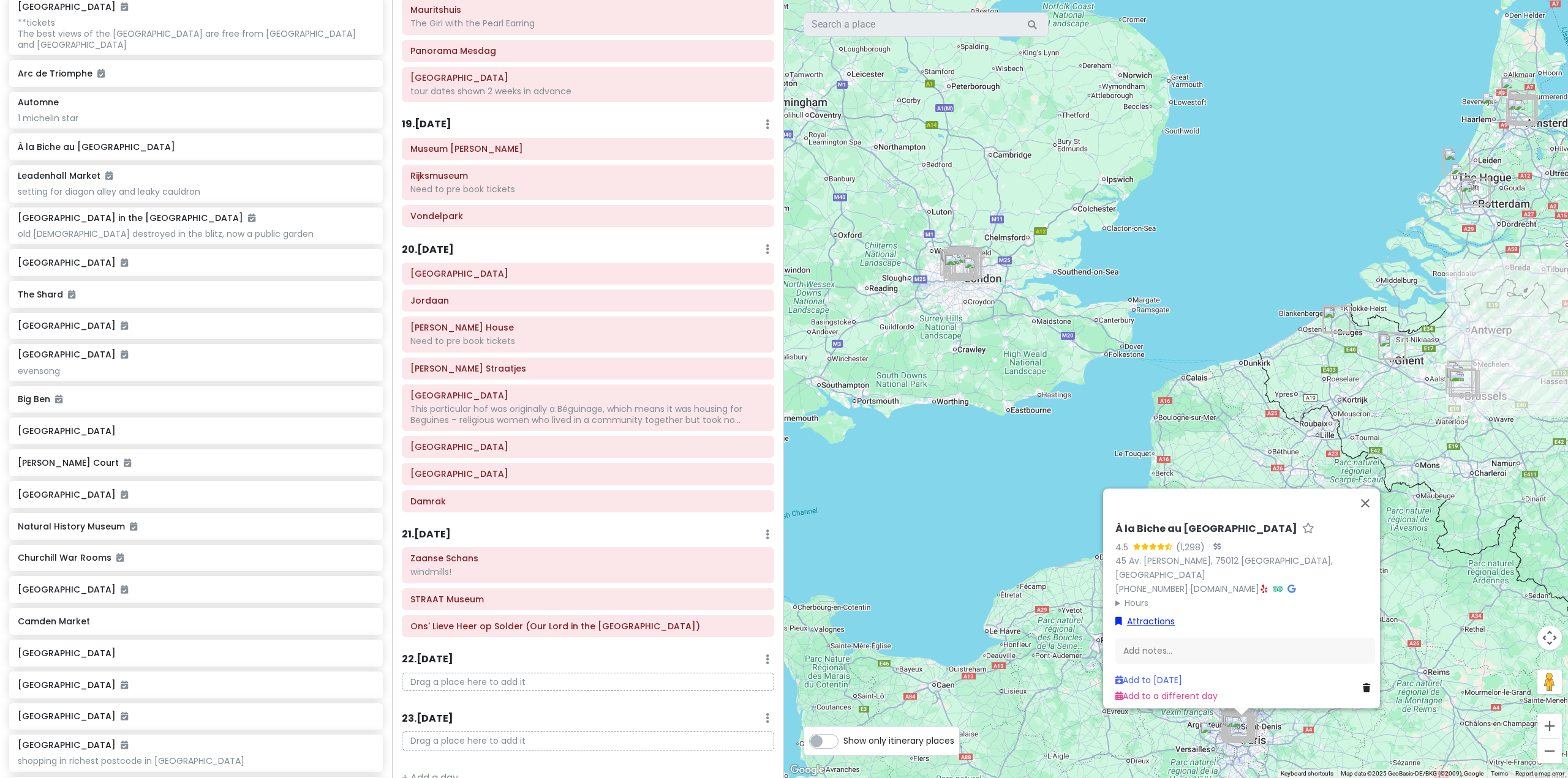
click at [1142, 615] on link "Attractions" at bounding box center [1145, 621] width 59 height 13
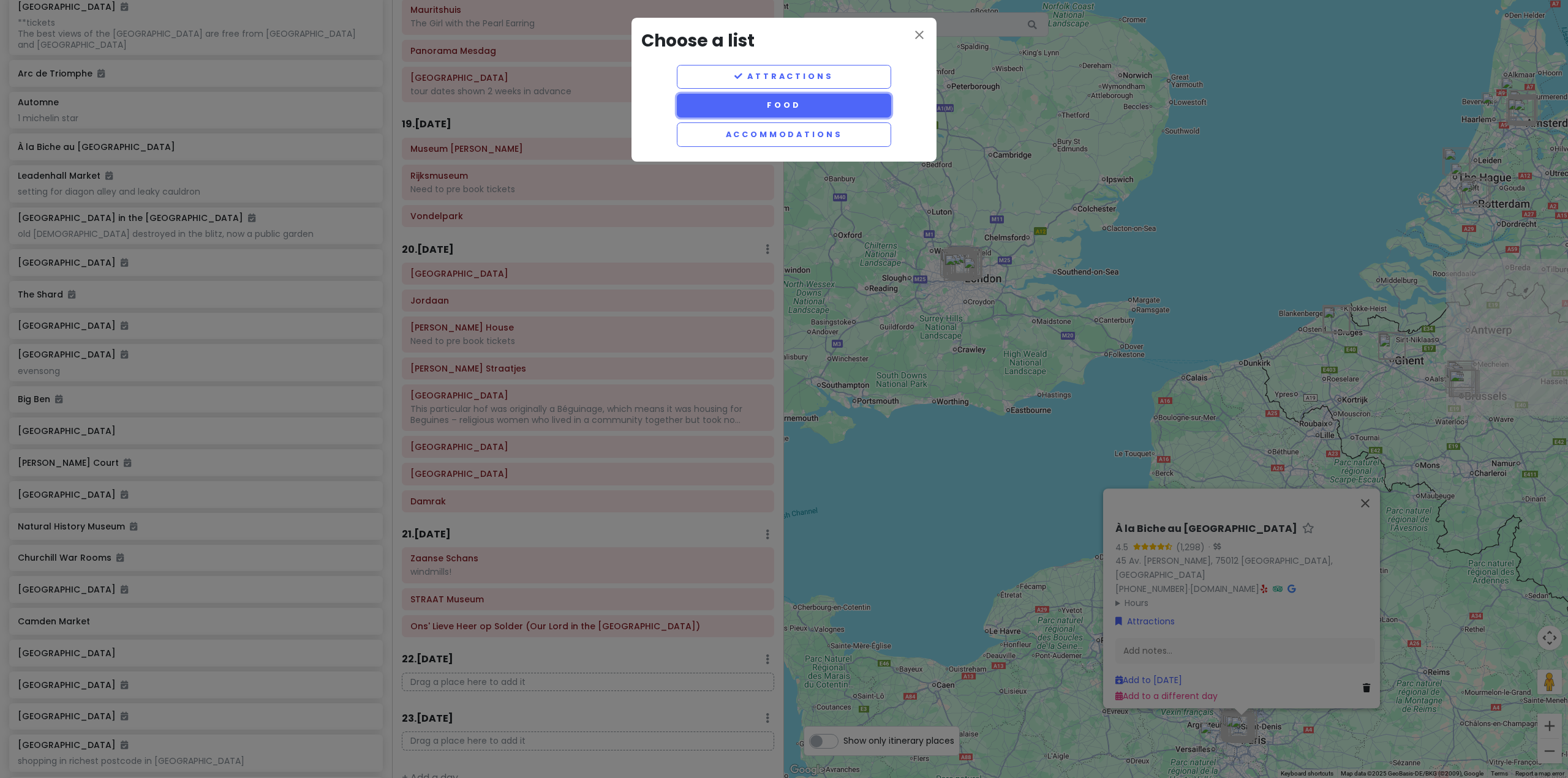
click at [787, 101] on button "Food" at bounding box center [784, 105] width 214 height 24
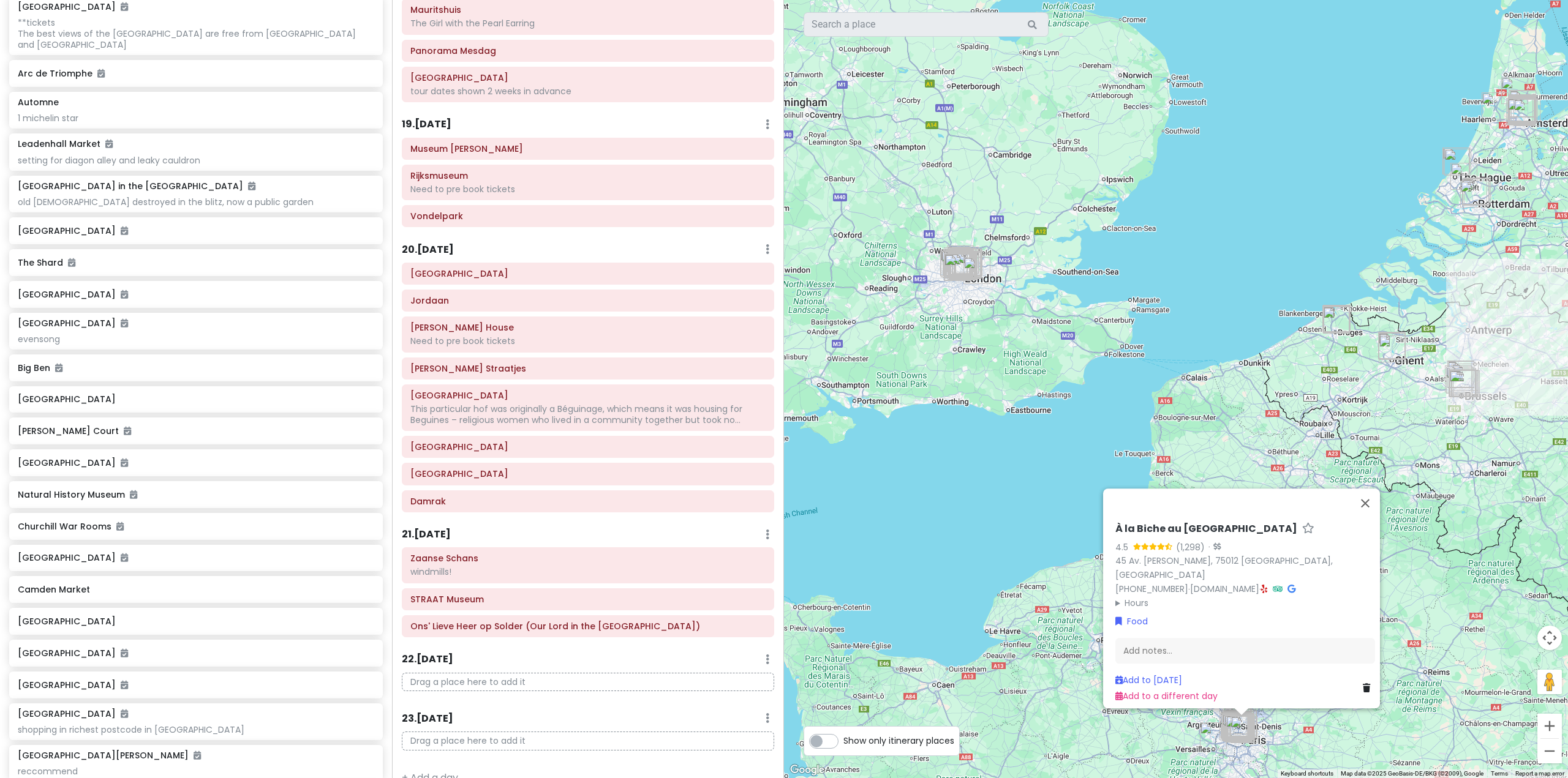
click at [297, 97] on div "Automne" at bounding box center [196, 102] width 356 height 11
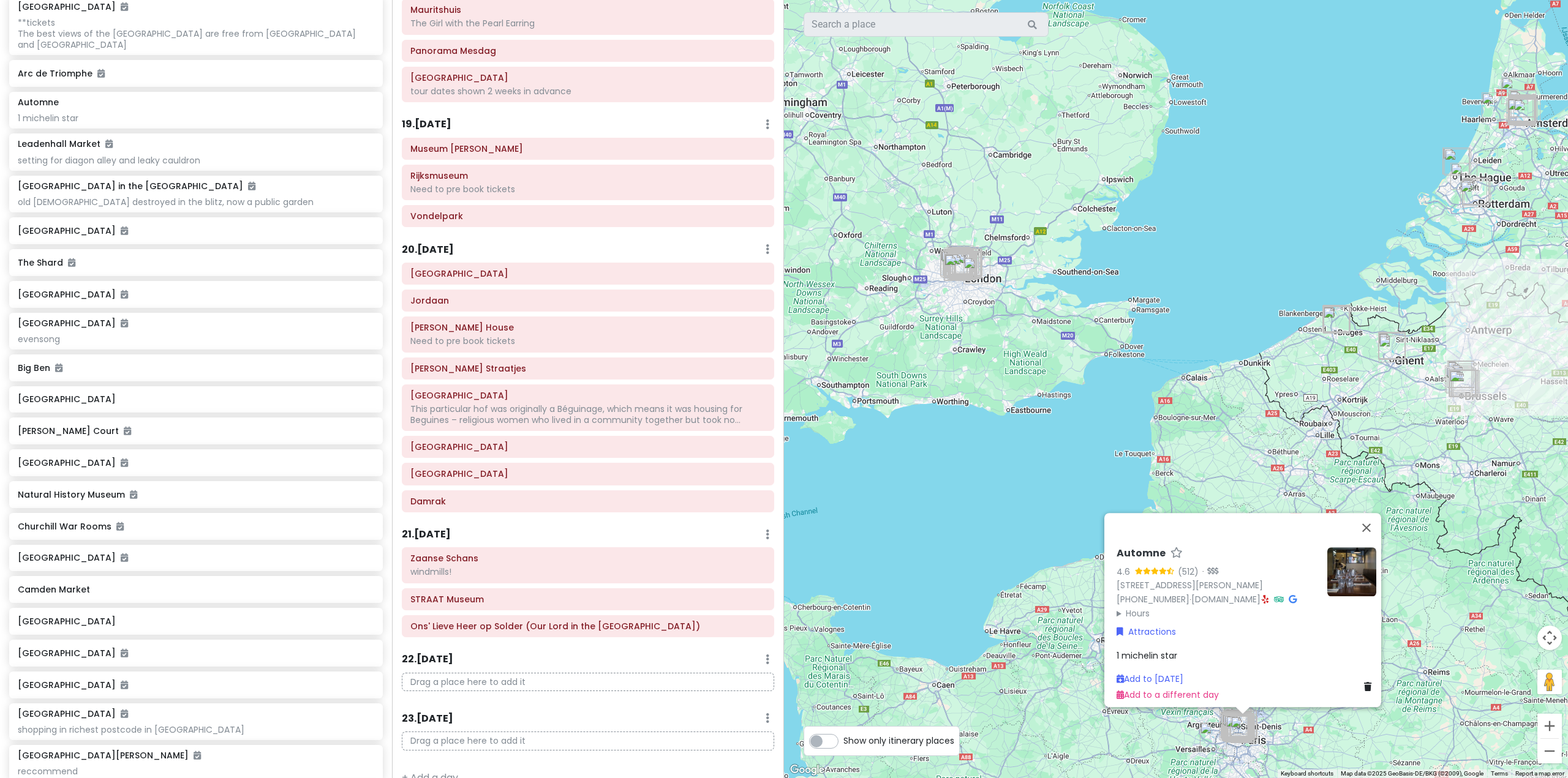
click at [1366, 680] on link at bounding box center [1370, 687] width 13 height 13
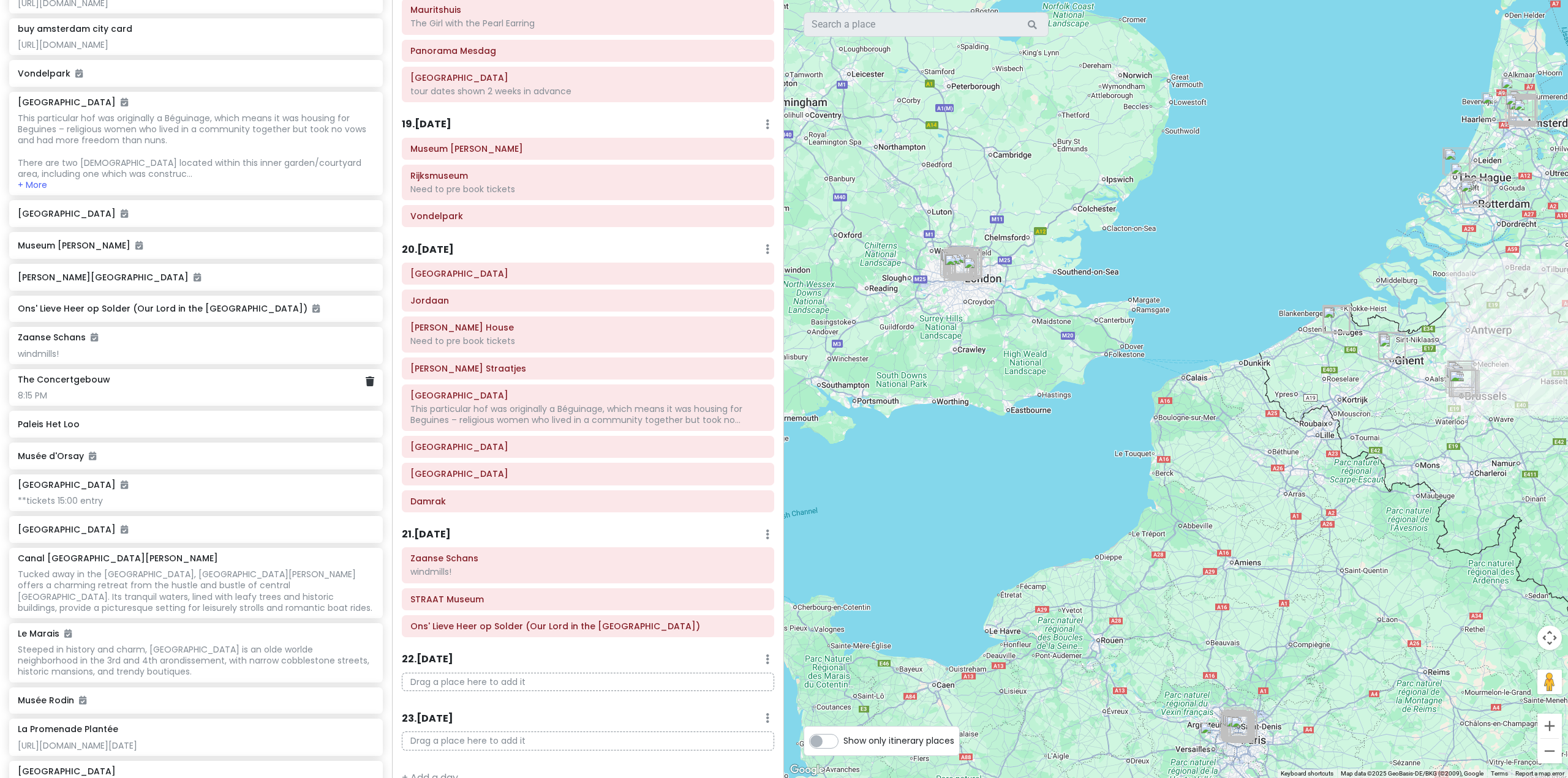
scroll to position [2122, 0]
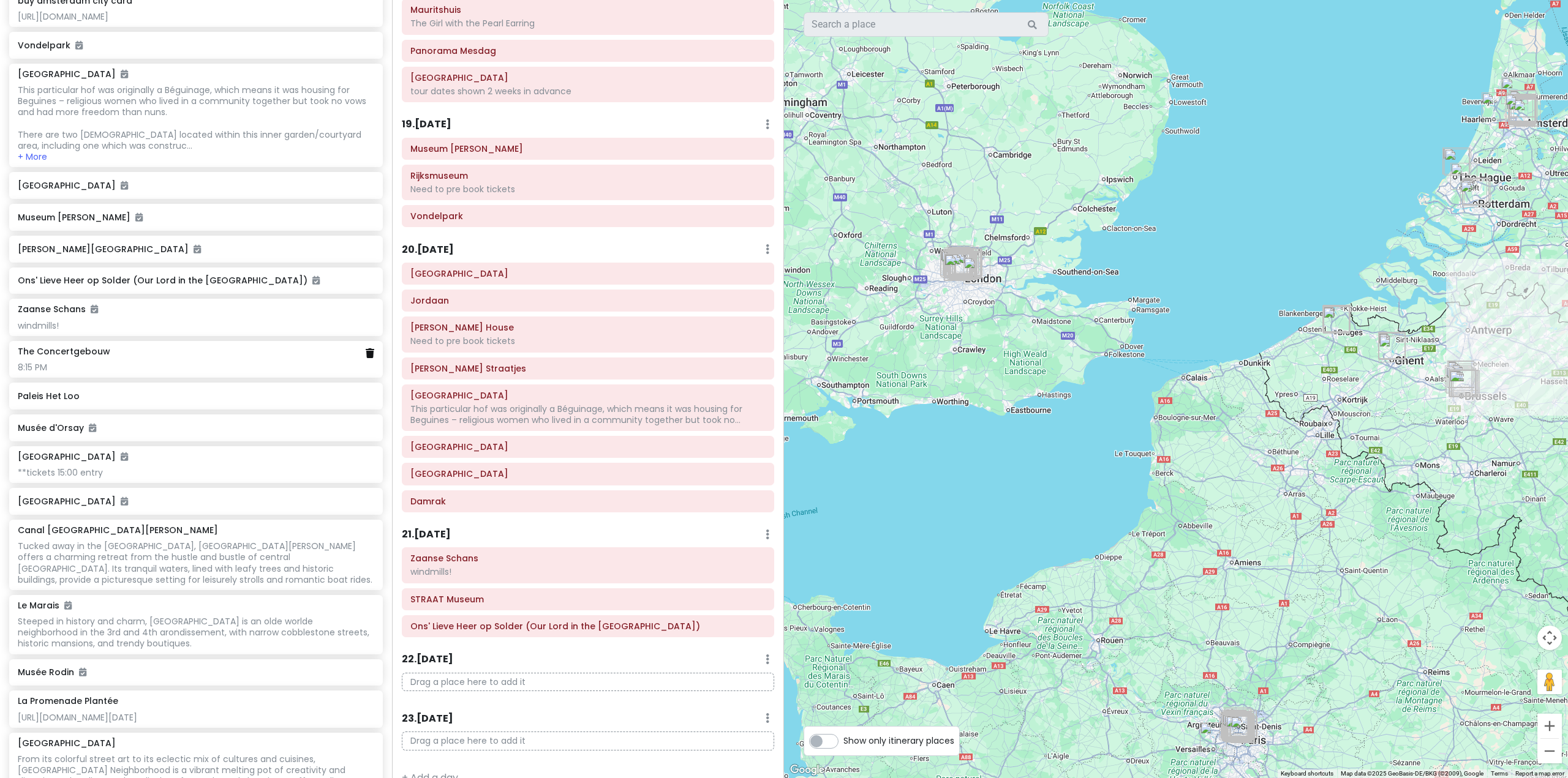
click at [366, 359] on icon at bounding box center [370, 353] width 9 height 10
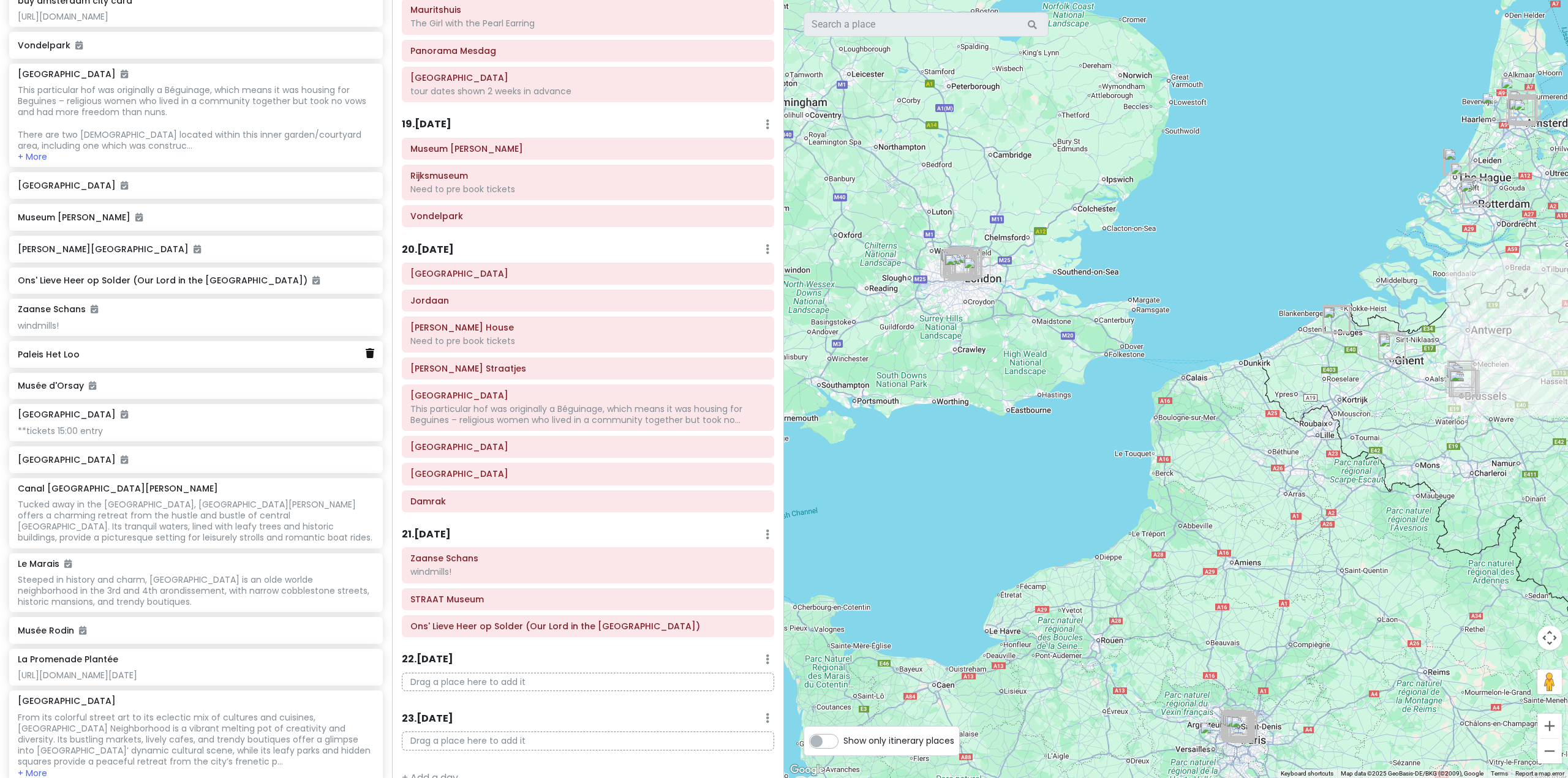
click at [366, 359] on icon at bounding box center [370, 353] width 9 height 10
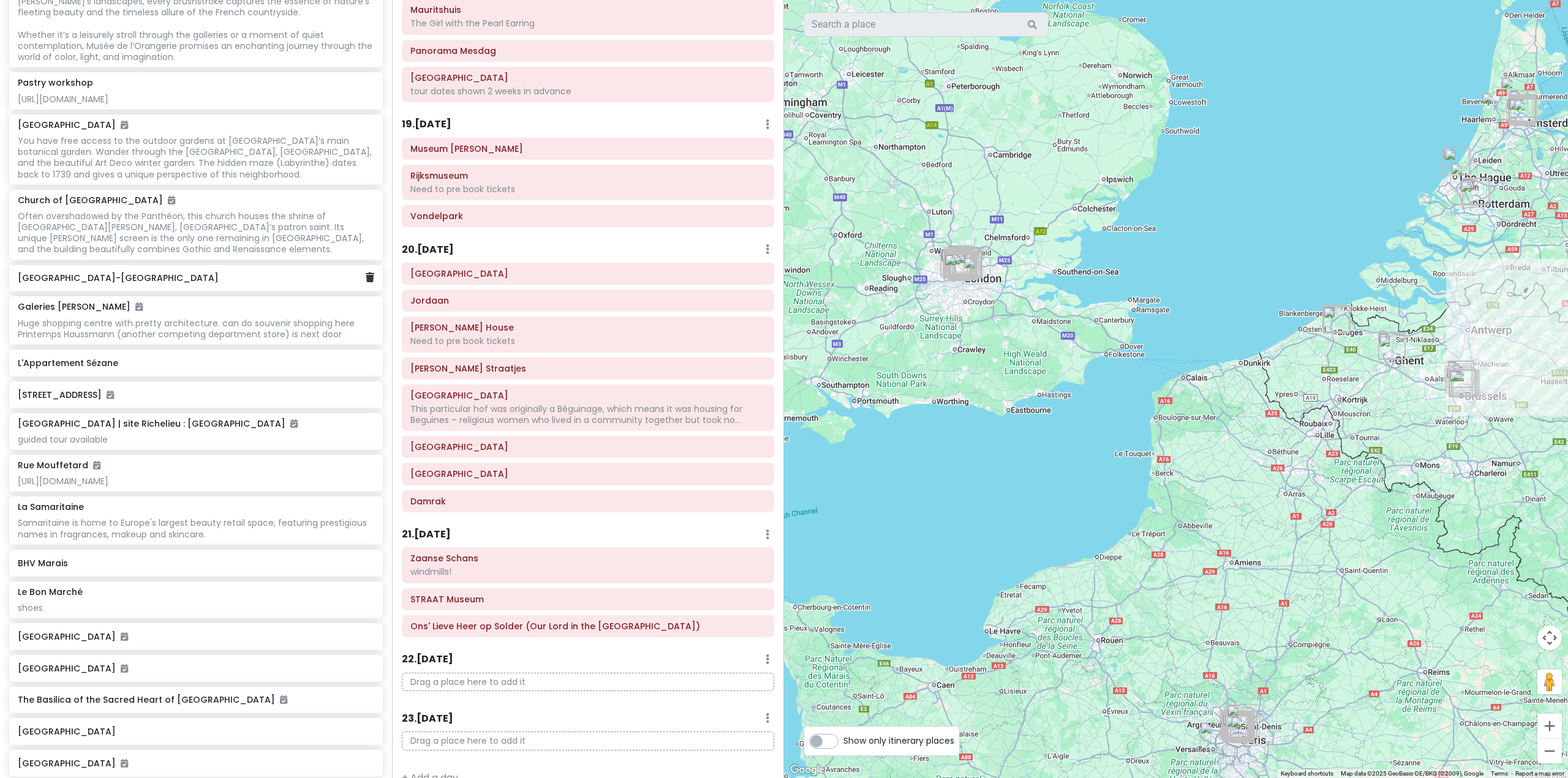
scroll to position [2980, 0]
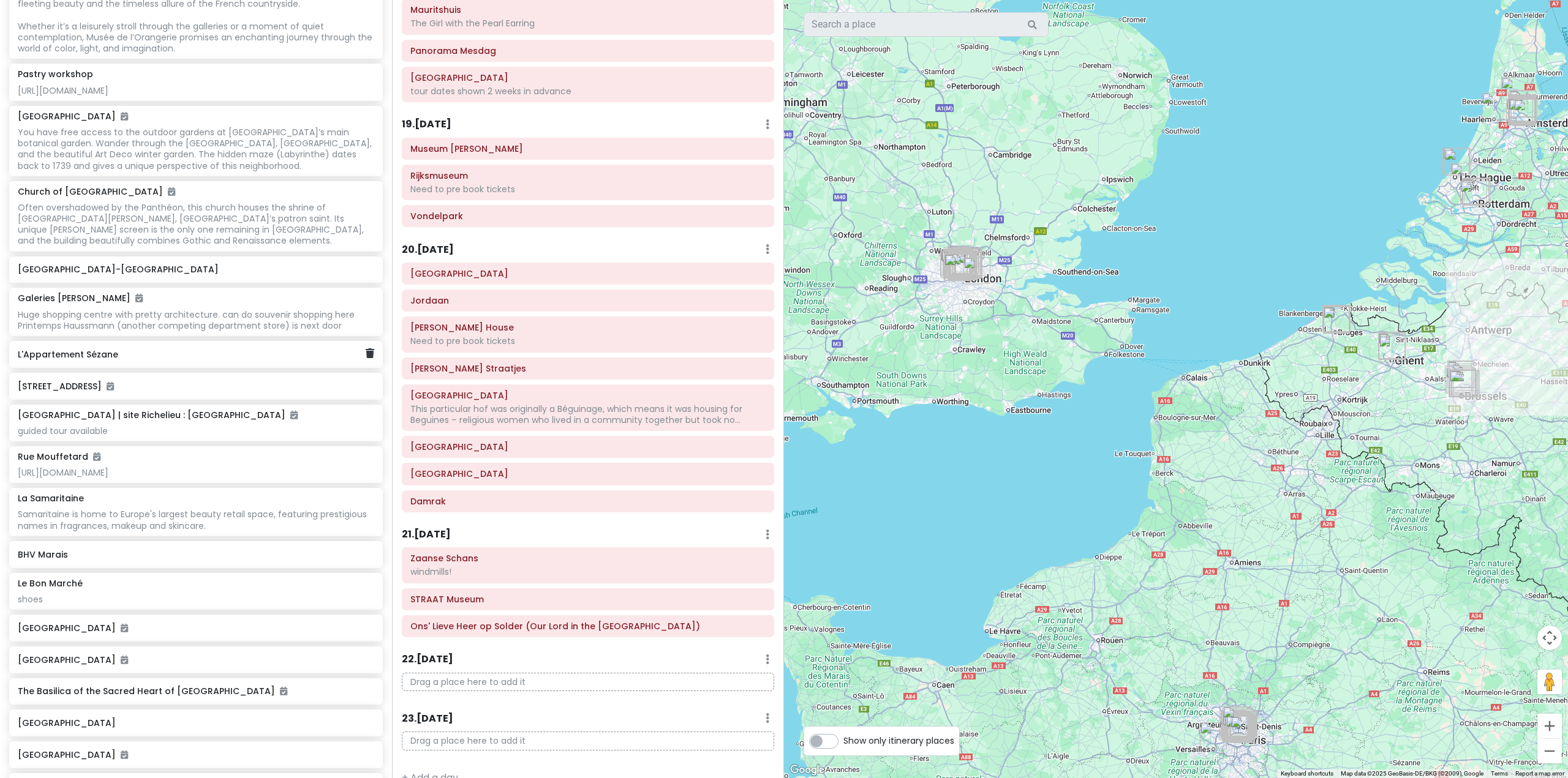
click at [366, 368] on div "L'Appartement Sézane" at bounding box center [196, 355] width 373 height 27
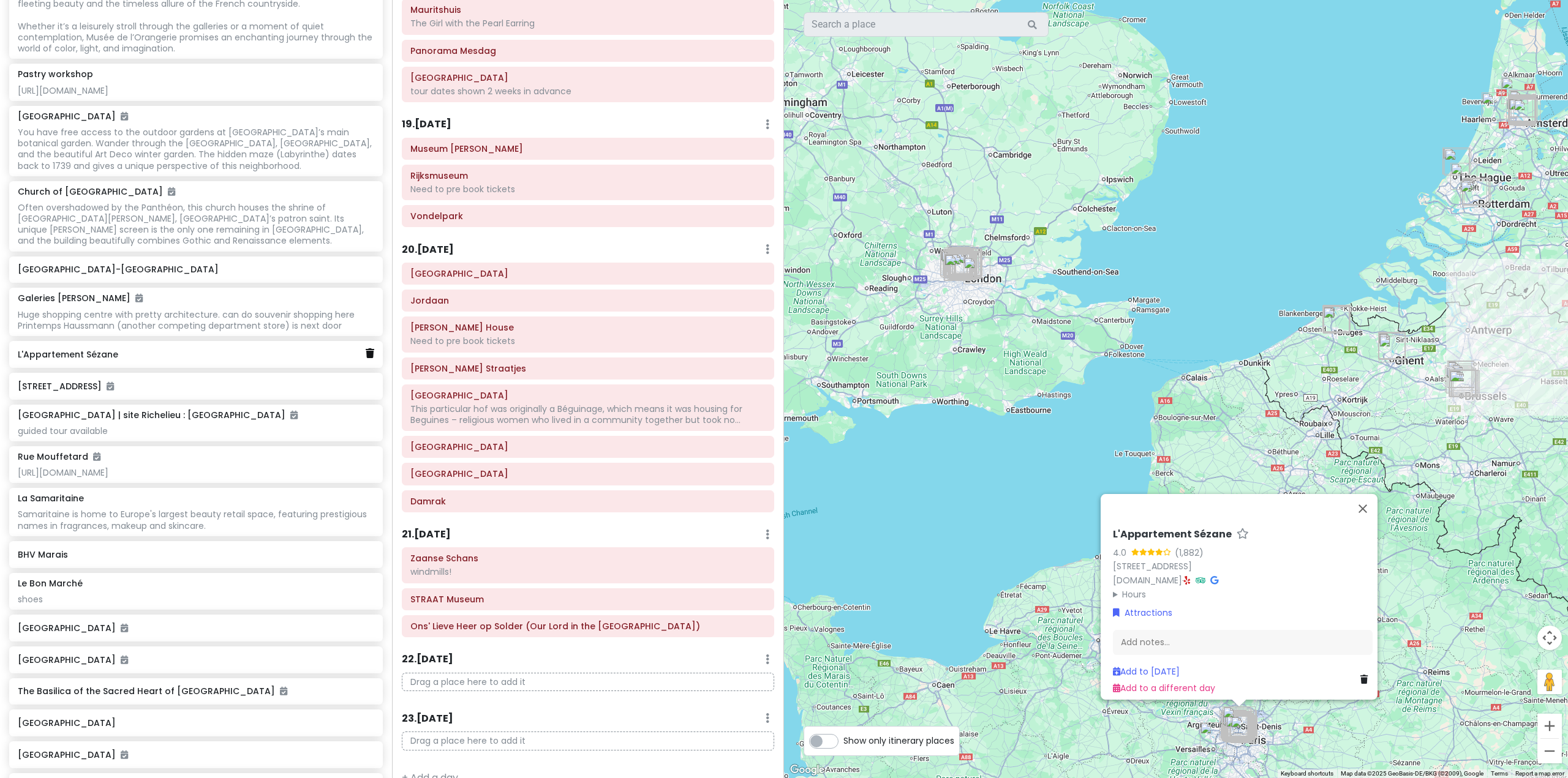
click at [366, 359] on icon at bounding box center [370, 353] width 9 height 10
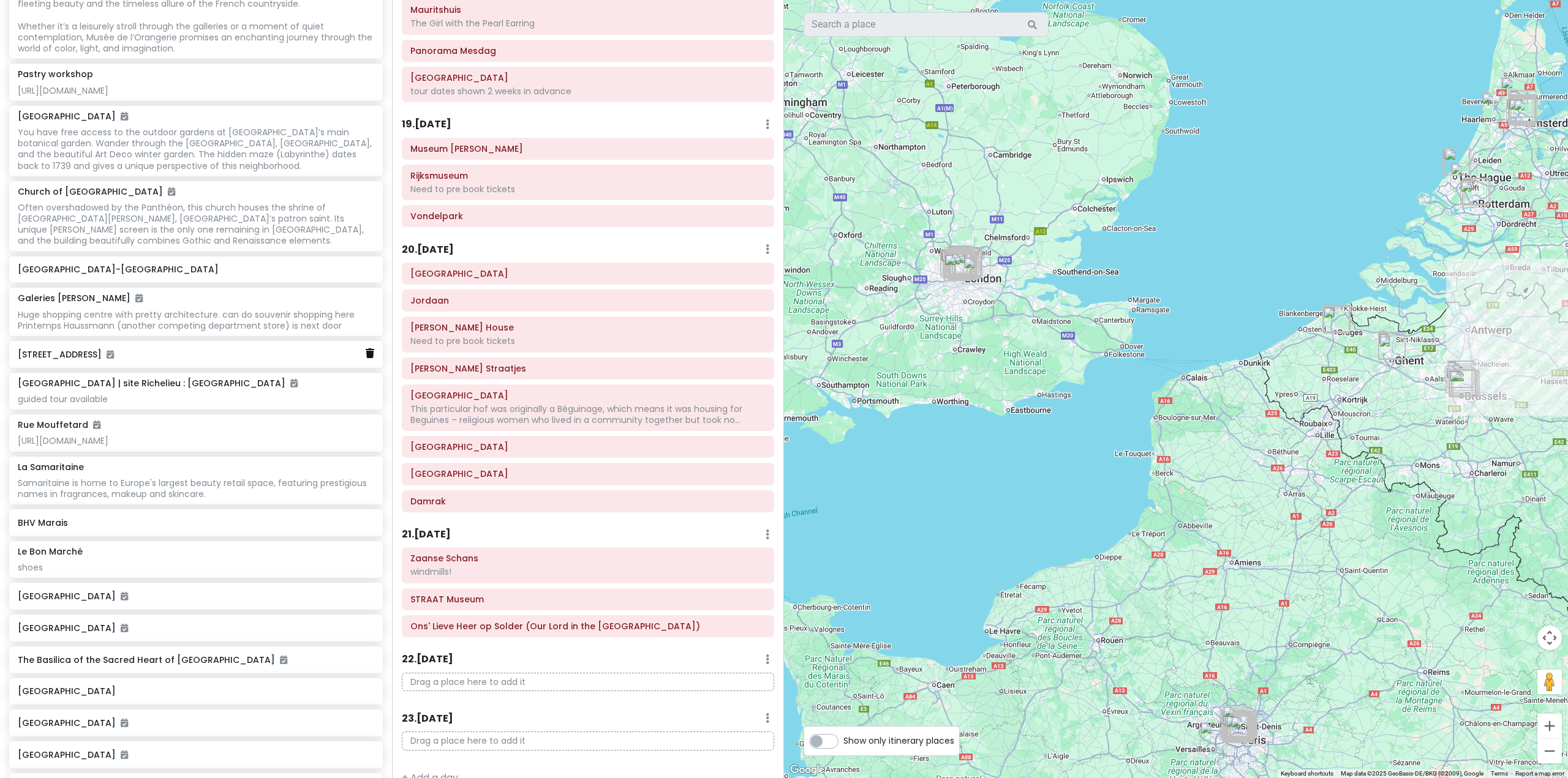
click at [366, 359] on icon at bounding box center [370, 353] width 9 height 10
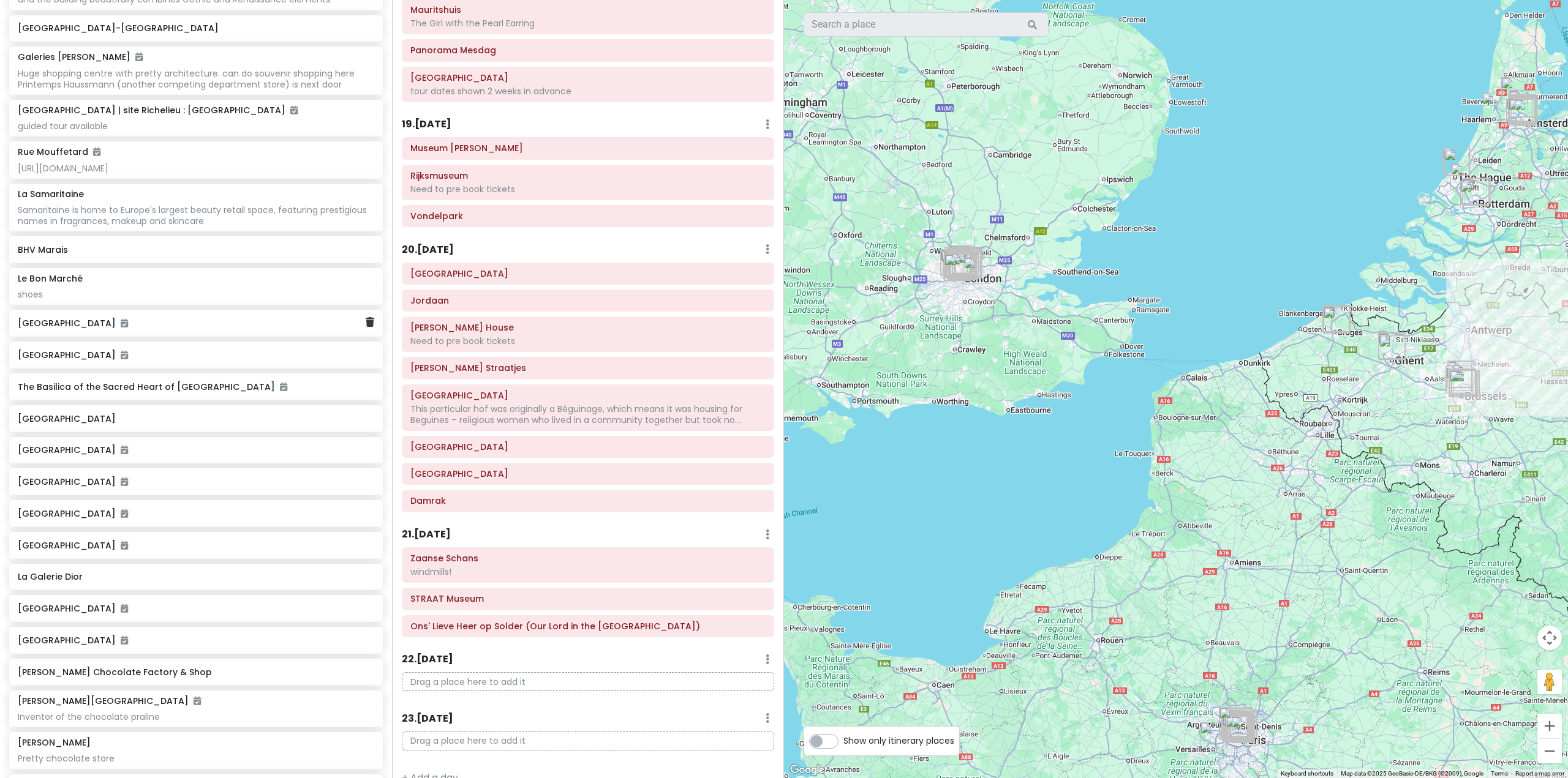
scroll to position [3225, 0]
click at [246, 296] on div "shoes" at bounding box center [196, 291] width 356 height 11
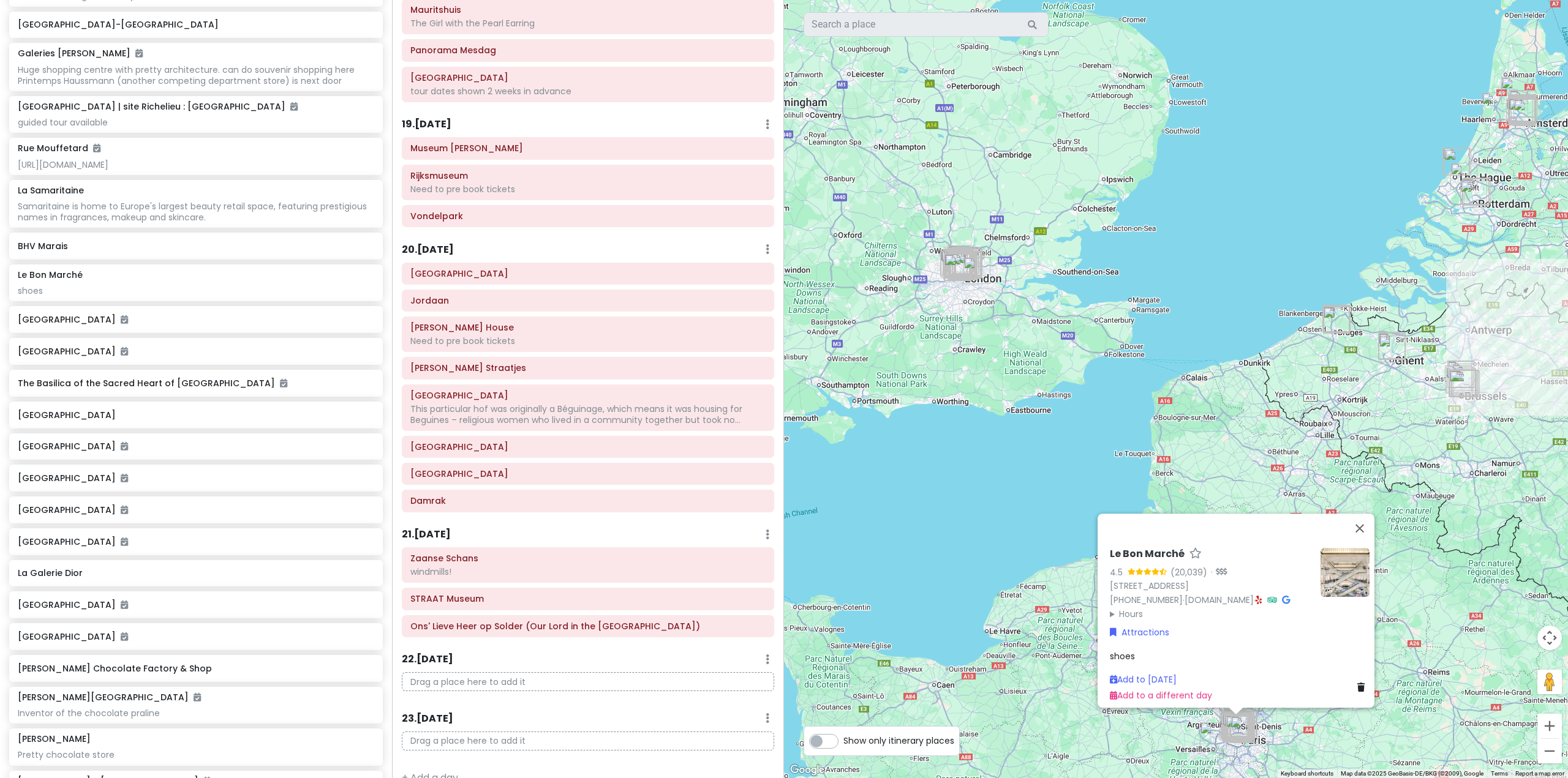
click at [1141, 649] on div "shoes" at bounding box center [1240, 655] width 259 height 13
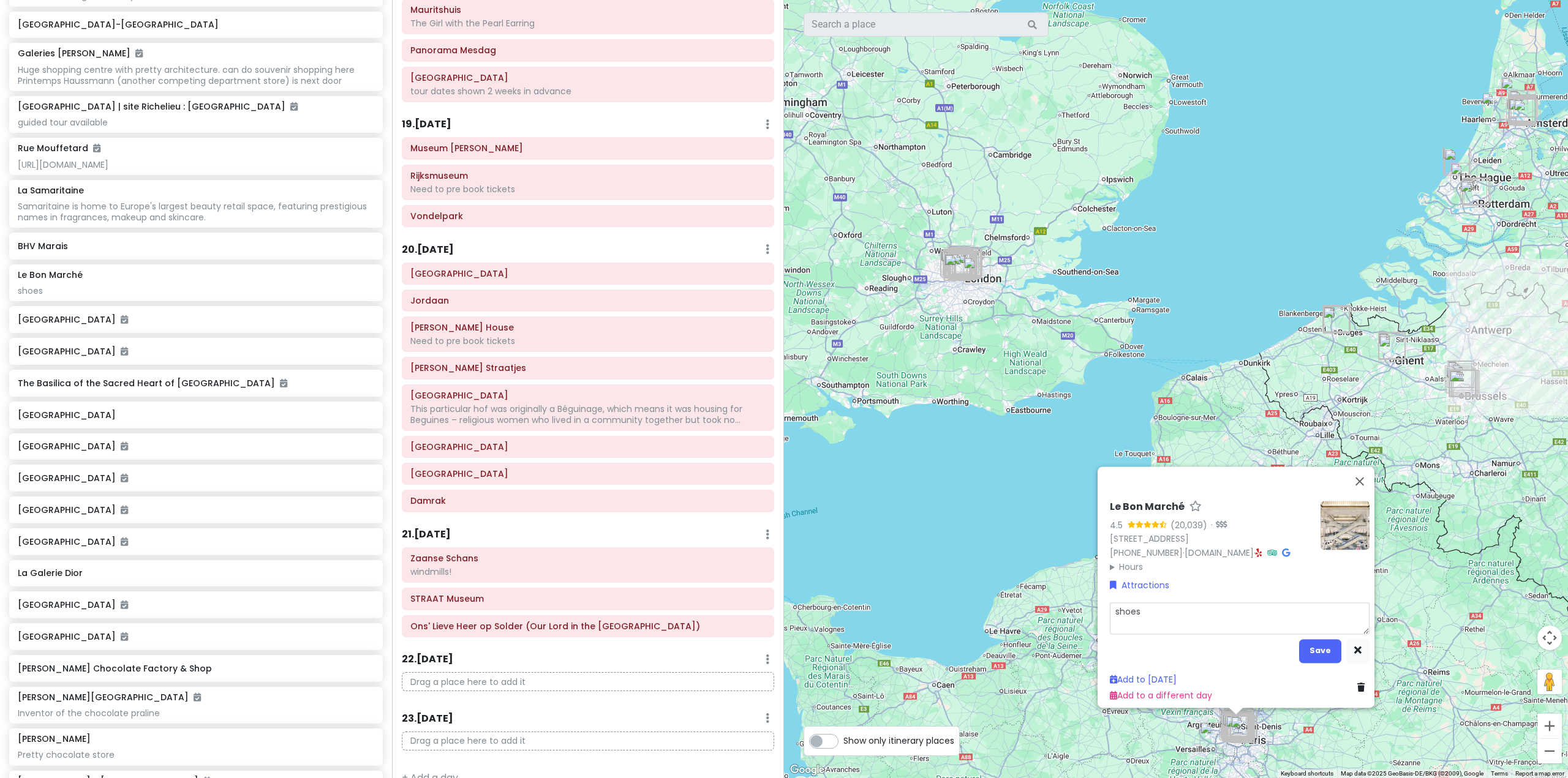
drag, startPoint x: 1140, startPoint y: 608, endPoint x: 1081, endPoint y: 606, distance: 59.0
click at [1080, 607] on div "Le Bon Marché 4.5 (20,039) · [STREET_ADDRESS] [PHONE_NUMBER] · [DOMAIN_NAME] · …" at bounding box center [1177, 389] width 784 height 778
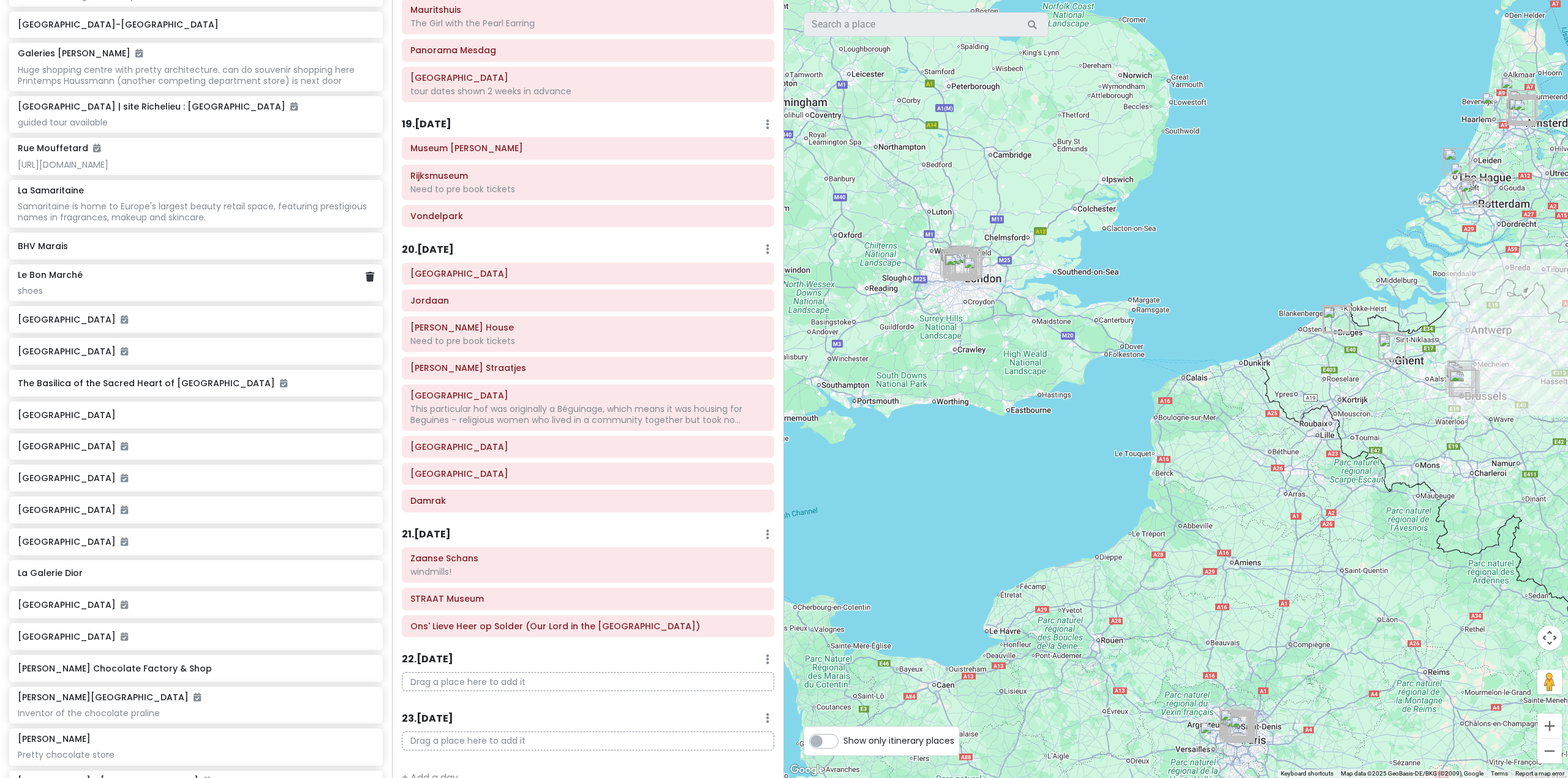
click at [155, 296] on div "Le Bon Marché shoes" at bounding box center [196, 283] width 356 height 27
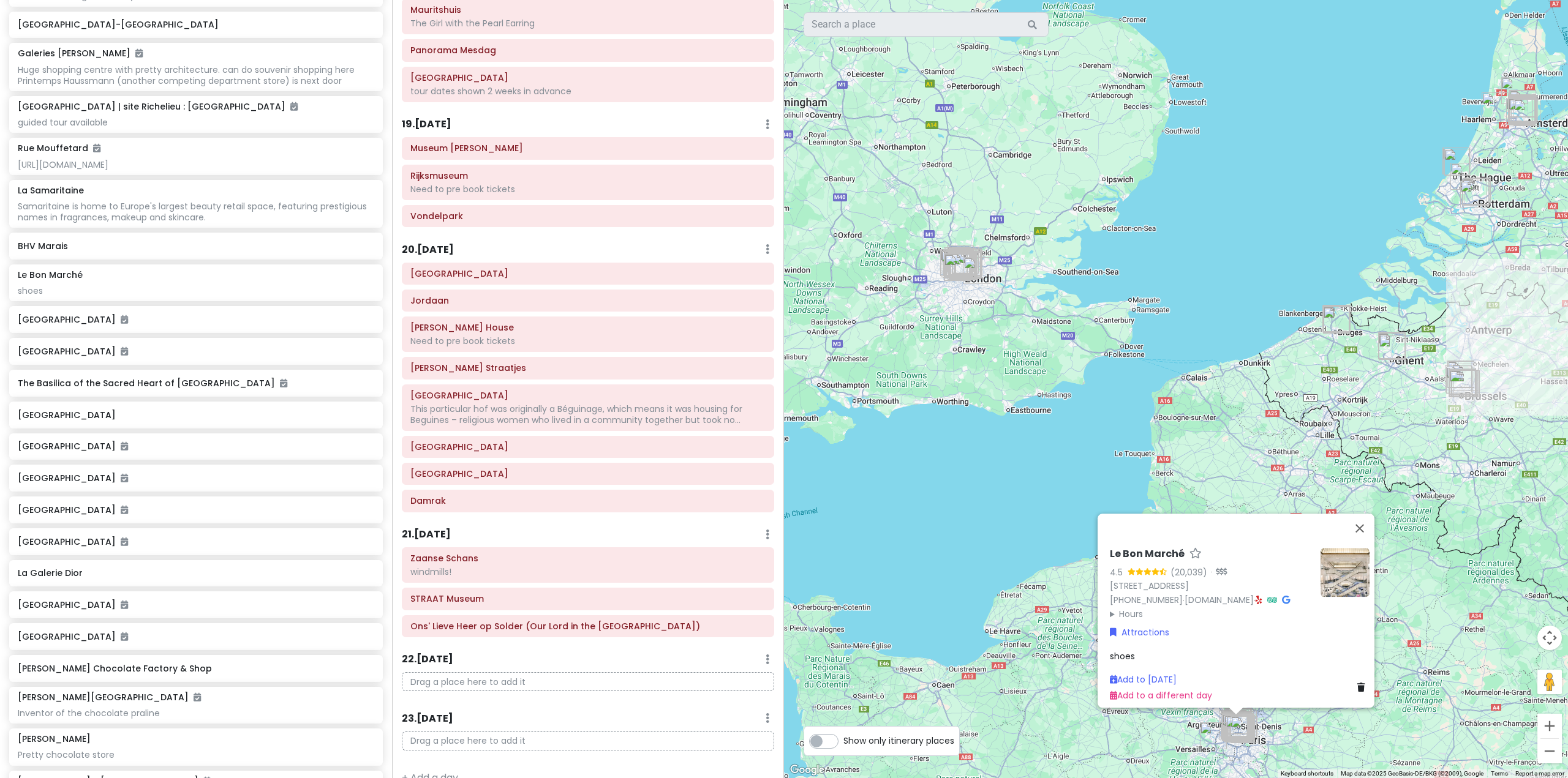
click at [1150, 639] on div "Le Bon Marché 4.5 (20,039) · [STREET_ADDRESS] [PHONE_NUMBER] · [DOMAIN_NAME] · …" at bounding box center [1239, 625] width 270 height 165
click at [1131, 649] on div "shoes" at bounding box center [1240, 655] width 259 height 13
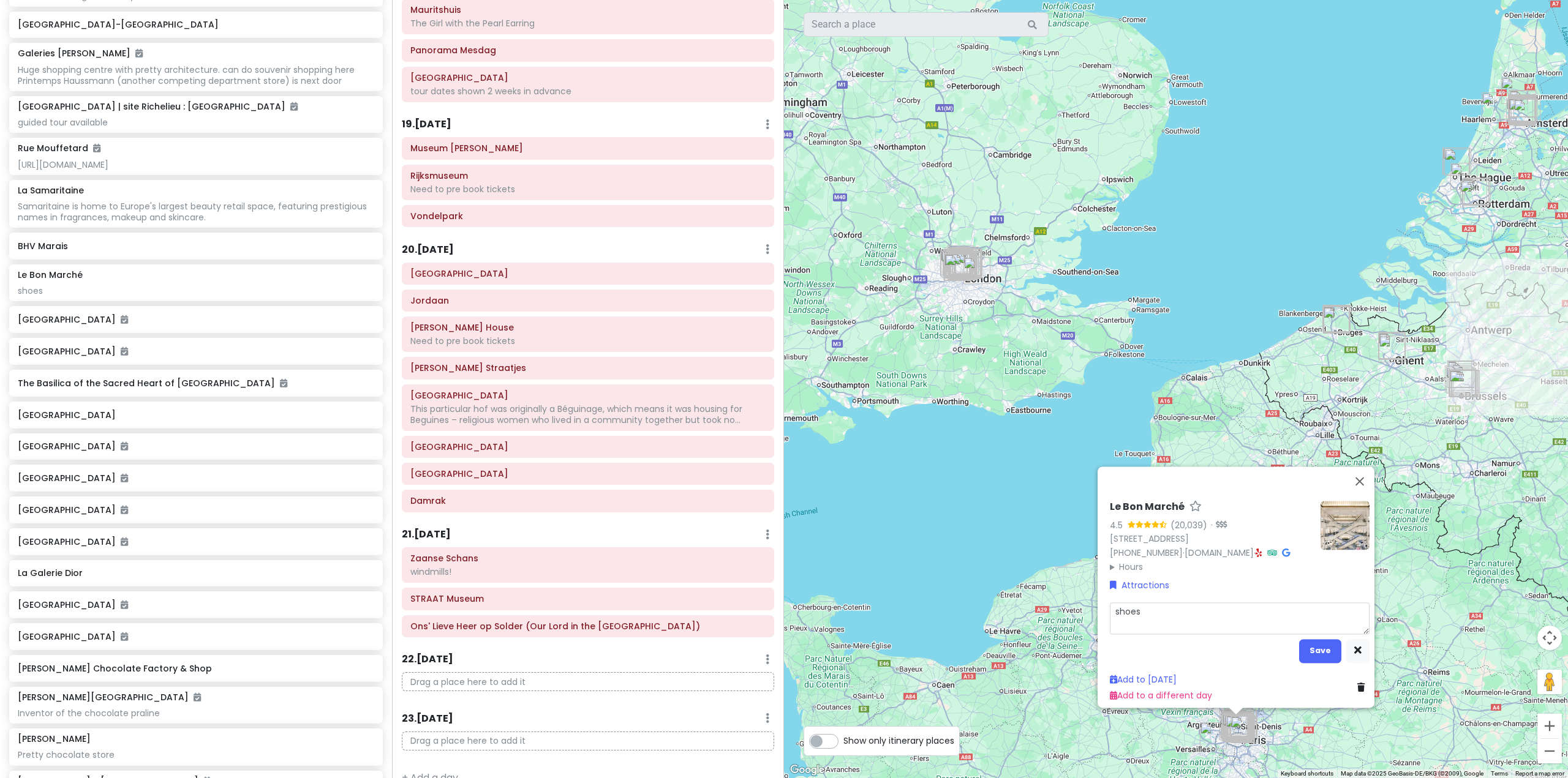
click at [1153, 609] on textarea "shoes" at bounding box center [1240, 618] width 259 height 32
click at [1321, 643] on button "Save" at bounding box center [1320, 651] width 42 height 24
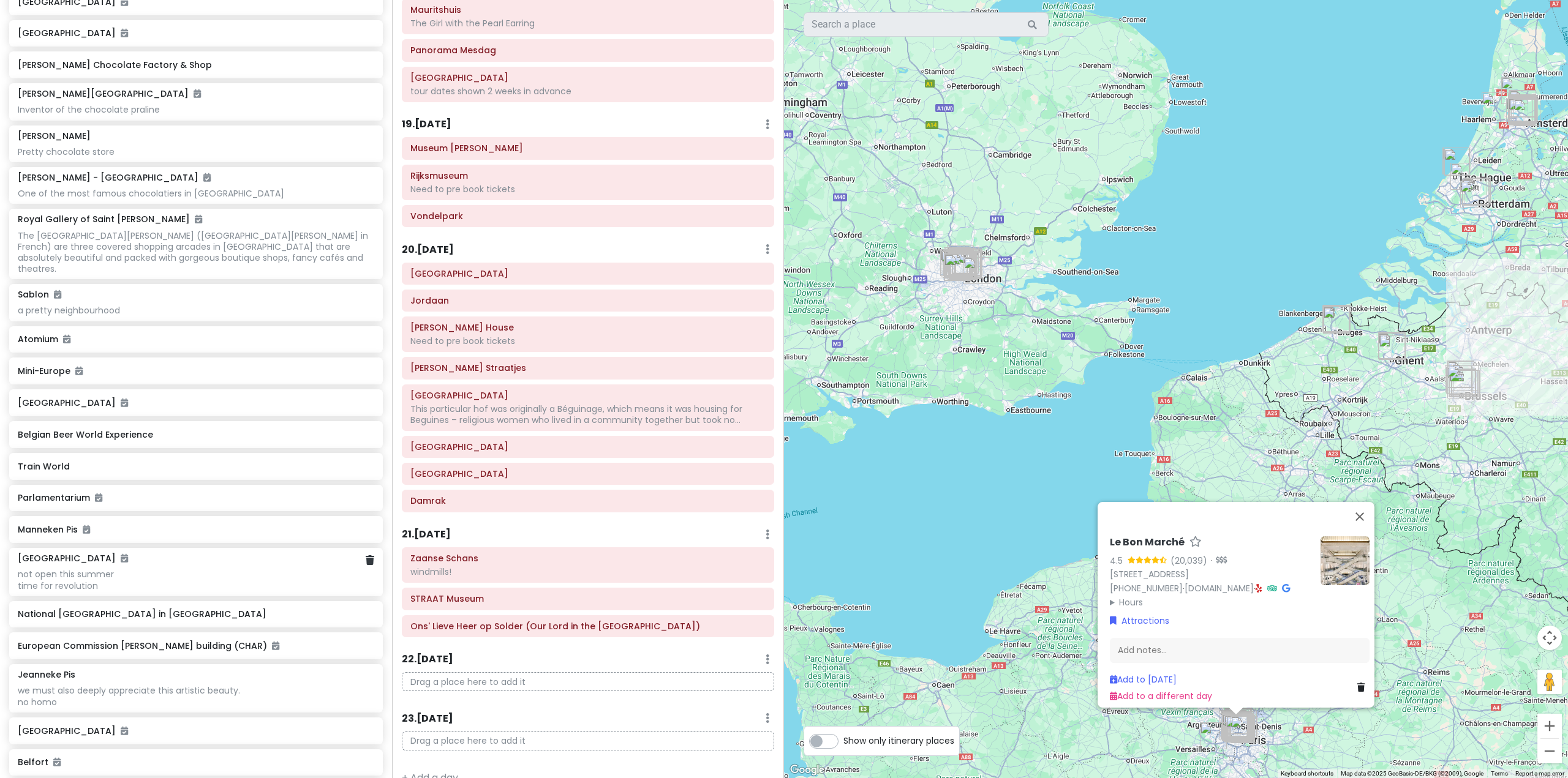
scroll to position [3838, 0]
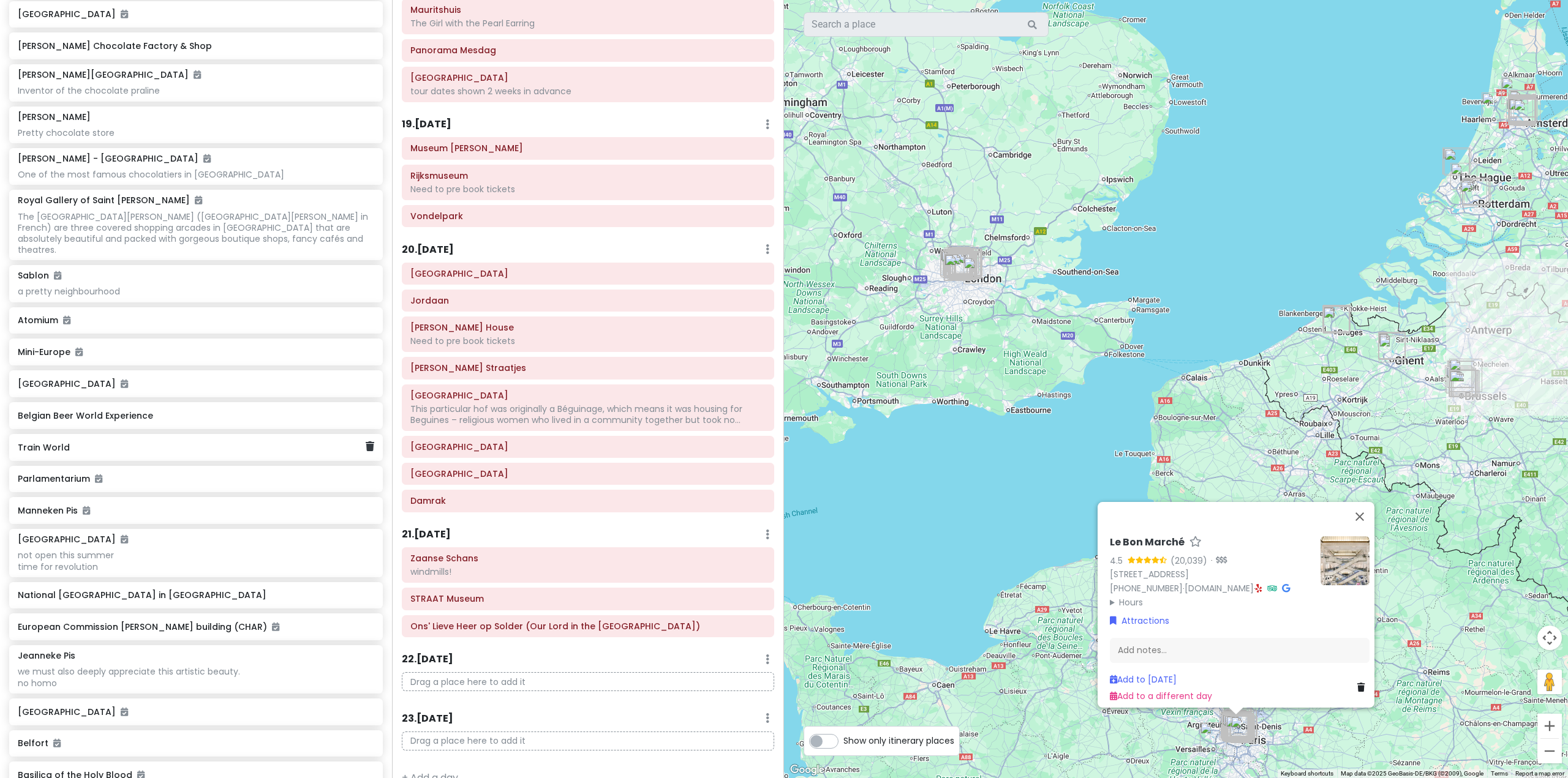
click at [366, 451] on icon at bounding box center [370, 446] width 9 height 10
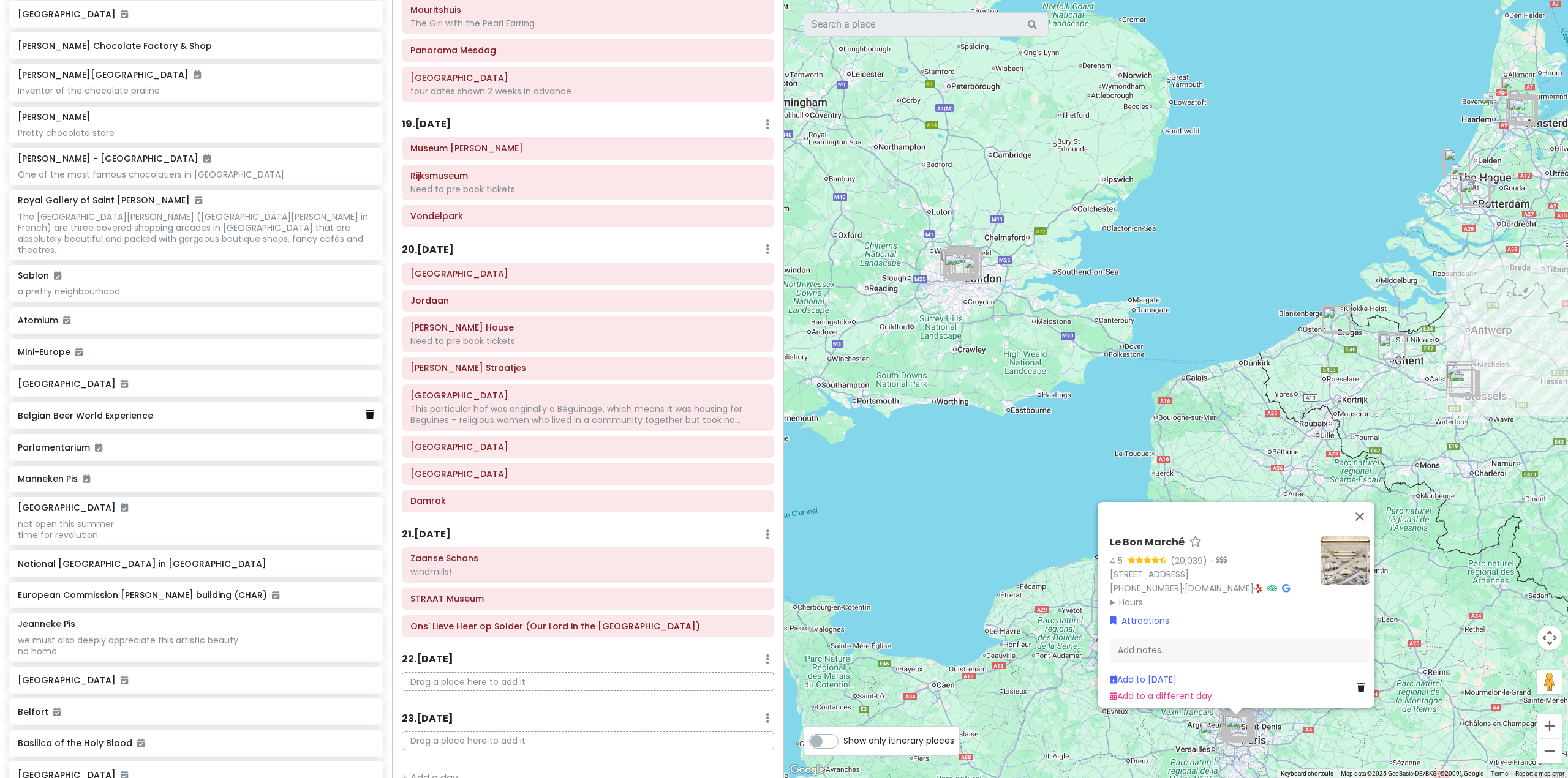
click at [366, 419] on icon at bounding box center [370, 414] width 9 height 10
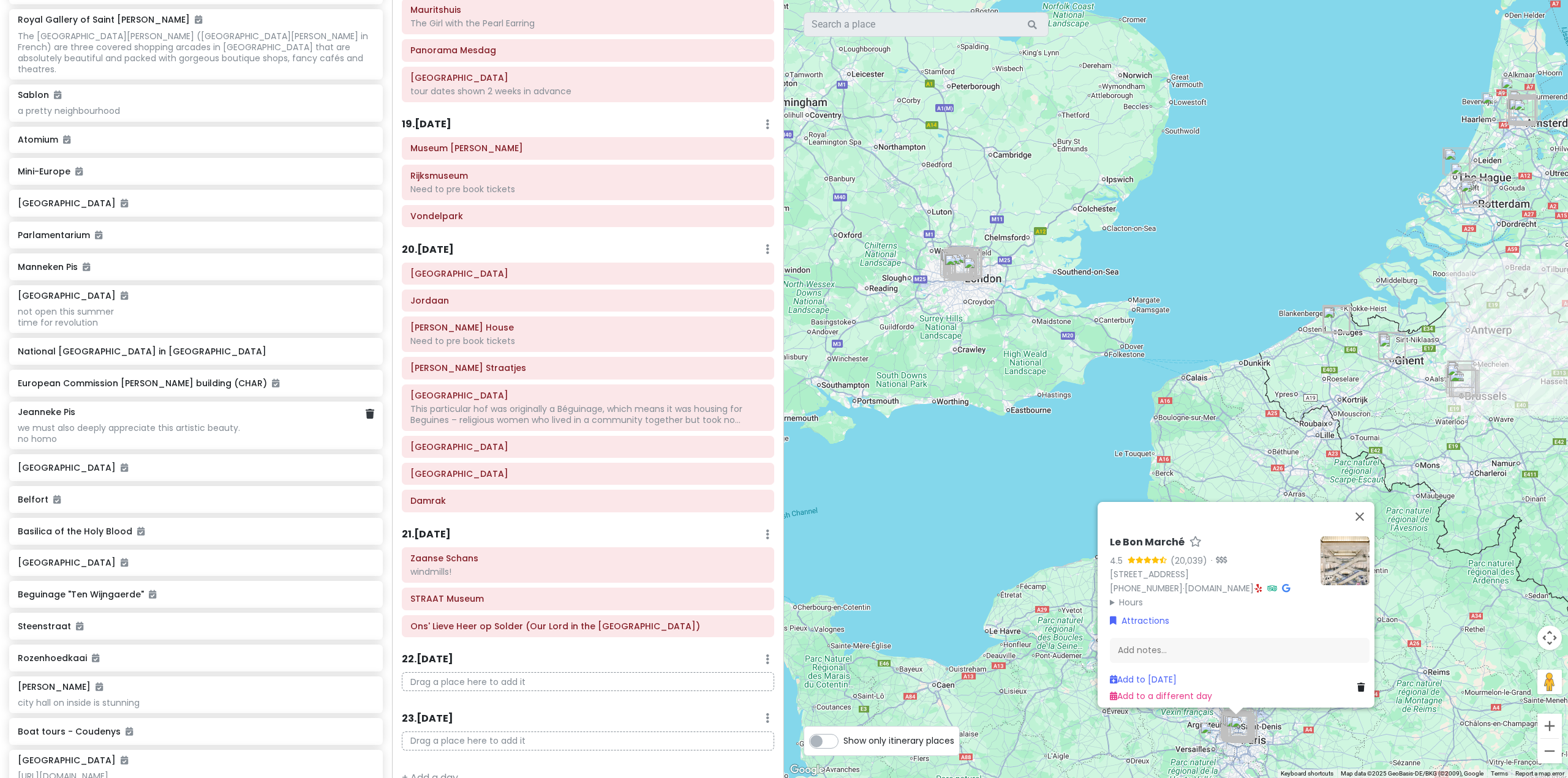
scroll to position [4021, 0]
click at [366, 416] on icon at bounding box center [370, 411] width 9 height 10
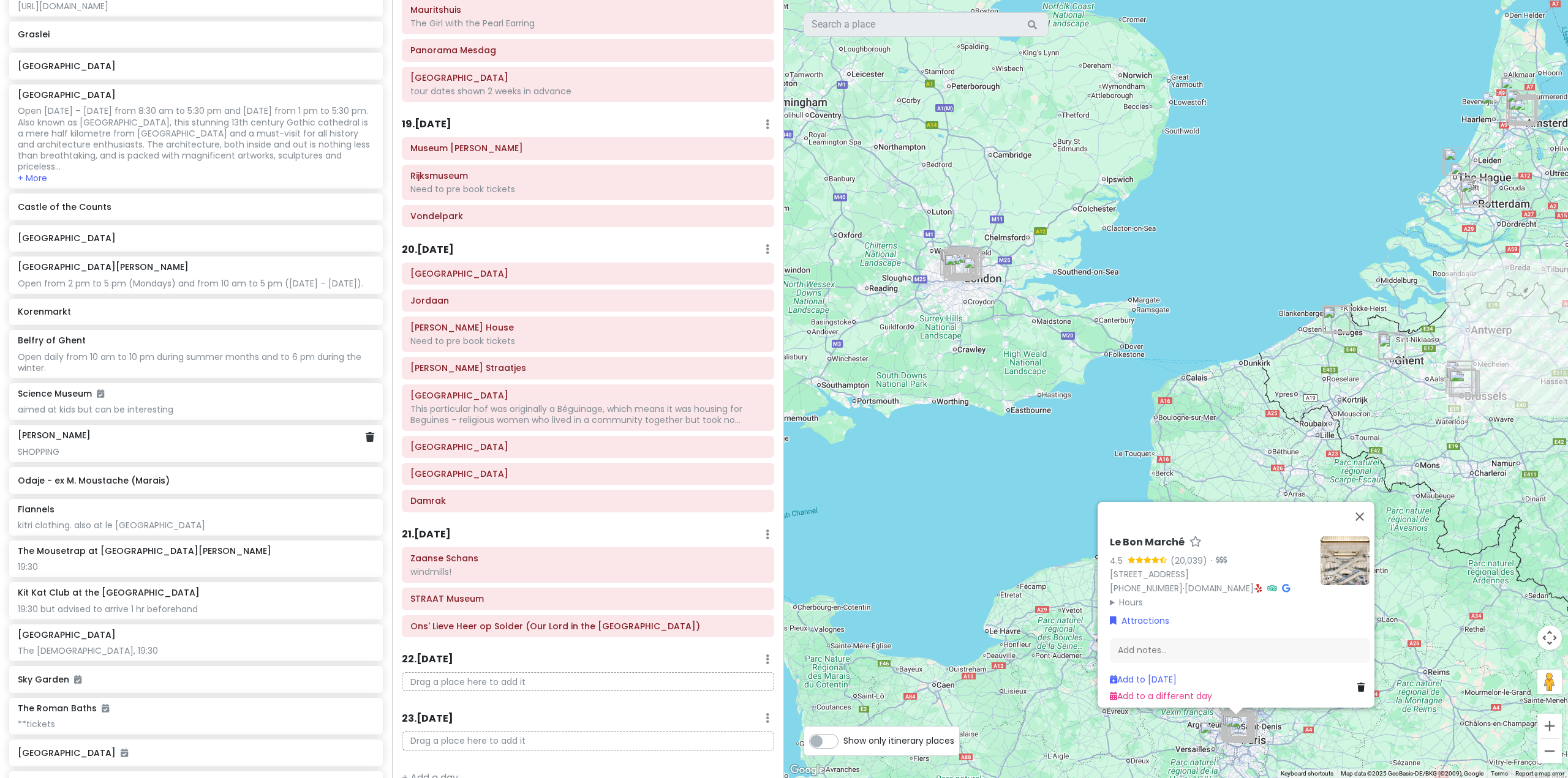
scroll to position [4755, 0]
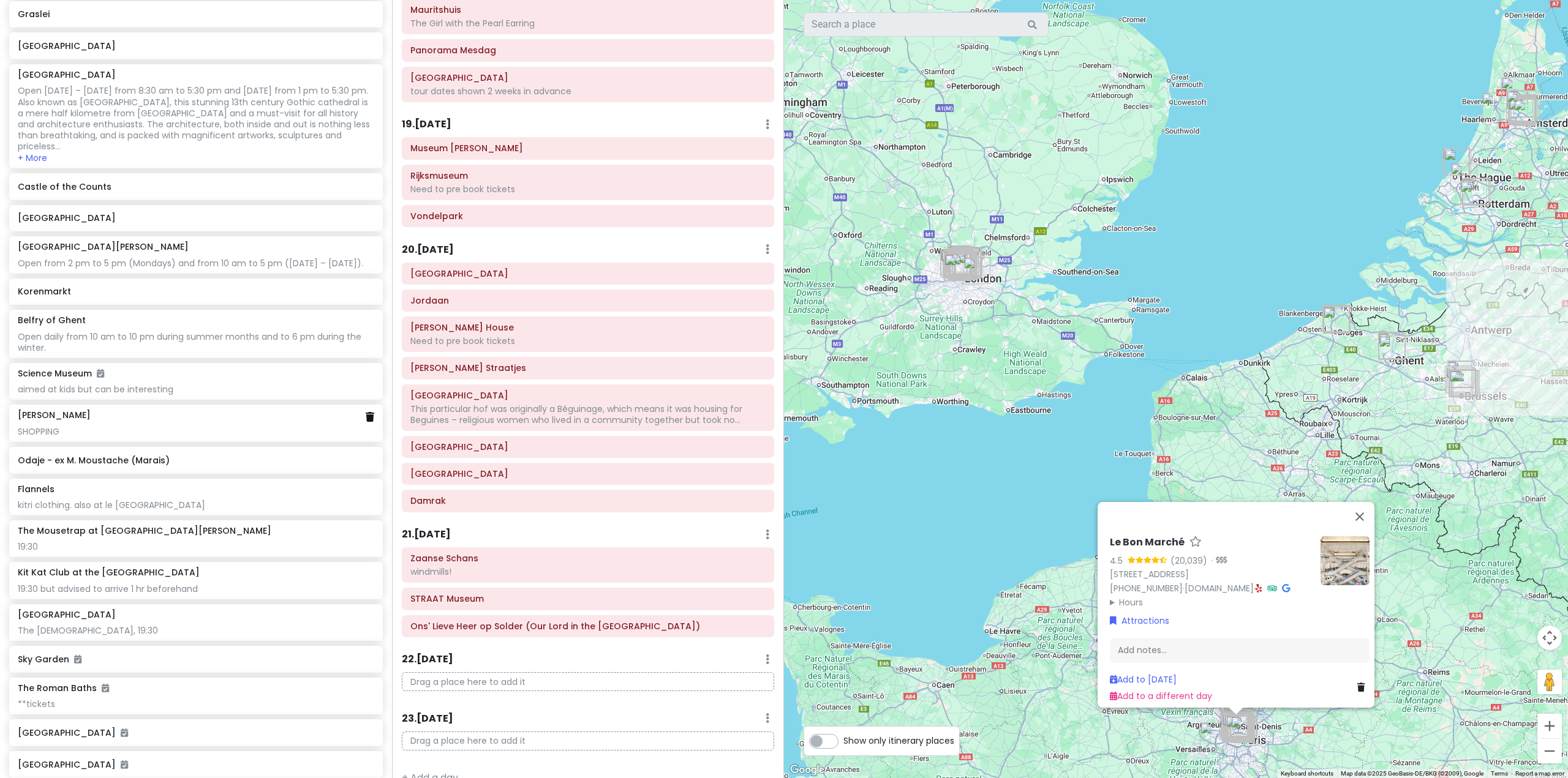
click at [366, 422] on icon at bounding box center [370, 417] width 9 height 10
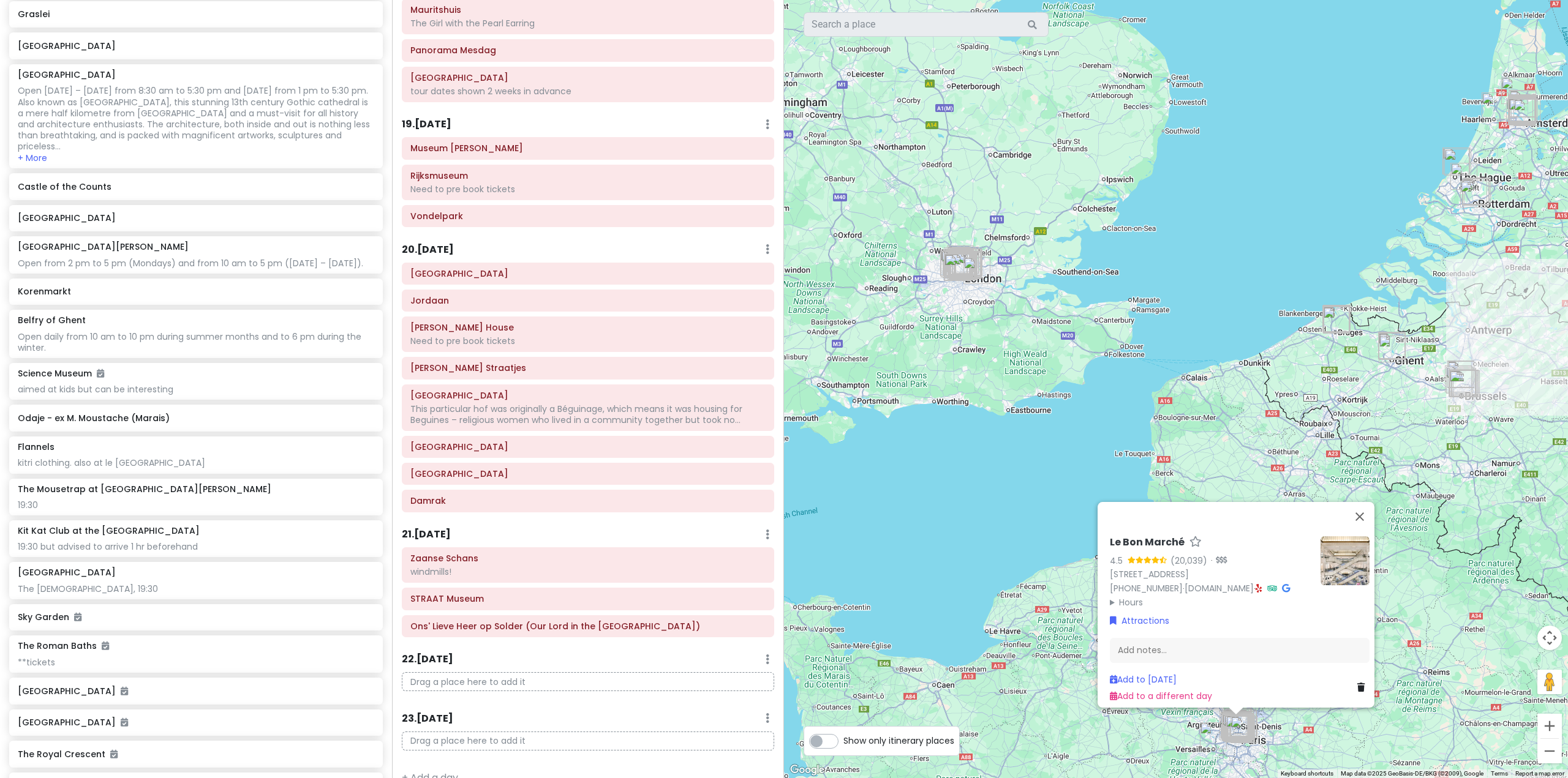
click at [356, 424] on h6 "Odaje - ex M. Moustache (Marais)" at bounding box center [196, 418] width 356 height 11
click at [1361, 682] on icon at bounding box center [1364, 686] width 7 height 9
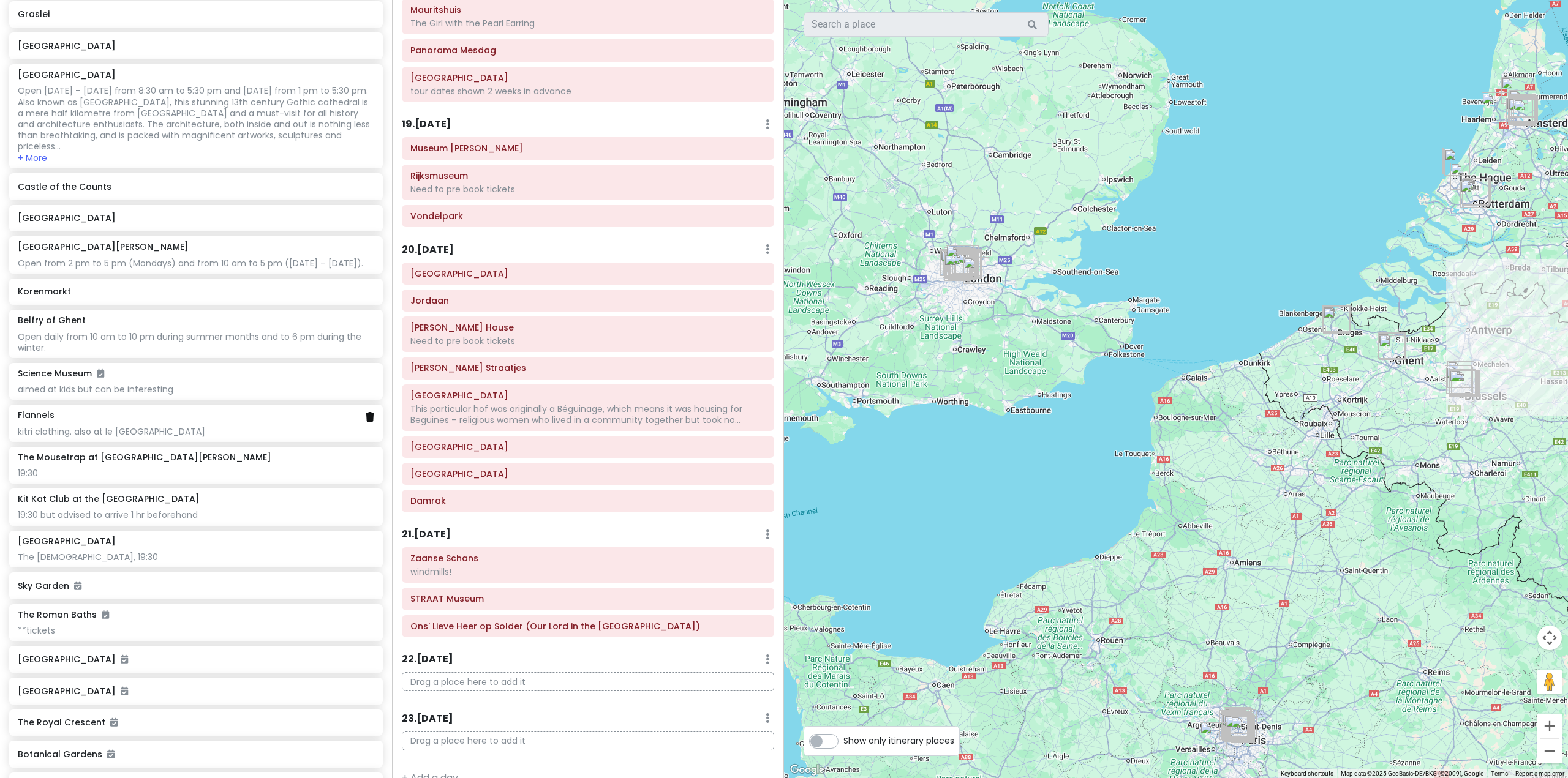
click at [366, 422] on icon at bounding box center [370, 417] width 9 height 10
click at [359, 421] on div "The Mousetrap at [GEOGRAPHIC_DATA][PERSON_NAME]" at bounding box center [196, 415] width 356 height 11
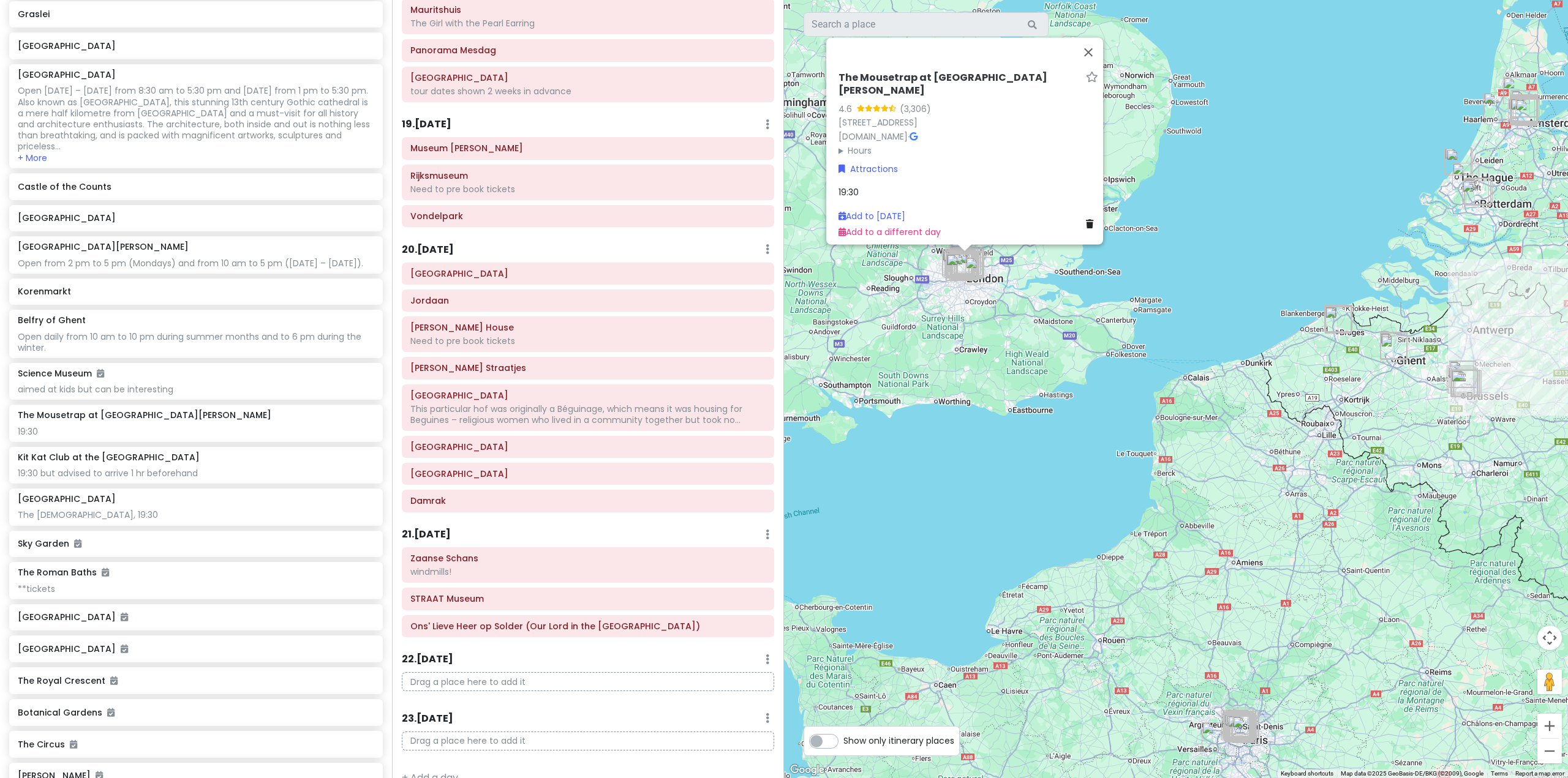
click at [1086, 219] on icon at bounding box center [1089, 223] width 7 height 9
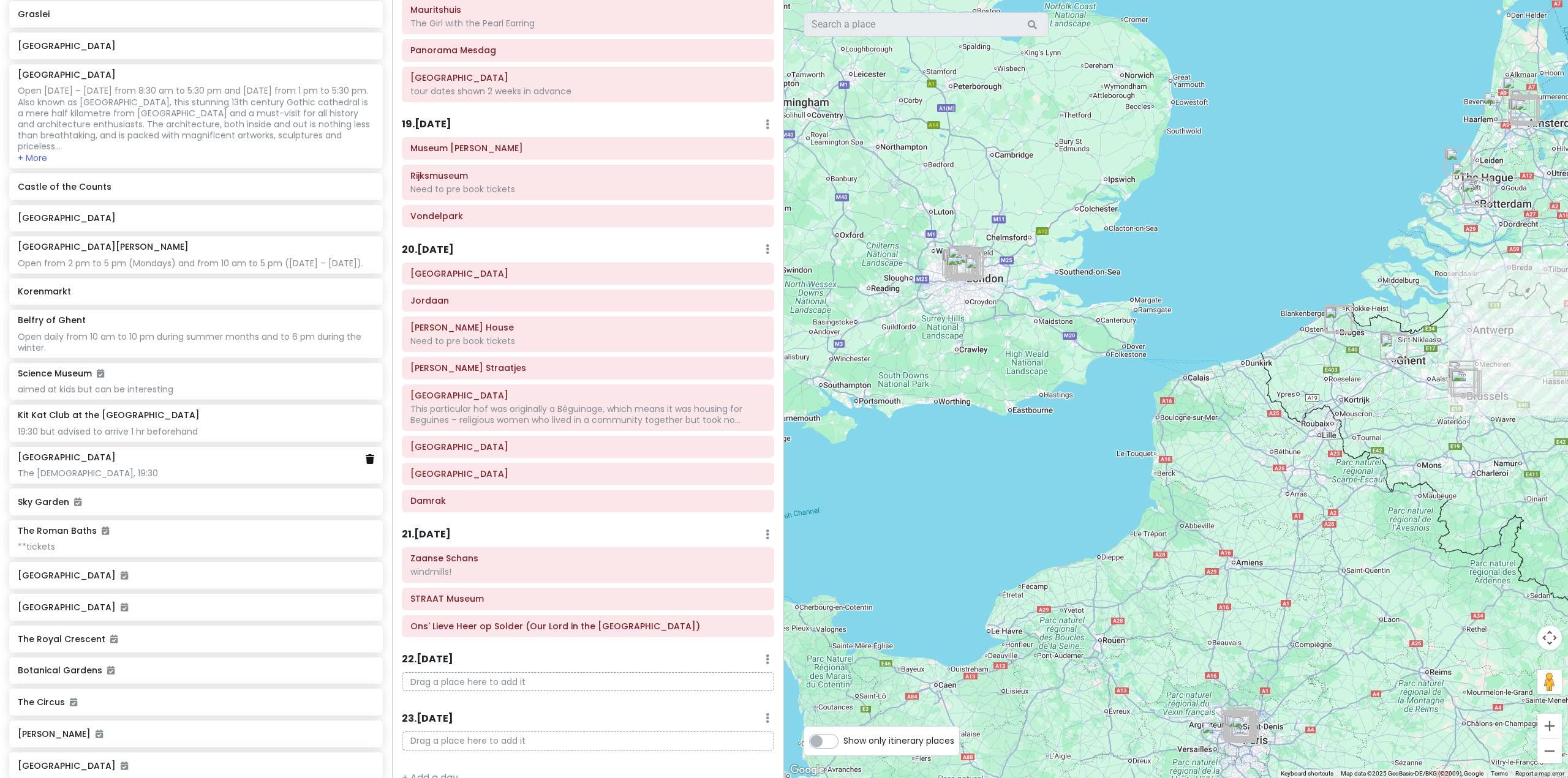
click at [366, 464] on icon at bounding box center [370, 459] width 9 height 10
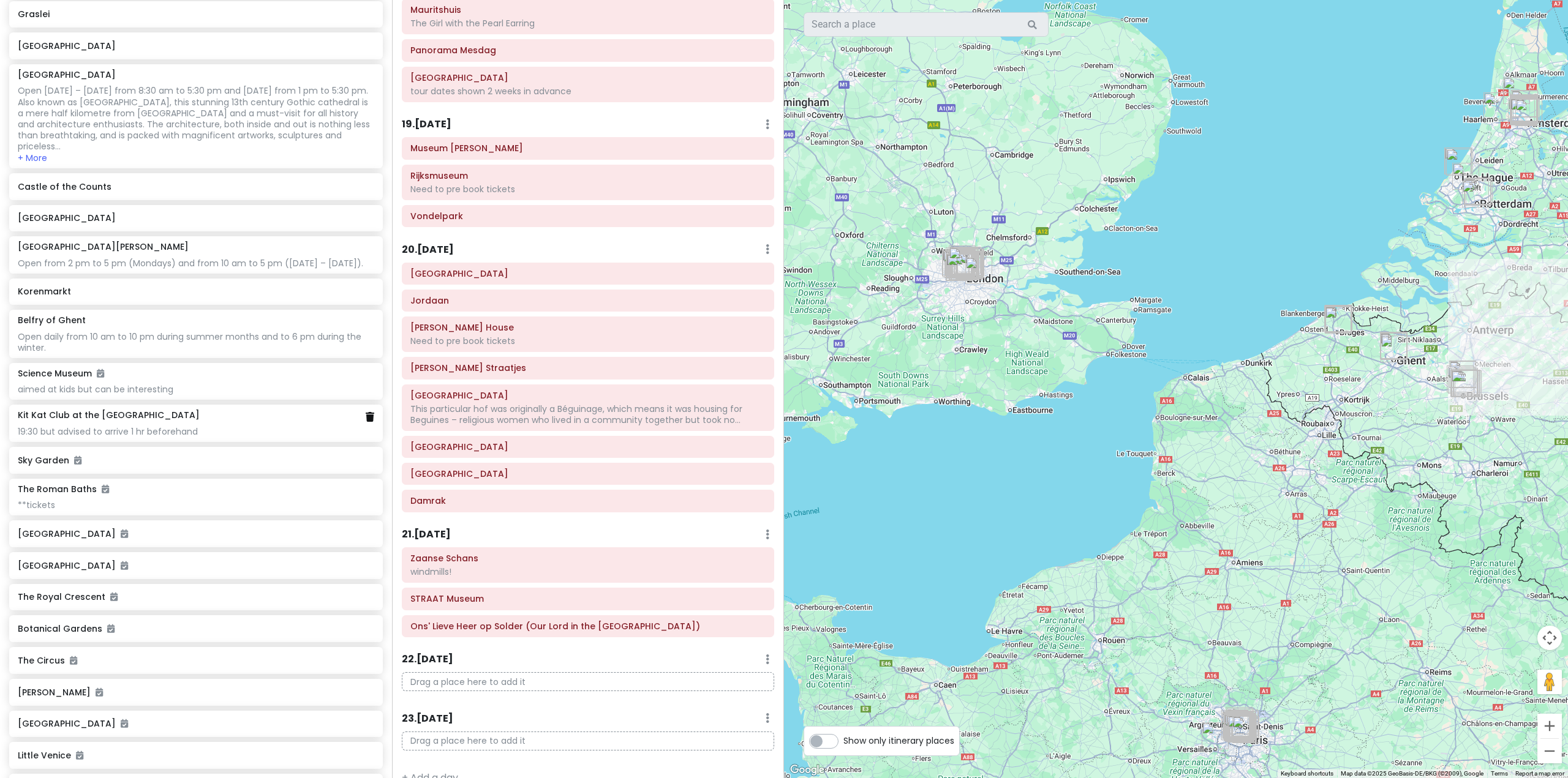
click at [366, 422] on icon at bounding box center [370, 417] width 9 height 10
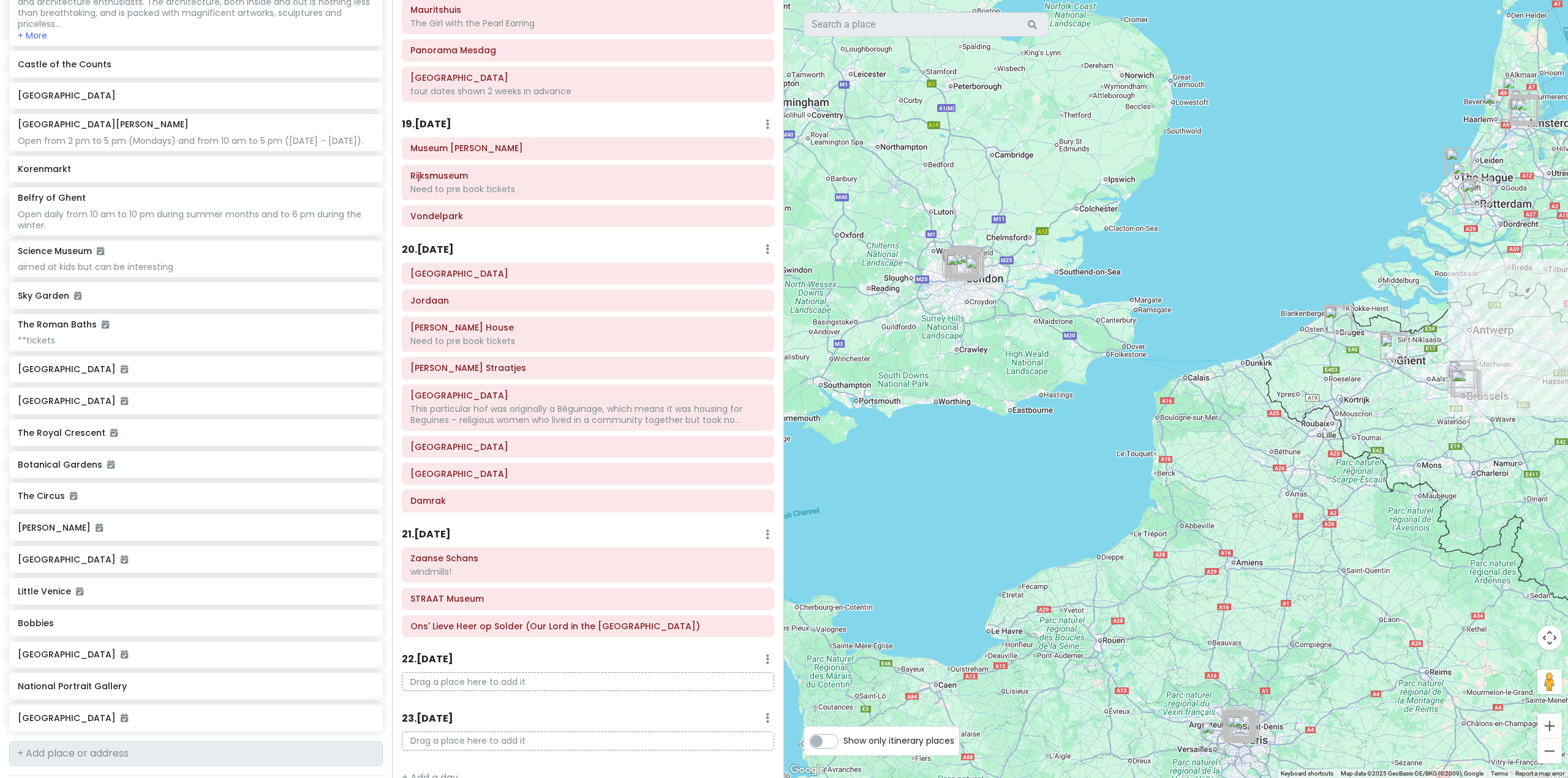
scroll to position [5001, 0]
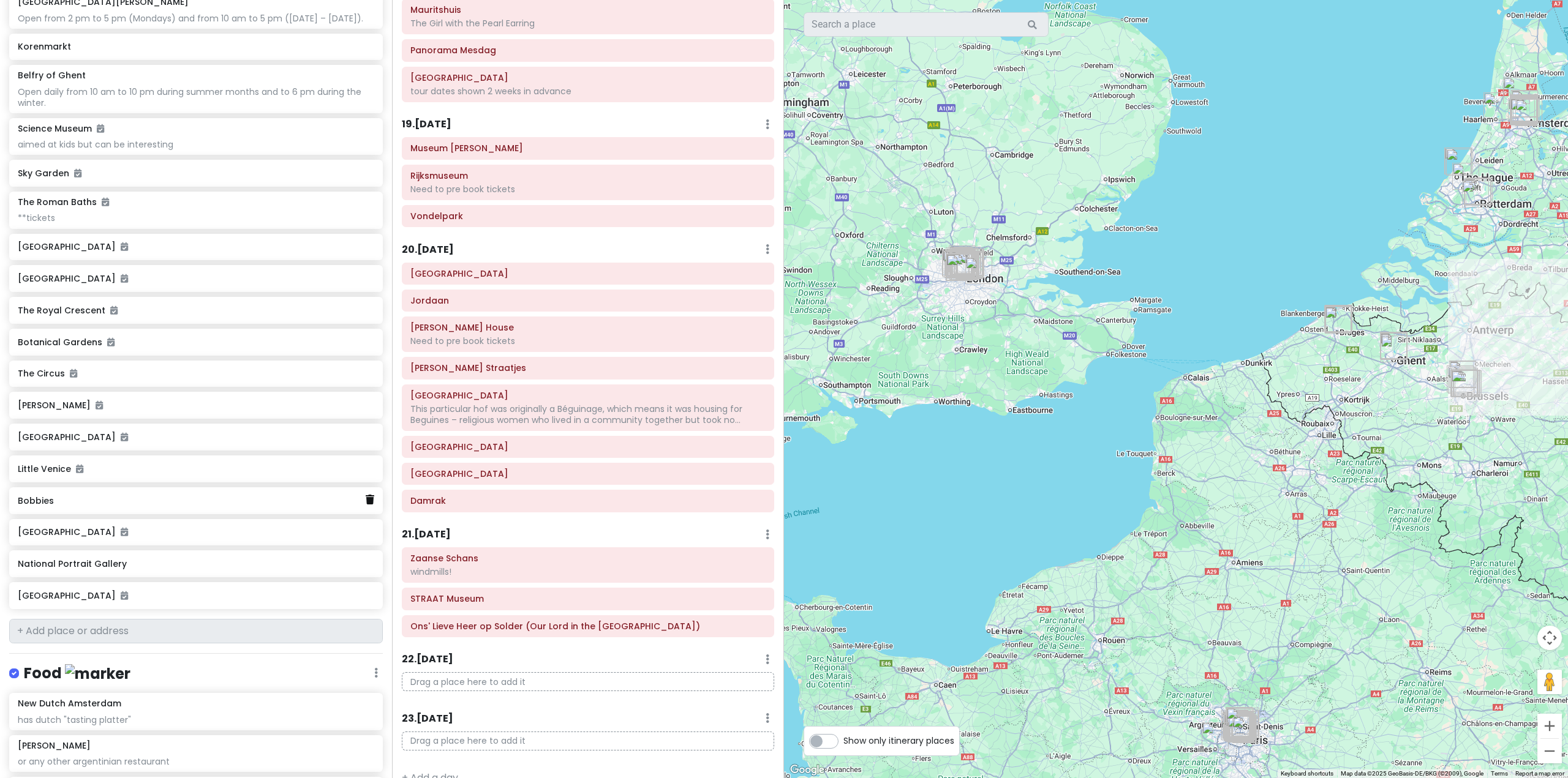
click at [366, 505] on icon at bounding box center [370, 499] width 9 height 10
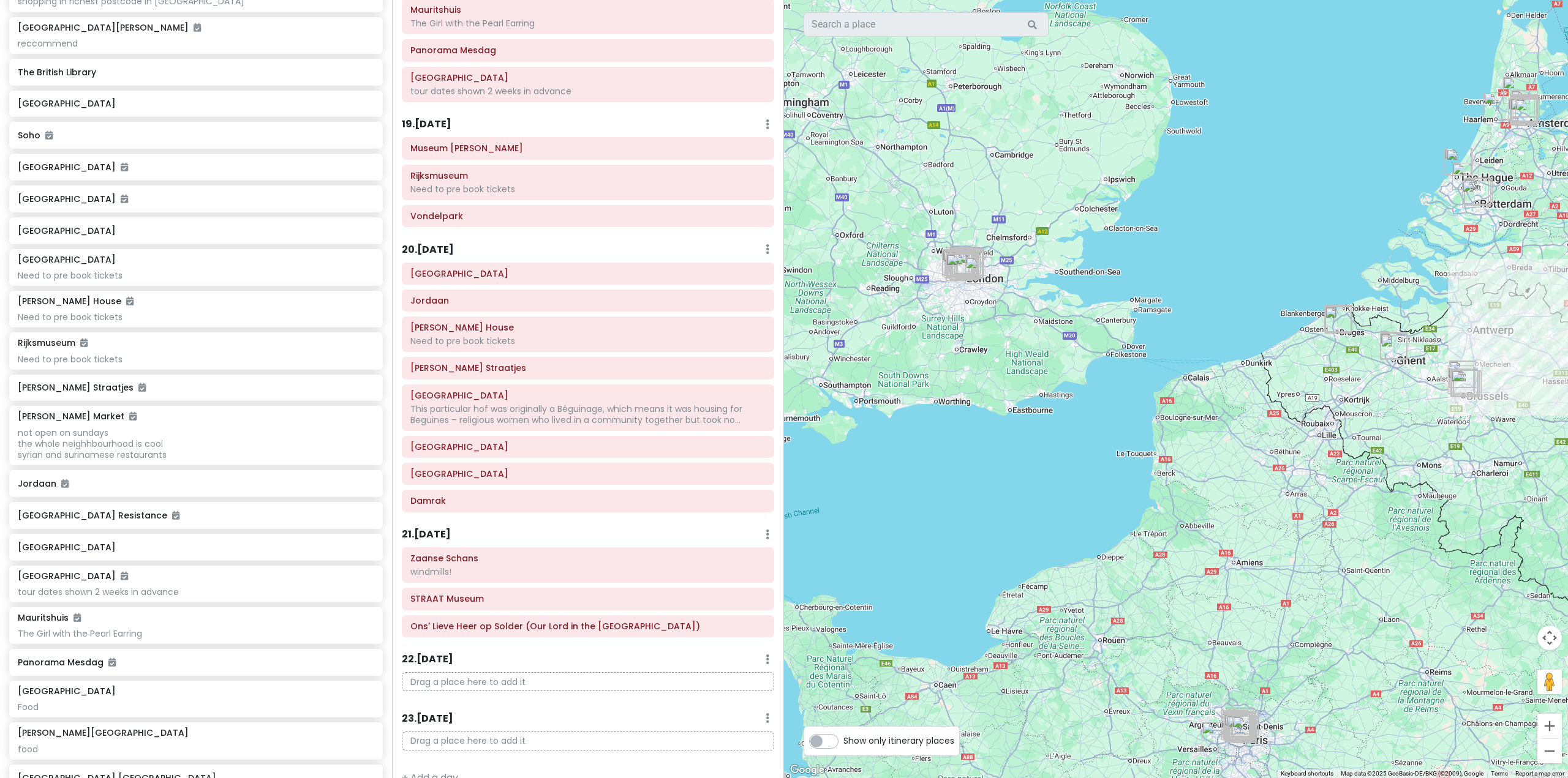
scroll to position [0, 0]
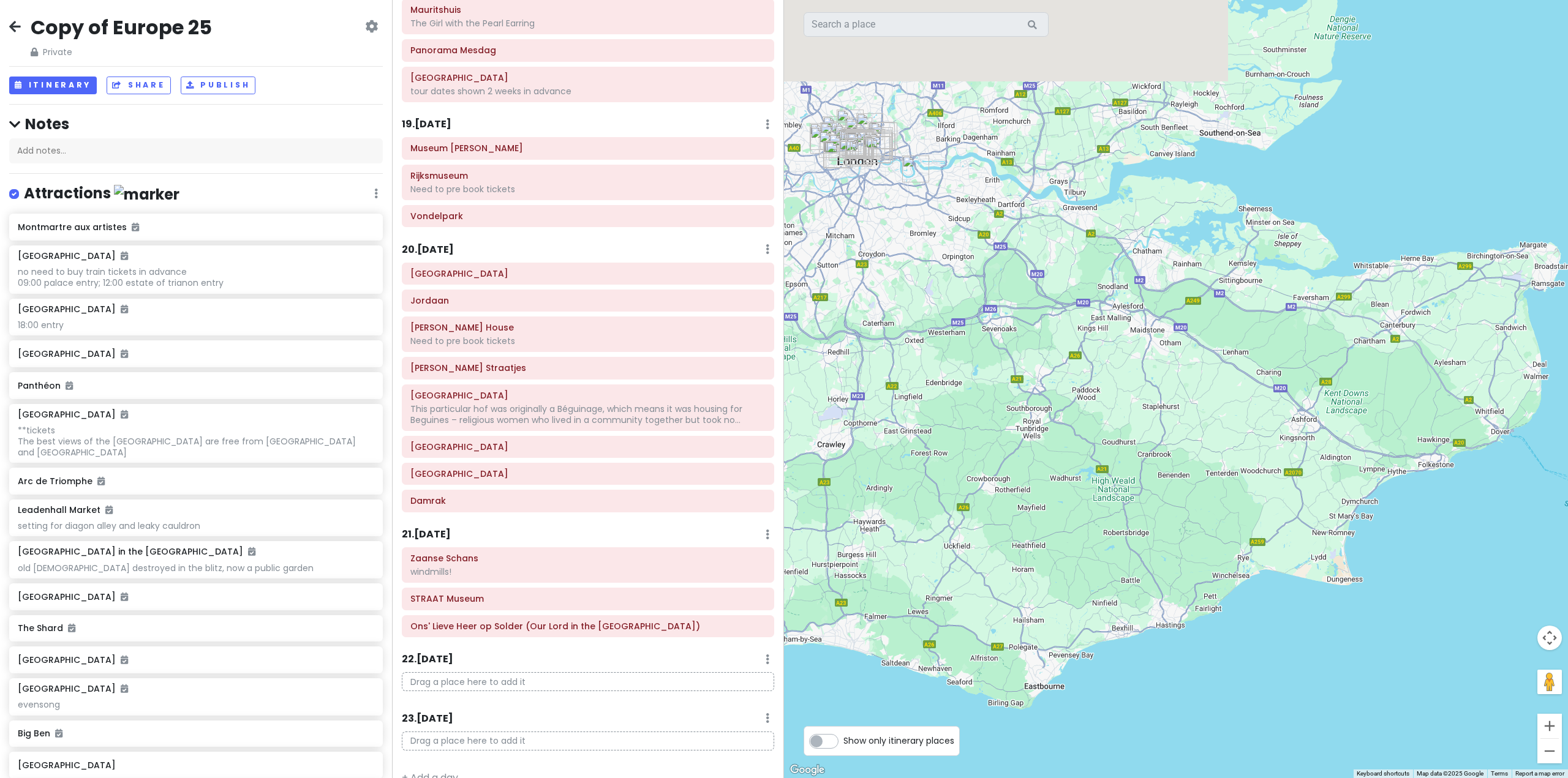
drag, startPoint x: 859, startPoint y: 297, endPoint x: 943, endPoint y: 391, distance: 126.1
click at [943, 391] on div at bounding box center [1177, 389] width 784 height 778
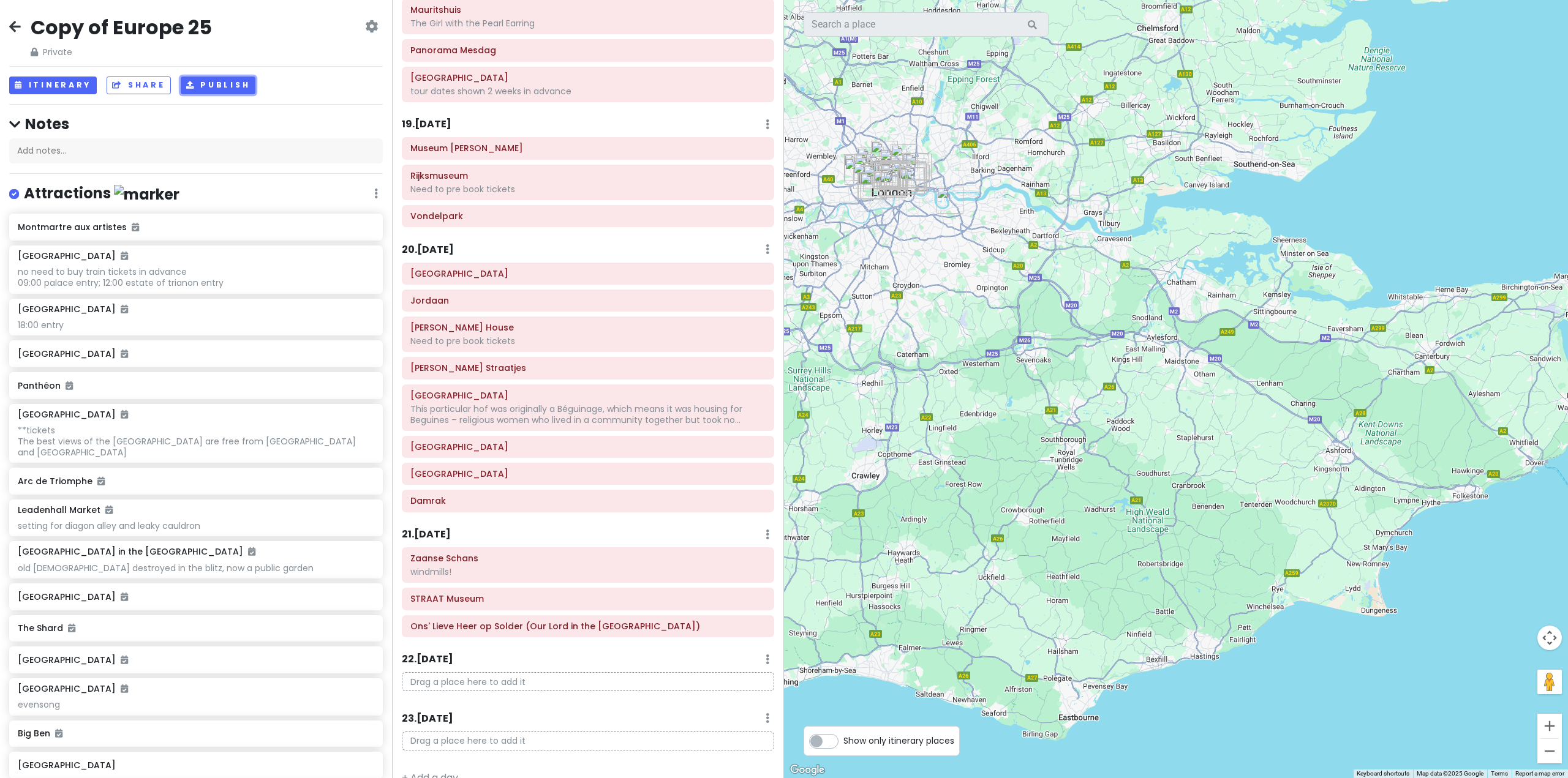
click at [196, 82] on button "Publish" at bounding box center [218, 85] width 75 height 18
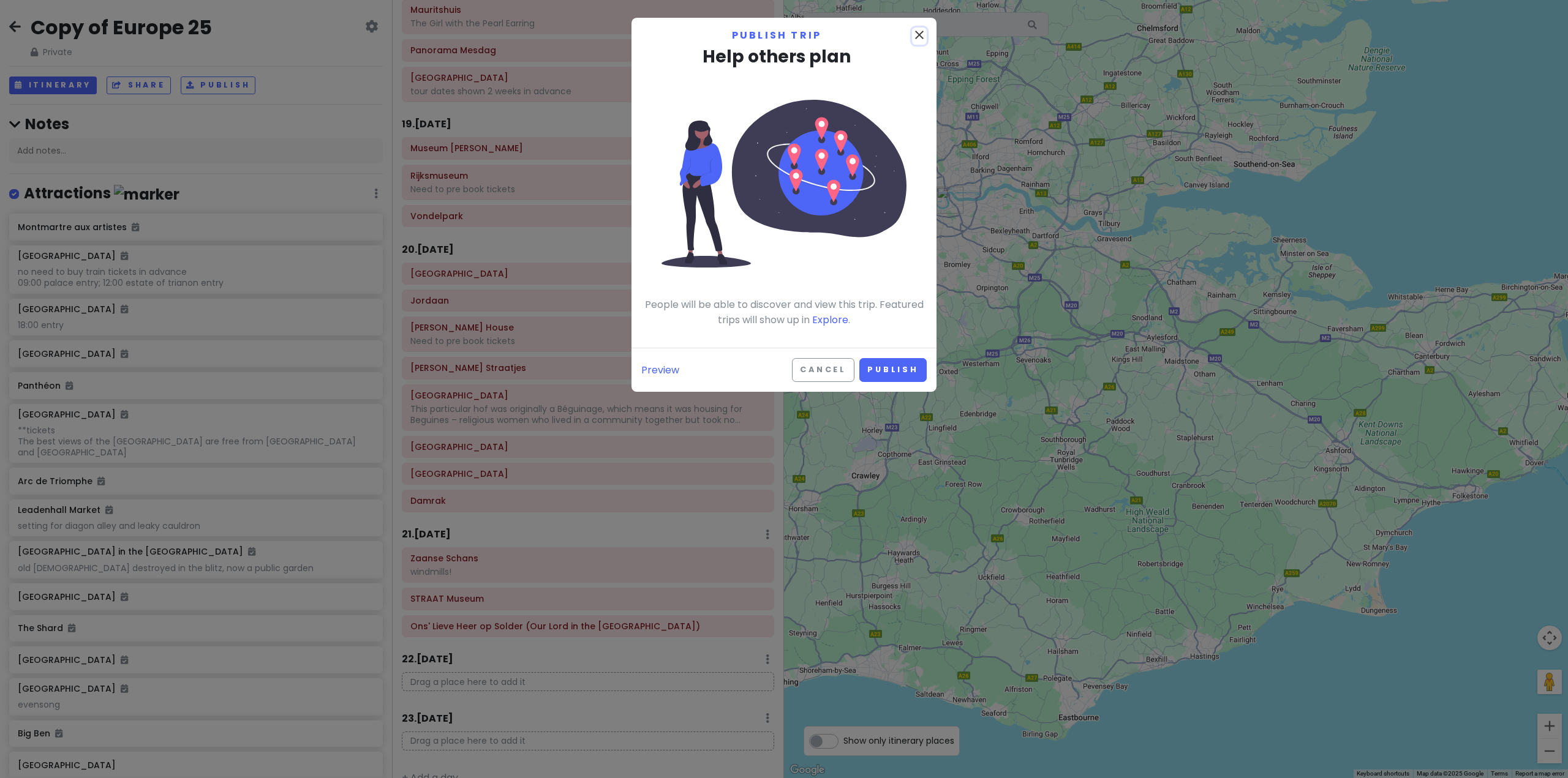
click at [920, 38] on icon "close" at bounding box center [919, 34] width 15 height 15
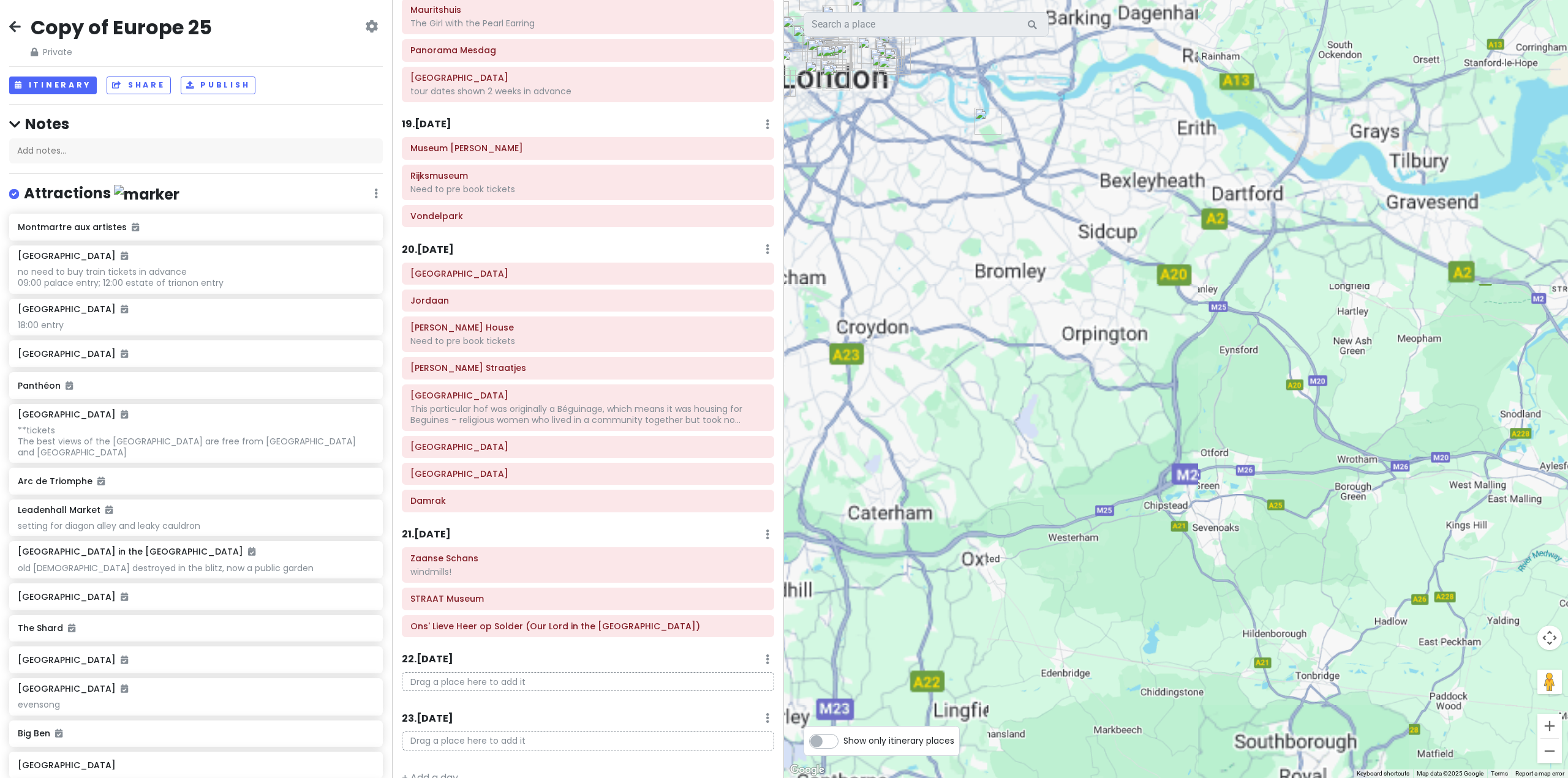
drag, startPoint x: 947, startPoint y: 259, endPoint x: 1093, endPoint y: 446, distance: 237.2
click at [1093, 446] on div at bounding box center [1177, 389] width 784 height 778
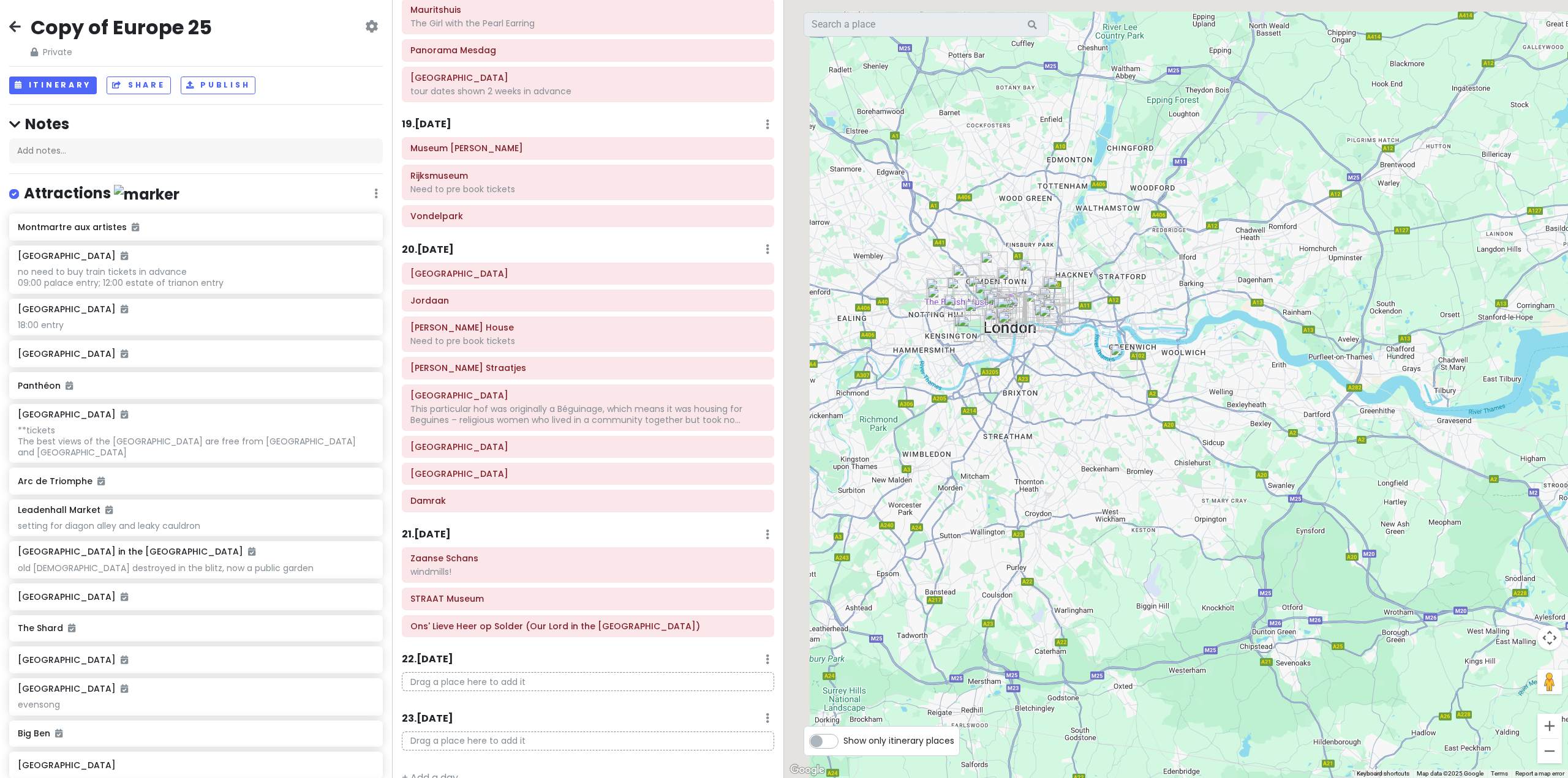
drag, startPoint x: 988, startPoint y: 251, endPoint x: 1073, endPoint y: 416, distance: 185.6
click at [1073, 423] on div at bounding box center [1177, 389] width 784 height 778
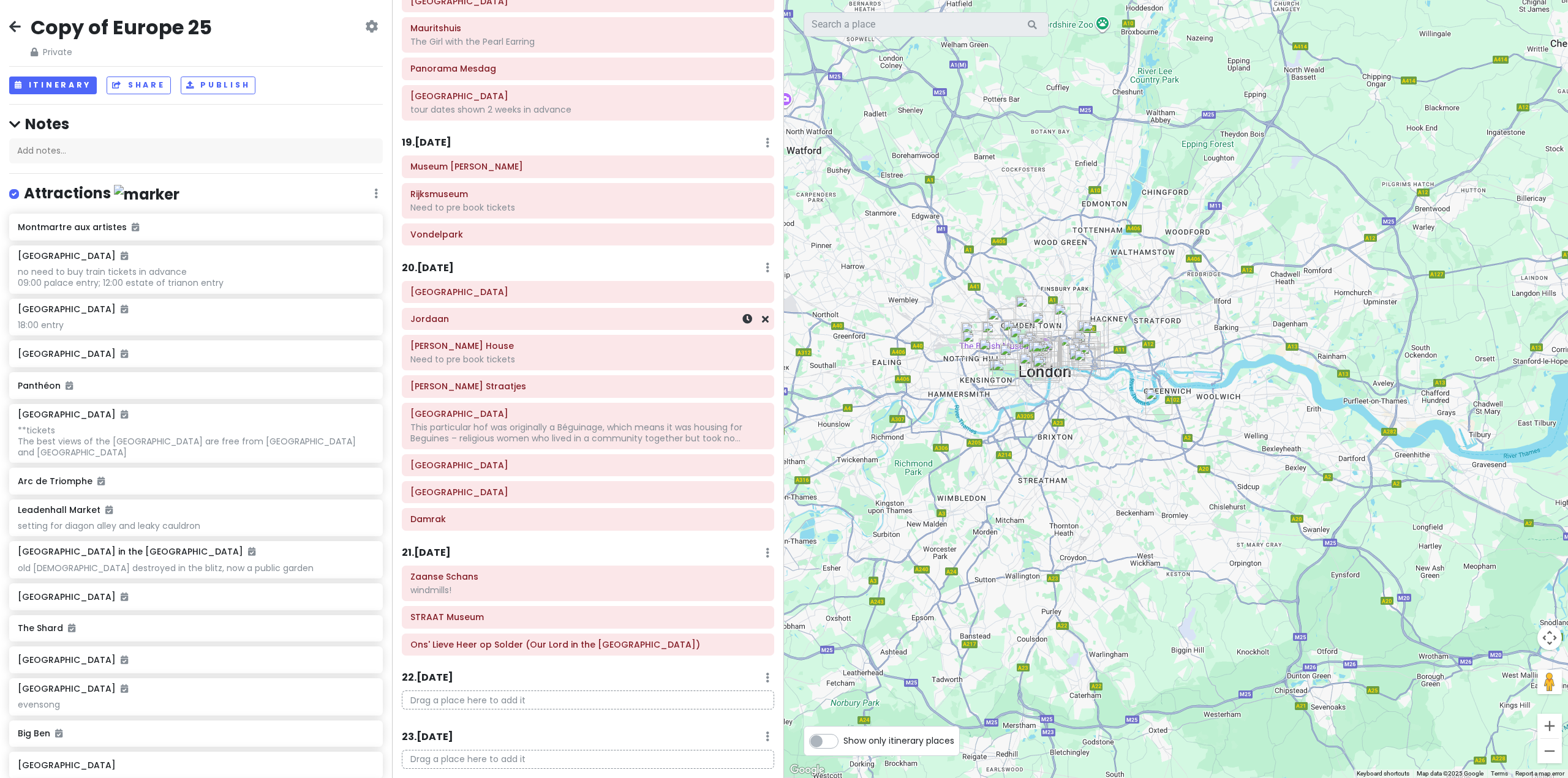
scroll to position [3630, 0]
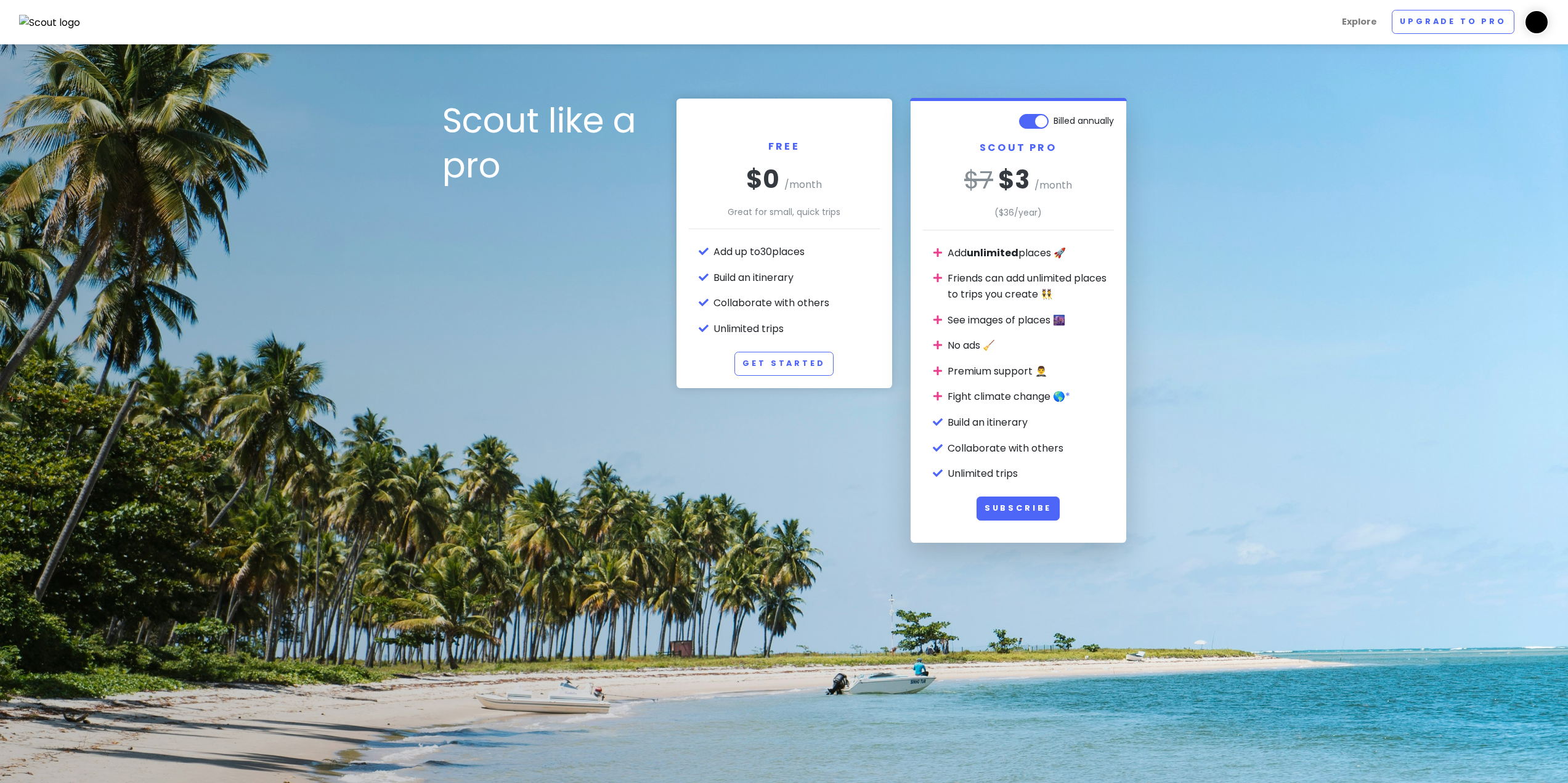
click at [1529, 24] on img at bounding box center [1537, 22] width 24 height 24
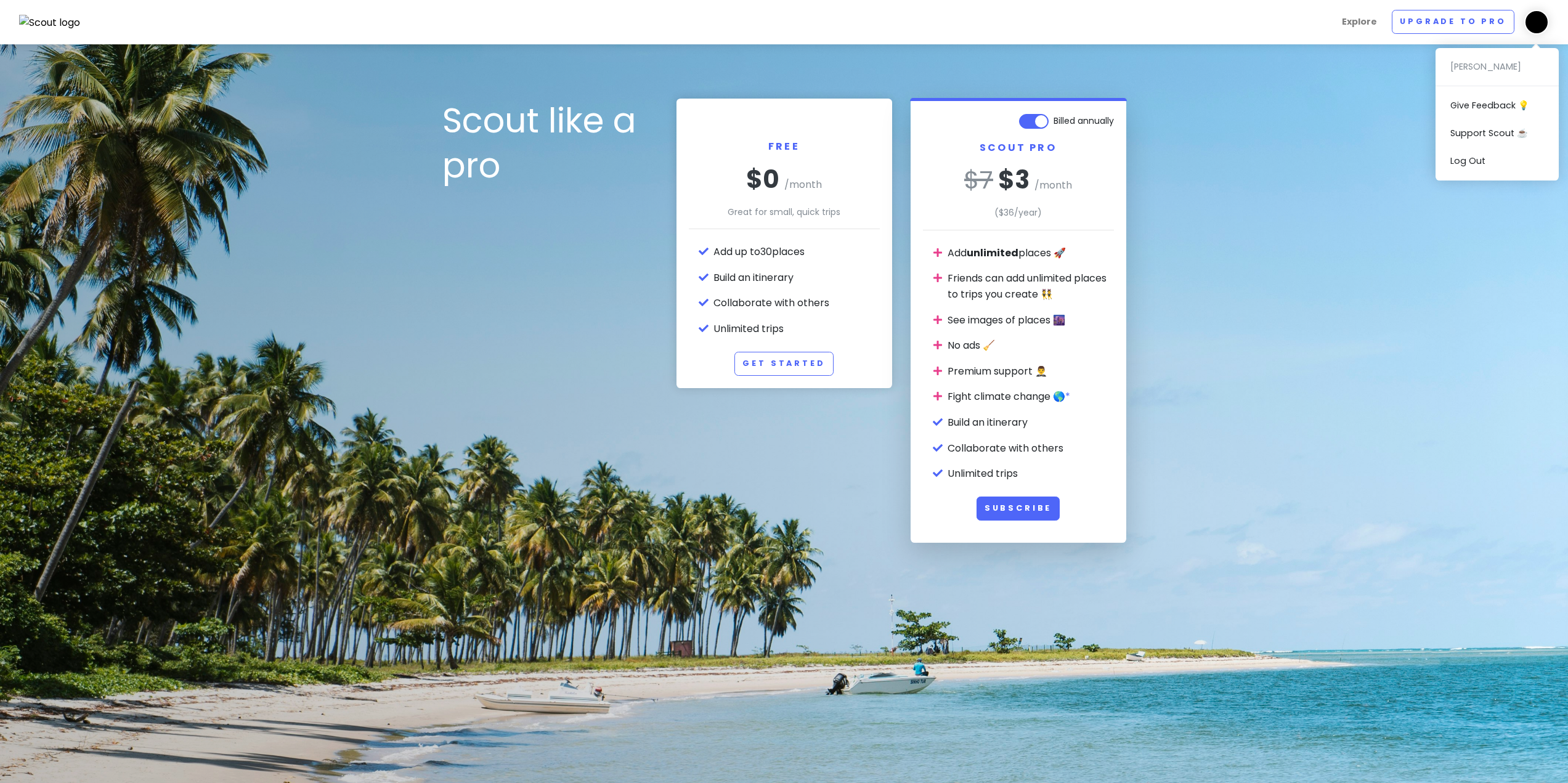
click at [50, 18] on img at bounding box center [50, 23] width 61 height 16
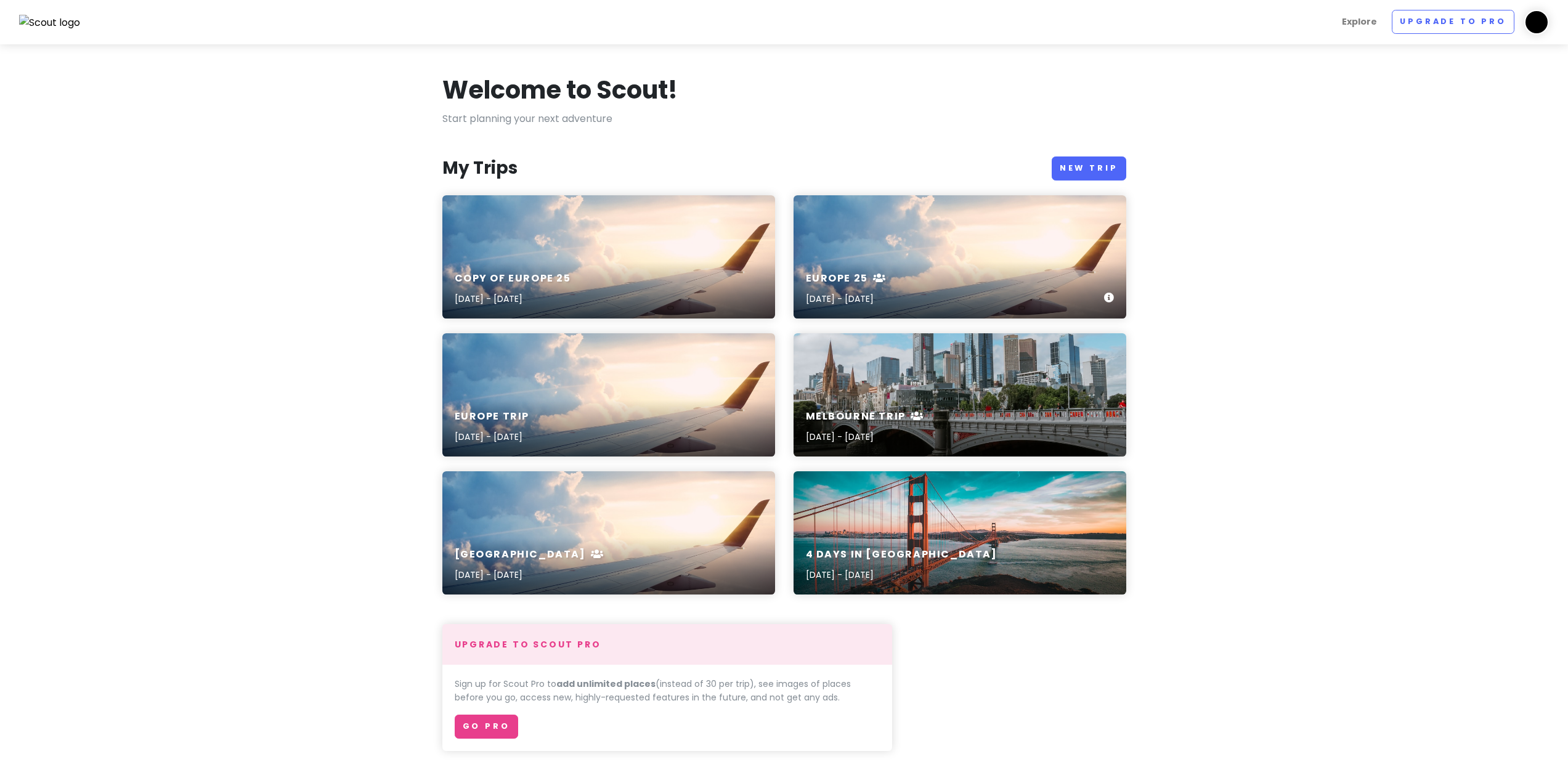
click at [865, 281] on h6 "Europe 25" at bounding box center [846, 279] width 81 height 13
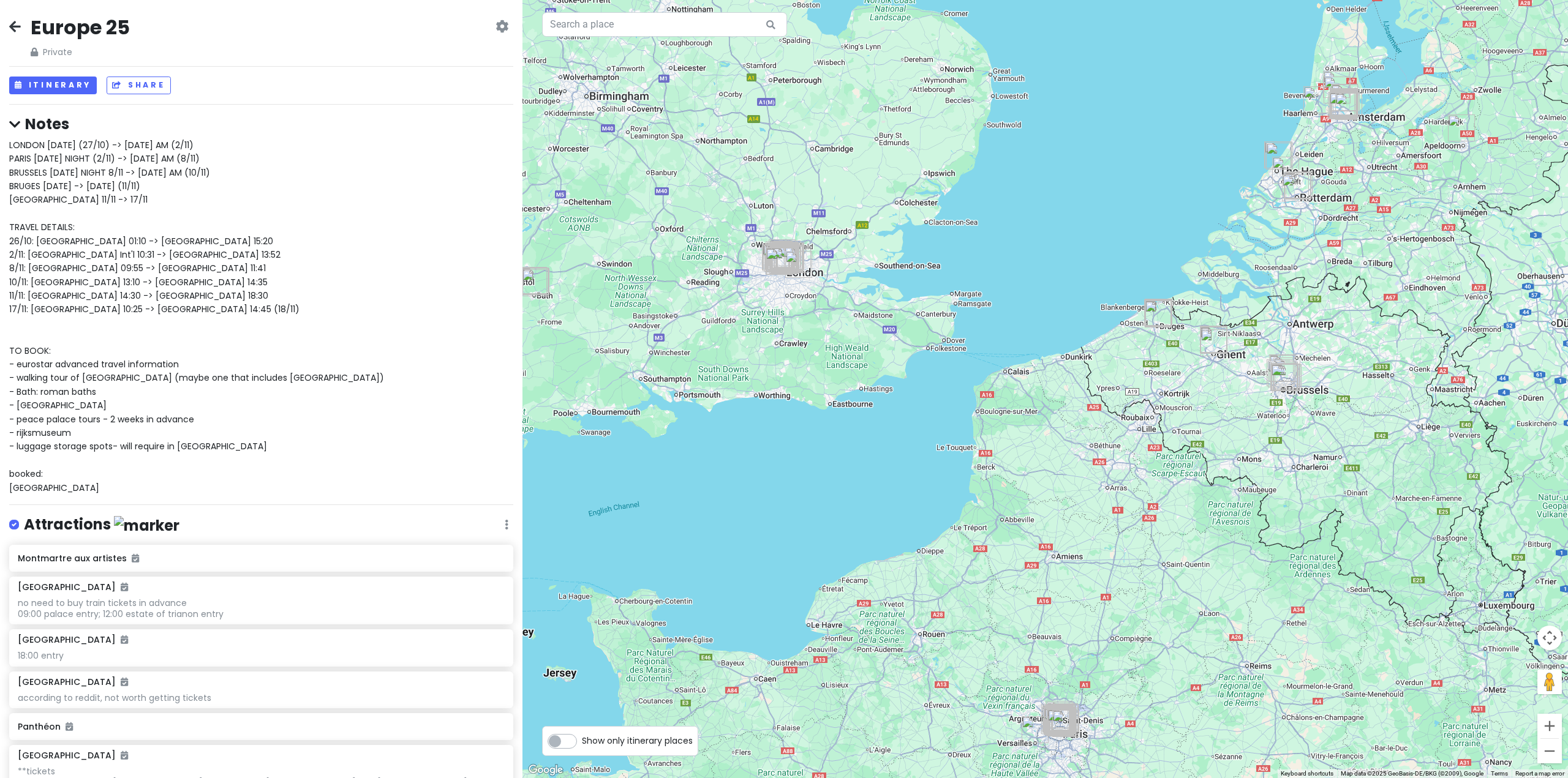
drag, startPoint x: 1334, startPoint y: 308, endPoint x: 1181, endPoint y: 435, distance: 198.8
click at [1181, 435] on div at bounding box center [1045, 389] width 1045 height 778
